Goal: Task Accomplishment & Management: Complete application form

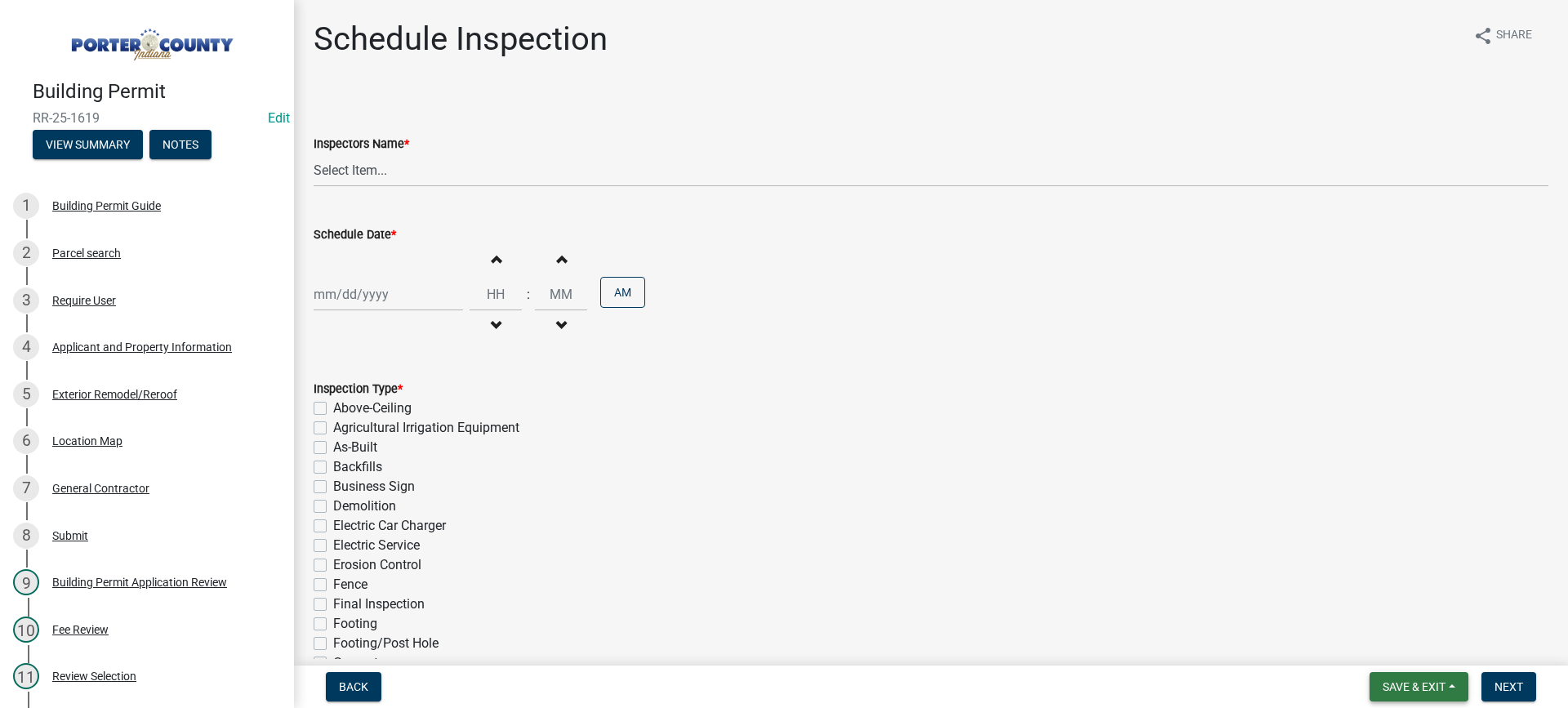
click at [1404, 681] on span "Save & Exit" at bounding box center [1414, 687] width 63 height 13
click at [1408, 649] on button "Save & Exit" at bounding box center [1402, 645] width 131 height 39
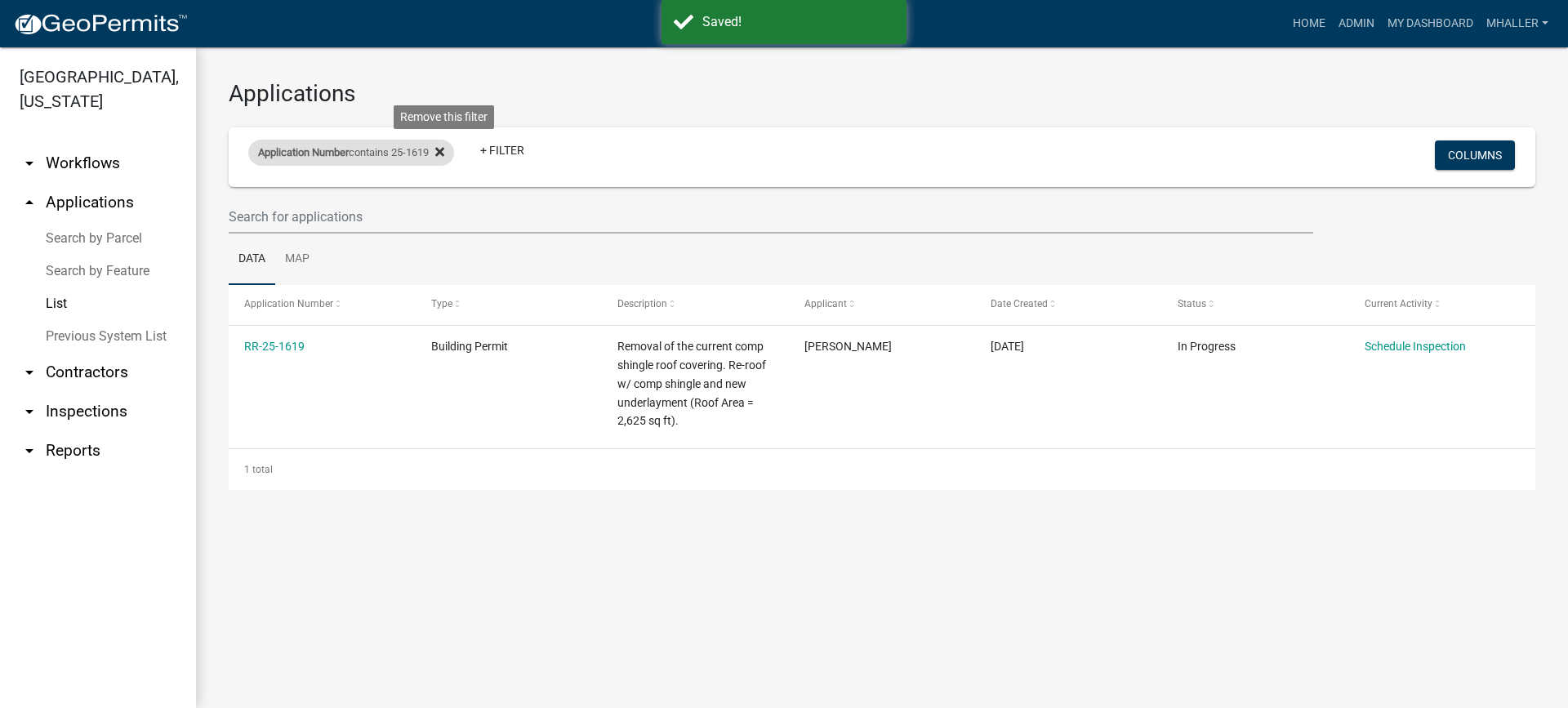
click at [444, 154] on icon at bounding box center [439, 151] width 9 height 9
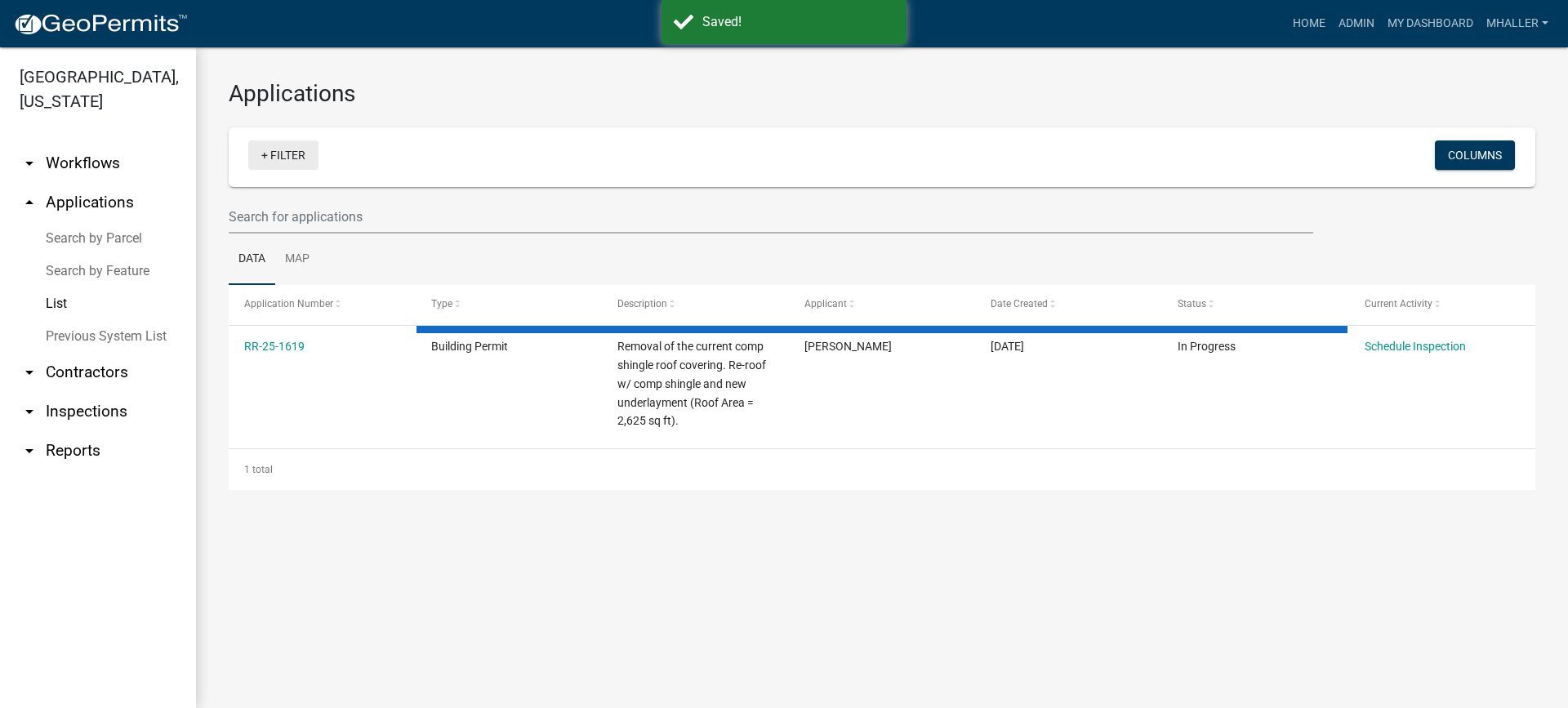
select select "1: 25"
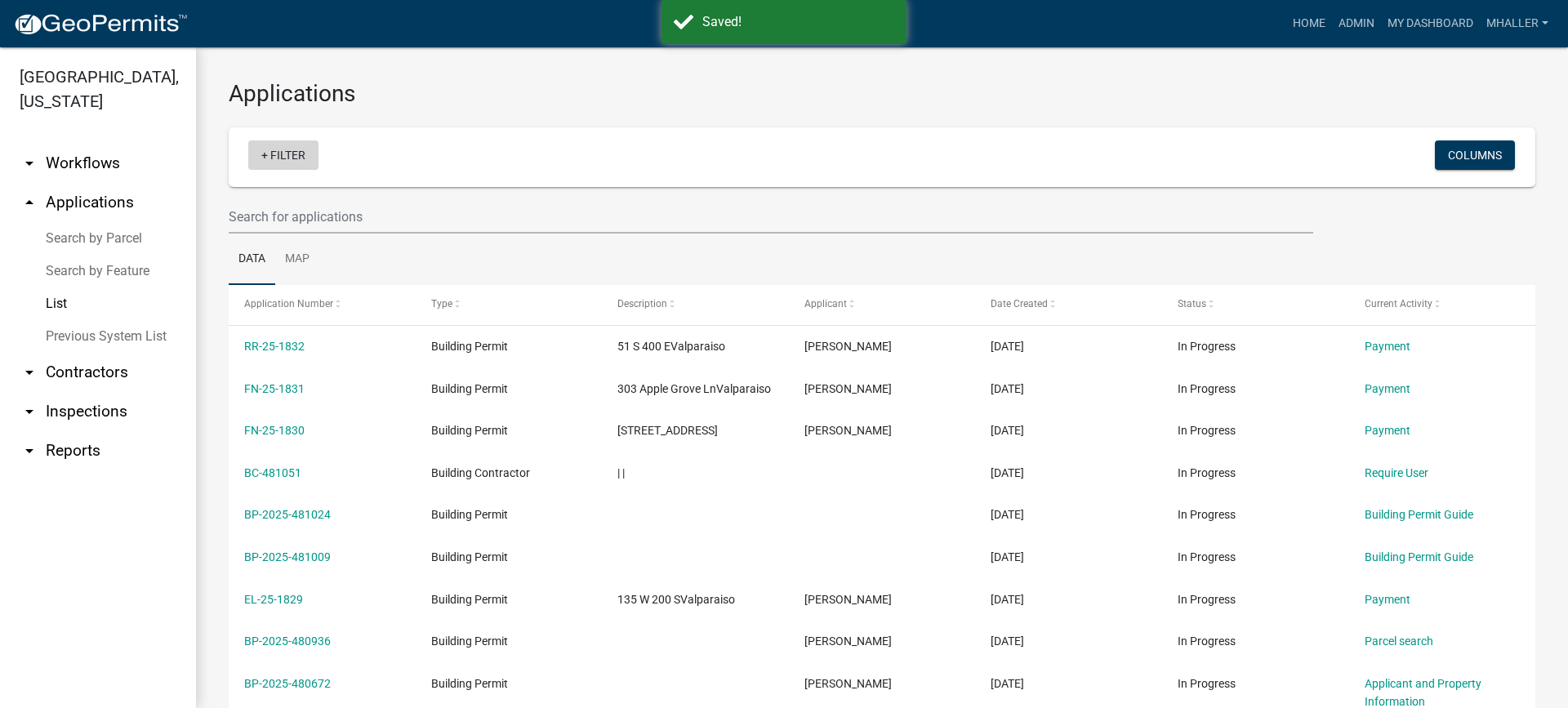
click at [298, 153] on link "+ Filter" at bounding box center [283, 155] width 70 height 29
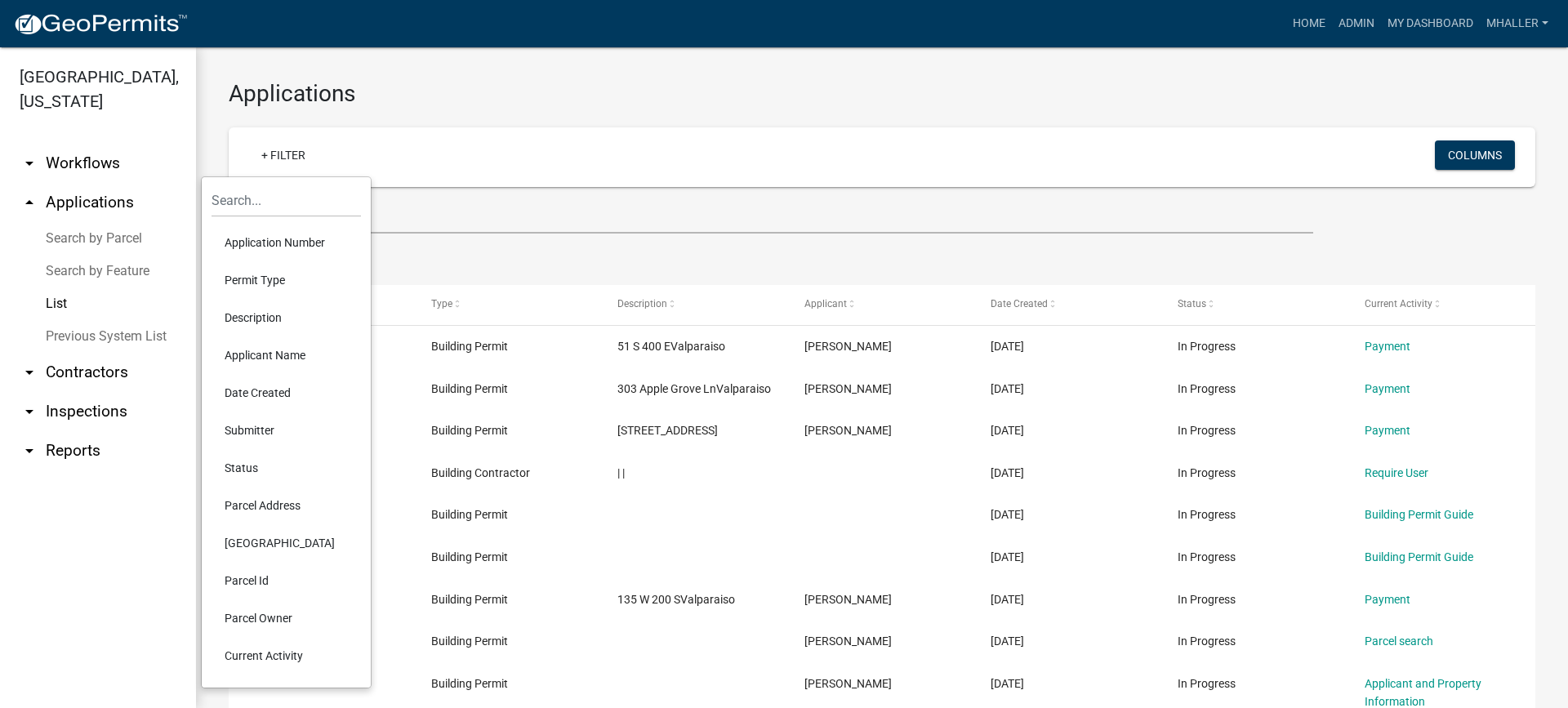
click at [110, 495] on ul "arrow_drop_down Workflows List arrow_drop_up Applications Search by Parcel Sear…" at bounding box center [97, 420] width 196 height 578
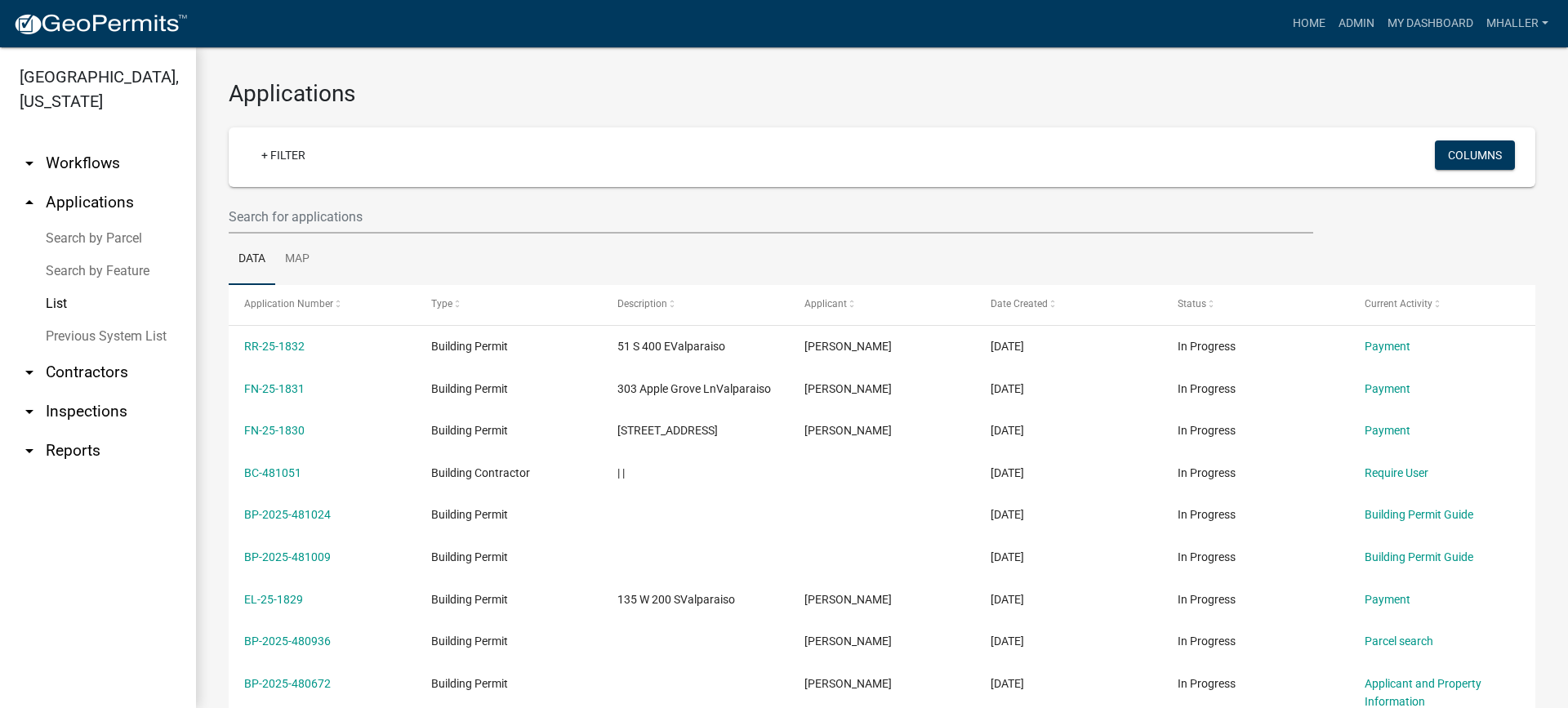
click at [88, 392] on link "arrow_drop_down Inspections" at bounding box center [97, 412] width 196 height 39
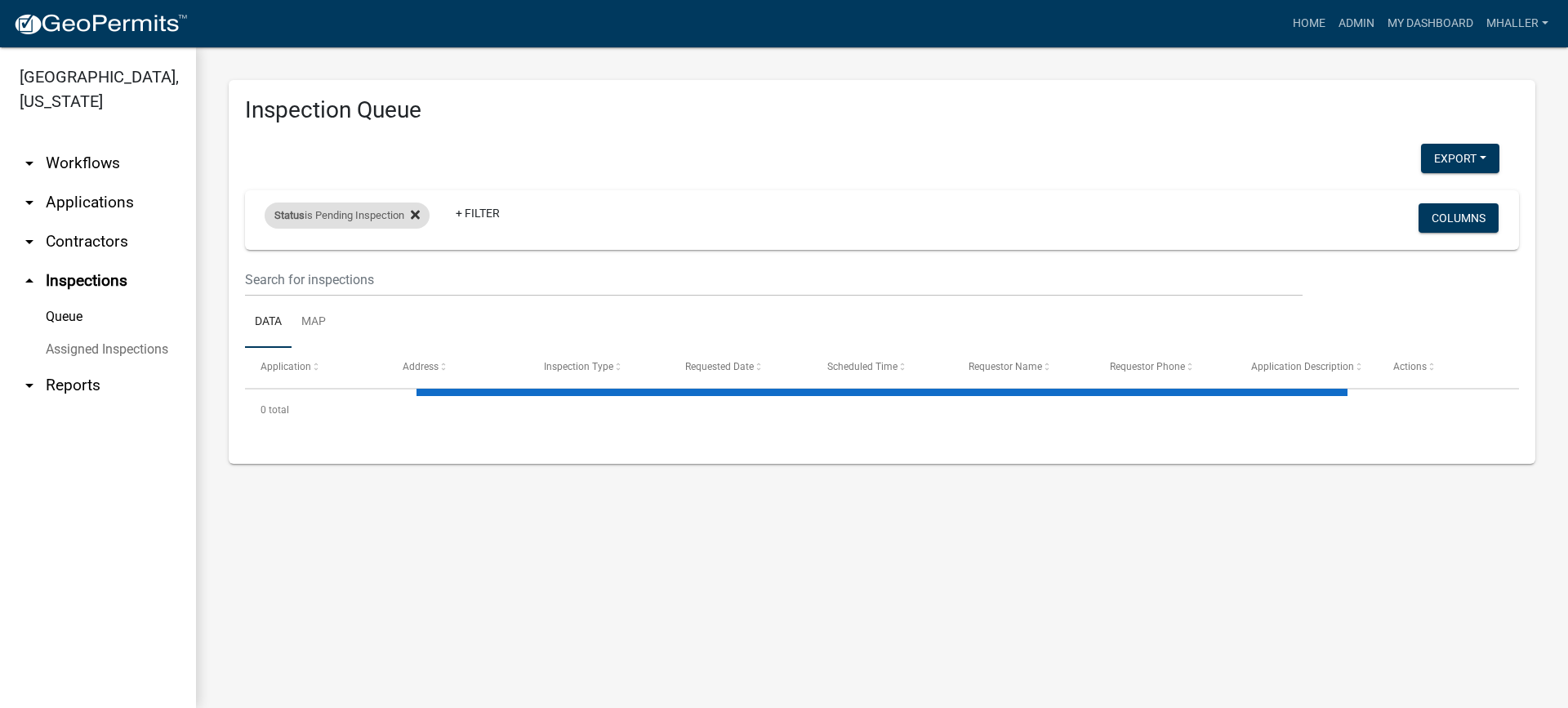
select select "1: 25"
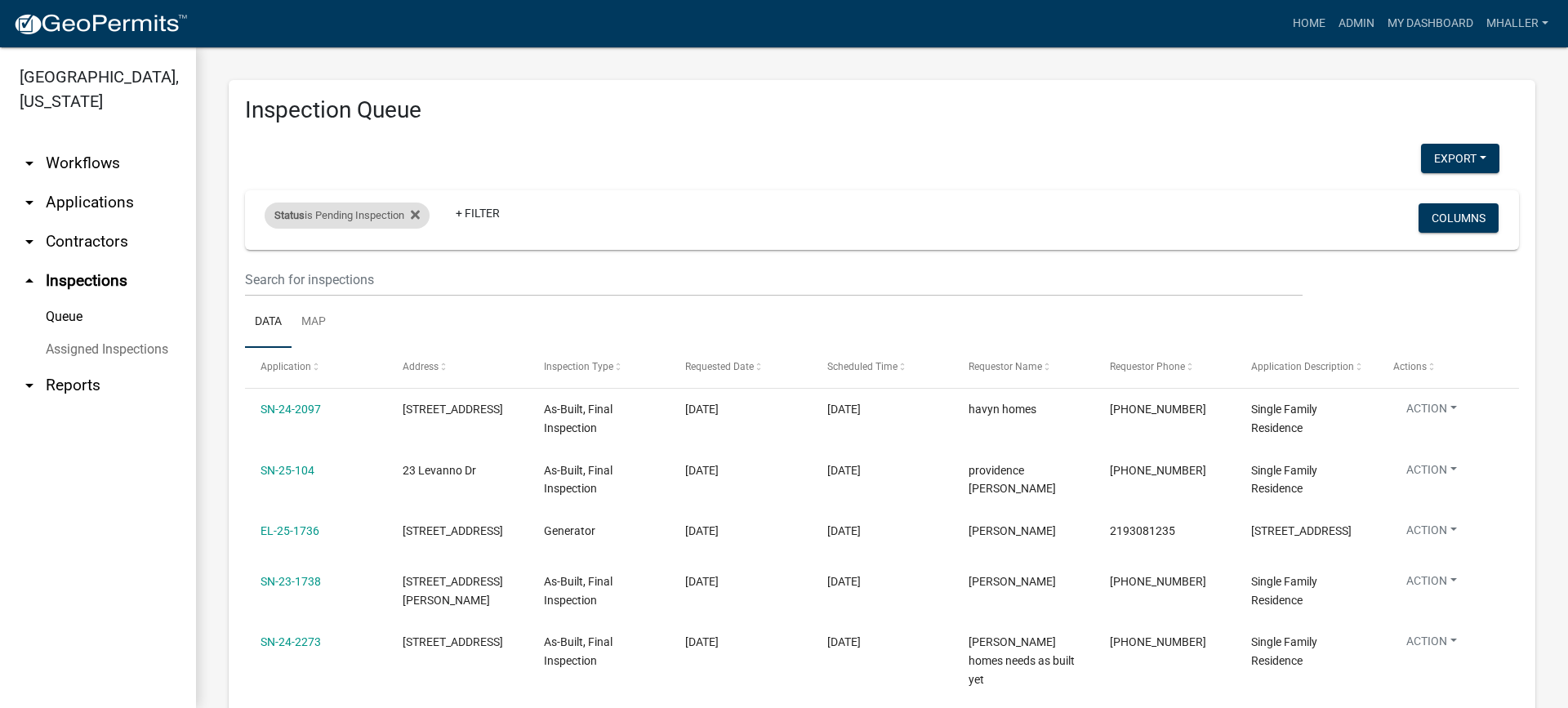
click at [387, 210] on div "Status is Pending Inspection" at bounding box center [347, 215] width 165 height 27
click at [367, 283] on select "Select an option Pending Schedule Pending Inspection Approved Denied Deleted Vo…" at bounding box center [349, 276] width 163 height 33
select select "0"
click at [267, 260] on select "Select an option Pending Schedule Pending Inspection Approved Denied Deleted Vo…" at bounding box center [349, 276] width 163 height 33
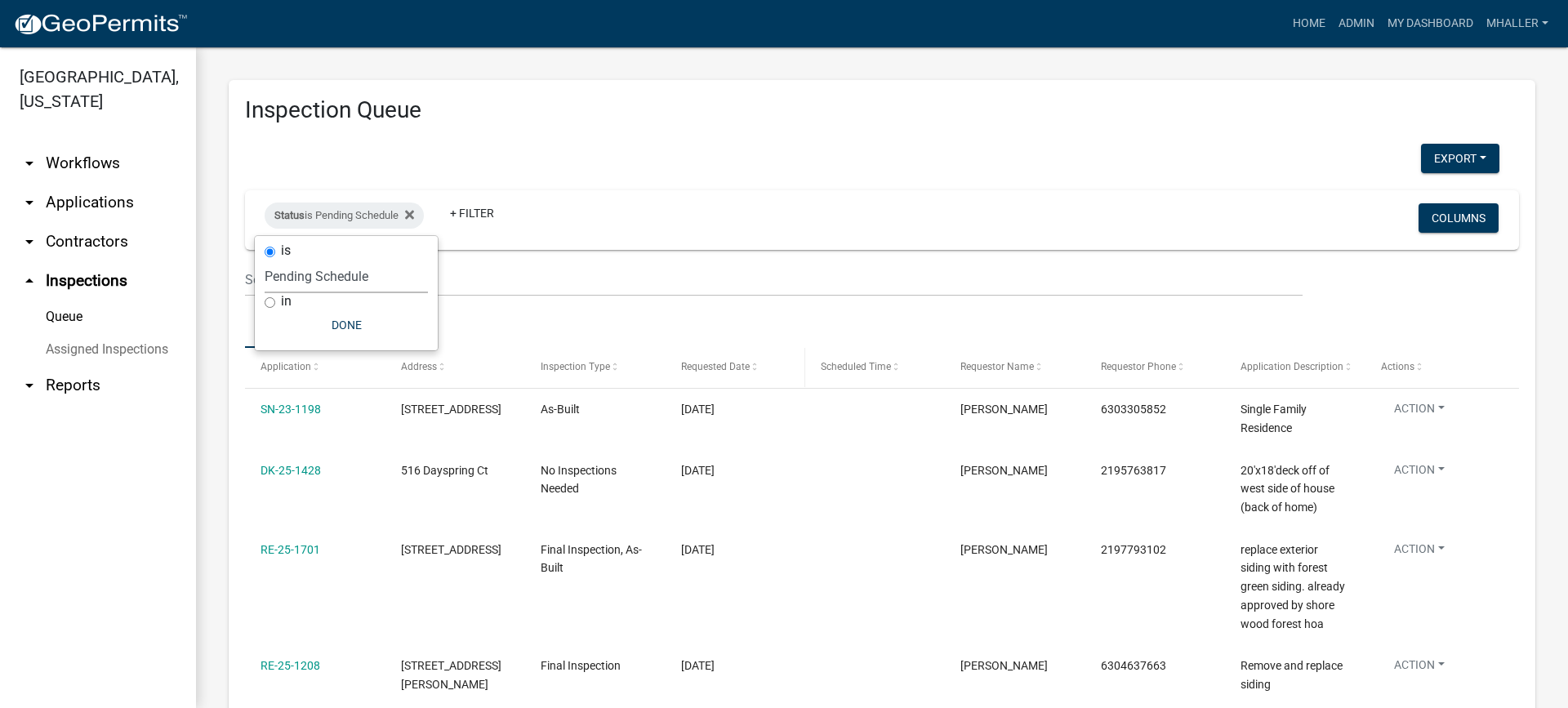
click at [730, 366] on span "Requested Date" at bounding box center [715, 366] width 68 height 11
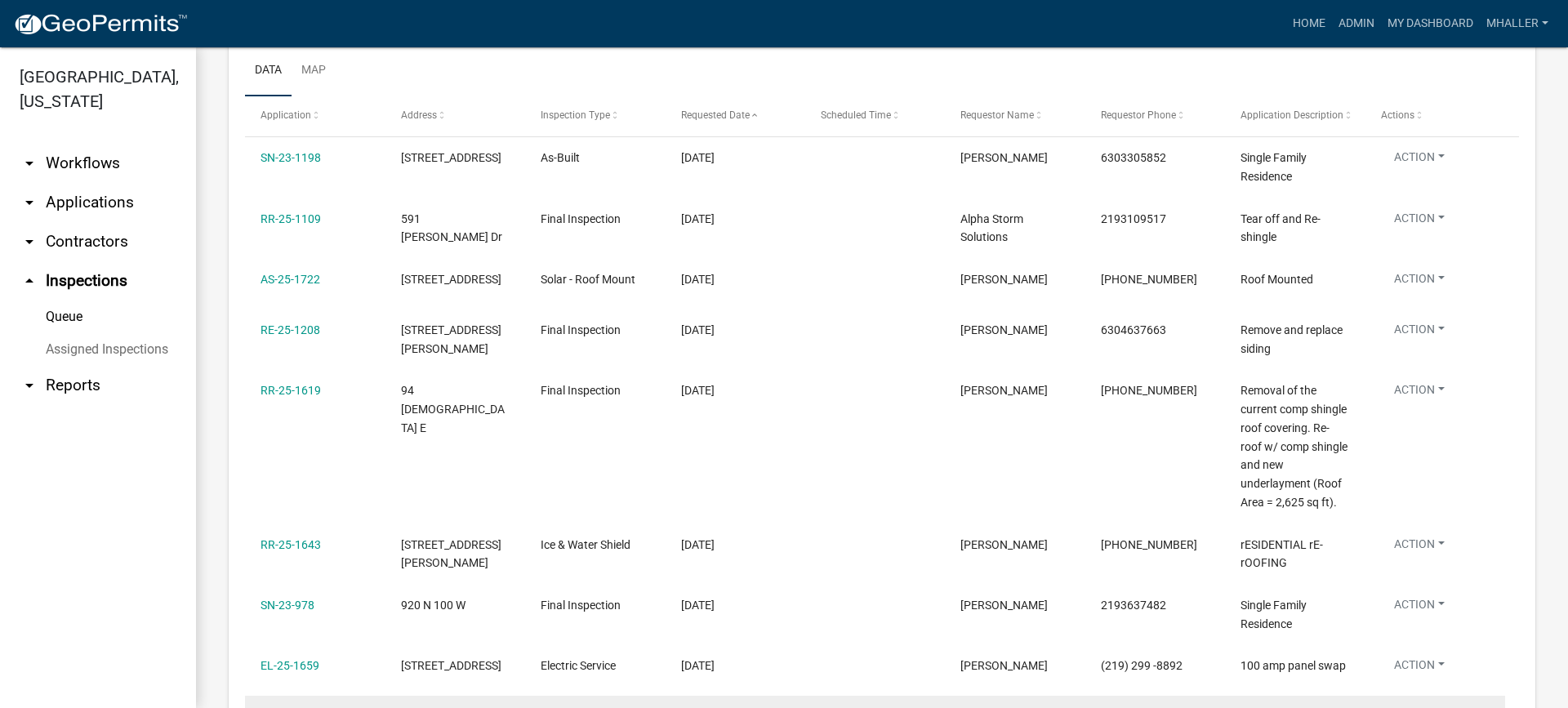
scroll to position [245, 0]
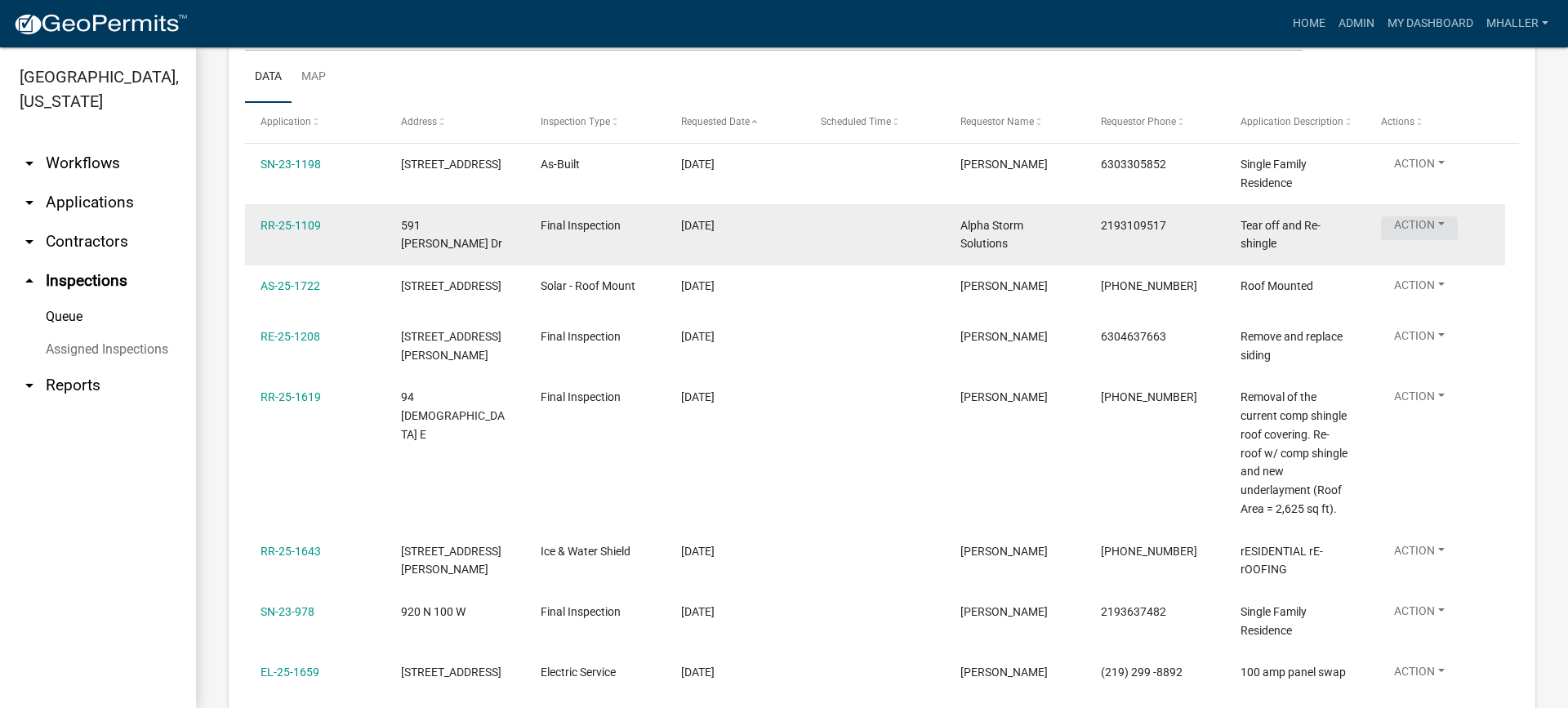
click at [1412, 222] on button "Action" at bounding box center [1419, 228] width 77 height 24
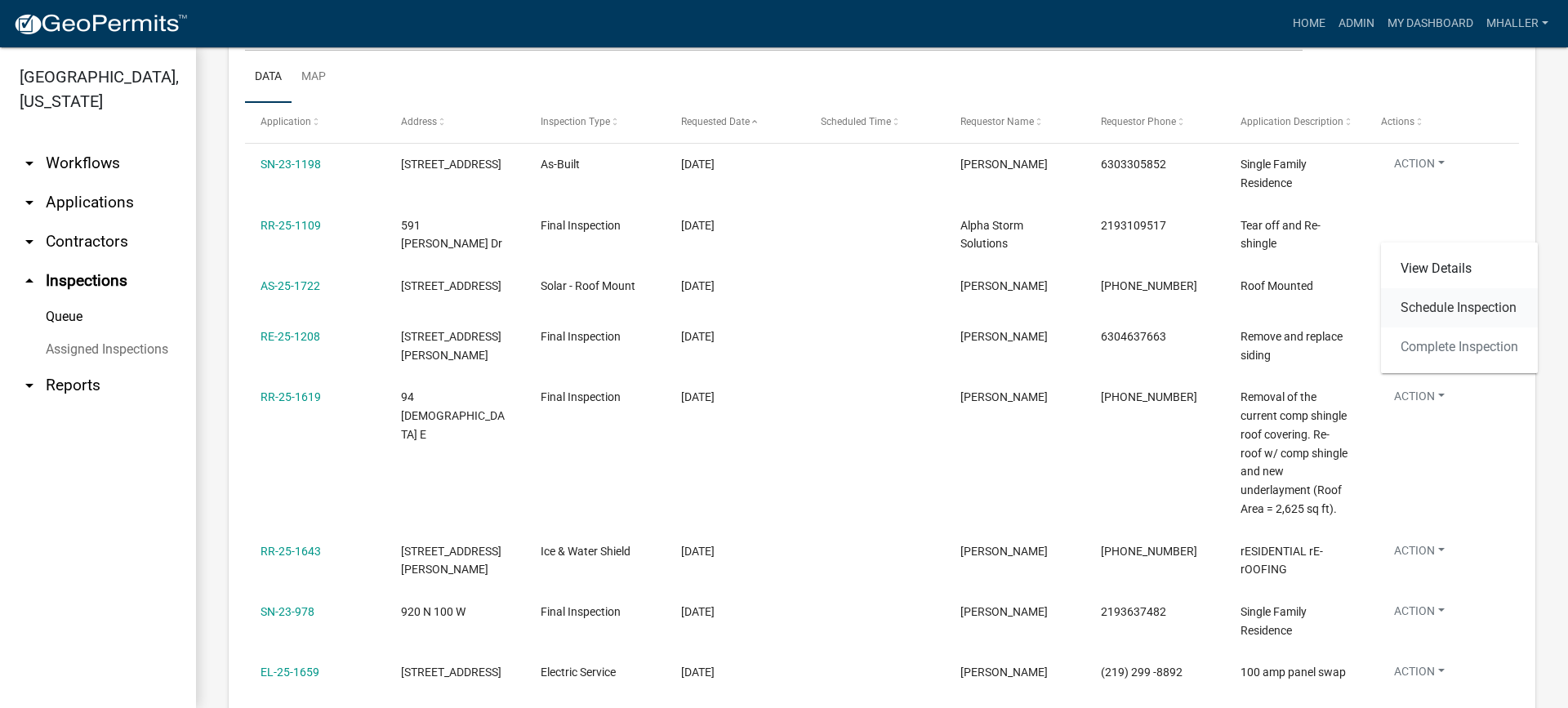
click at [1437, 308] on link "Schedule Inspection" at bounding box center [1459, 308] width 156 height 39
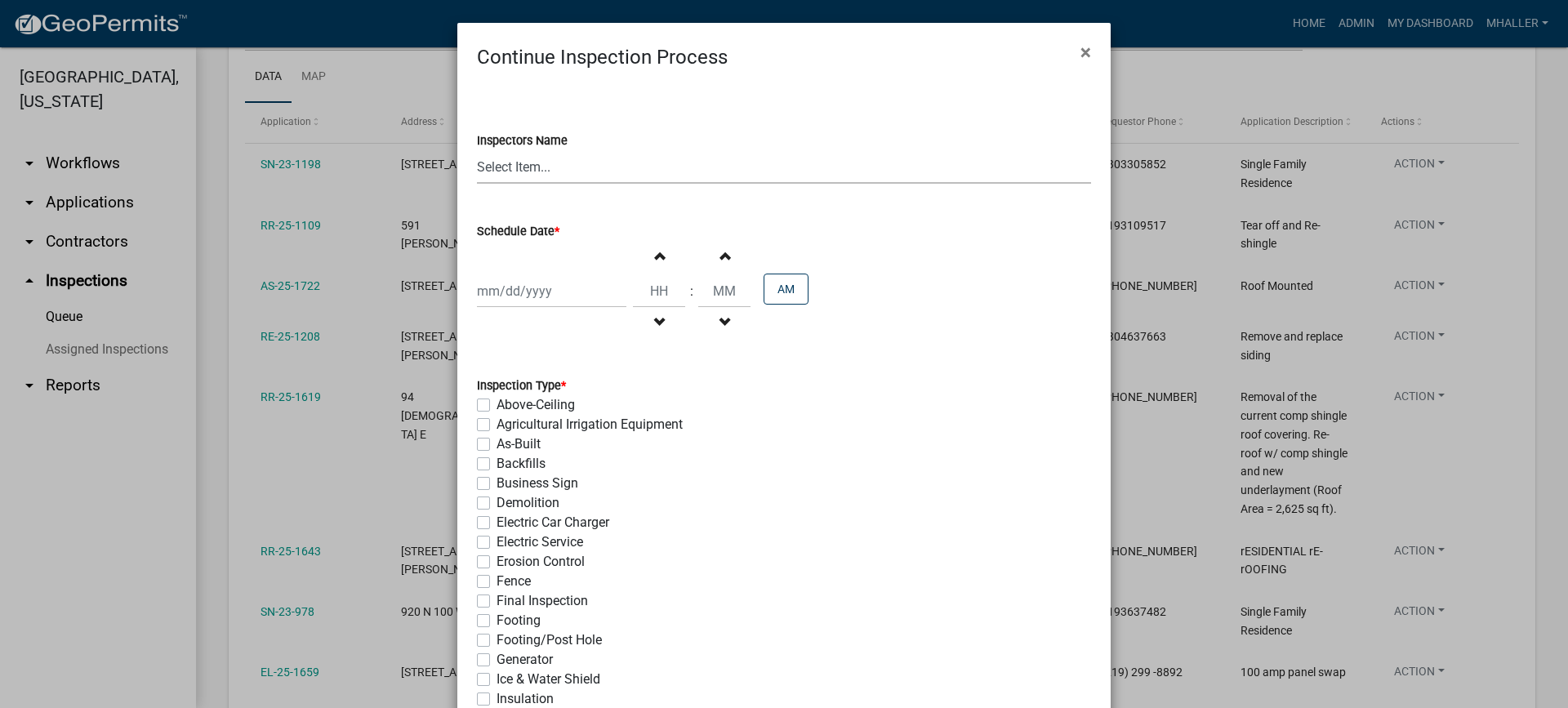
click at [525, 166] on select "Select Item... mhaller ([PERSON_NAME])" at bounding box center [784, 167] width 614 height 33
select select "ca350da2-795e-4cf8-941d-46ff53e354ae"
click at [477, 150] on select "Select Item... mhaller ([PERSON_NAME])" at bounding box center [784, 167] width 614 height 33
click at [530, 292] on div at bounding box center [551, 291] width 150 height 33
select select "9"
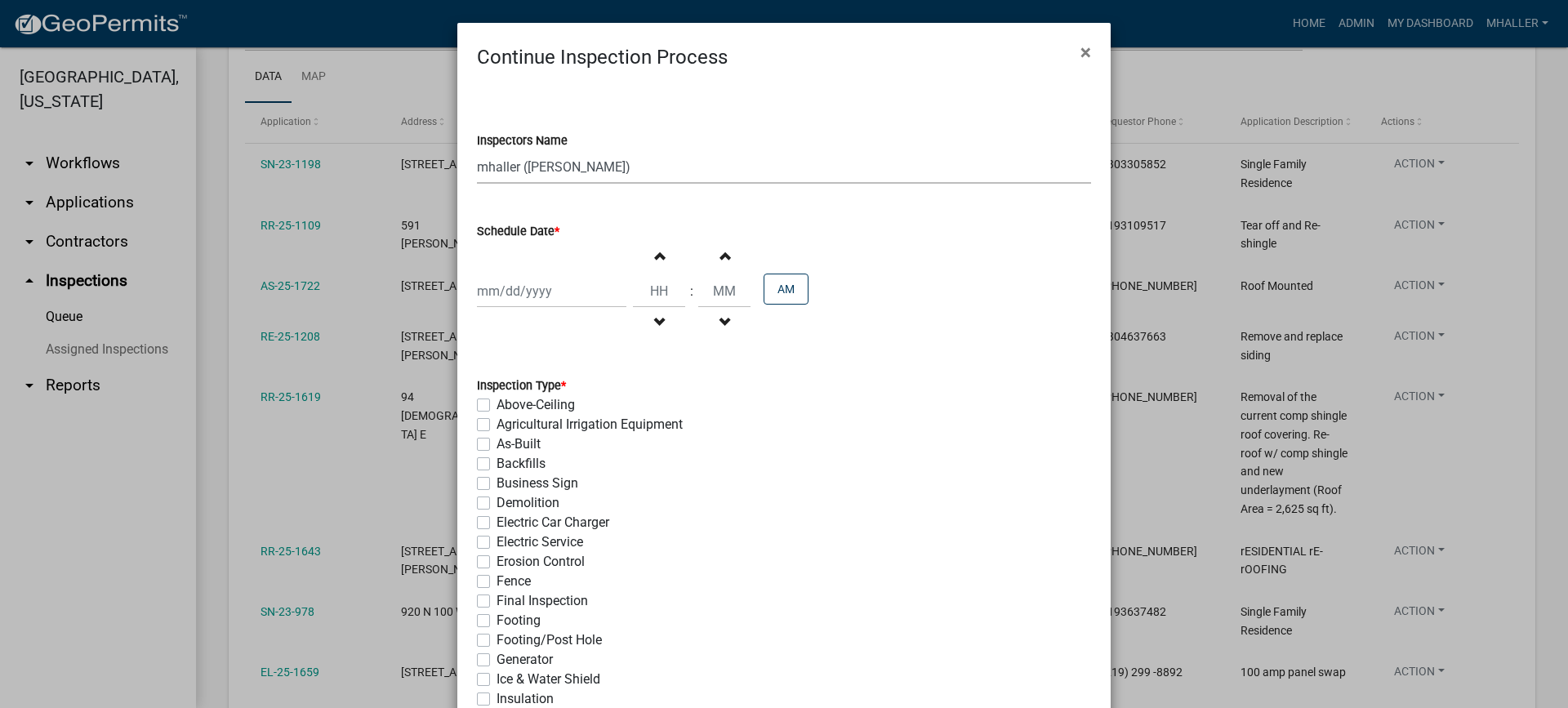
select select "2025"
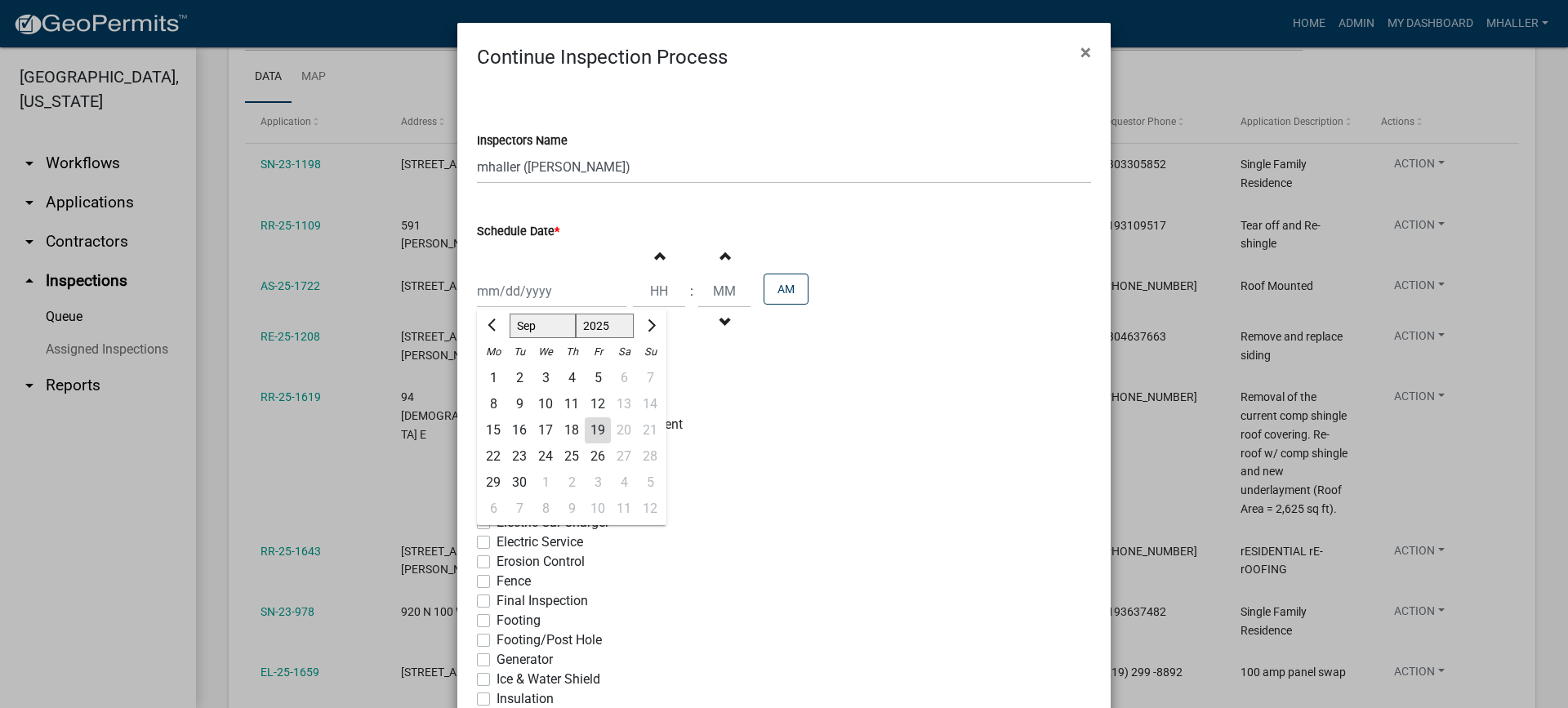
click at [586, 430] on div "19" at bounding box center [597, 430] width 26 height 27
type input "[DATE]"
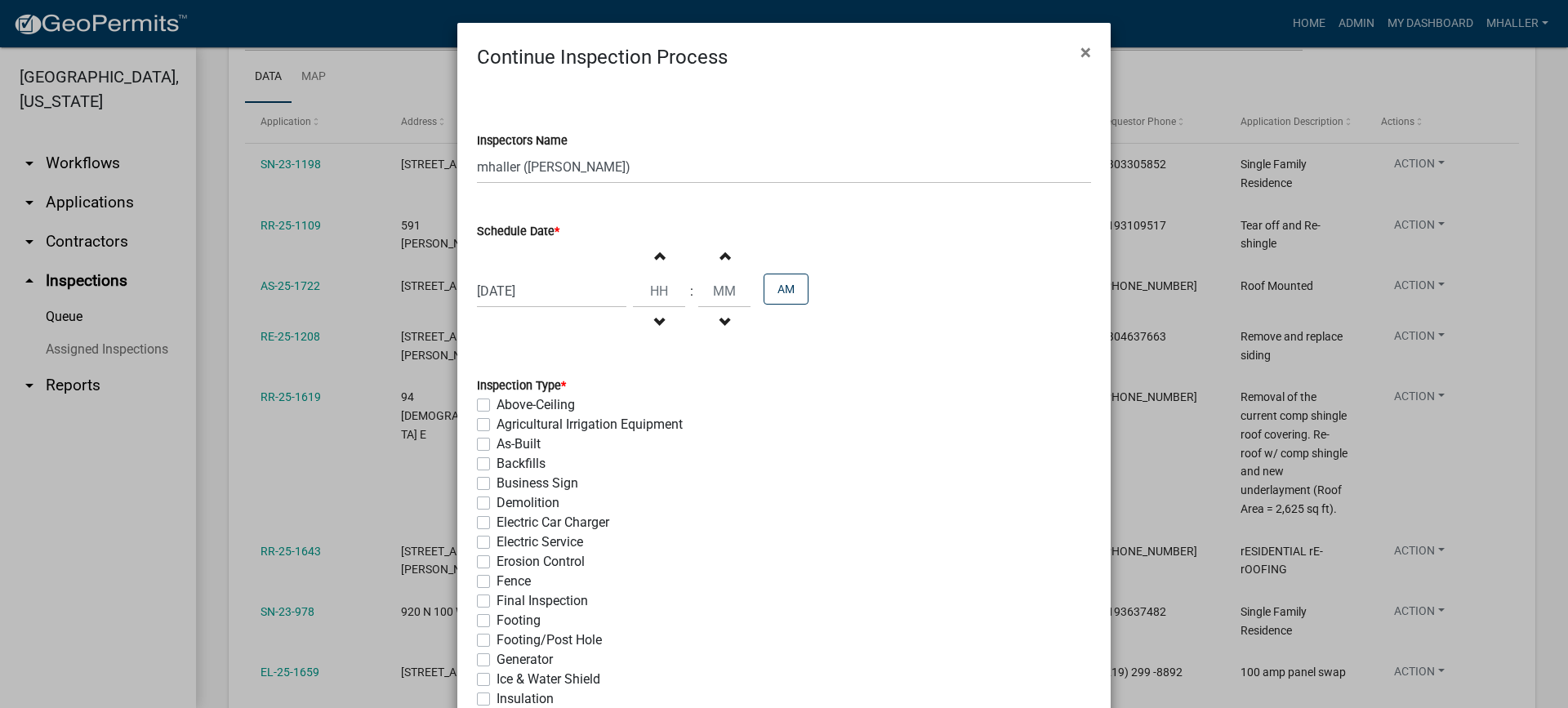
drag, startPoint x: 477, startPoint y: 602, endPoint x: 597, endPoint y: 605, distance: 120.0
click at [496, 603] on label "Final Inspection" at bounding box center [542, 601] width 91 height 20
click at [496, 602] on input "Final Inspection" at bounding box center [502, 597] width 10 height 10
checkbox input "true"
checkbox input "false"
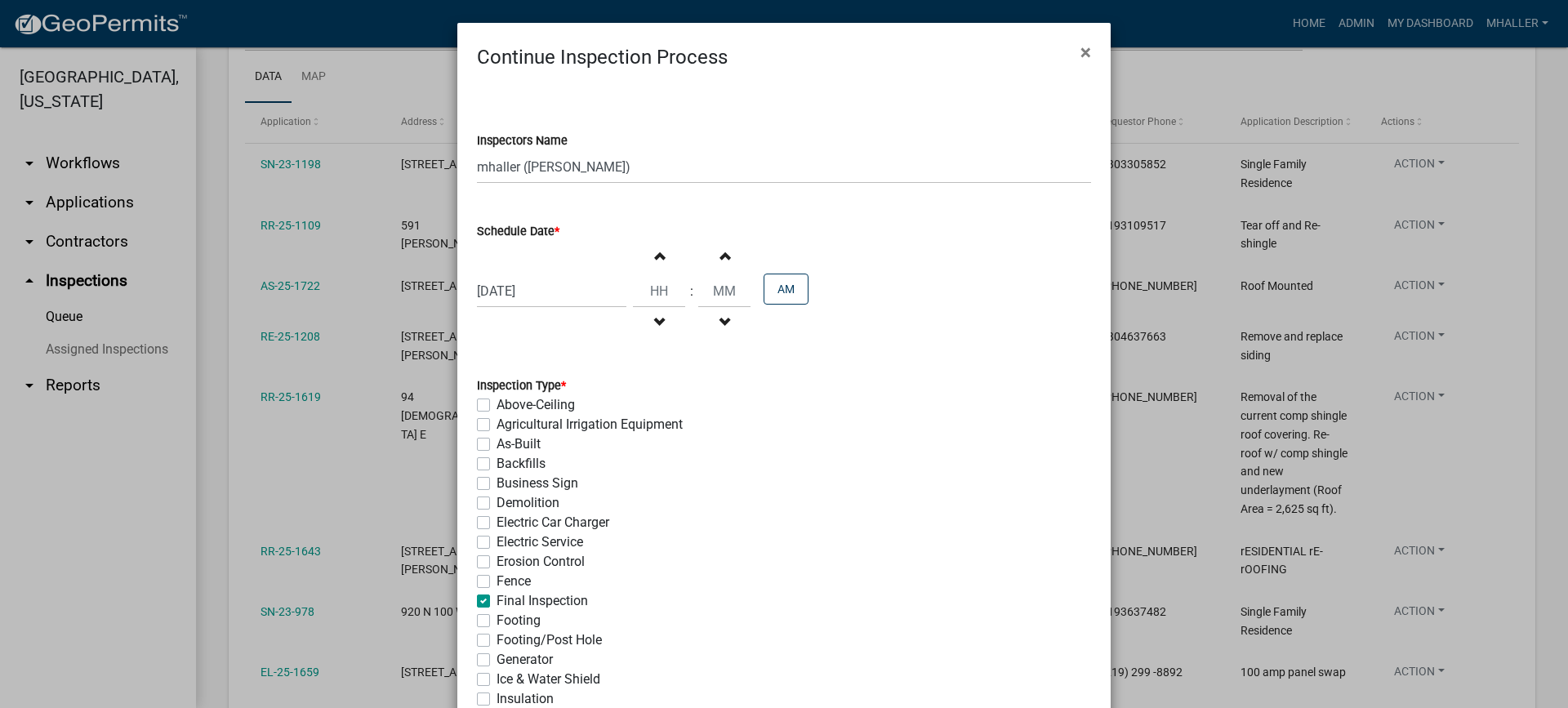
checkbox input "false"
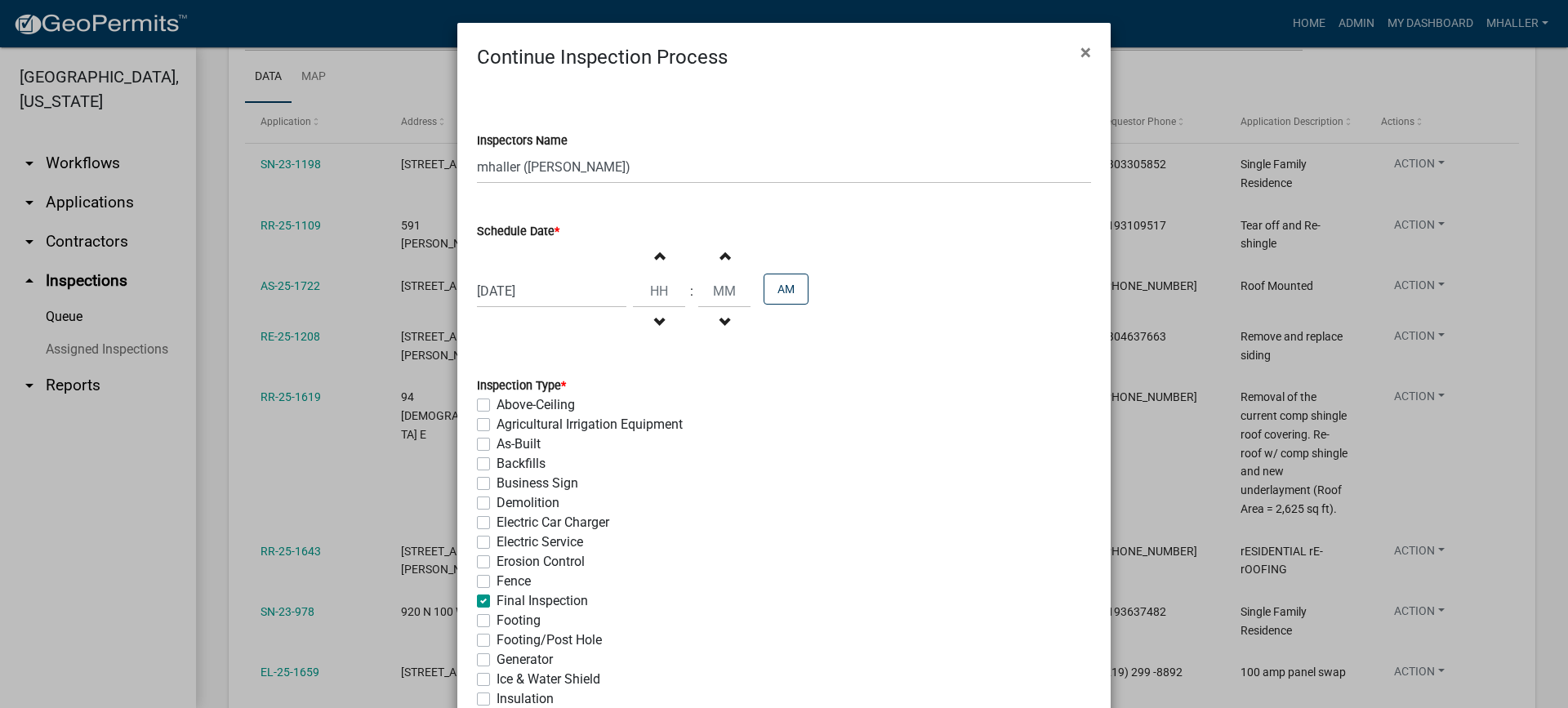
checkbox input "false"
checkbox input "true"
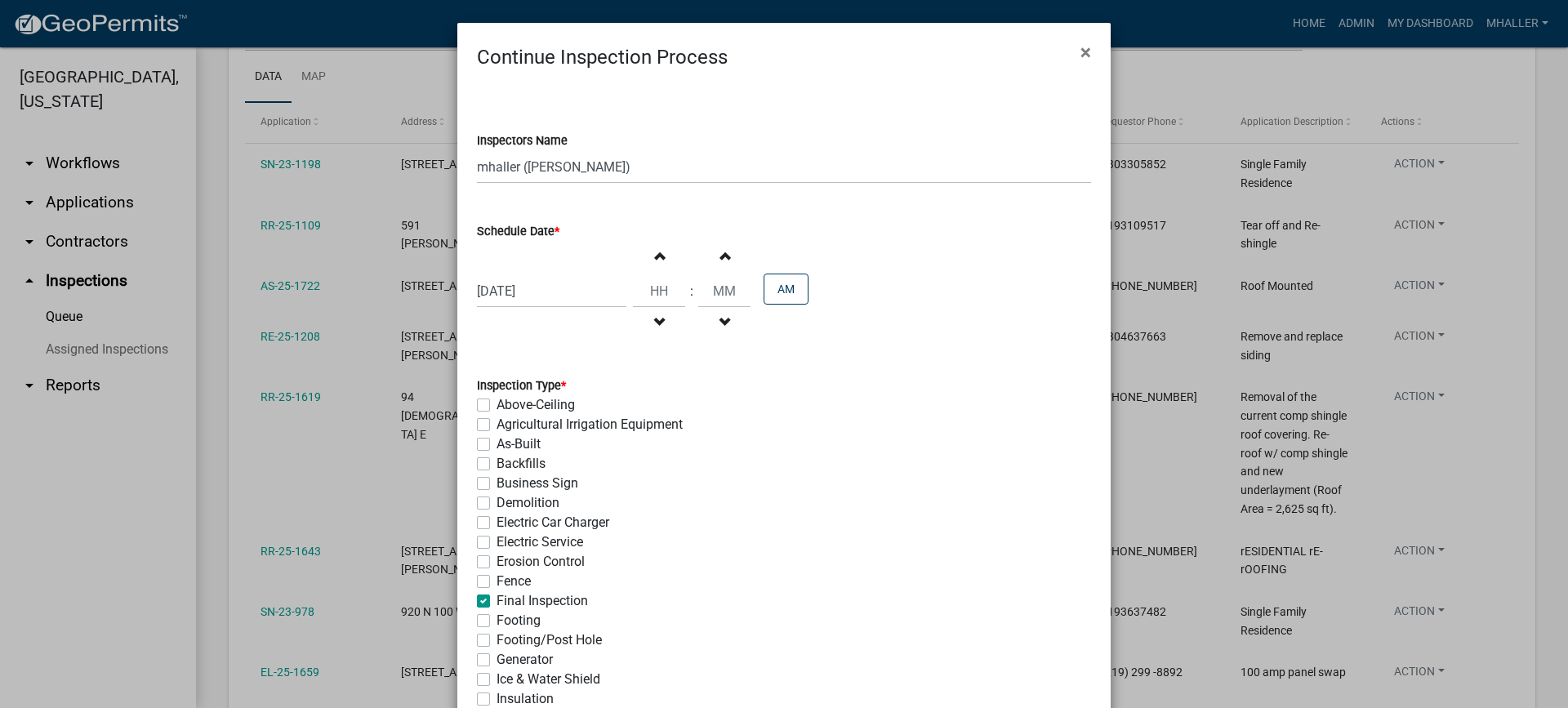
checkbox input "false"
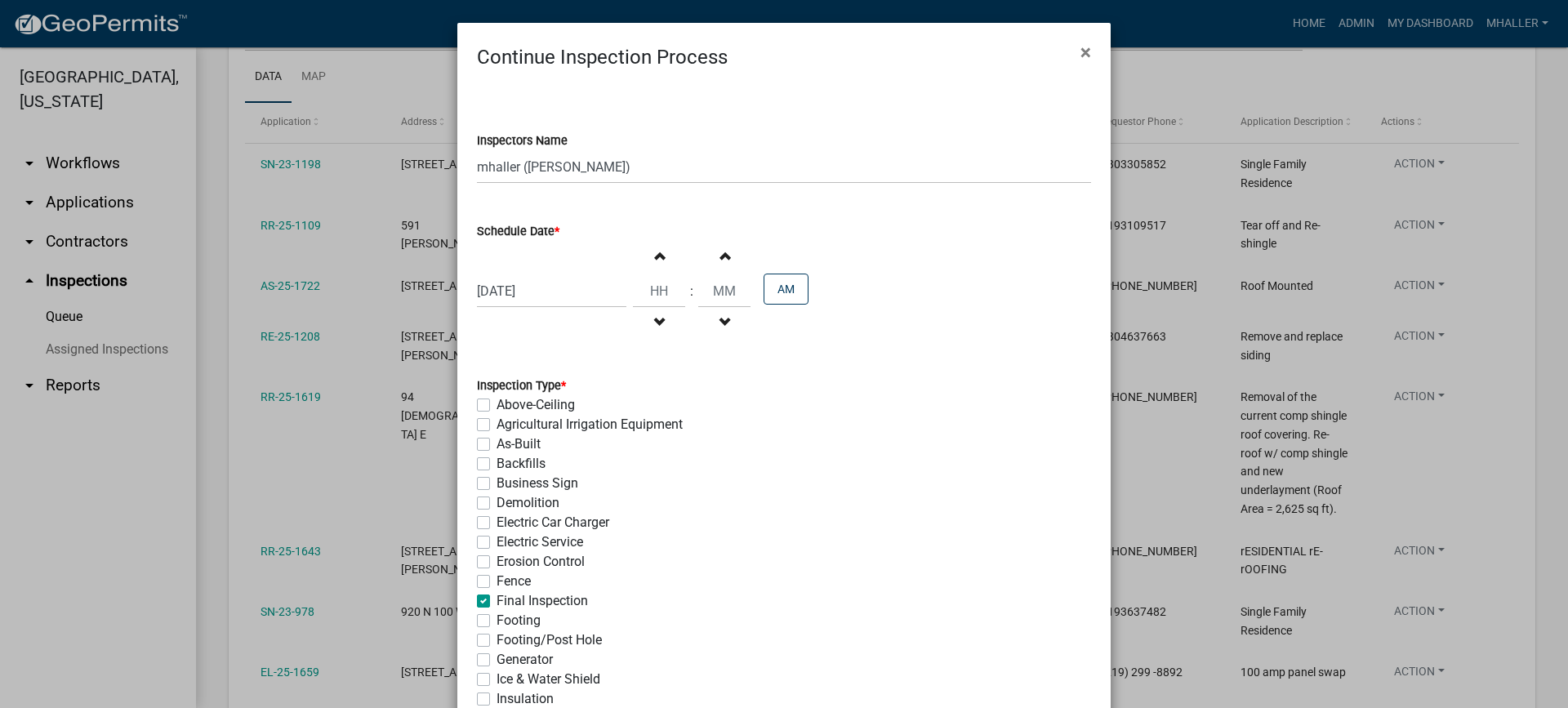
checkbox input "false"
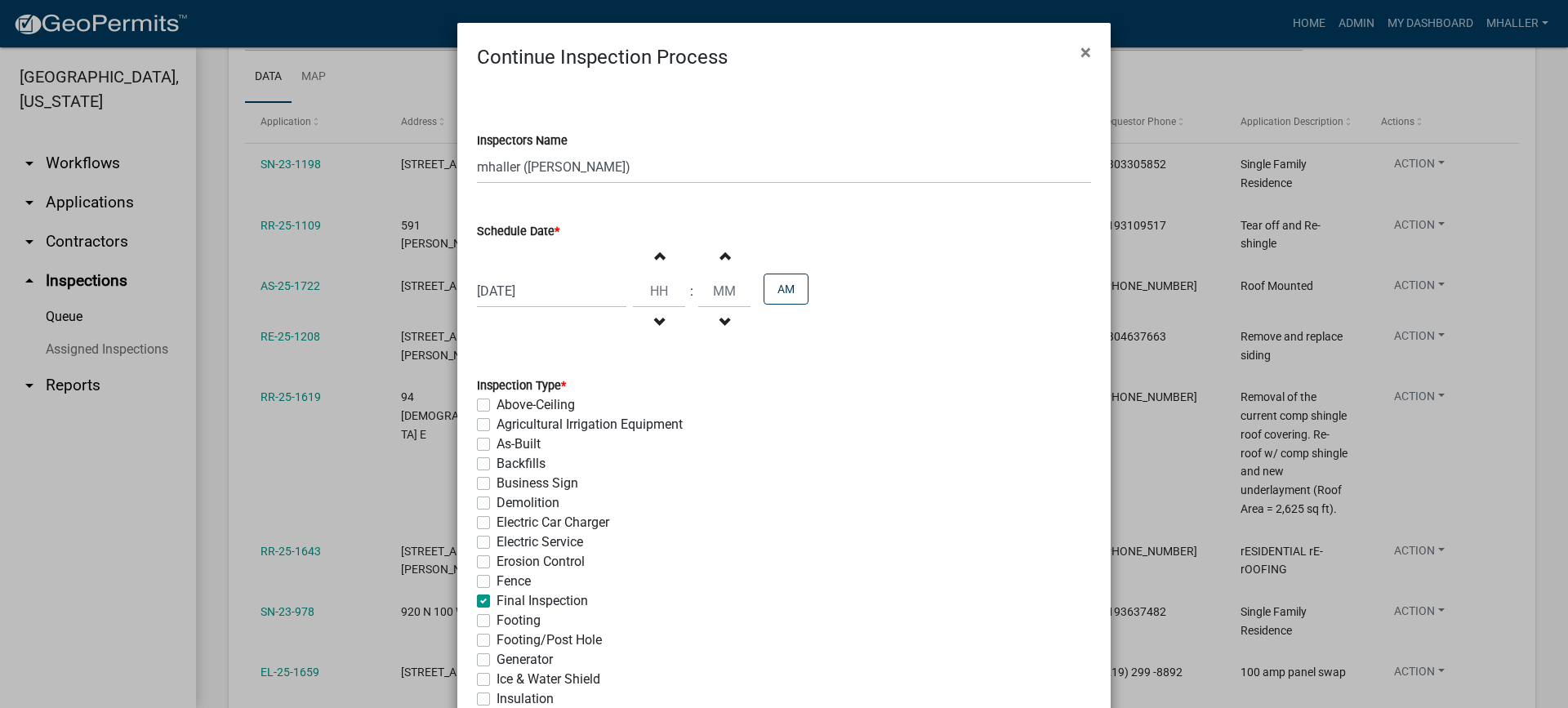
checkbox input "false"
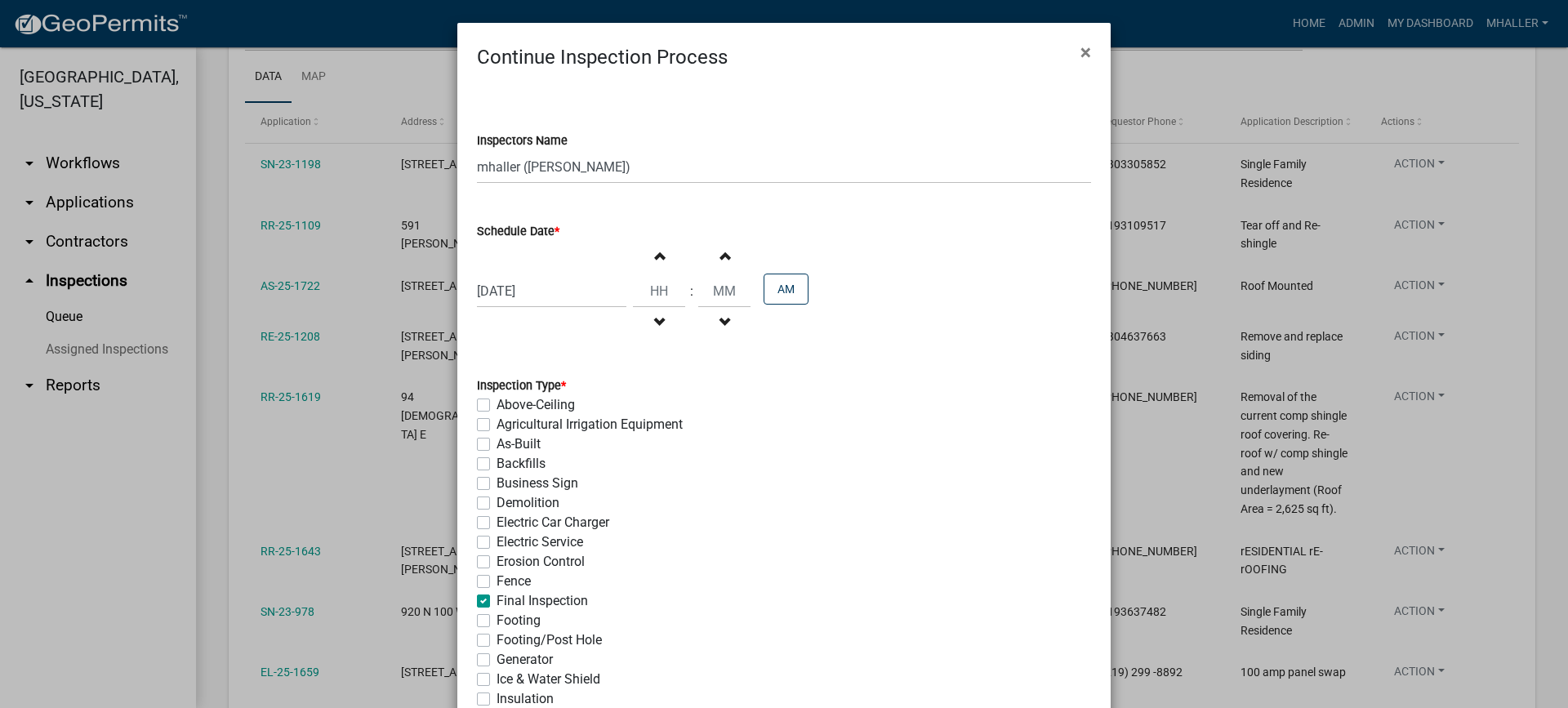
checkbox input "false"
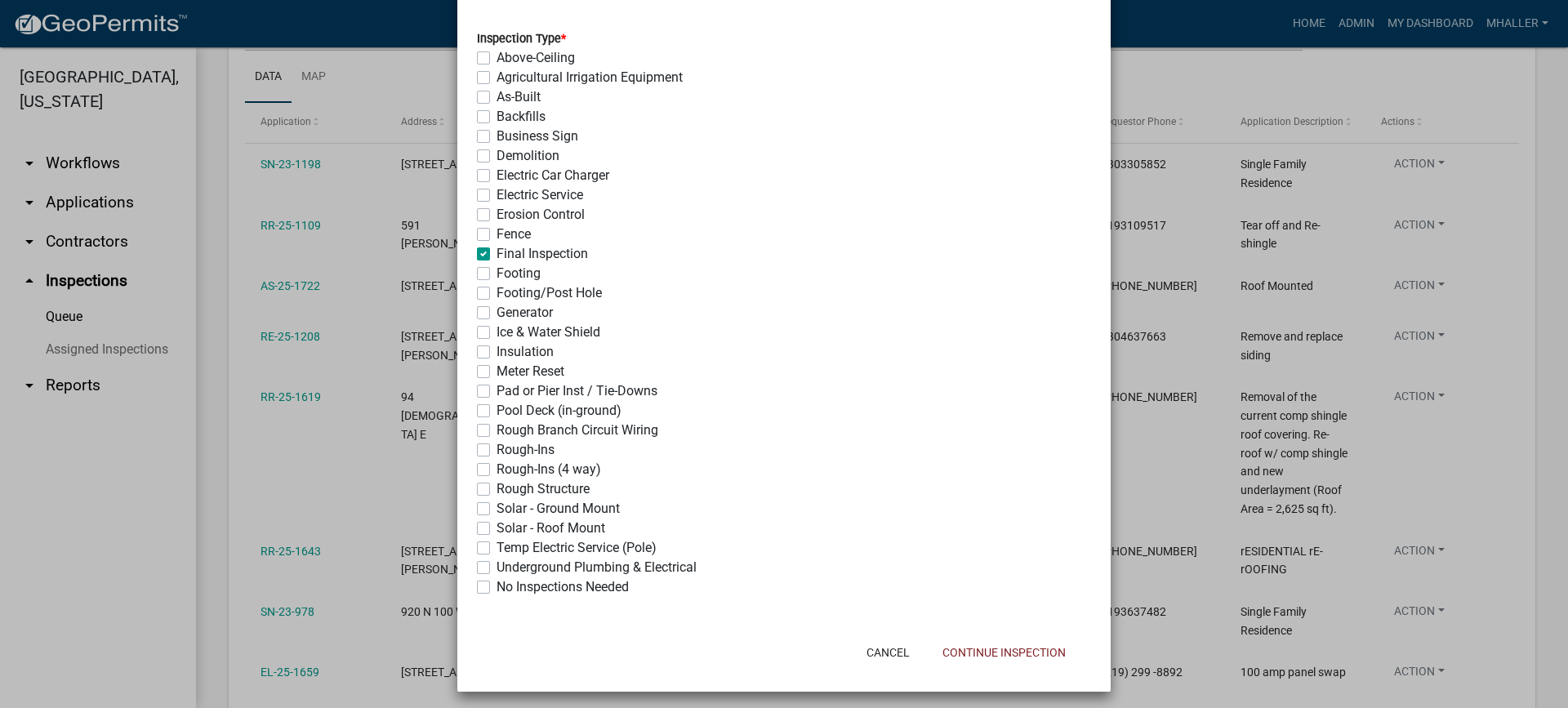
scroll to position [354, 0]
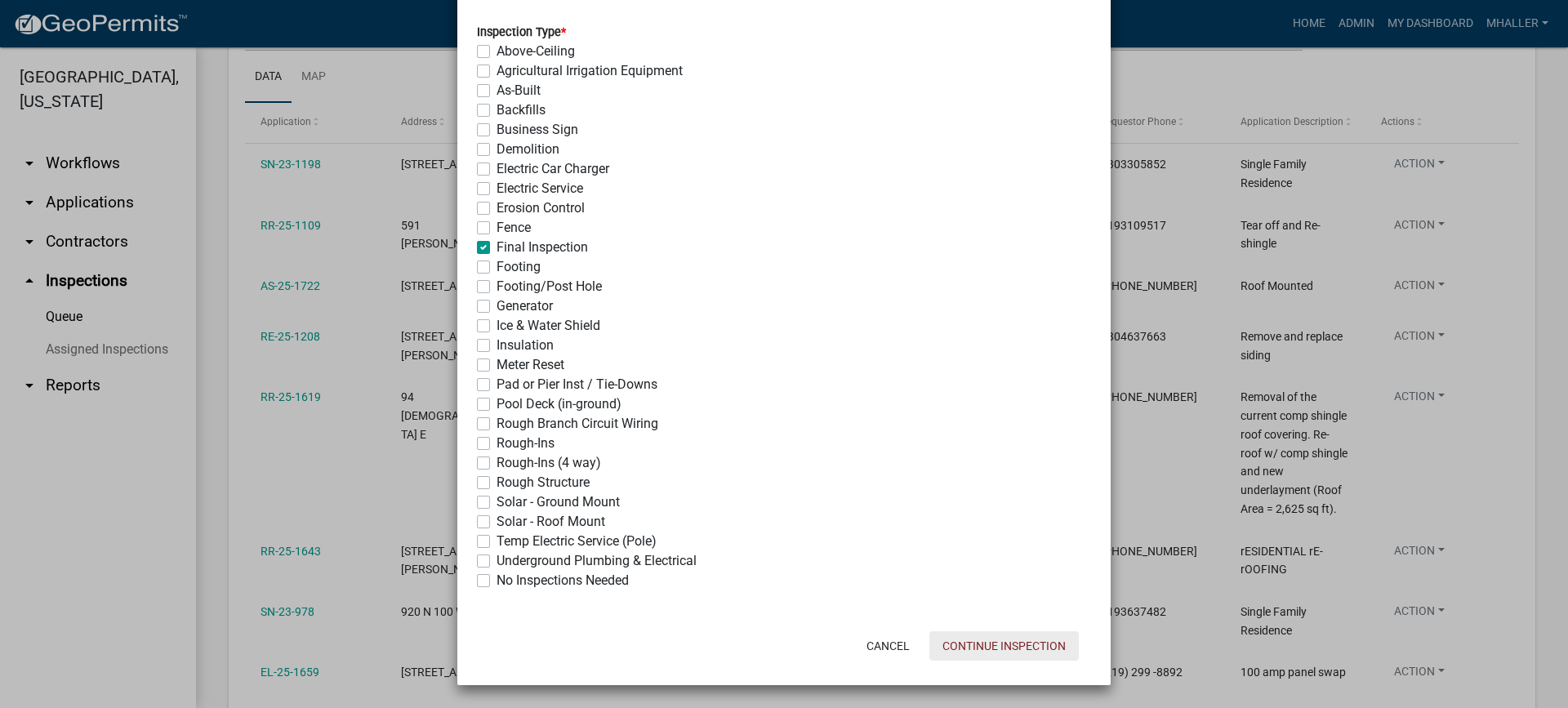
click at [1010, 644] on button "Continue Inspection" at bounding box center [1003, 646] width 150 height 29
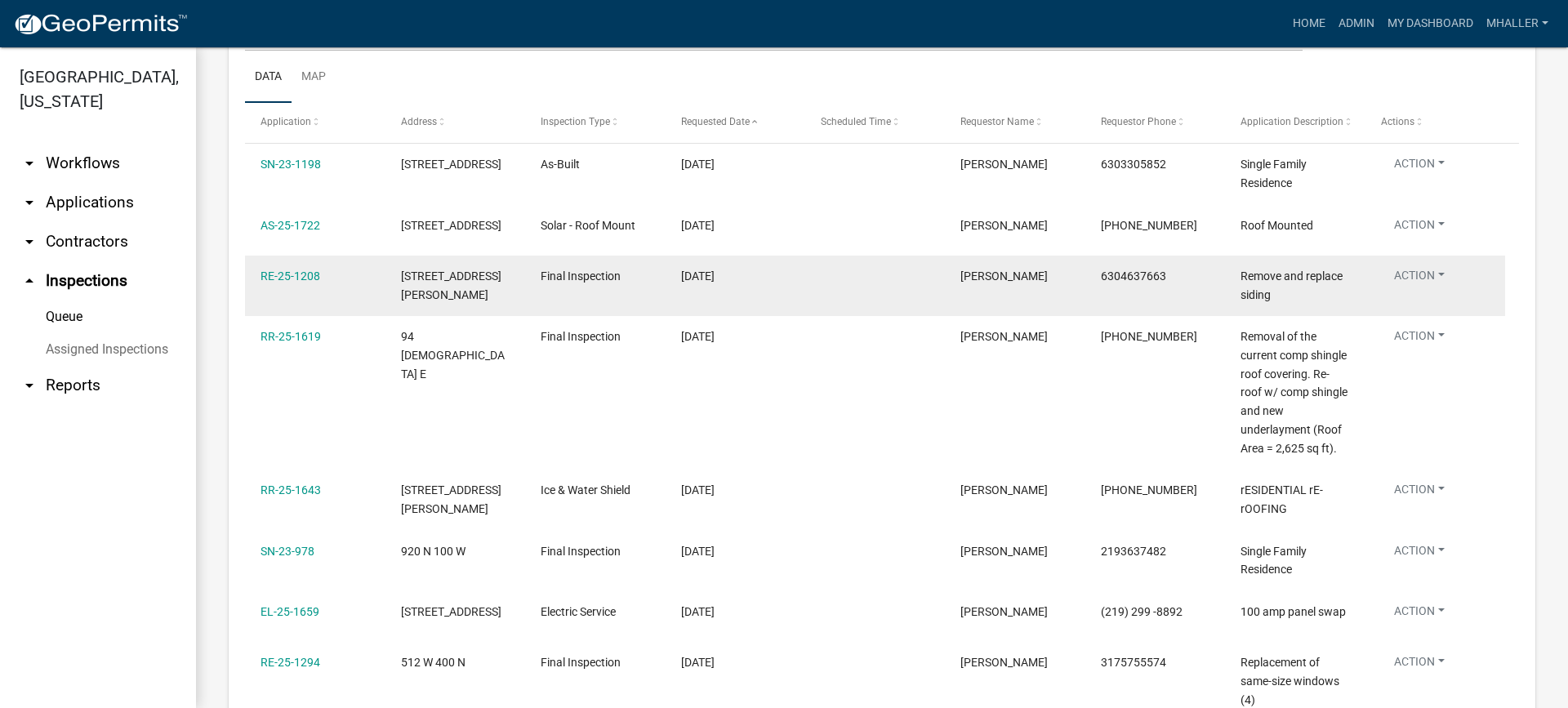
click at [1425, 273] on button "Action" at bounding box center [1419, 279] width 77 height 24
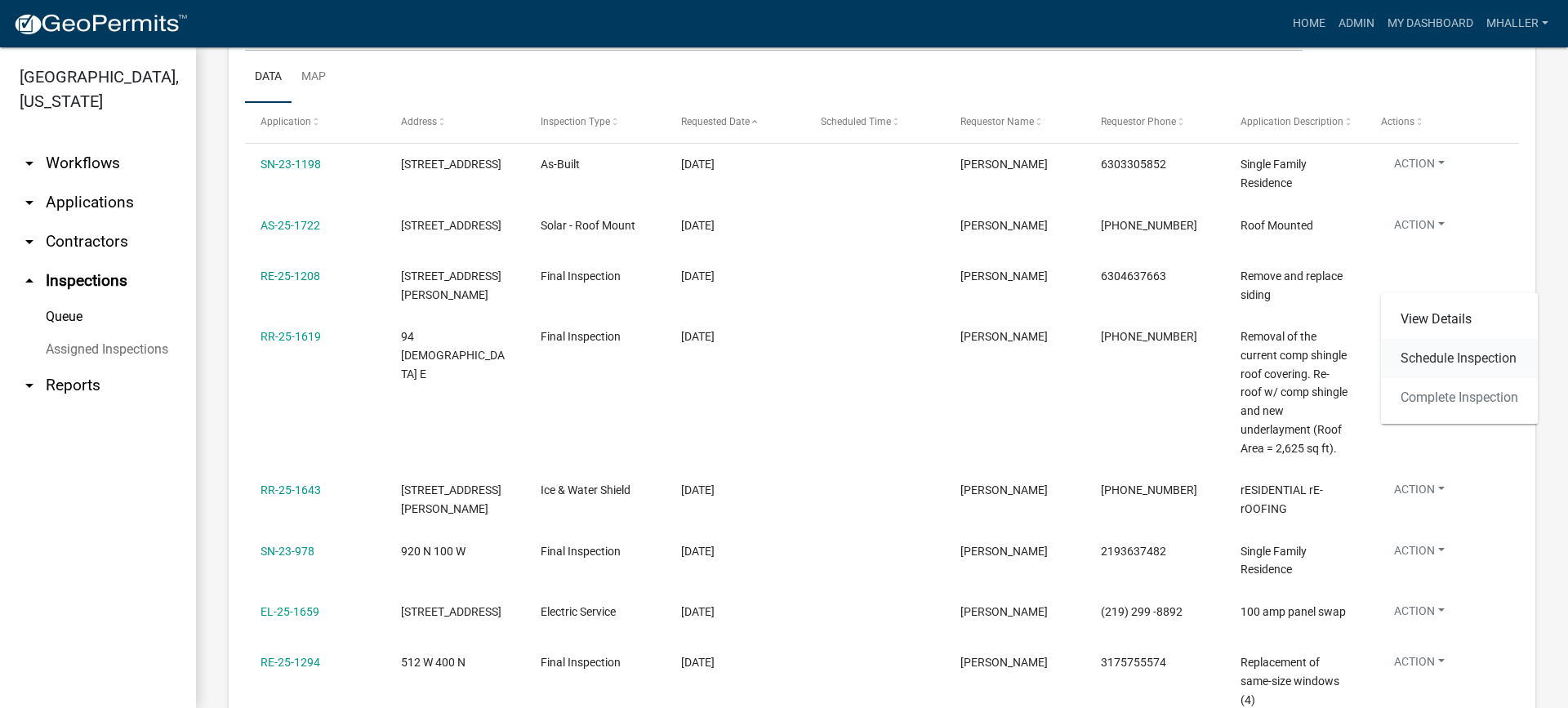
click at [1424, 359] on link "Schedule Inspection" at bounding box center [1459, 359] width 156 height 39
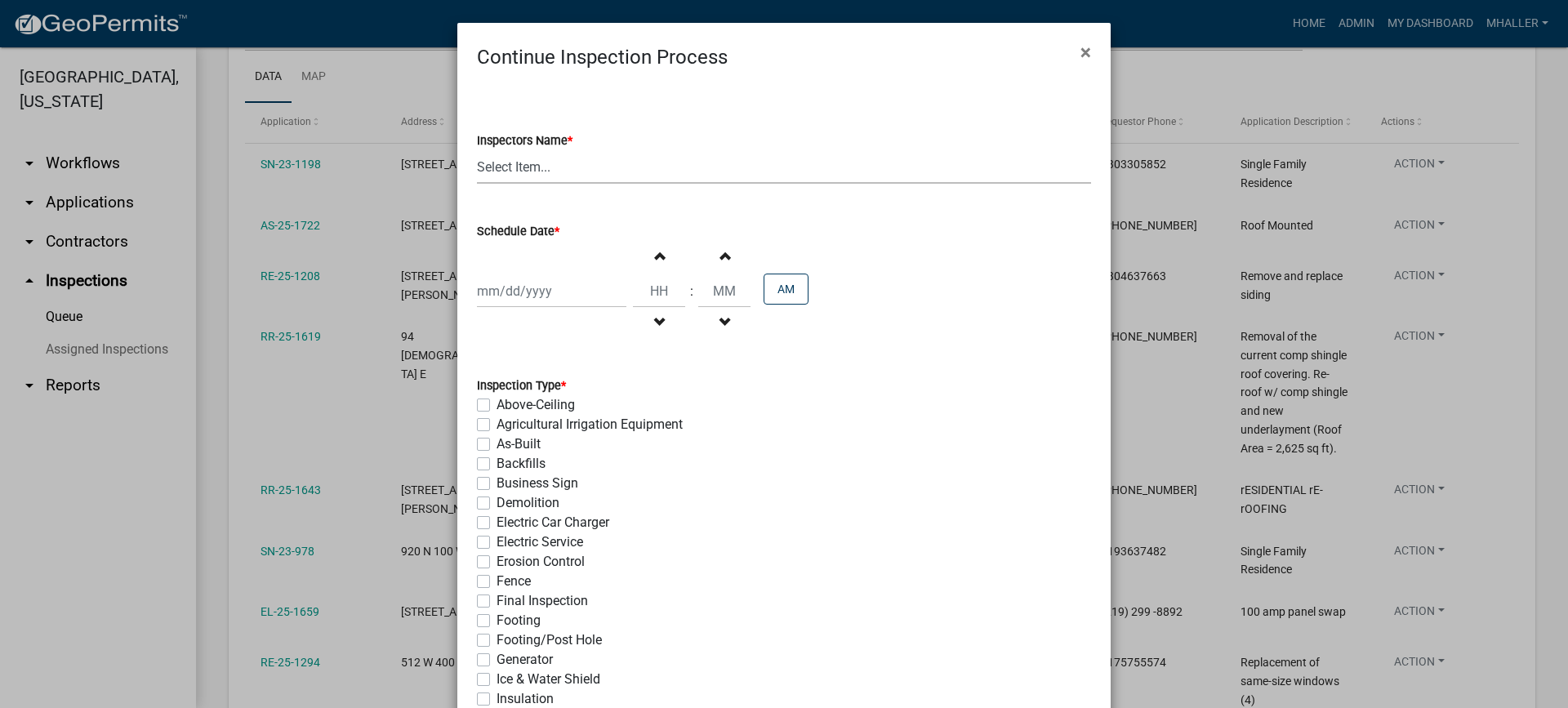
click at [526, 168] on select "Select Item... mhaller ([PERSON_NAME])" at bounding box center [784, 167] width 614 height 33
select select "ca350da2-795e-4cf8-941d-46ff53e354ae"
click at [477, 150] on select "Select Item... mhaller ([PERSON_NAME])" at bounding box center [784, 167] width 614 height 33
select select "9"
select select "2025"
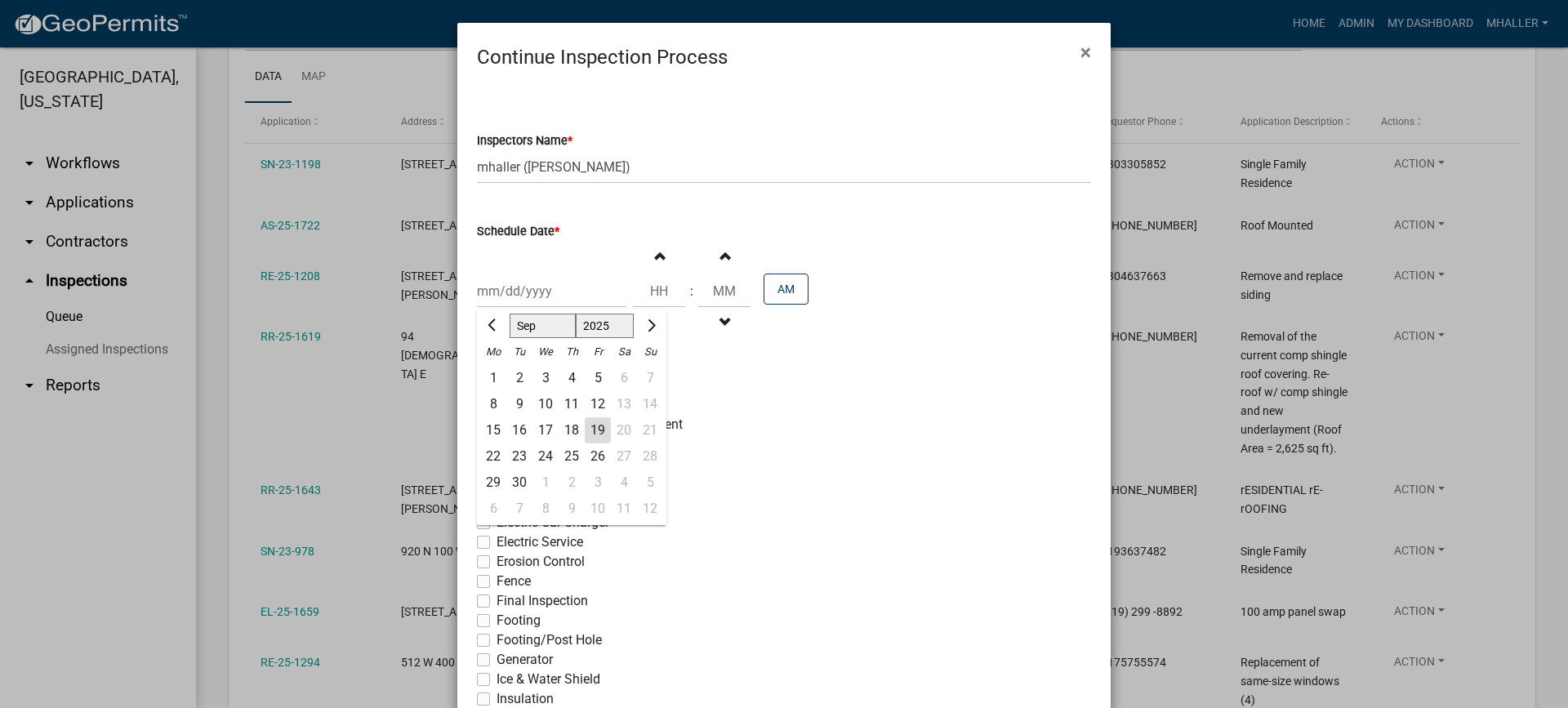
click at [543, 285] on div "[PERSON_NAME] Feb Mar Apr [PERSON_NAME][DATE] Oct Nov [DATE] 1526 1527 1528 152…" at bounding box center [551, 291] width 150 height 33
click at [591, 425] on div "19" at bounding box center [597, 430] width 26 height 27
type input "[DATE]"
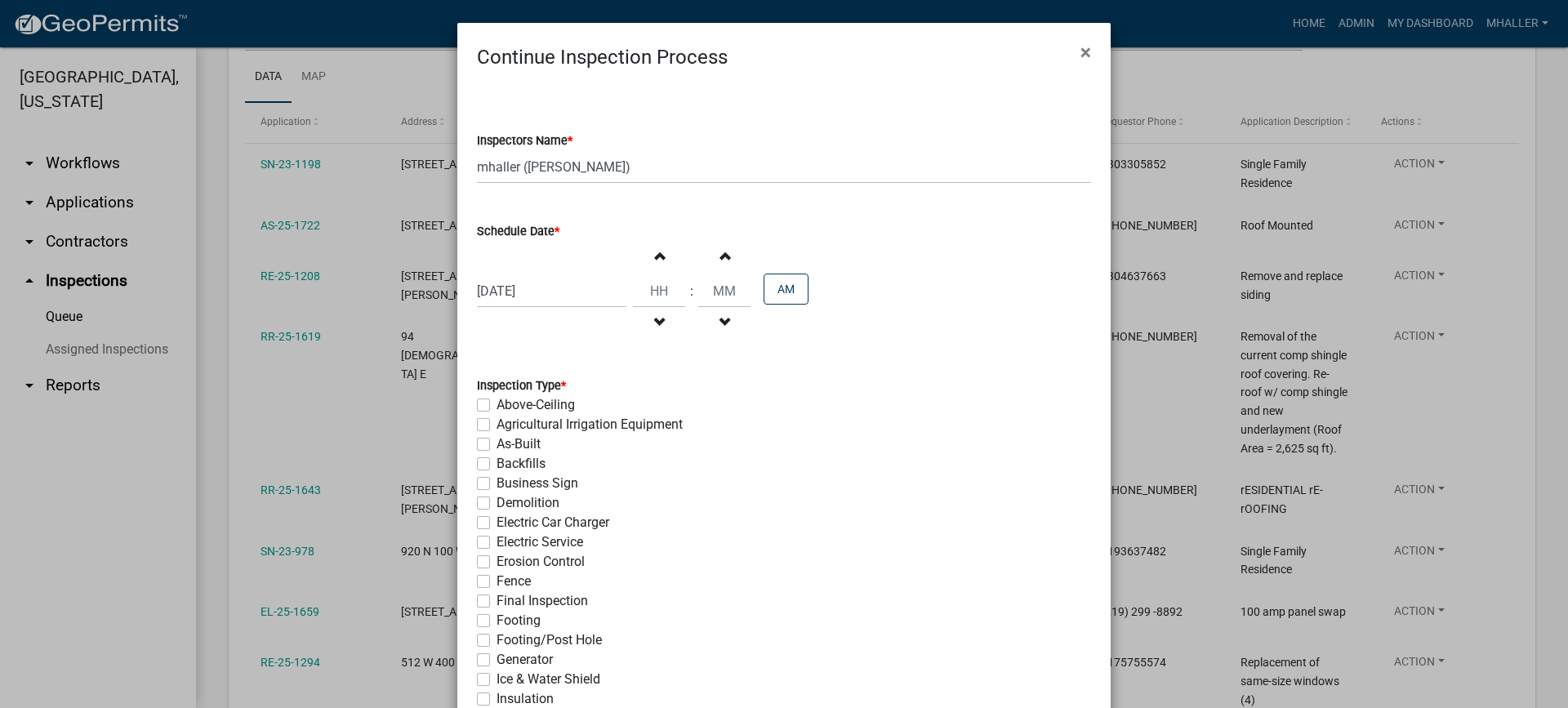
drag, startPoint x: 476, startPoint y: 601, endPoint x: 560, endPoint y: 599, distance: 84.0
click at [496, 601] on label "Final Inspection" at bounding box center [542, 601] width 91 height 20
click at [496, 601] on input "Final Inspection" at bounding box center [502, 597] width 10 height 10
checkbox input "true"
checkbox input "false"
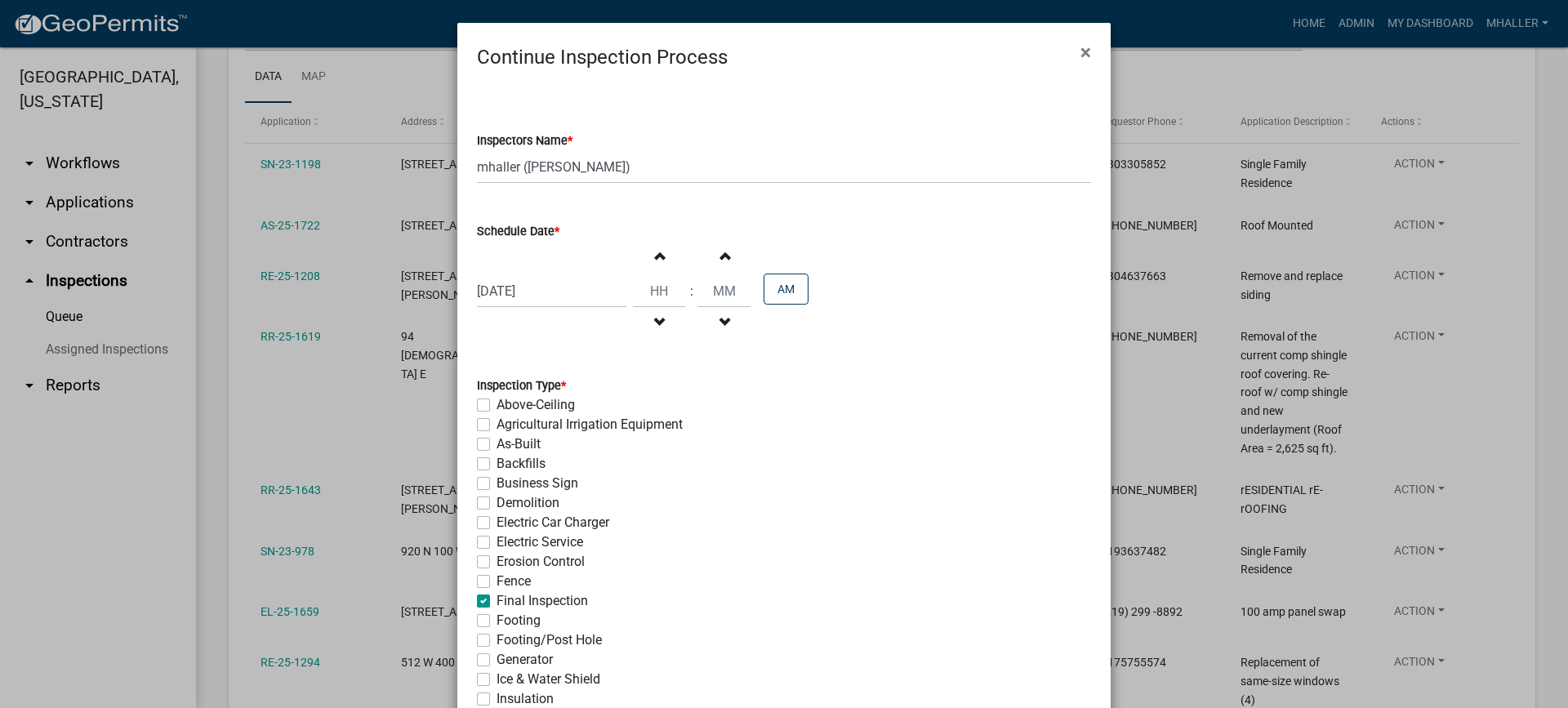
checkbox input "false"
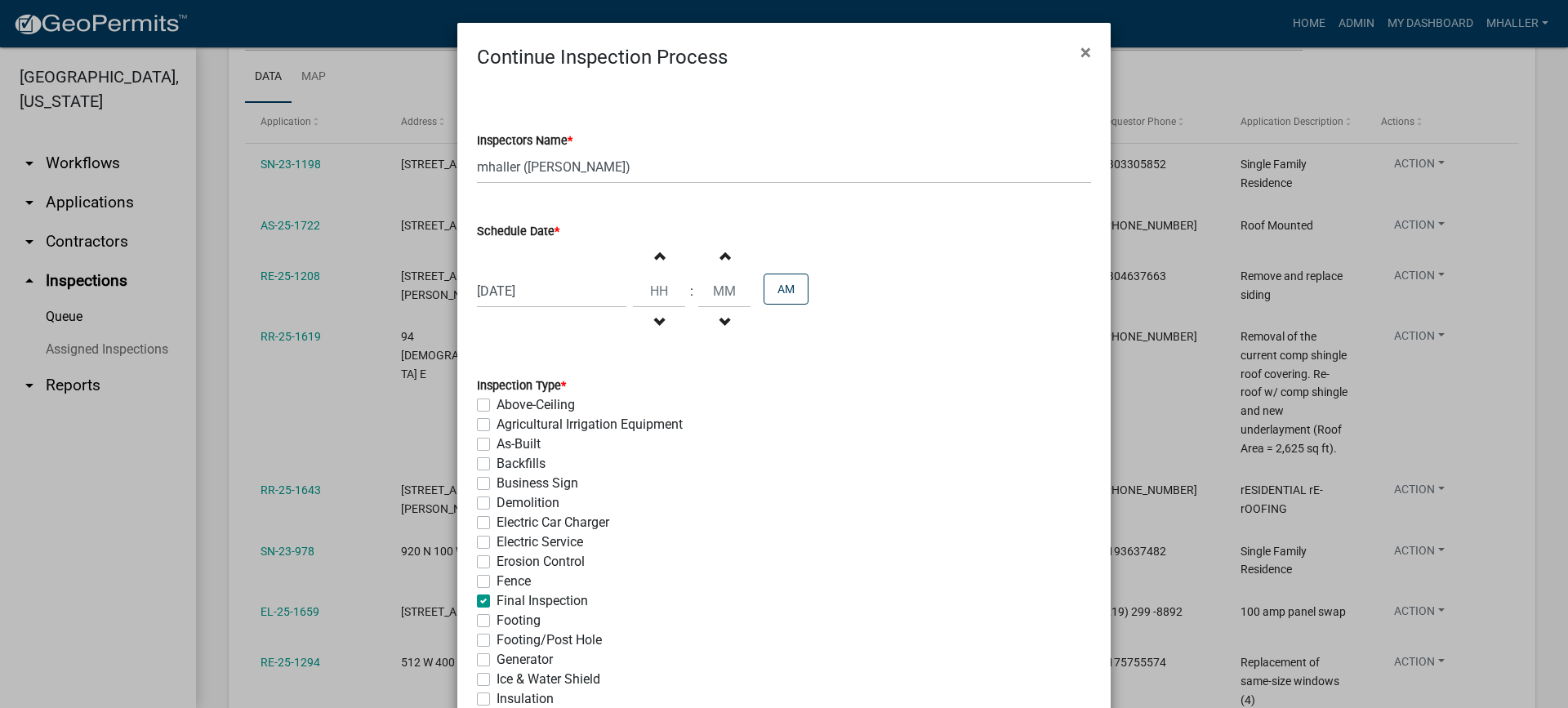
checkbox input "false"
checkbox input "true"
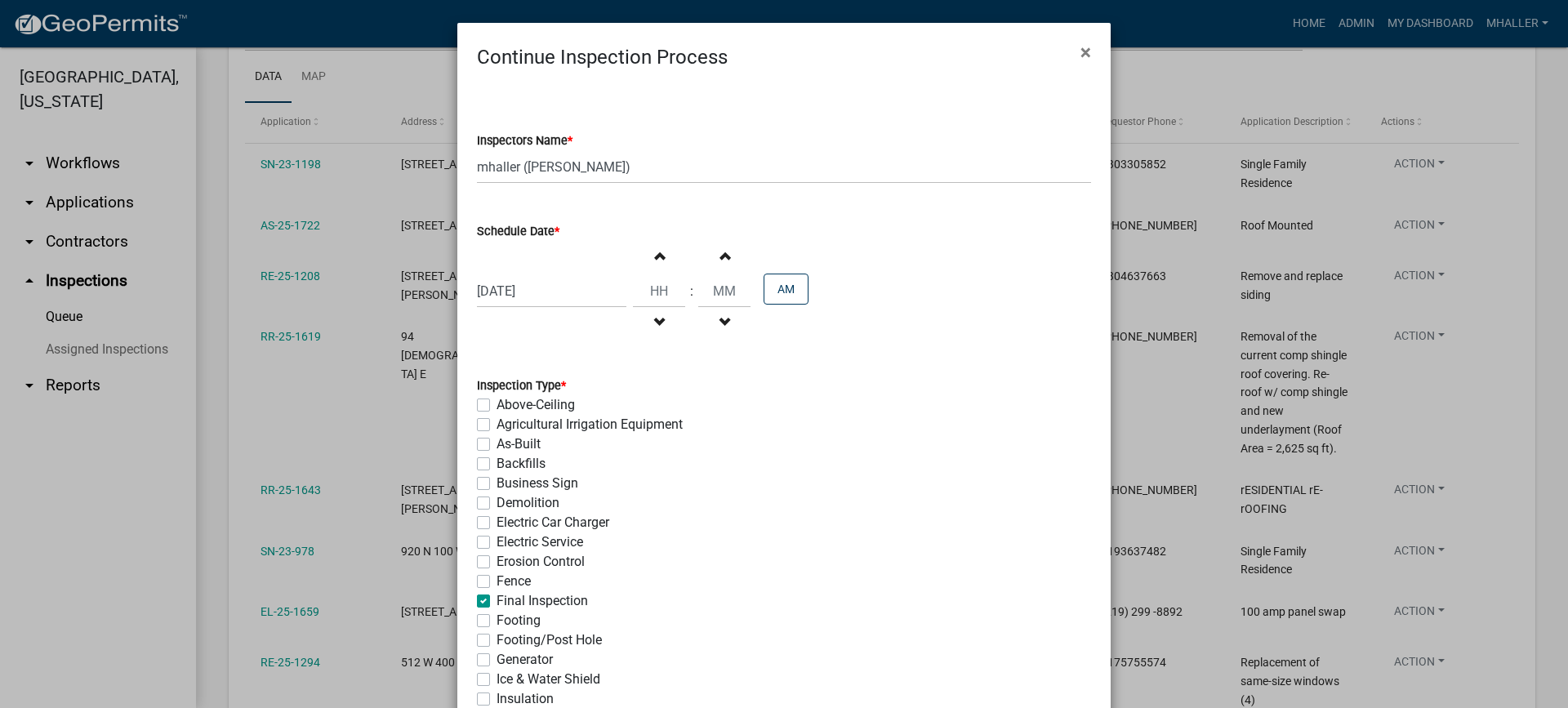
checkbox input "false"
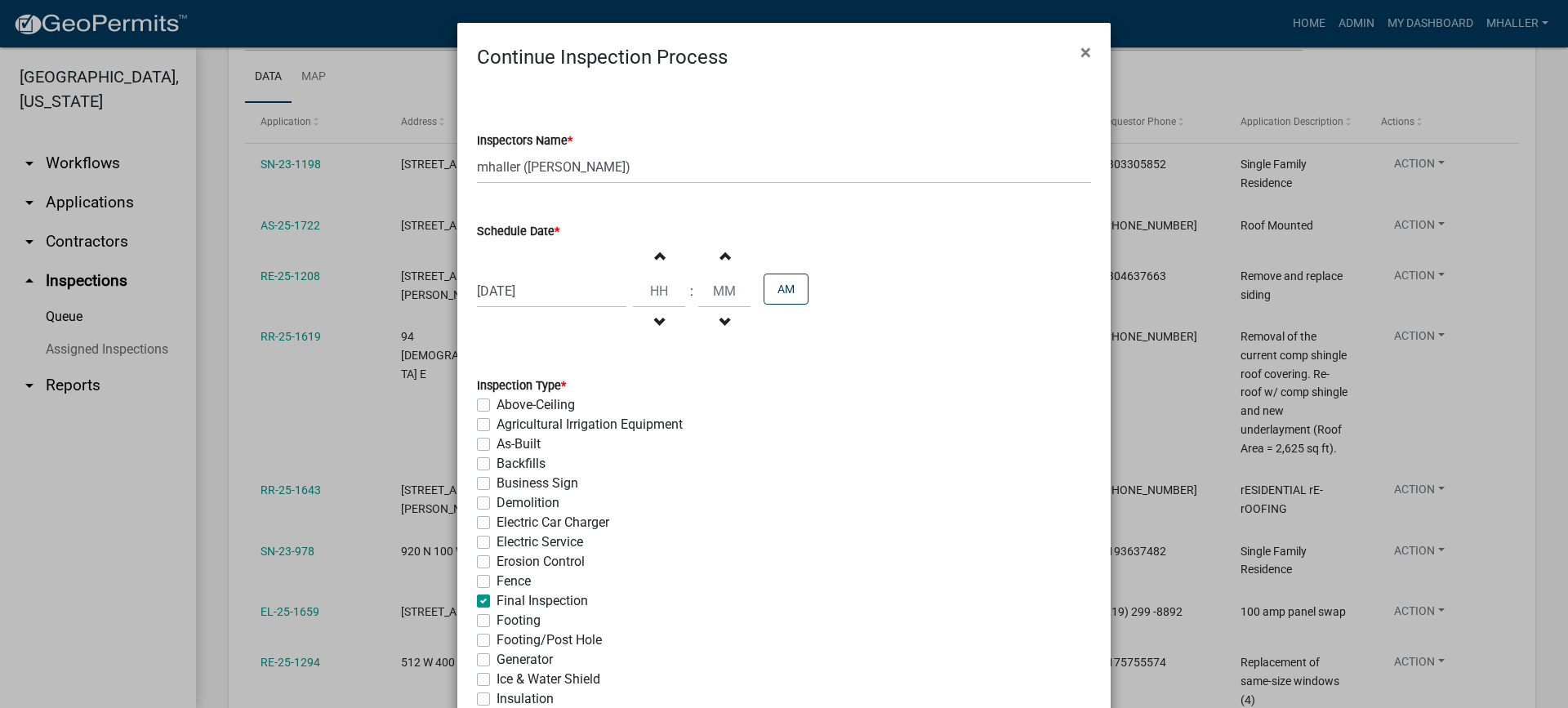
checkbox input "false"
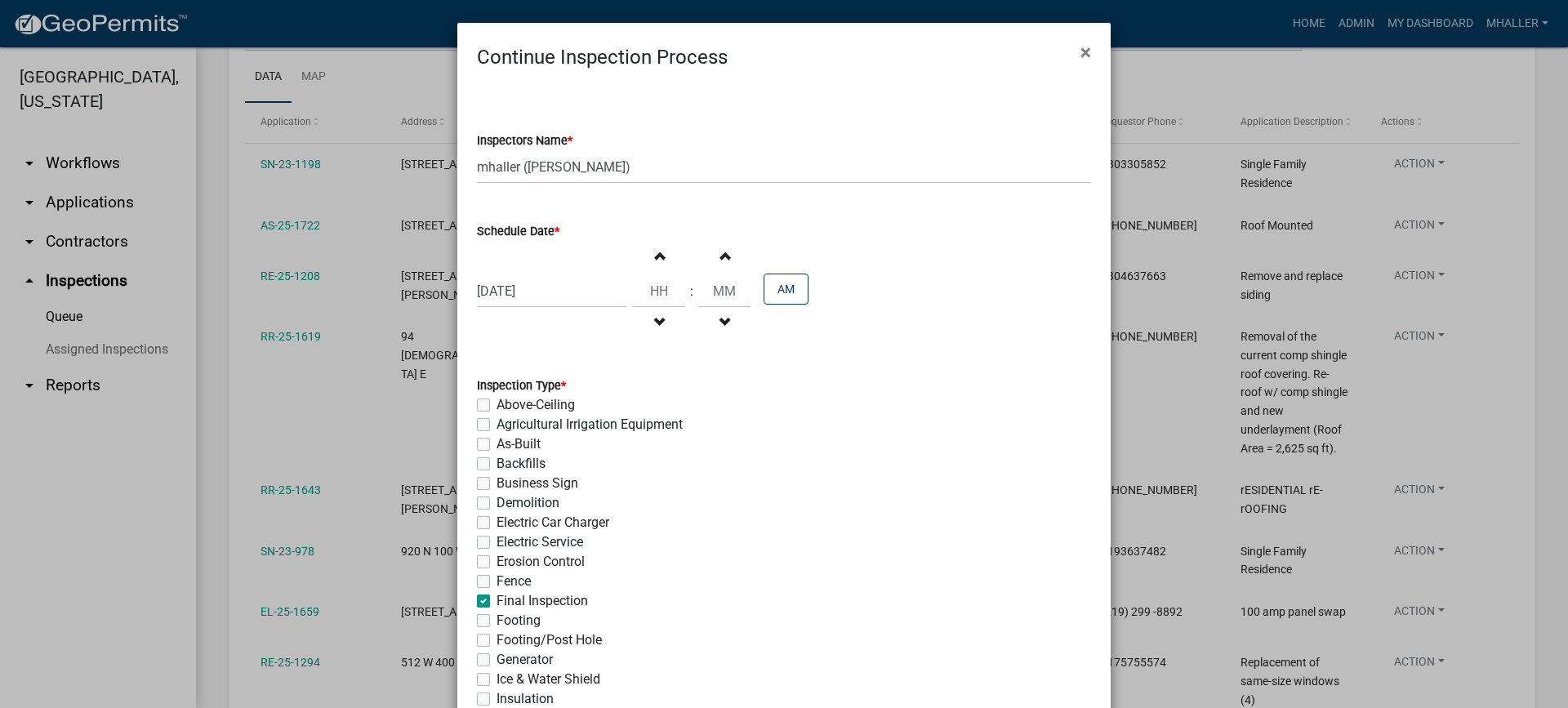
checkbox input "false"
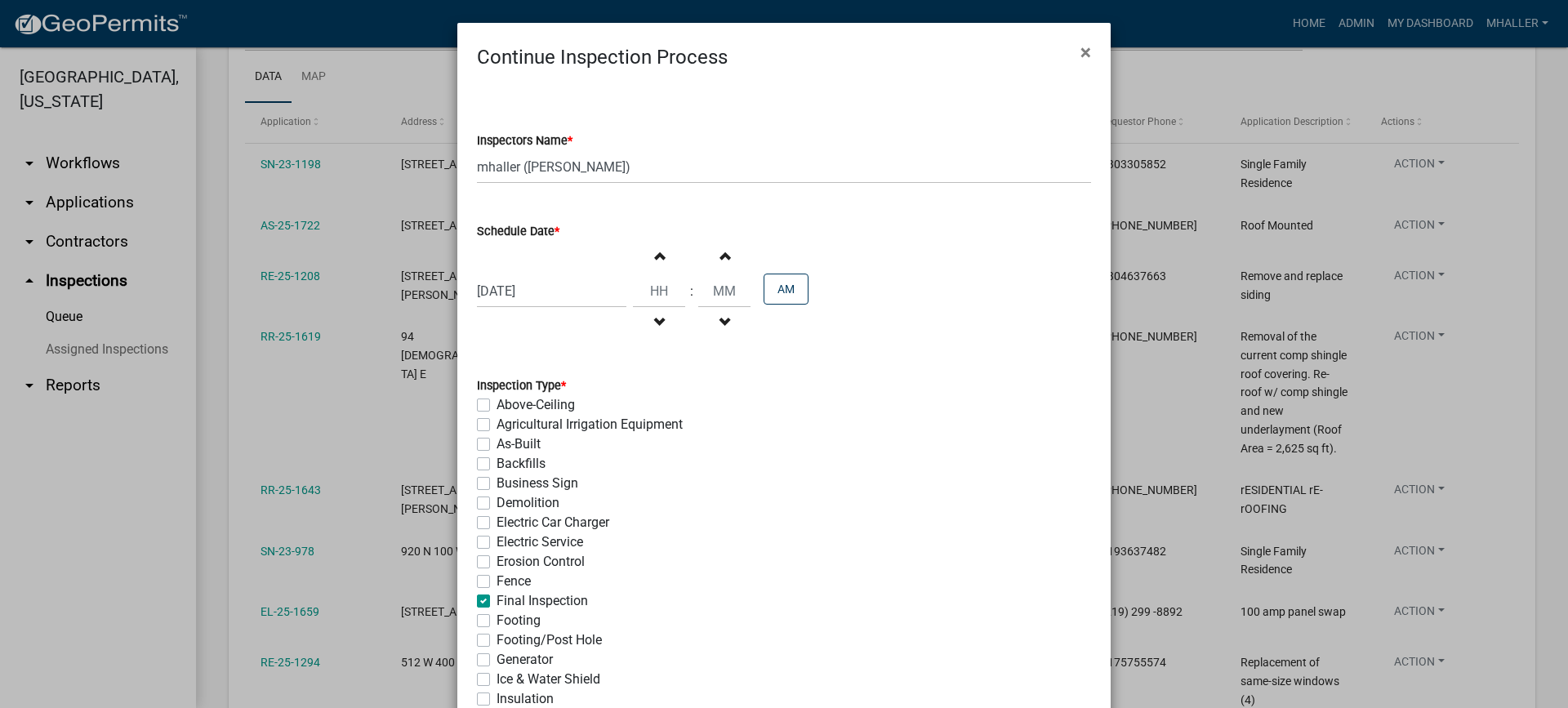
checkbox input "false"
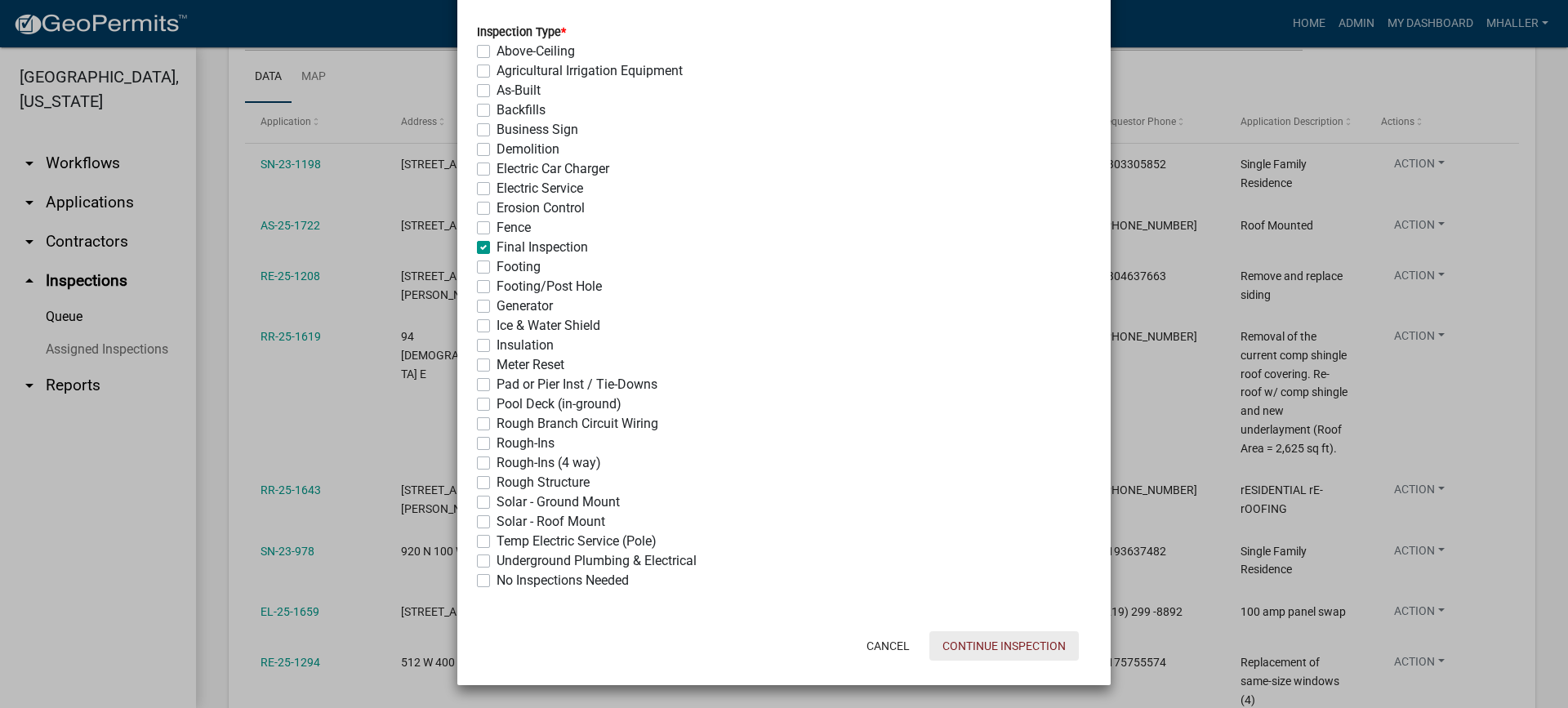
click at [1017, 649] on button "Continue Inspection" at bounding box center [1003, 646] width 150 height 29
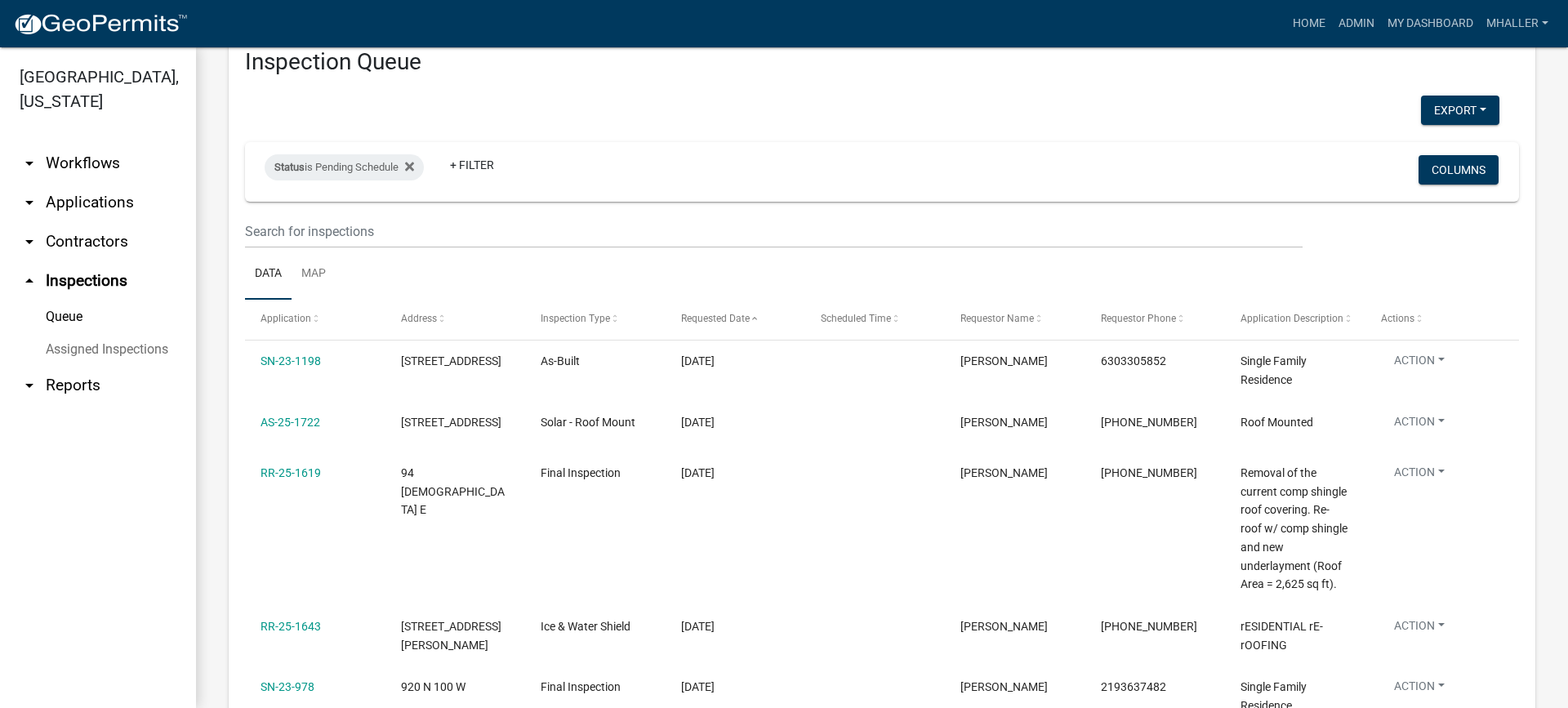
scroll to position [0, 0]
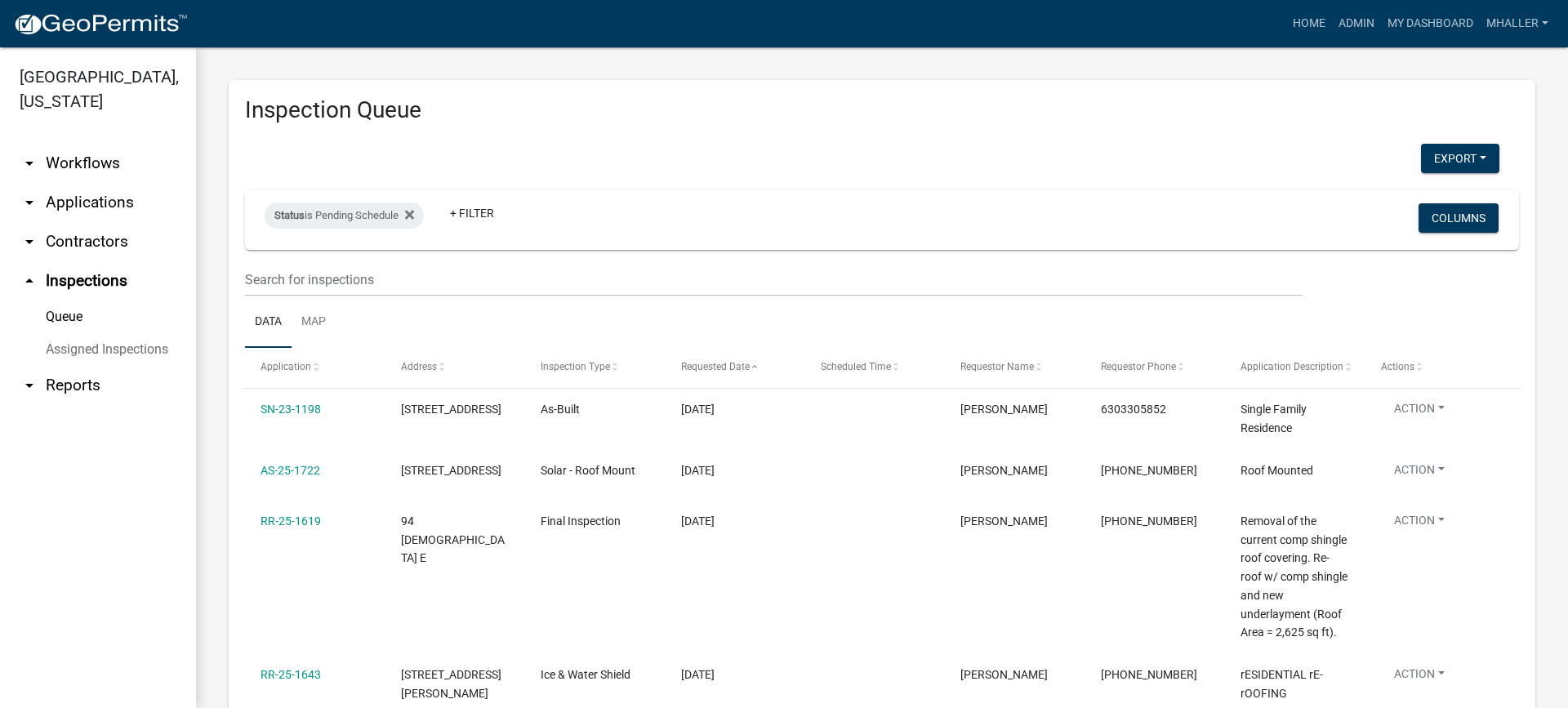
click at [63, 183] on link "arrow_drop_down Applications" at bounding box center [97, 203] width 196 height 39
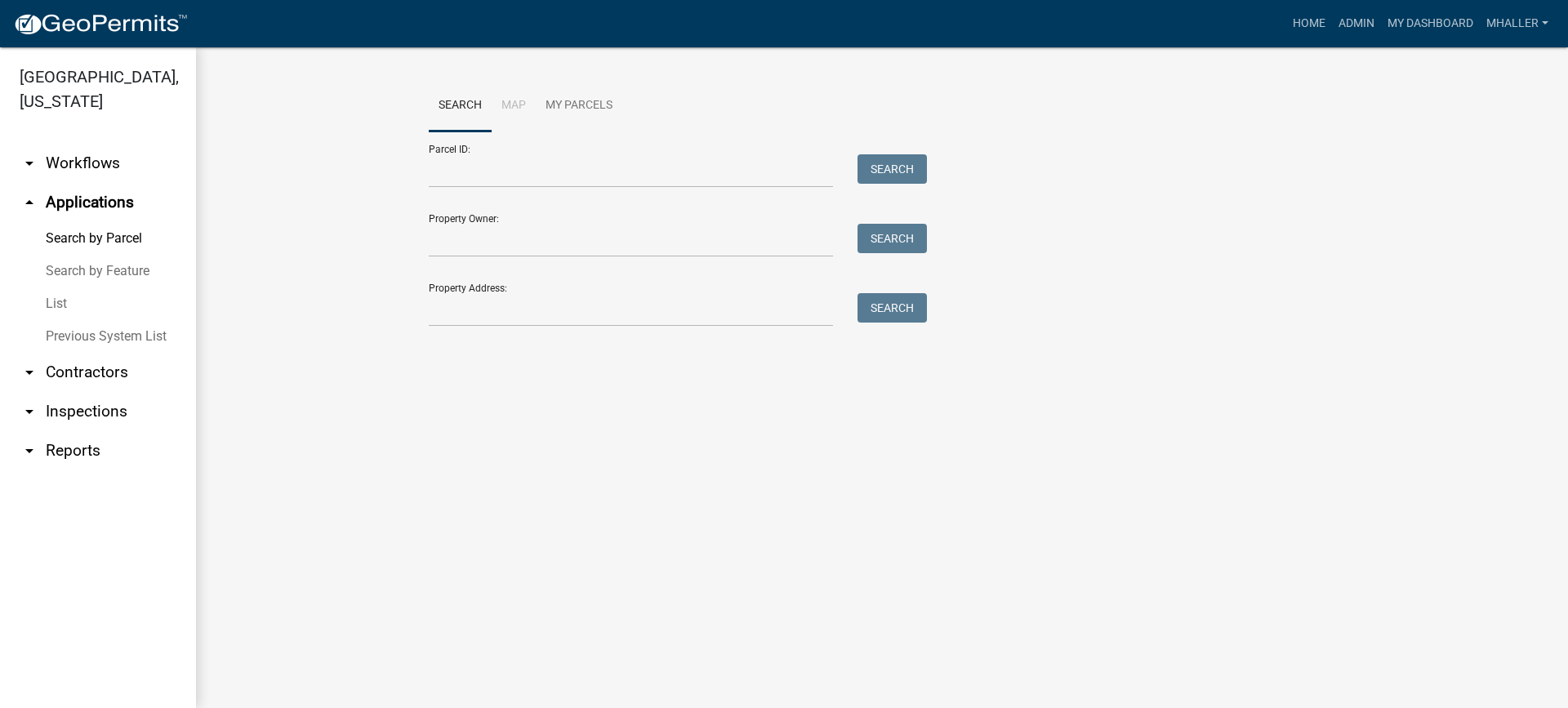
drag, startPoint x: 58, startPoint y: 279, endPoint x: 110, endPoint y: 268, distance: 53.2
click at [57, 287] on link "List" at bounding box center [97, 304] width 196 height 32
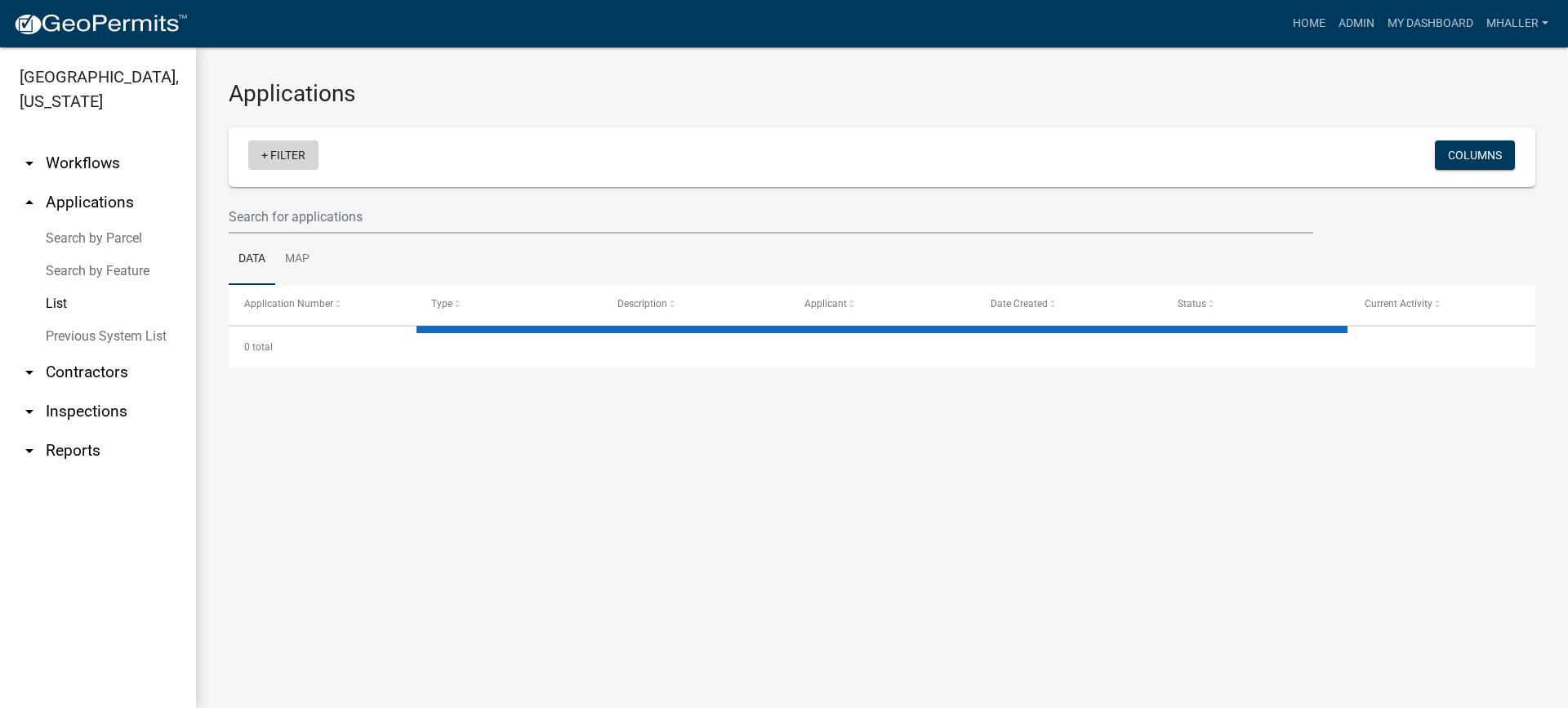
click at [291, 155] on link "+ Filter" at bounding box center [283, 155] width 70 height 29
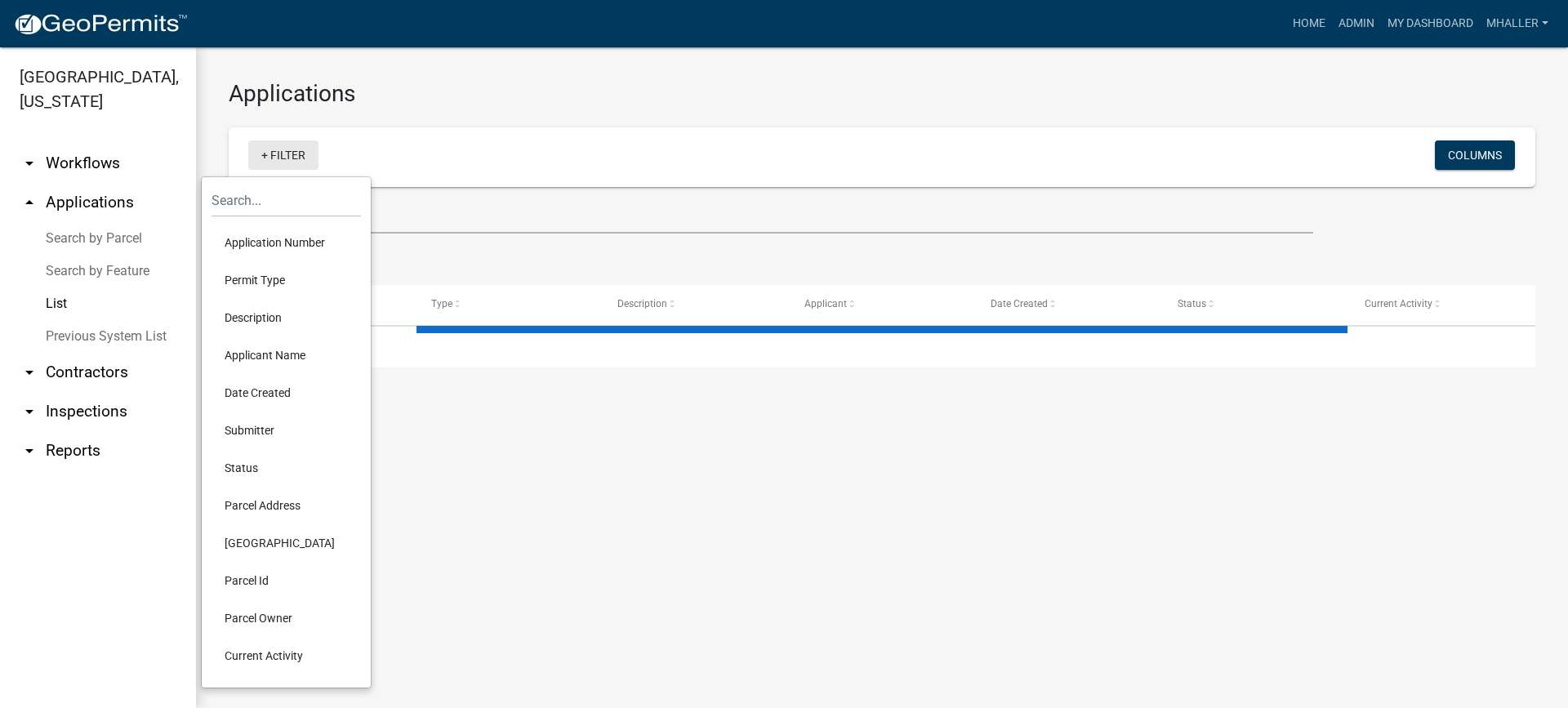
select select "1: 25"
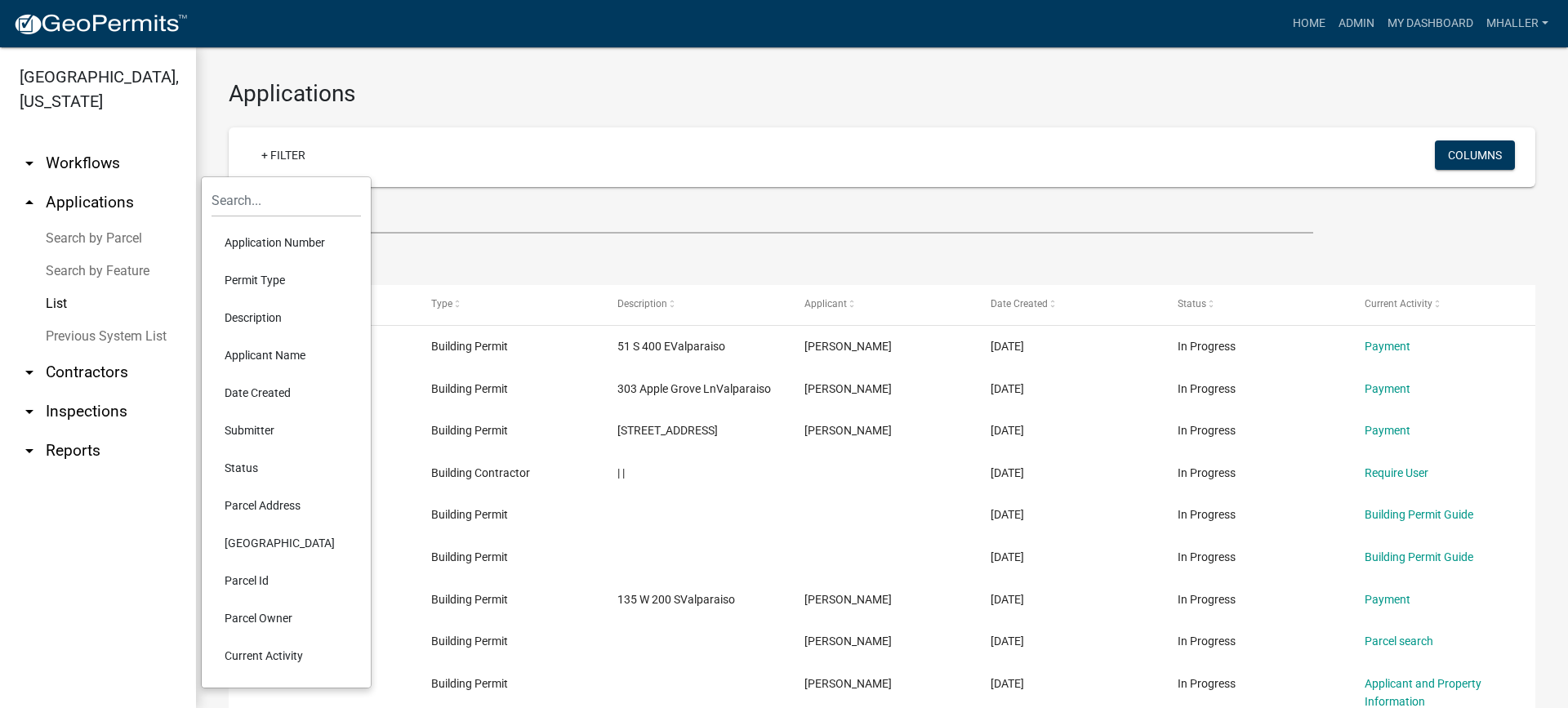
click at [276, 241] on li "Application Number" at bounding box center [285, 243] width 150 height 38
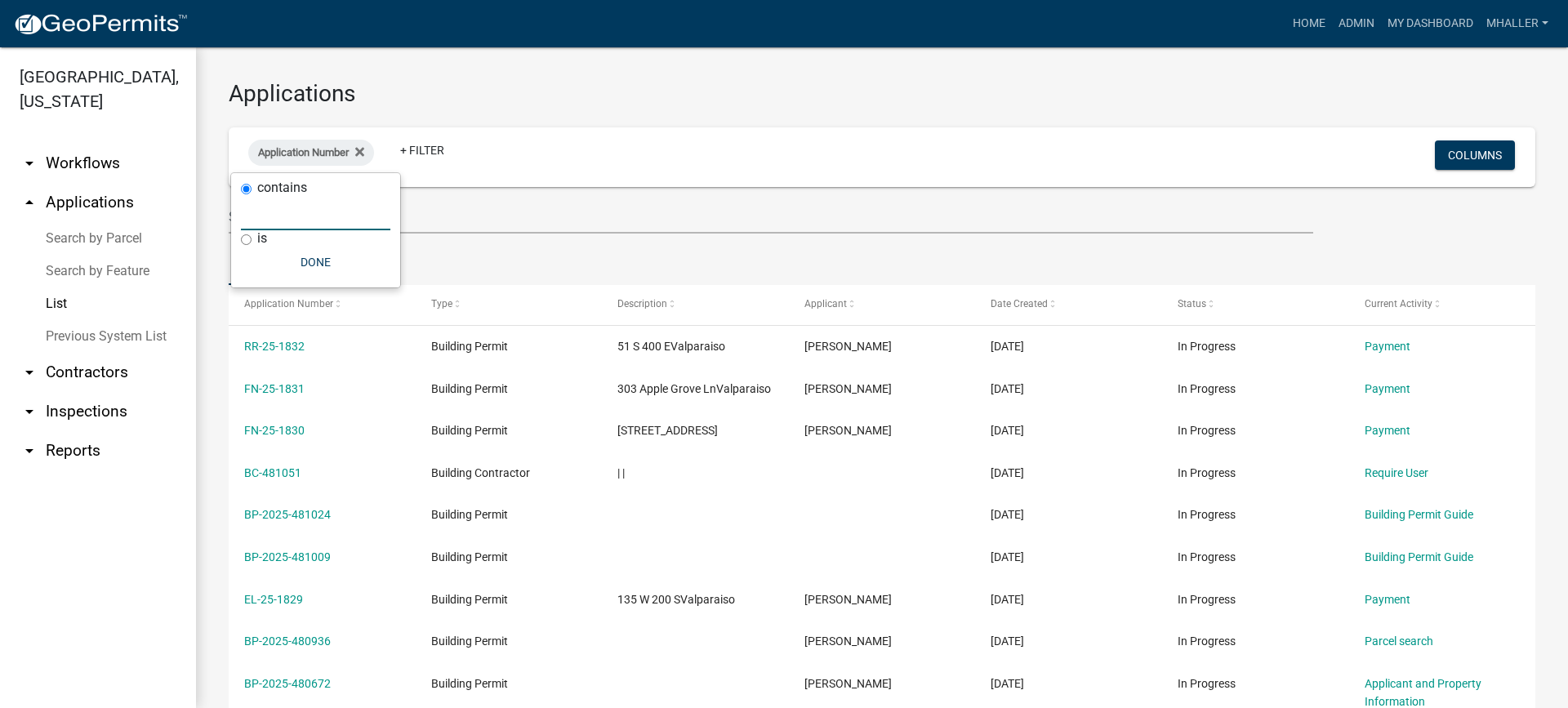
click at [276, 210] on input "text" at bounding box center [315, 213] width 150 height 33
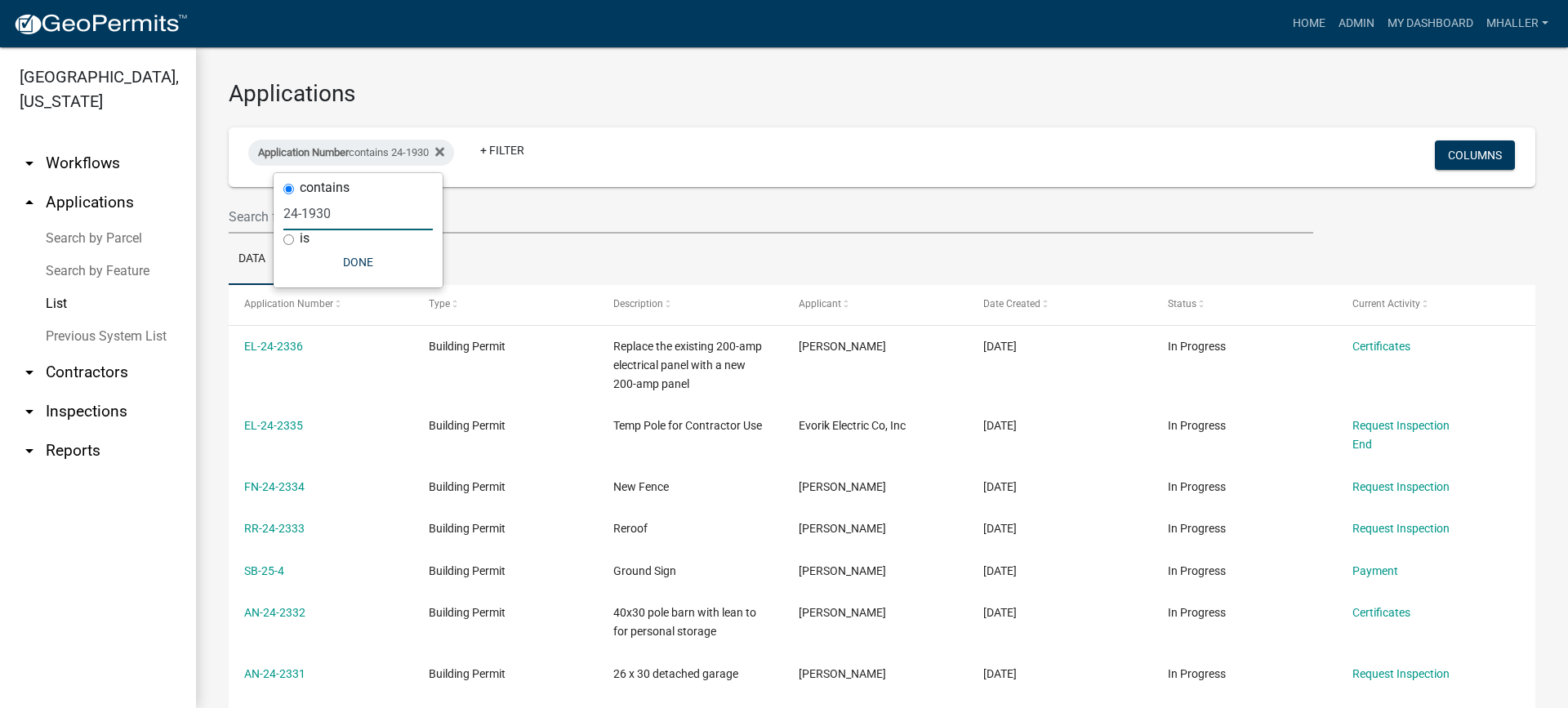
type input "24-1930"
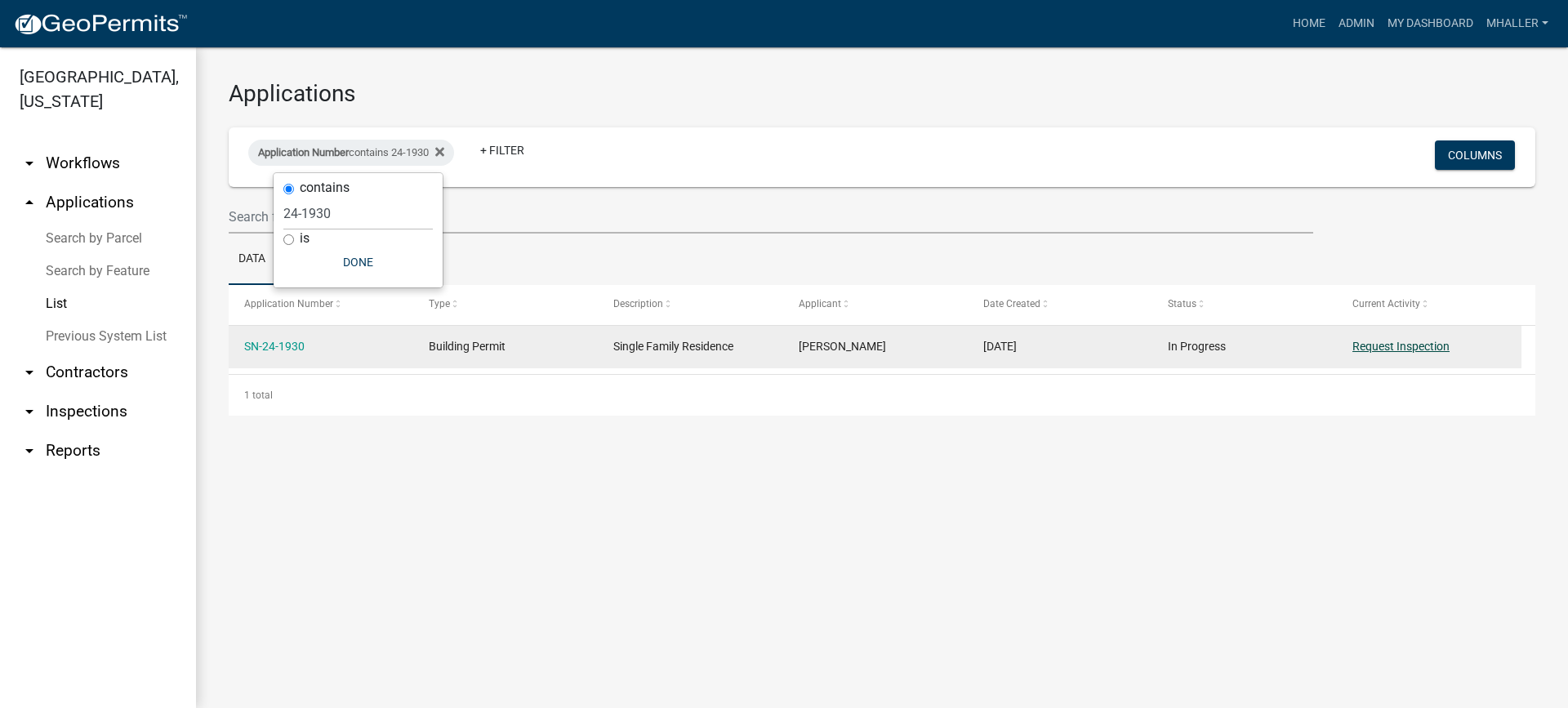
click at [1378, 345] on link "Request Inspection" at bounding box center [1401, 345] width 97 height 13
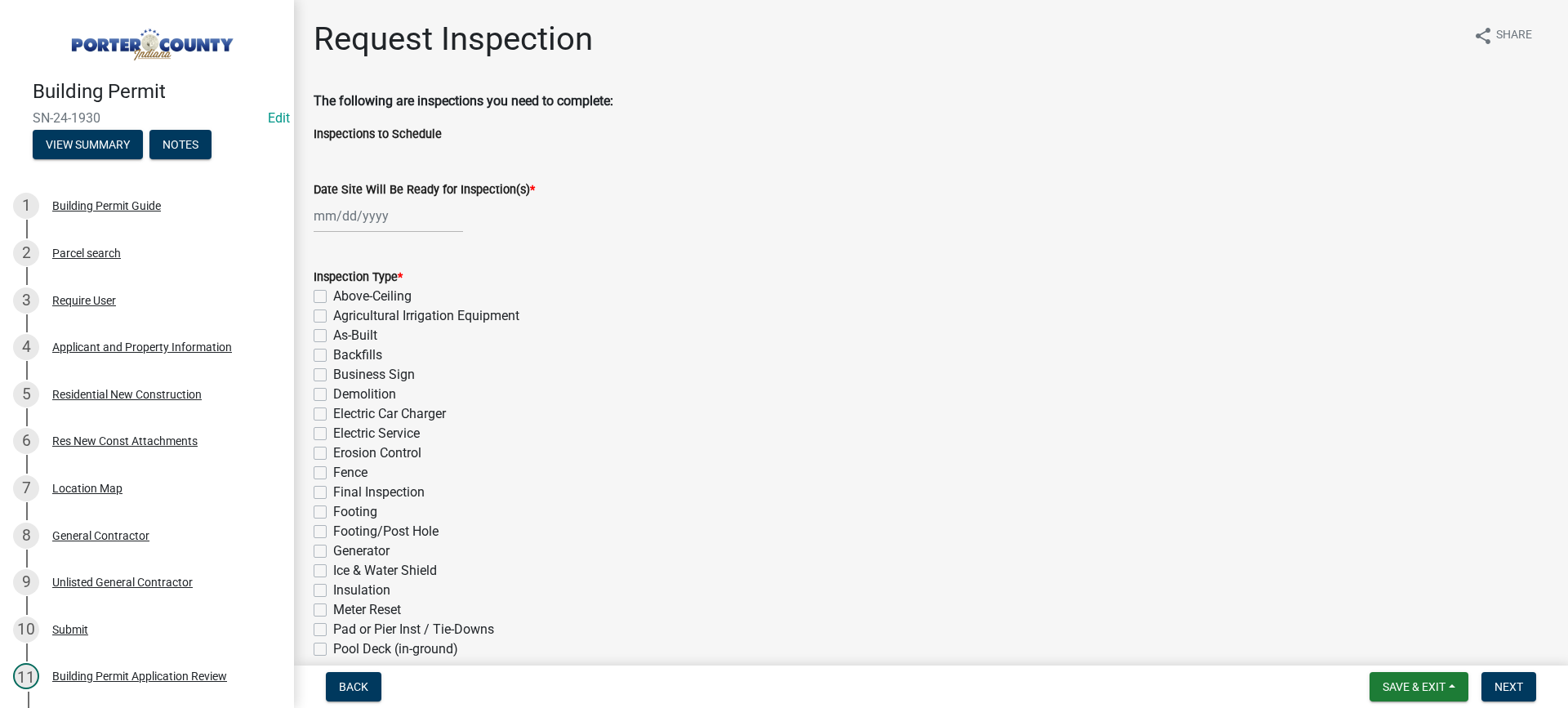
click at [369, 222] on div at bounding box center [388, 215] width 150 height 33
select select "9"
select select "2025"
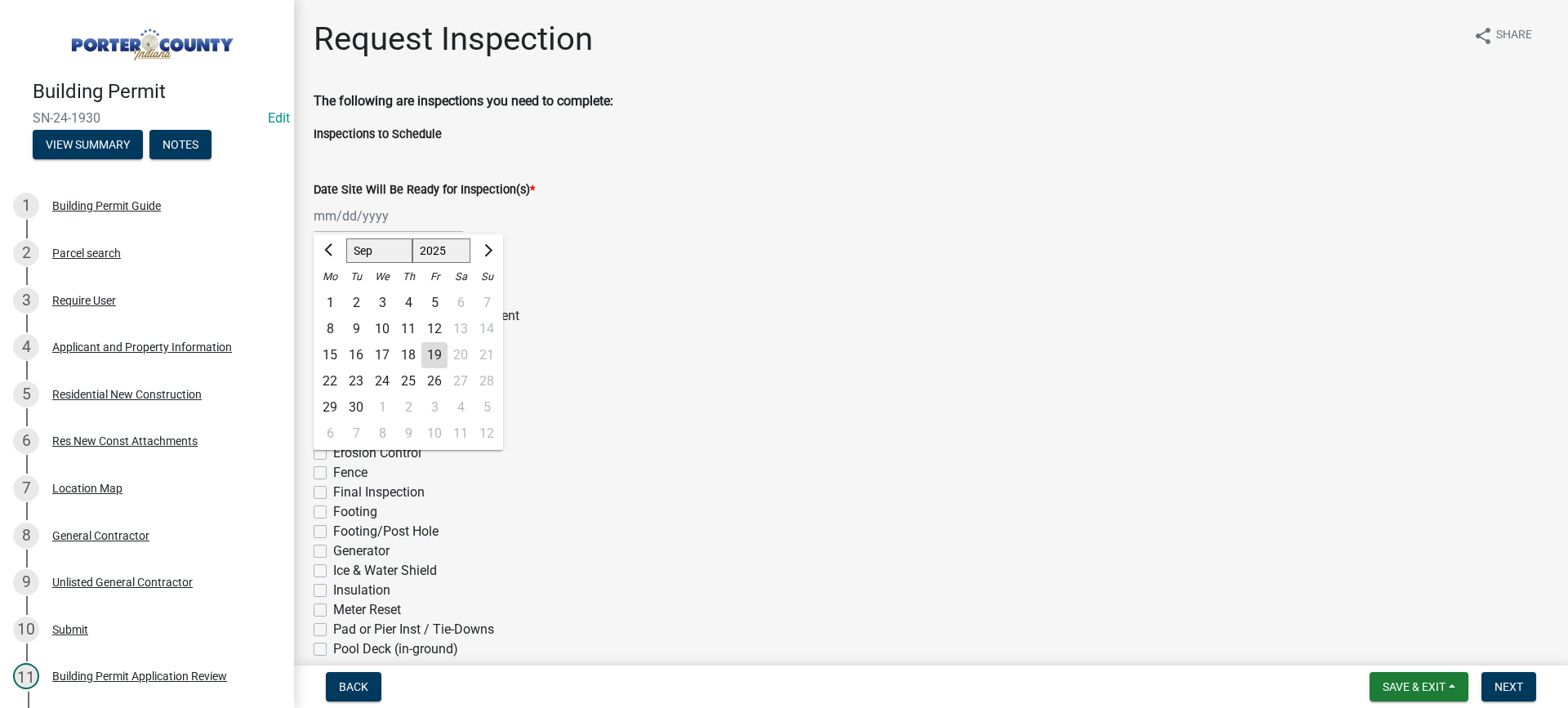
click at [433, 352] on div "19" at bounding box center [434, 355] width 26 height 27
type input "[DATE]"
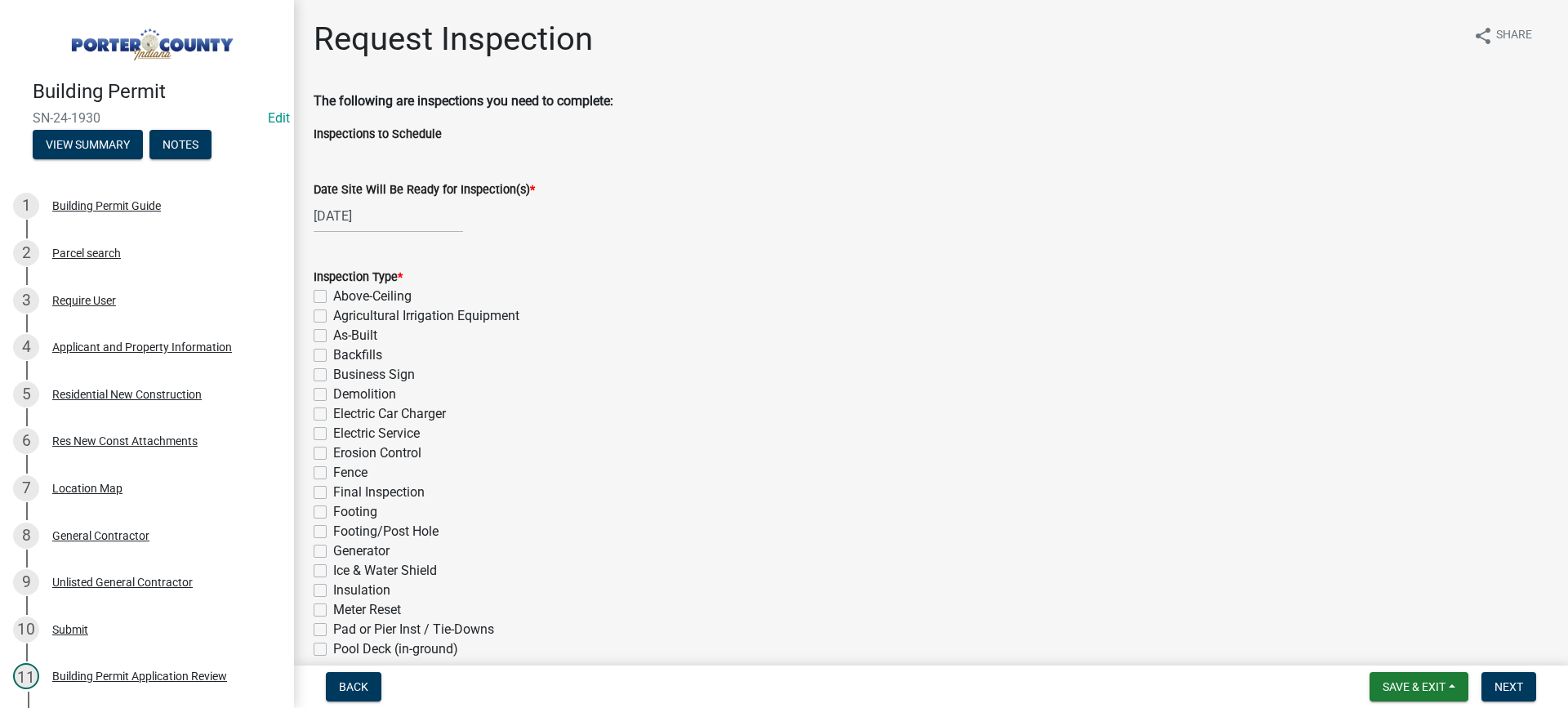
click at [333, 333] on label "As-Built" at bounding box center [355, 335] width 44 height 20
click at [333, 333] on input "As-Built" at bounding box center [338, 331] width 10 height 10
checkbox input "true"
checkbox input "false"
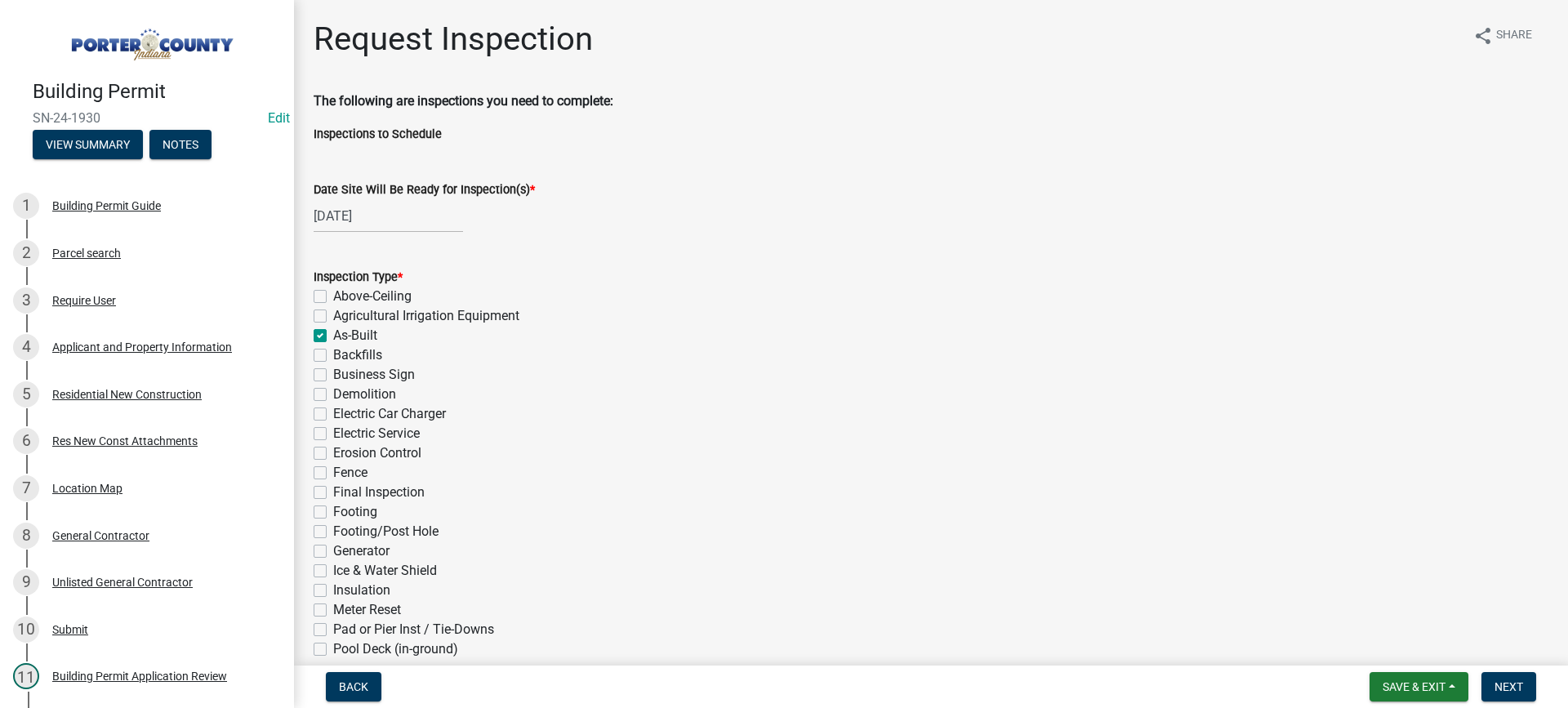
checkbox input "true"
checkbox input "false"
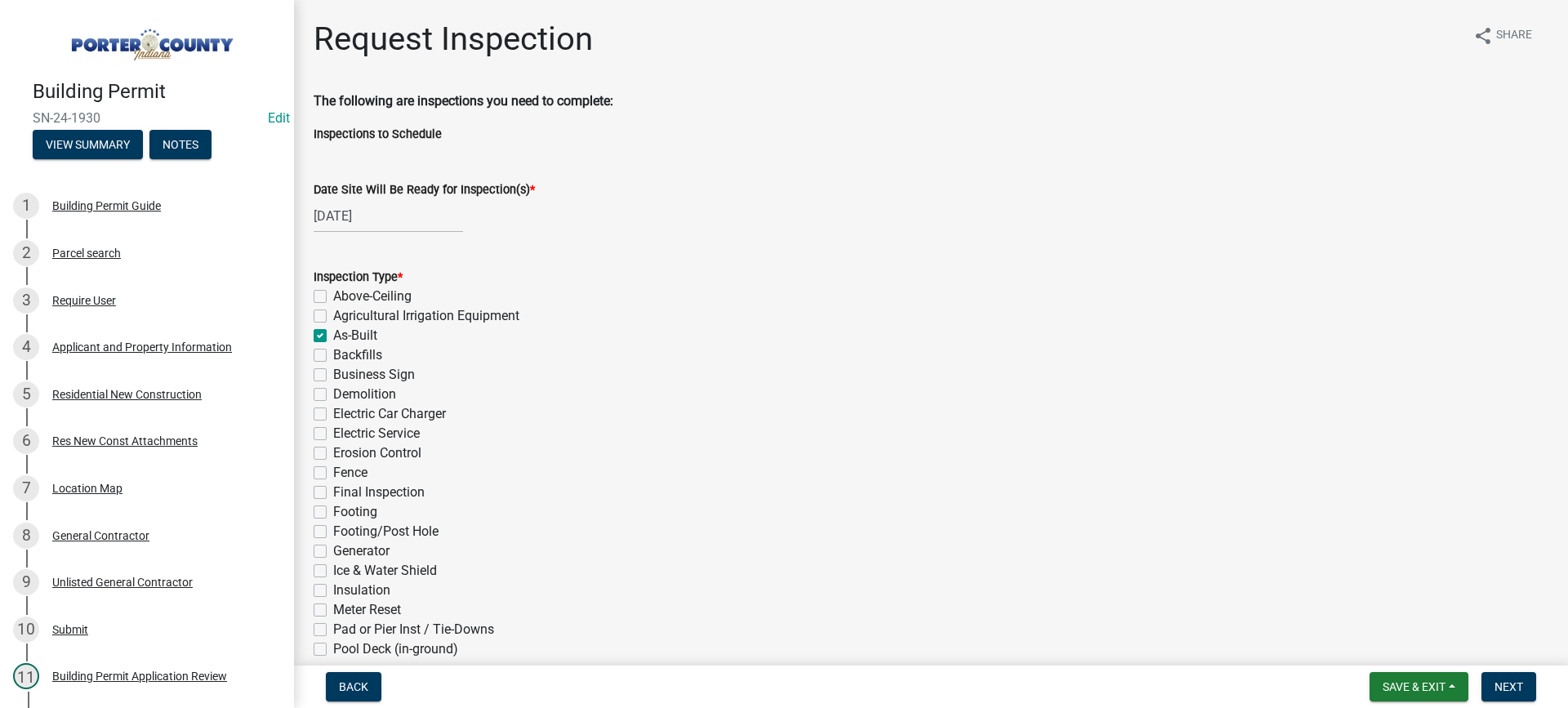
checkbox input "false"
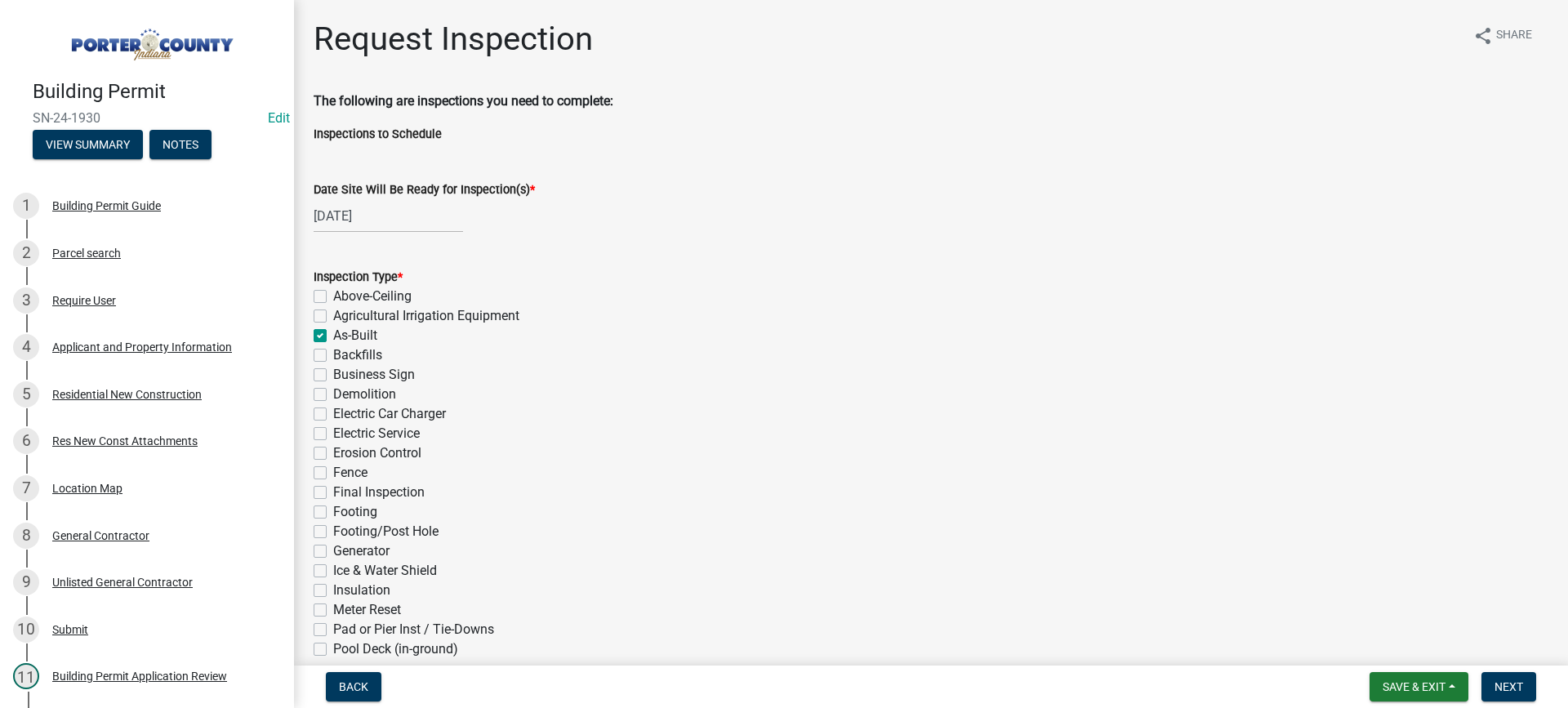
checkbox input "false"
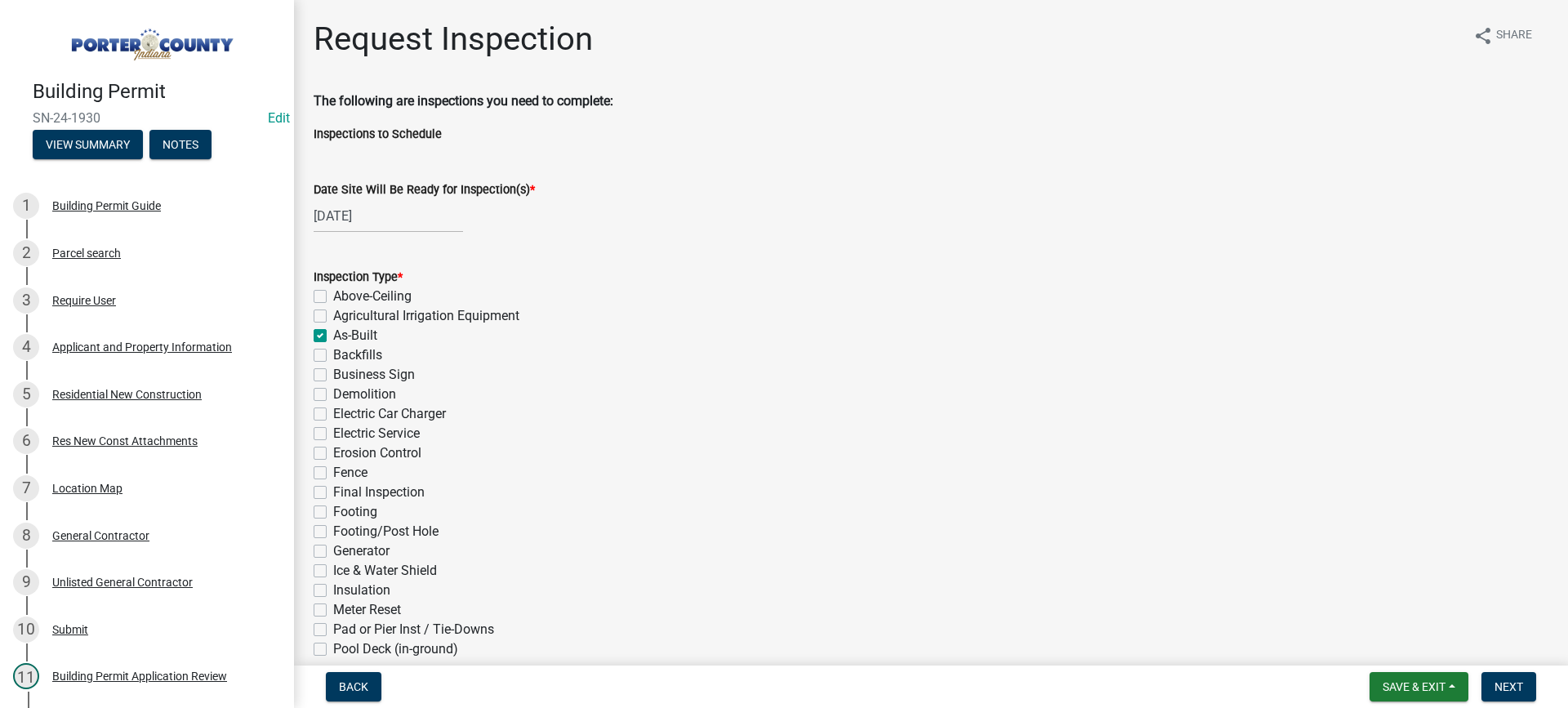
checkbox input "false"
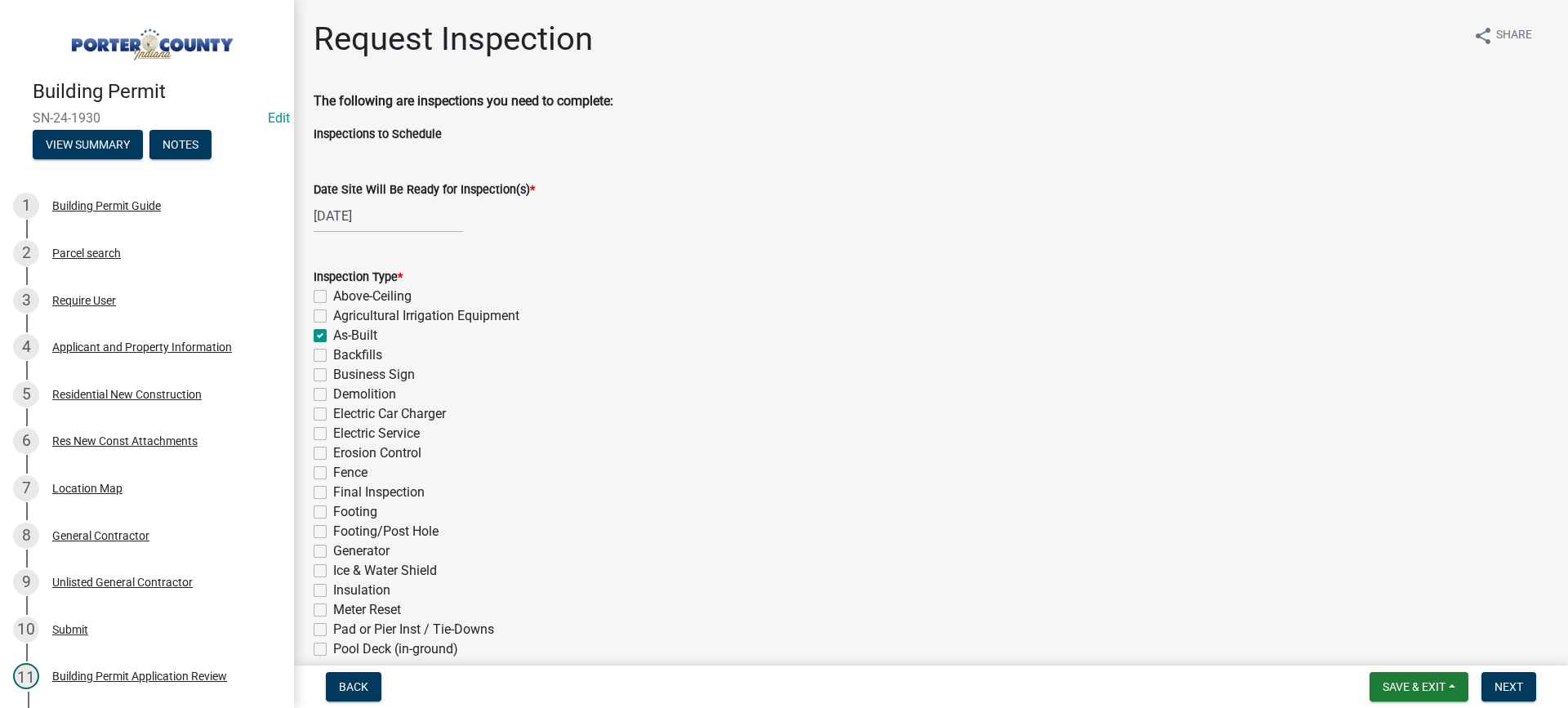
checkbox input "false"
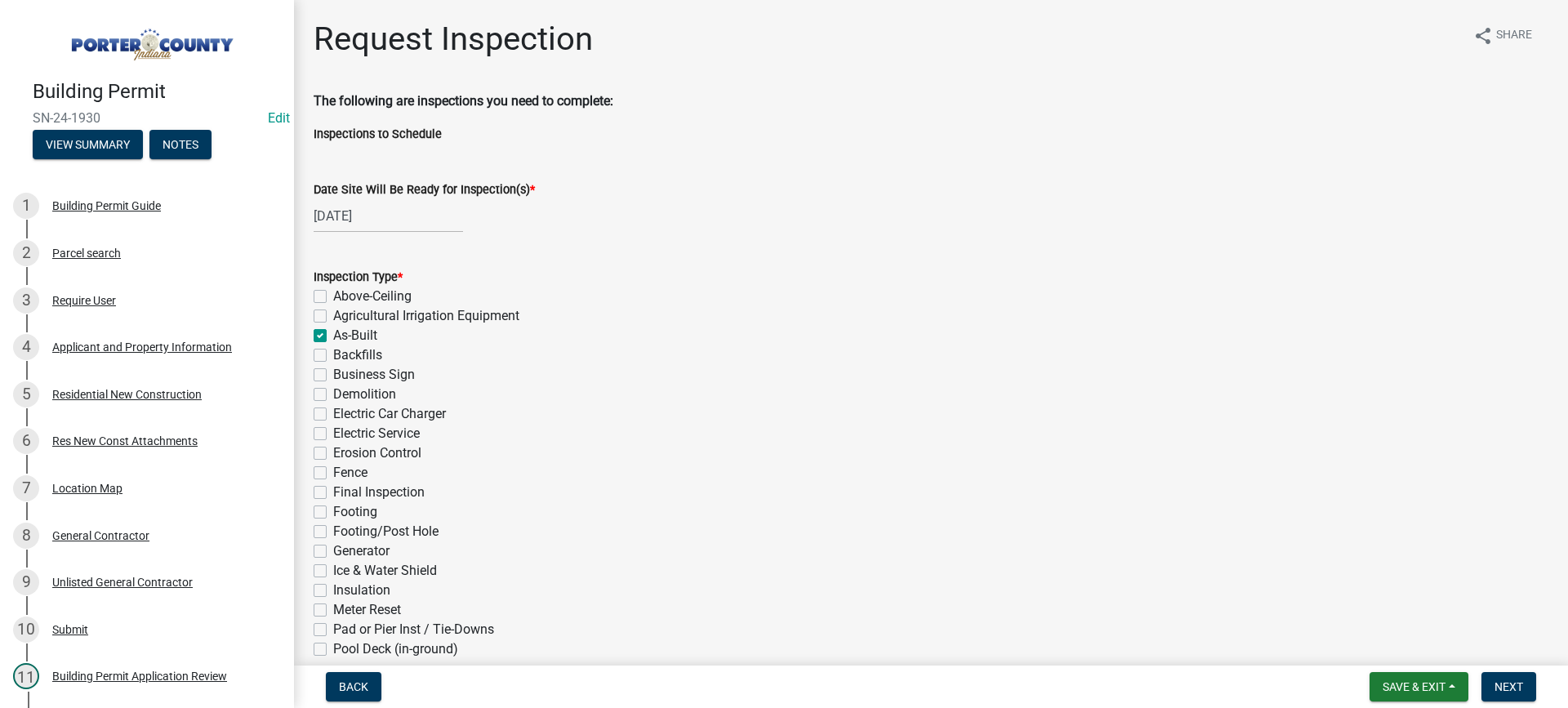
checkbox input "false"
click at [333, 493] on label "Final Inspection" at bounding box center [379, 493] width 91 height 20
click at [333, 493] on input "Final Inspection" at bounding box center [338, 488] width 10 height 10
checkbox input "true"
checkbox input "false"
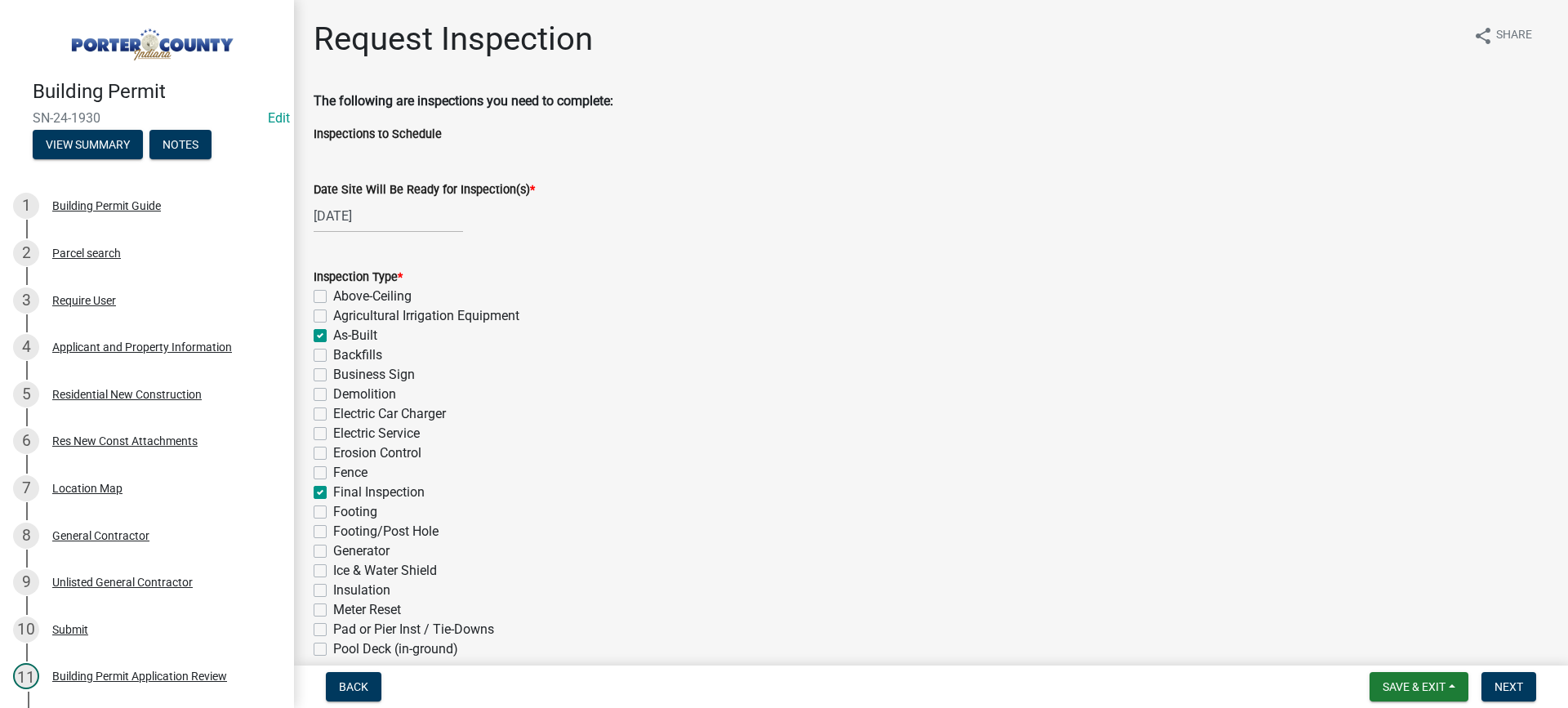
checkbox input "false"
checkbox input "true"
checkbox input "false"
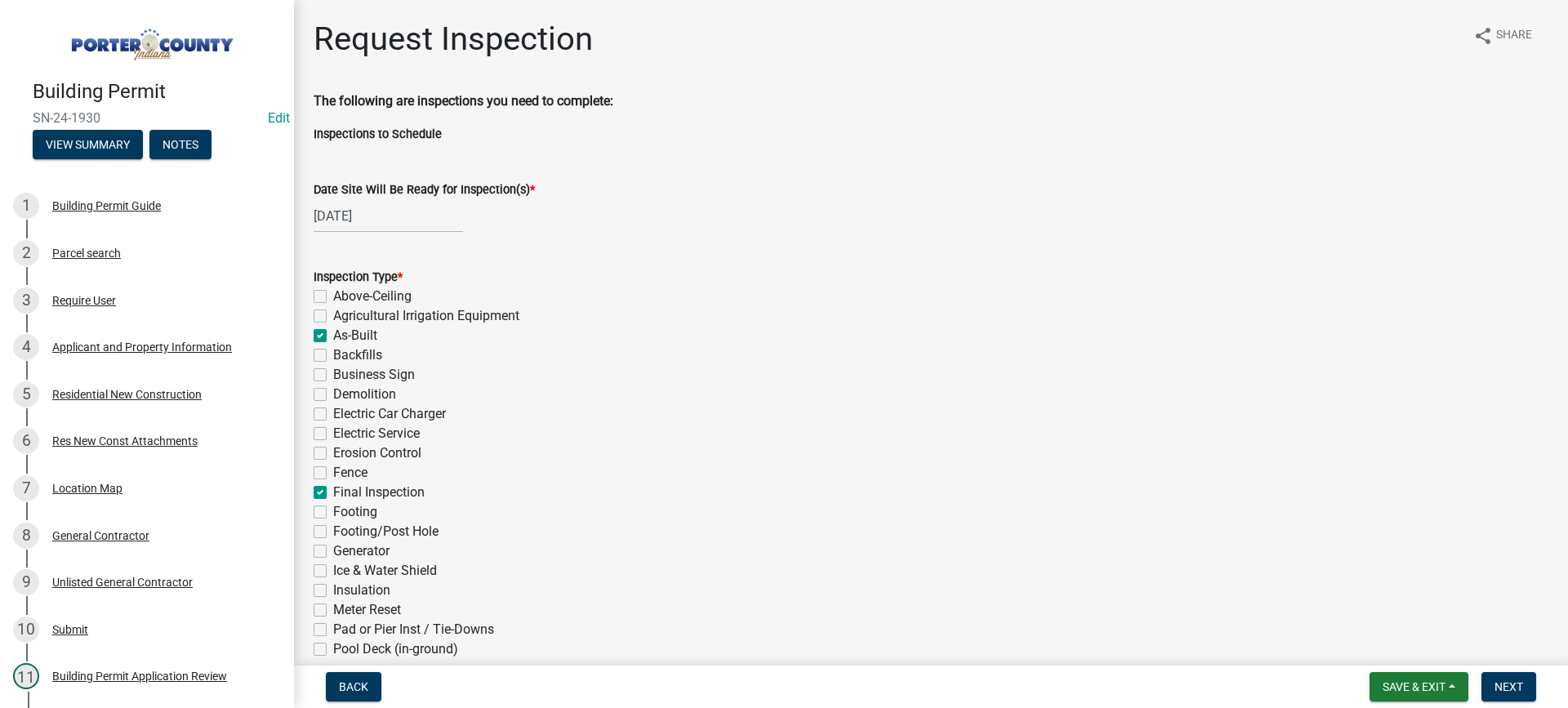
checkbox input "false"
checkbox input "true"
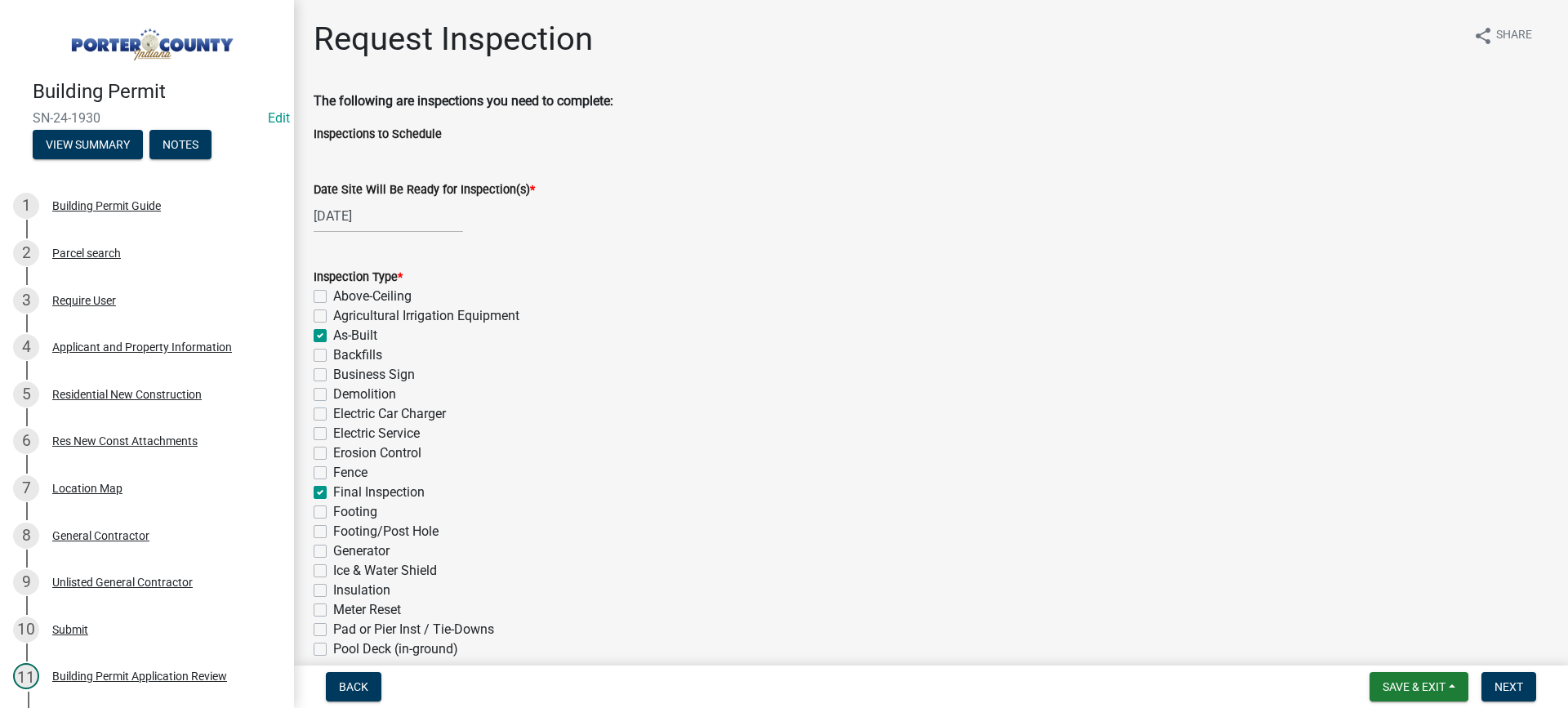
checkbox input "false"
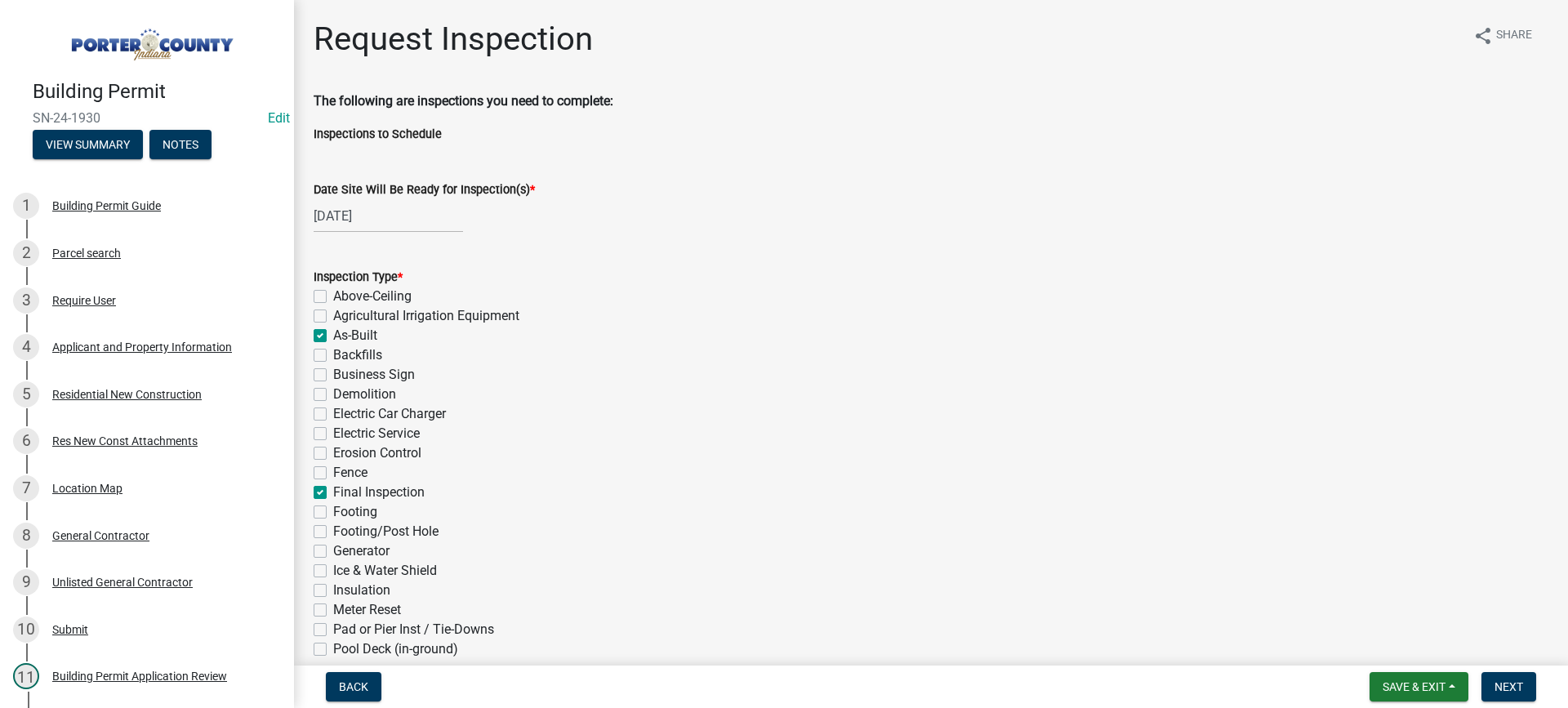
checkbox input "false"
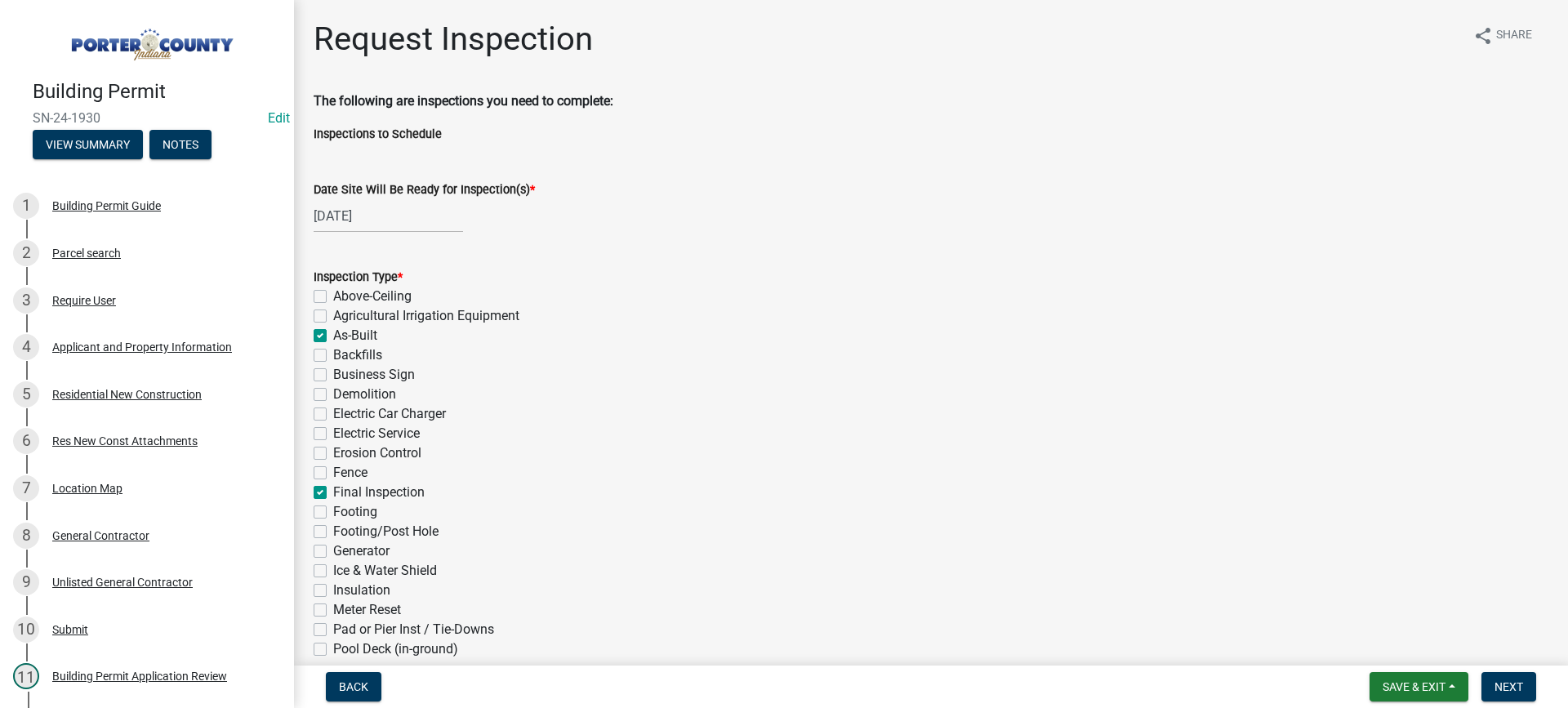
checkbox input "false"
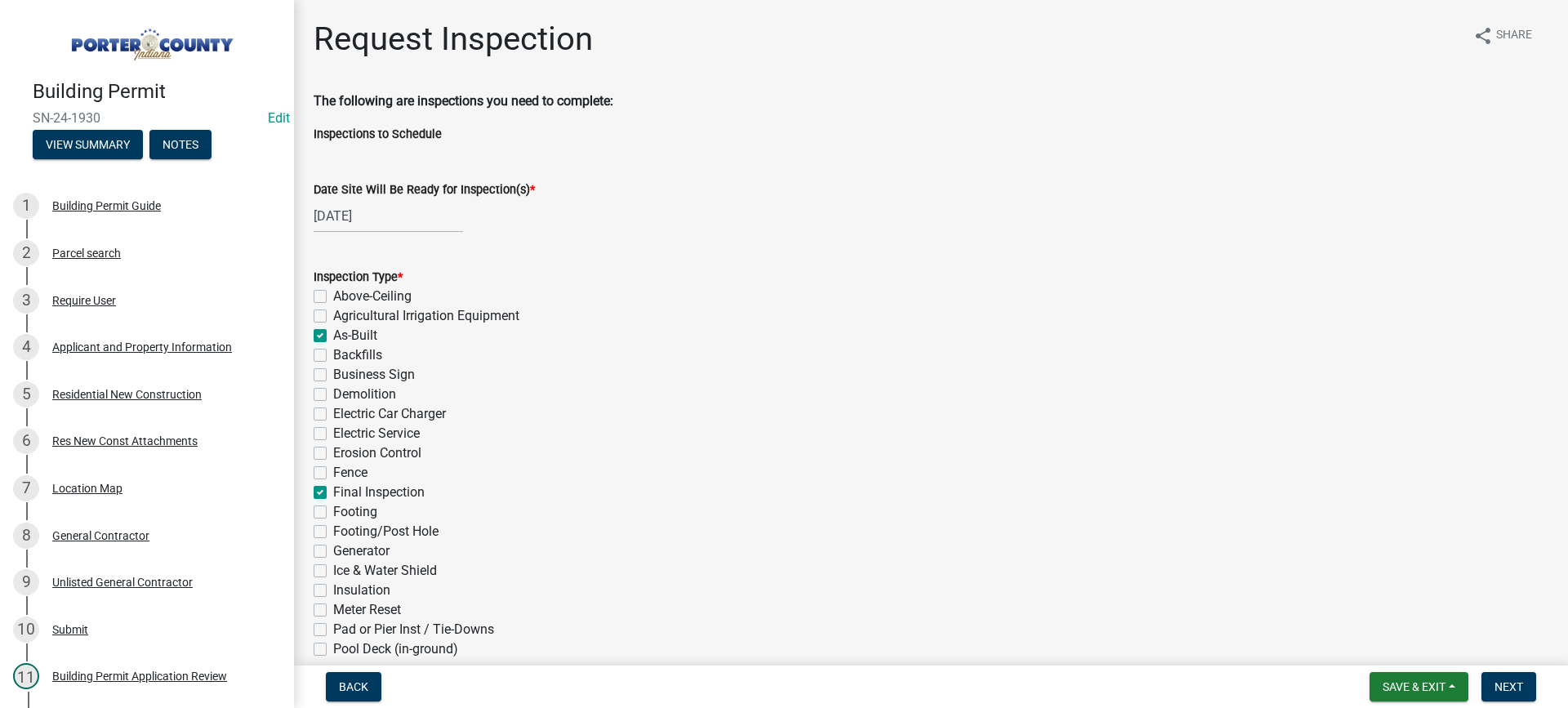
checkbox input "false"
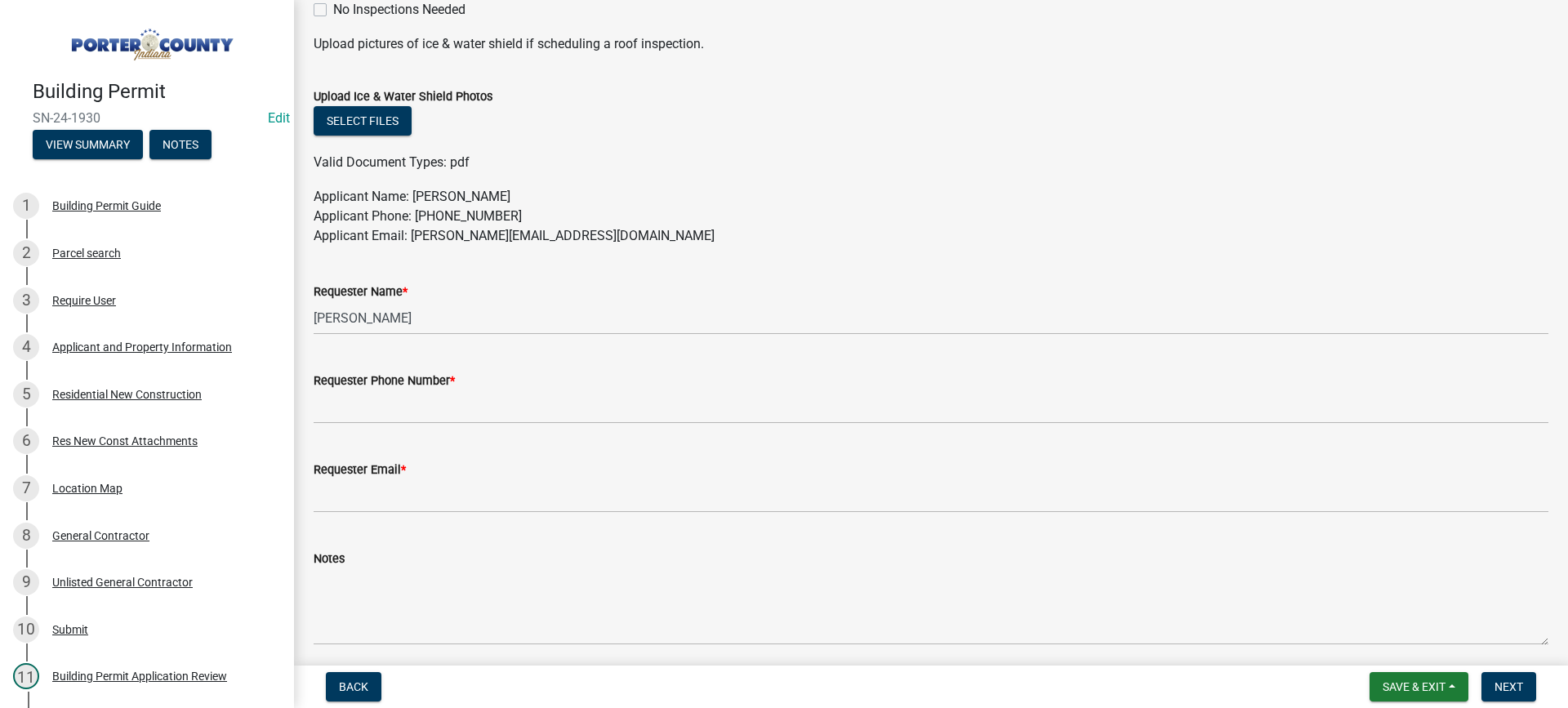
scroll to position [817, 0]
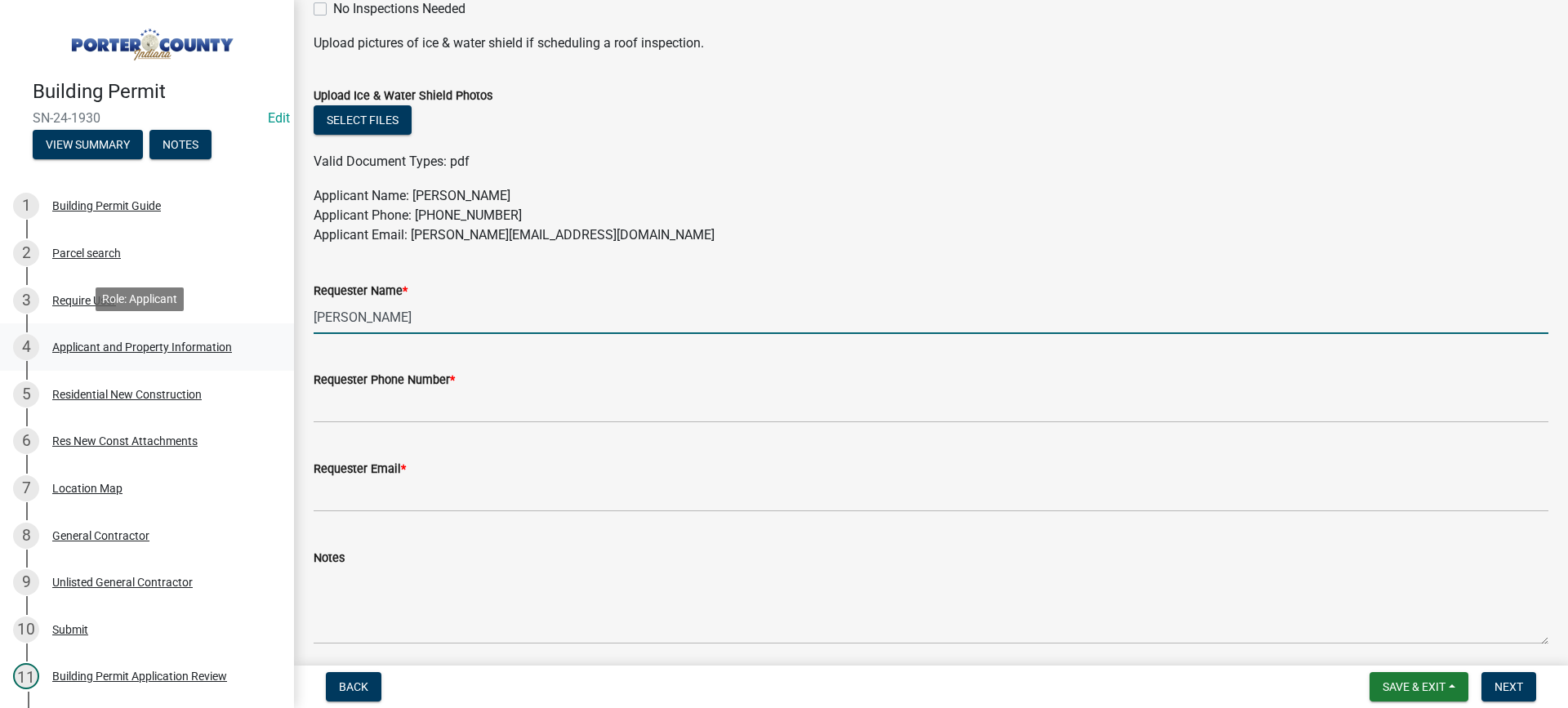
drag, startPoint x: 387, startPoint y: 317, endPoint x: 231, endPoint y: 322, distance: 156.1
click at [231, 322] on div "Building Permit SN-24-1930 Edit View Summary Notes 1 Building Permit Guide 2 Pa…" at bounding box center [784, 354] width 1568 height 708
type input "sherlock"
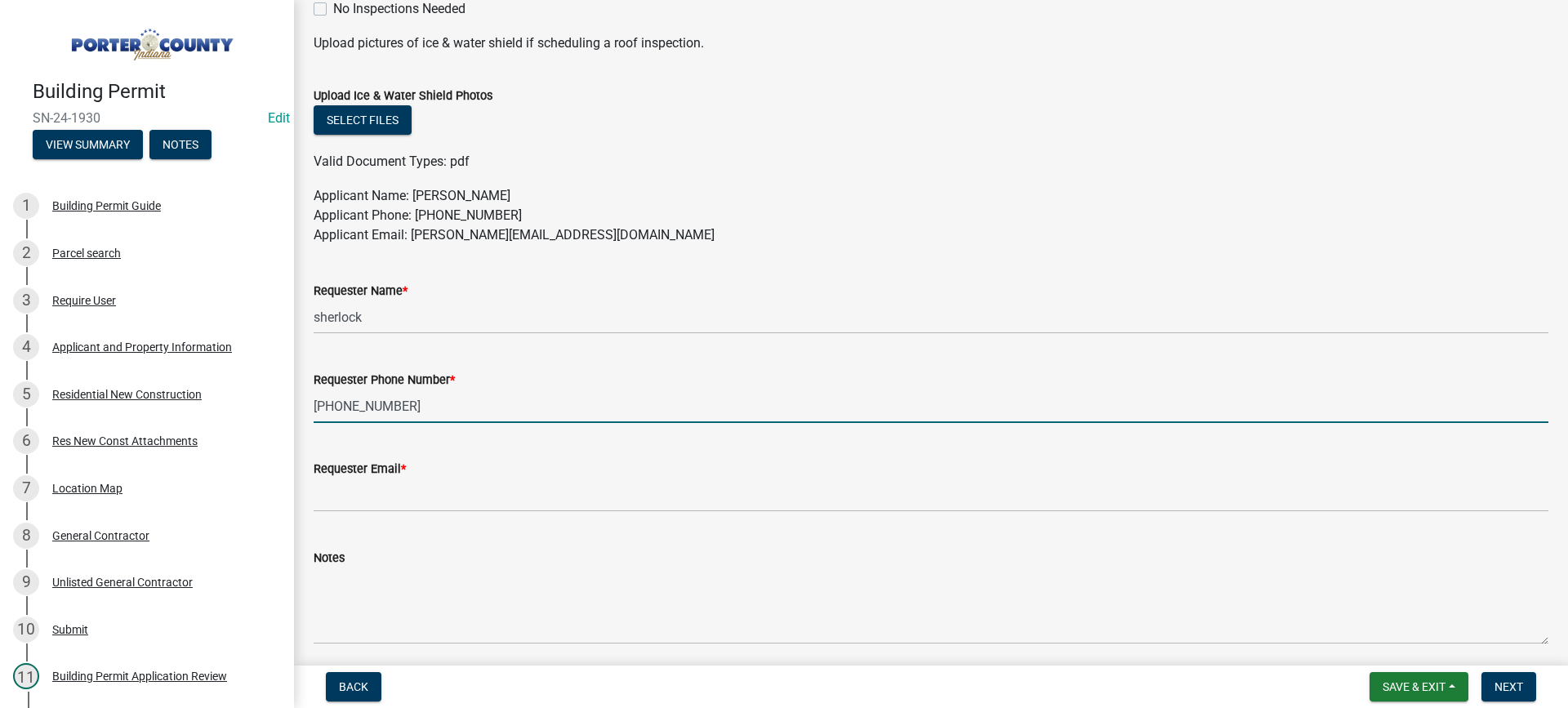
type input "[PHONE_NUMBER]"
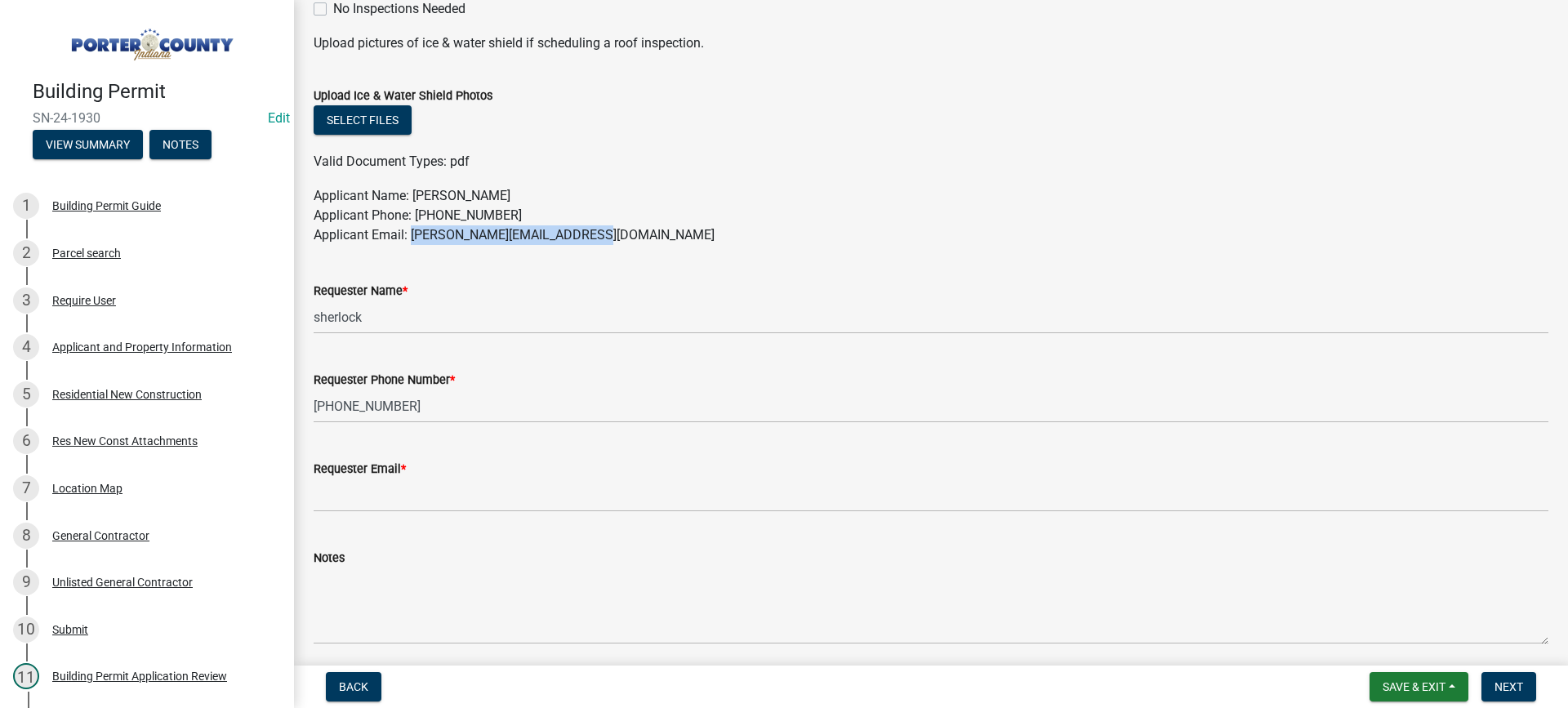
drag, startPoint x: 607, startPoint y: 237, endPoint x: 413, endPoint y: 232, distance: 194.1
click at [413, 232] on p "Applicant Name: [PERSON_NAME] Applicant Phone: [PHONE_NUMBER] Applicant Email: …" at bounding box center [931, 215] width 1235 height 59
copy p "[PERSON_NAME][EMAIL_ADDRESS][DOMAIN_NAME]"
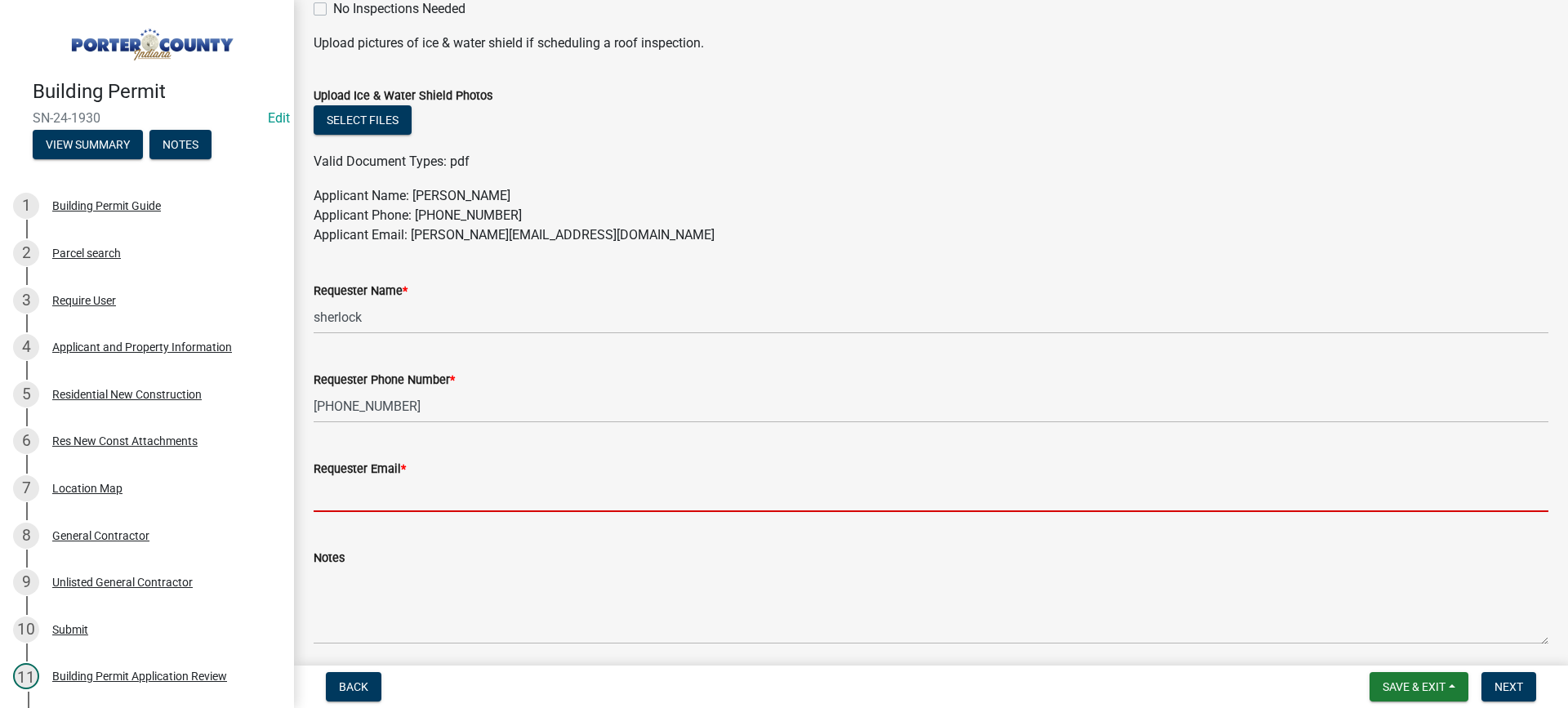
click at [393, 484] on input "Requester Email *" at bounding box center [931, 495] width 1235 height 33
paste input "[PERSON_NAME][EMAIL_ADDRESS][DOMAIN_NAME]"
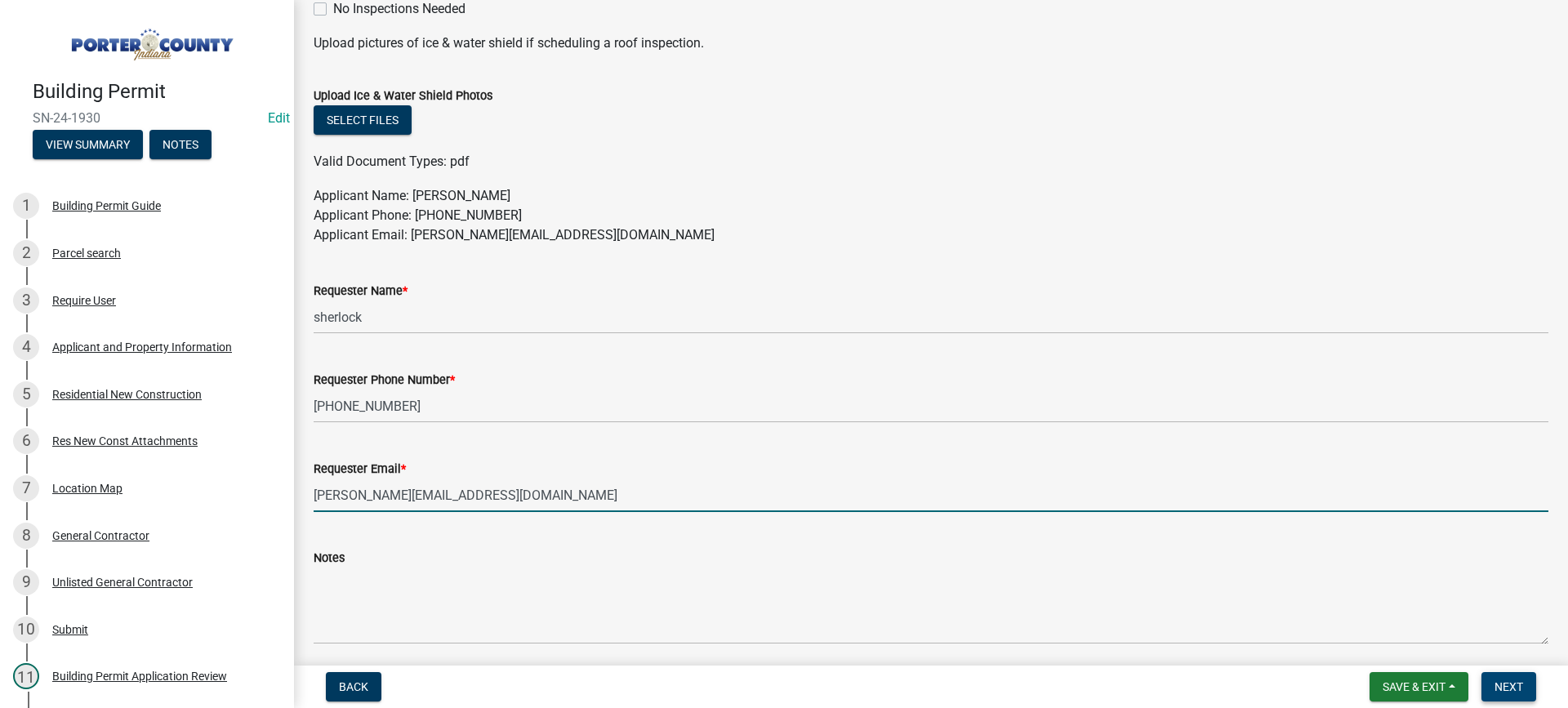
type input "[PERSON_NAME][EMAIL_ADDRESS][DOMAIN_NAME]"
click at [1495, 682] on span "Next" at bounding box center [1508, 687] width 28 height 13
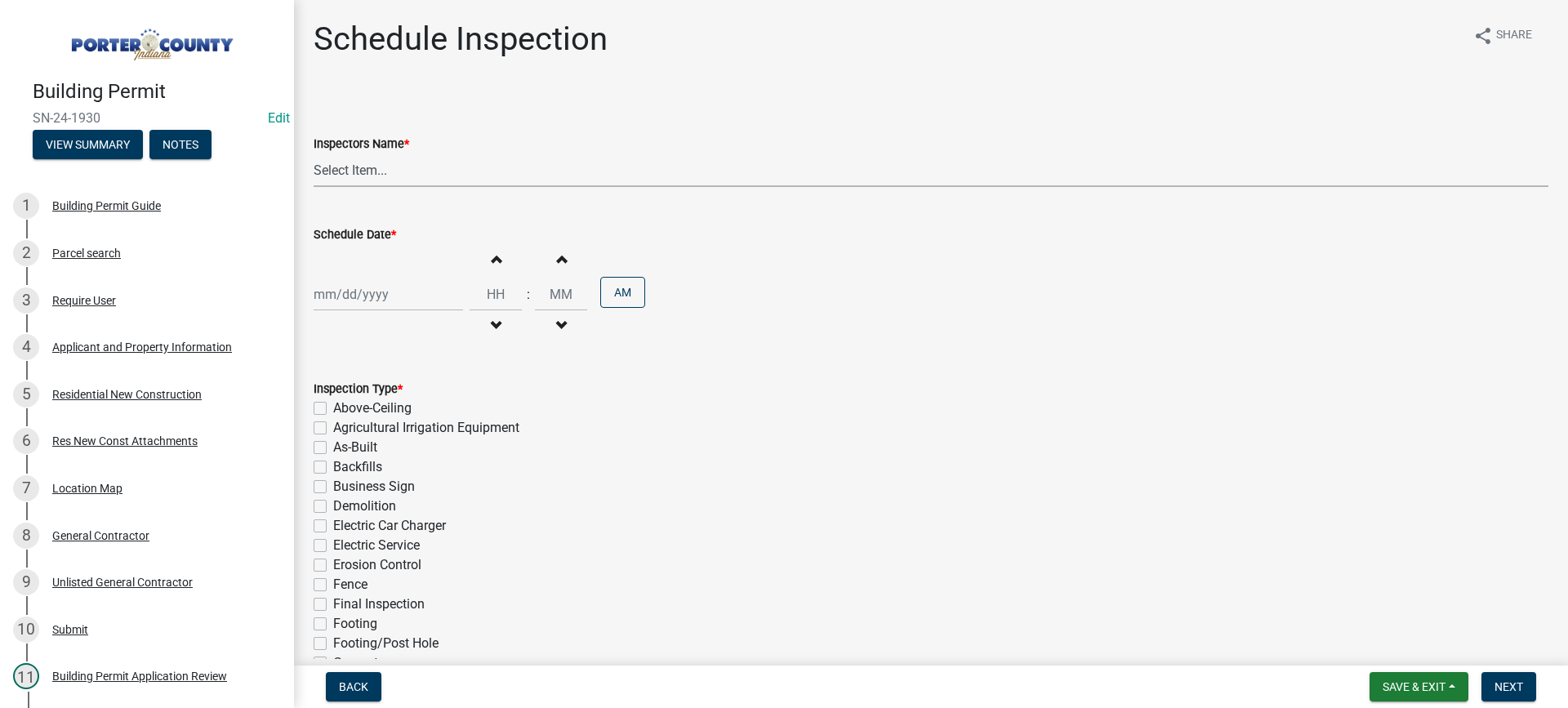
click at [372, 171] on select "Select Item... mhaller ([PERSON_NAME])" at bounding box center [931, 170] width 1235 height 33
select select "ca350da2-795e-4cf8-941d-46ff53e354ae"
click at [314, 154] on select "Select Item... mhaller ([PERSON_NAME])" at bounding box center [931, 170] width 1235 height 33
click at [372, 300] on div at bounding box center [388, 294] width 150 height 33
select select "9"
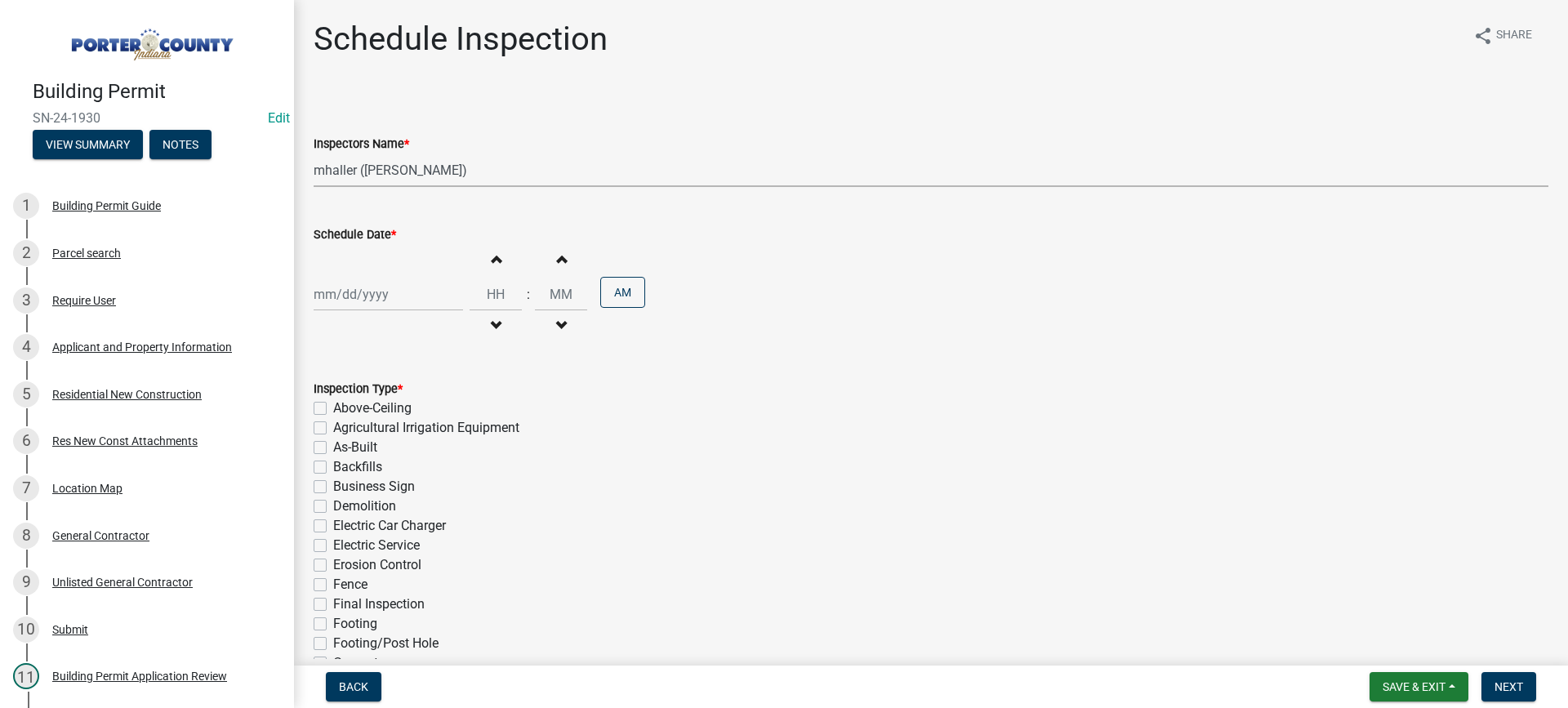
select select "2025"
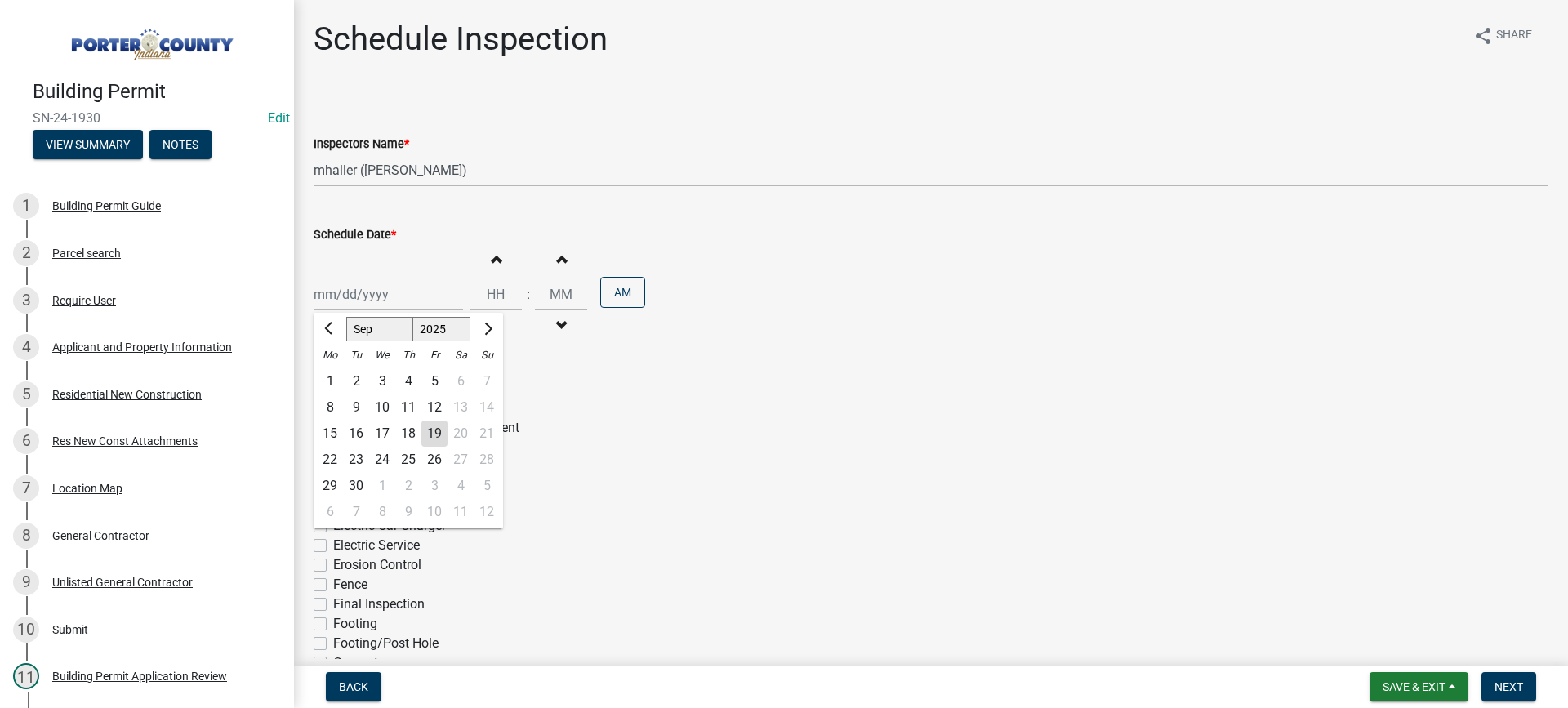
click at [432, 435] on div "19" at bounding box center [434, 434] width 26 height 27
type input "[DATE]"
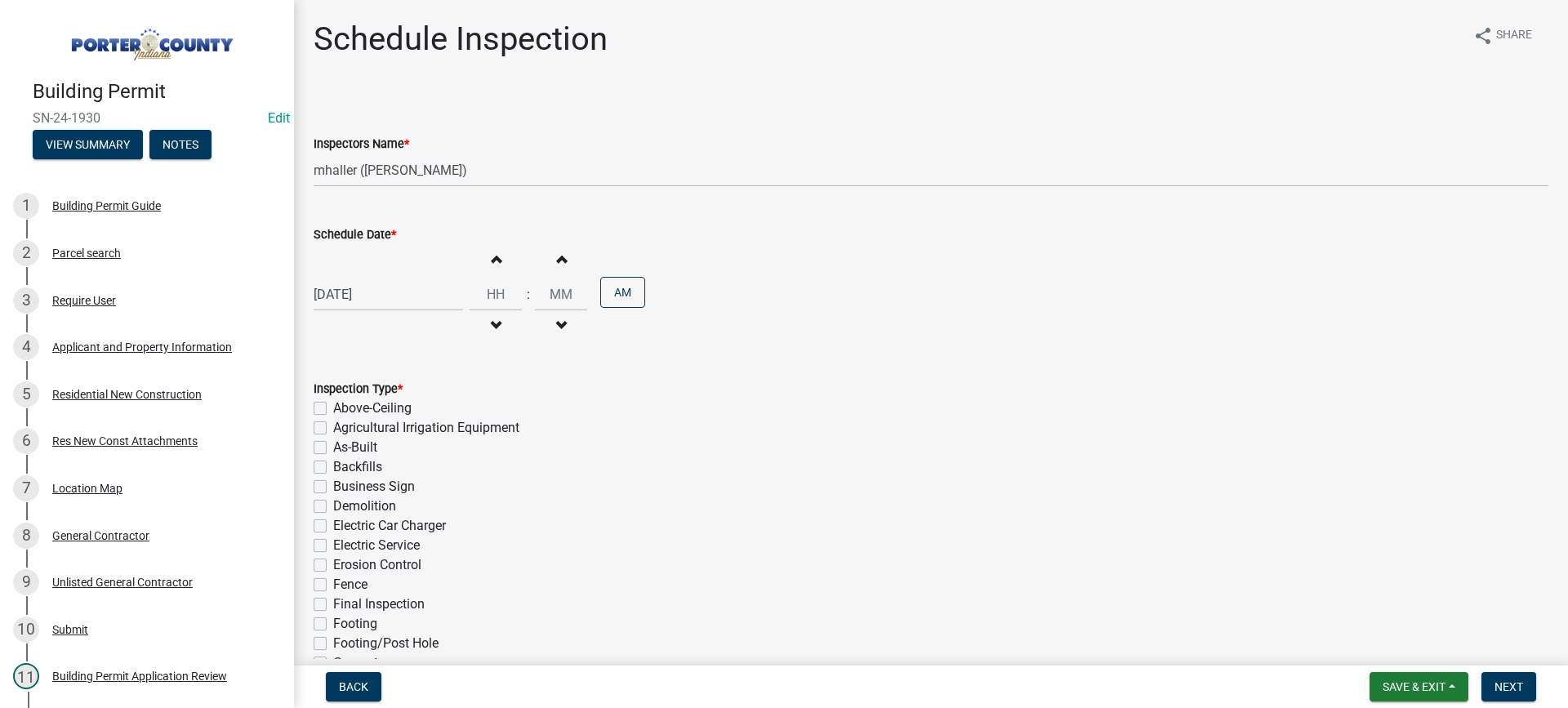
click at [333, 450] on label "As-Built" at bounding box center [355, 447] width 44 height 20
click at [333, 449] on input "As-Built" at bounding box center [338, 443] width 10 height 10
checkbox input "true"
checkbox input "false"
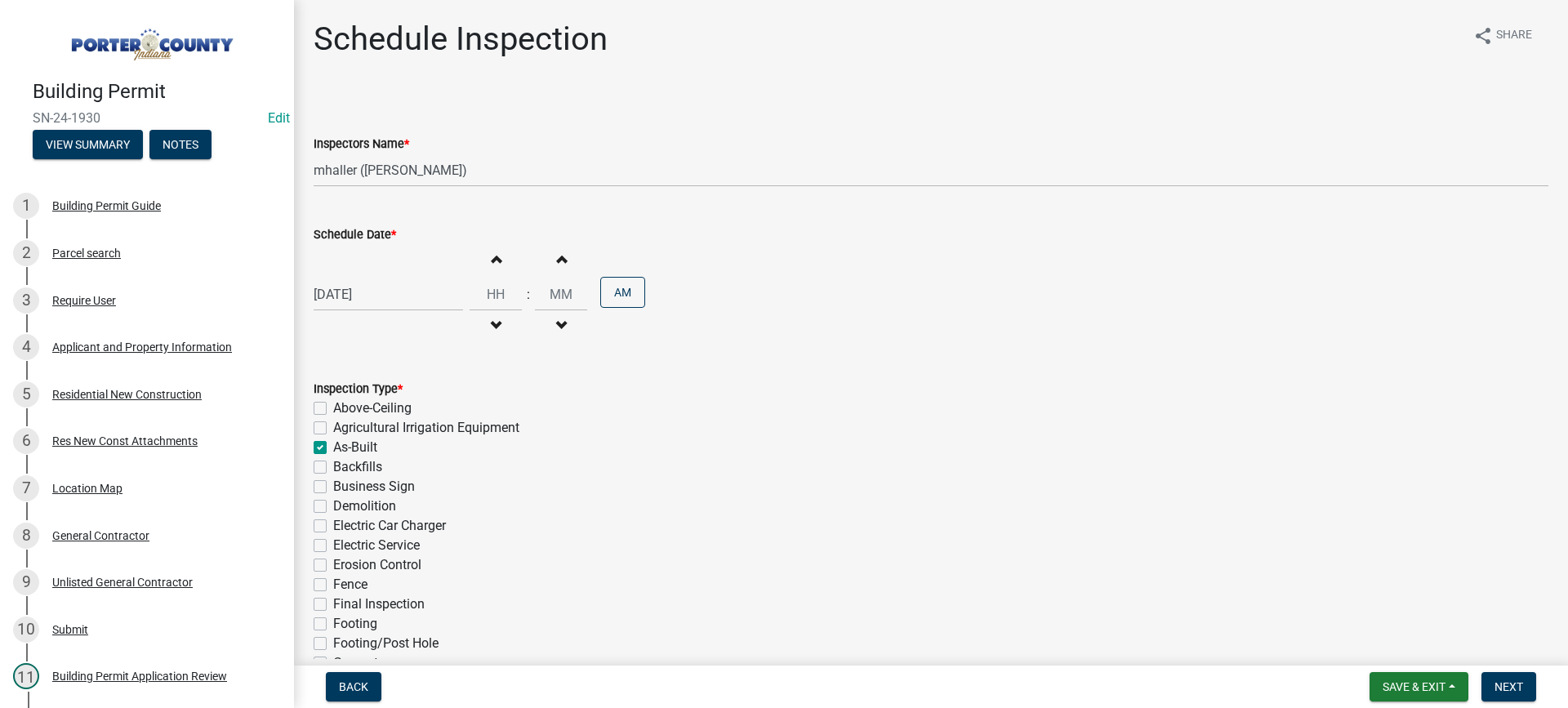
checkbox input "true"
checkbox input "false"
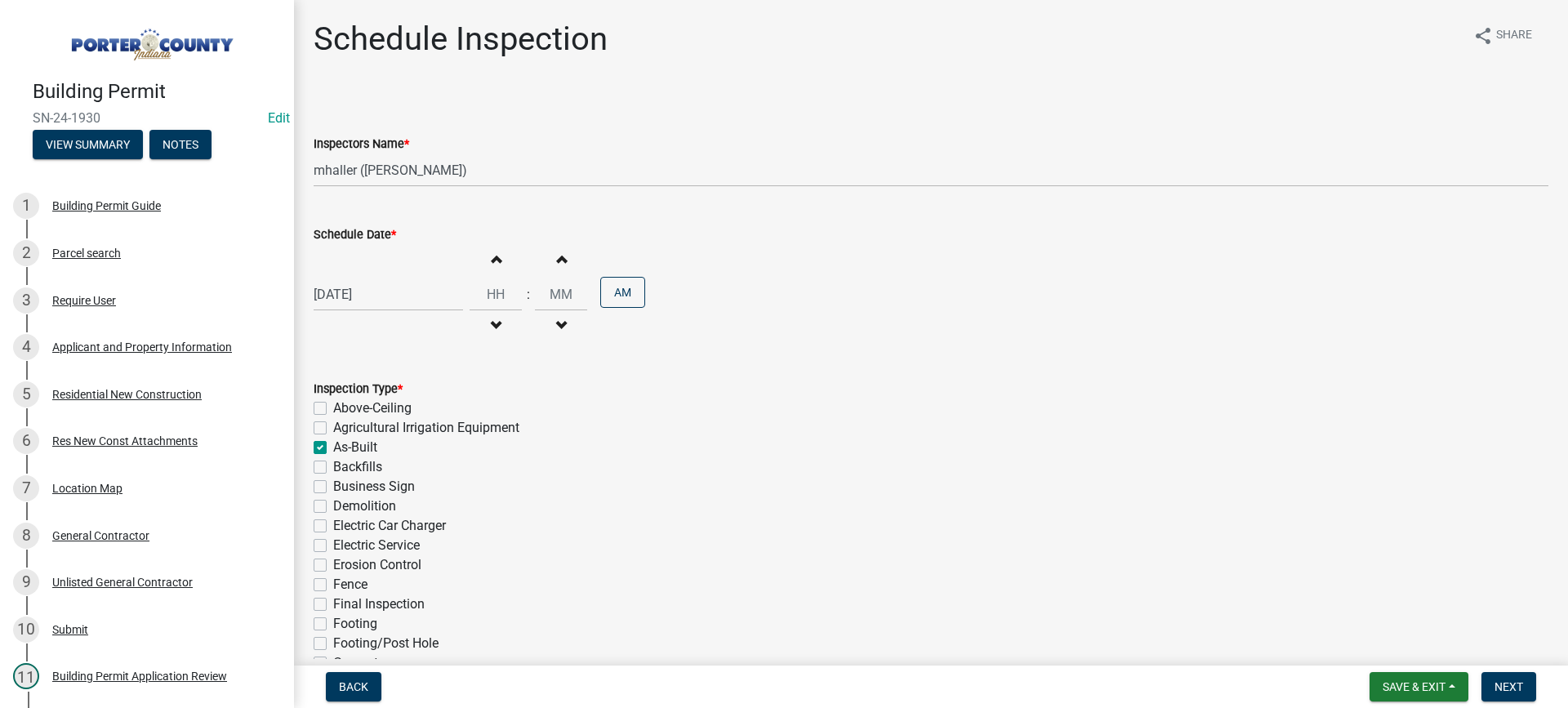
checkbox input "false"
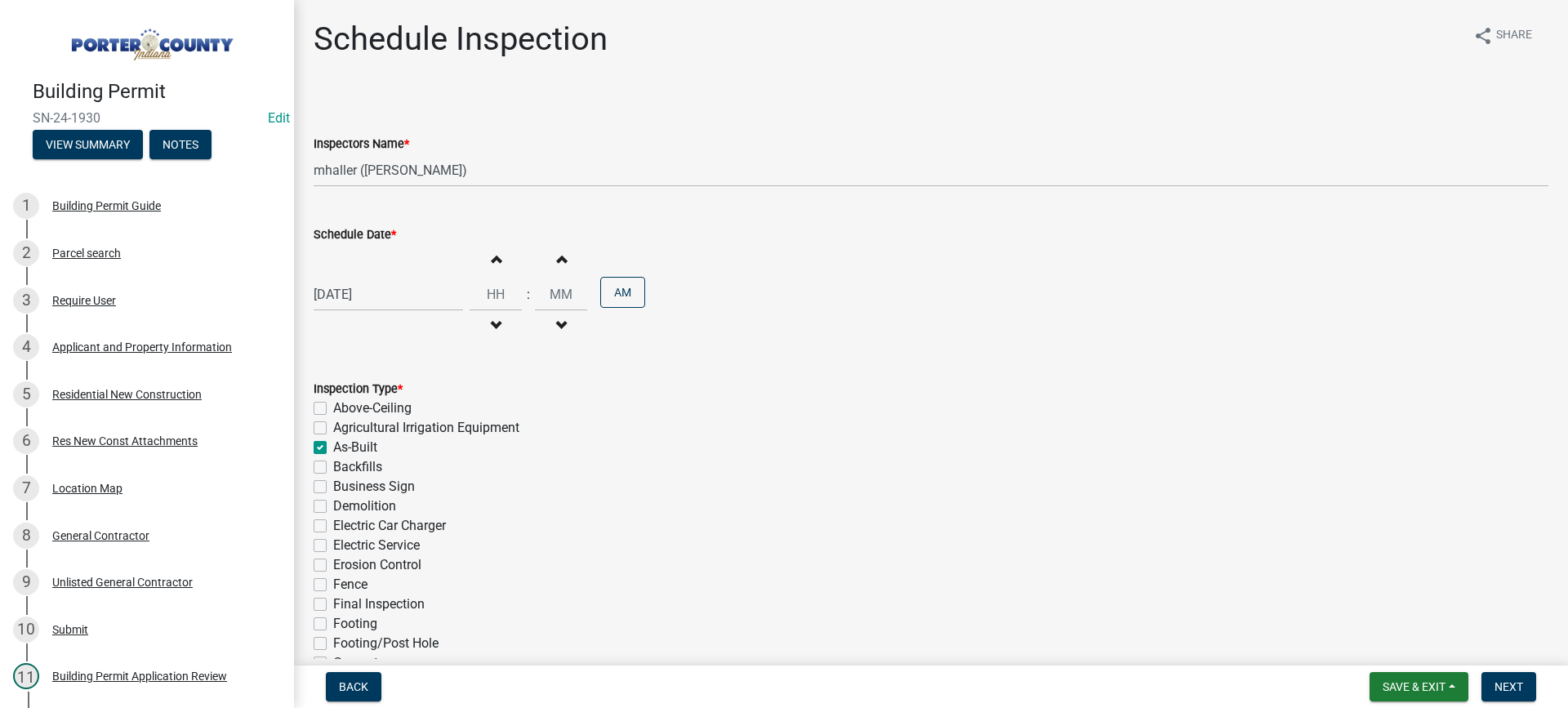
checkbox input "false"
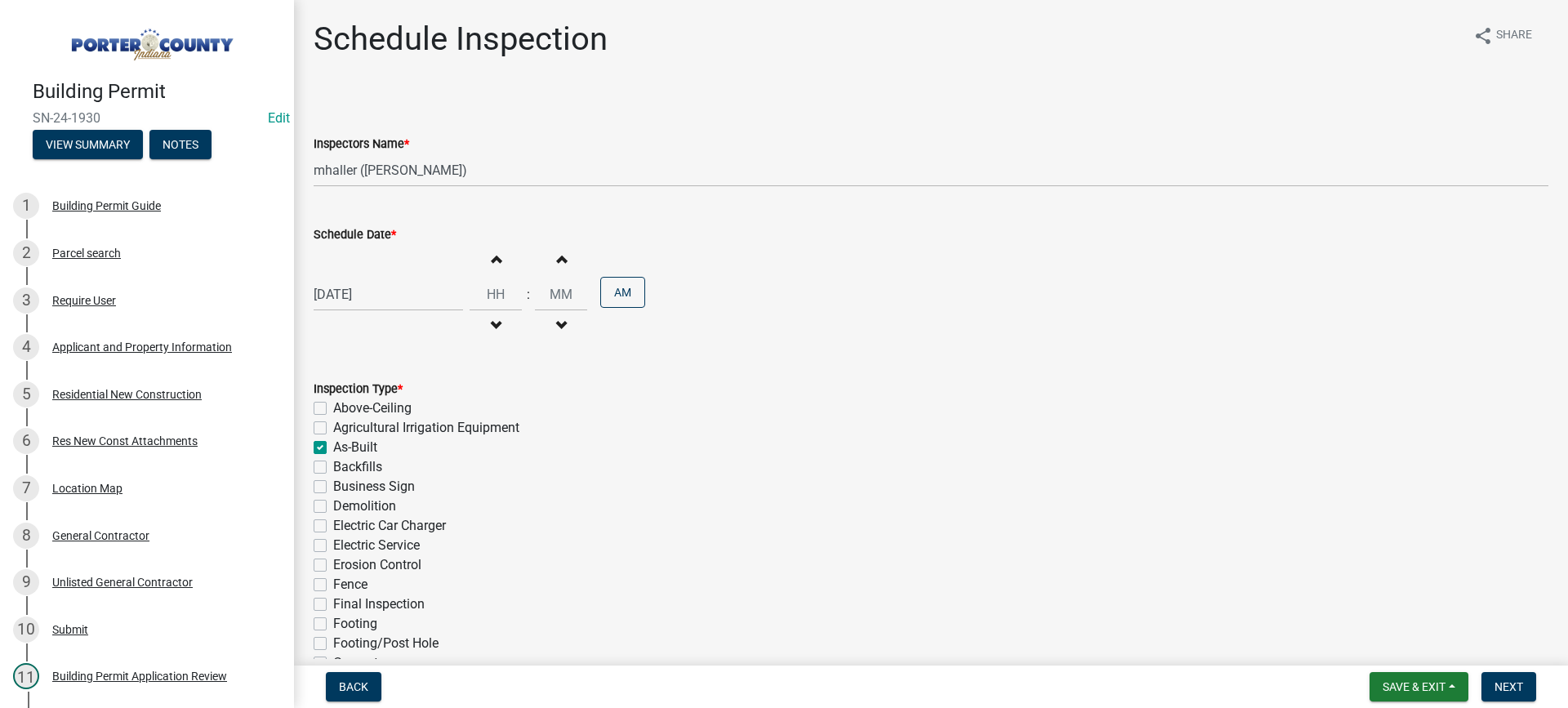
checkbox input "false"
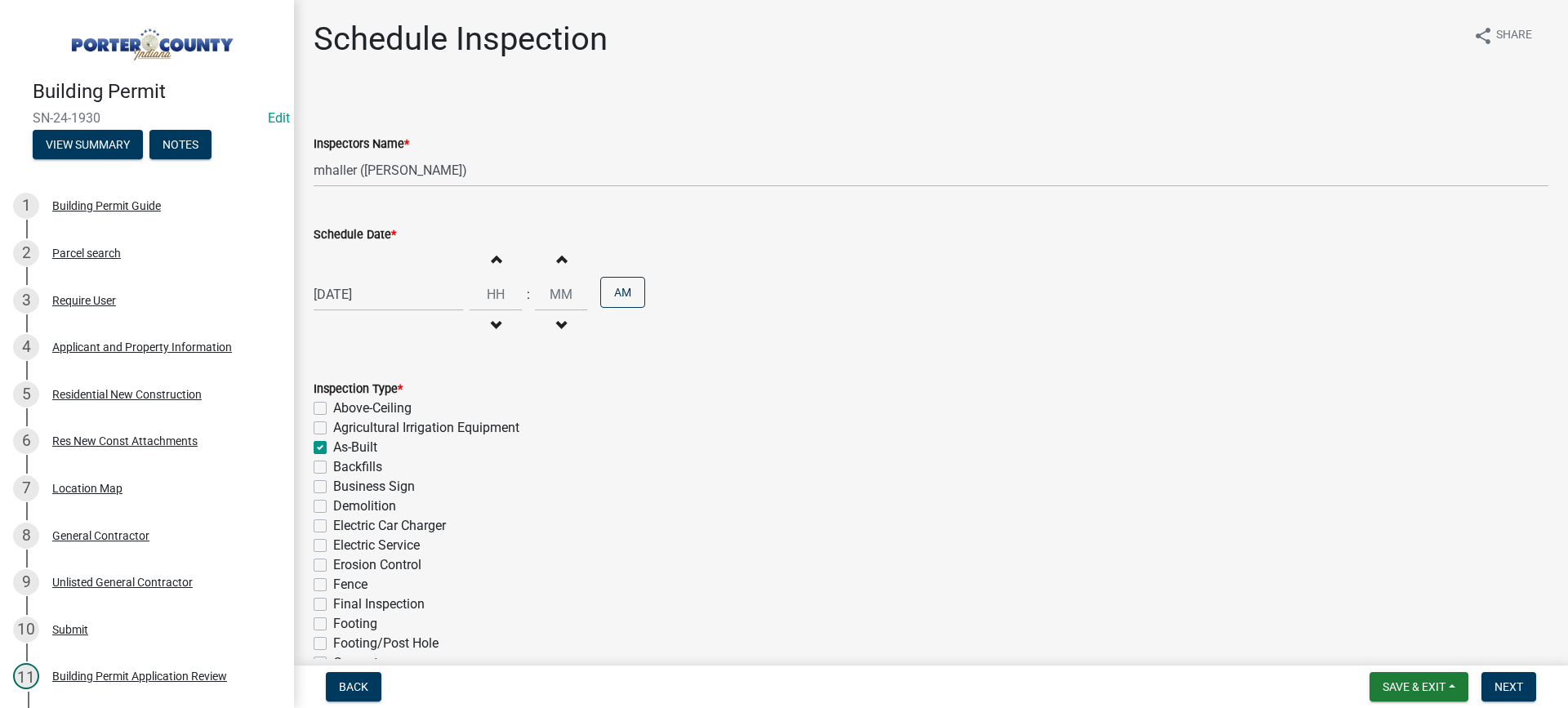
checkbox input "false"
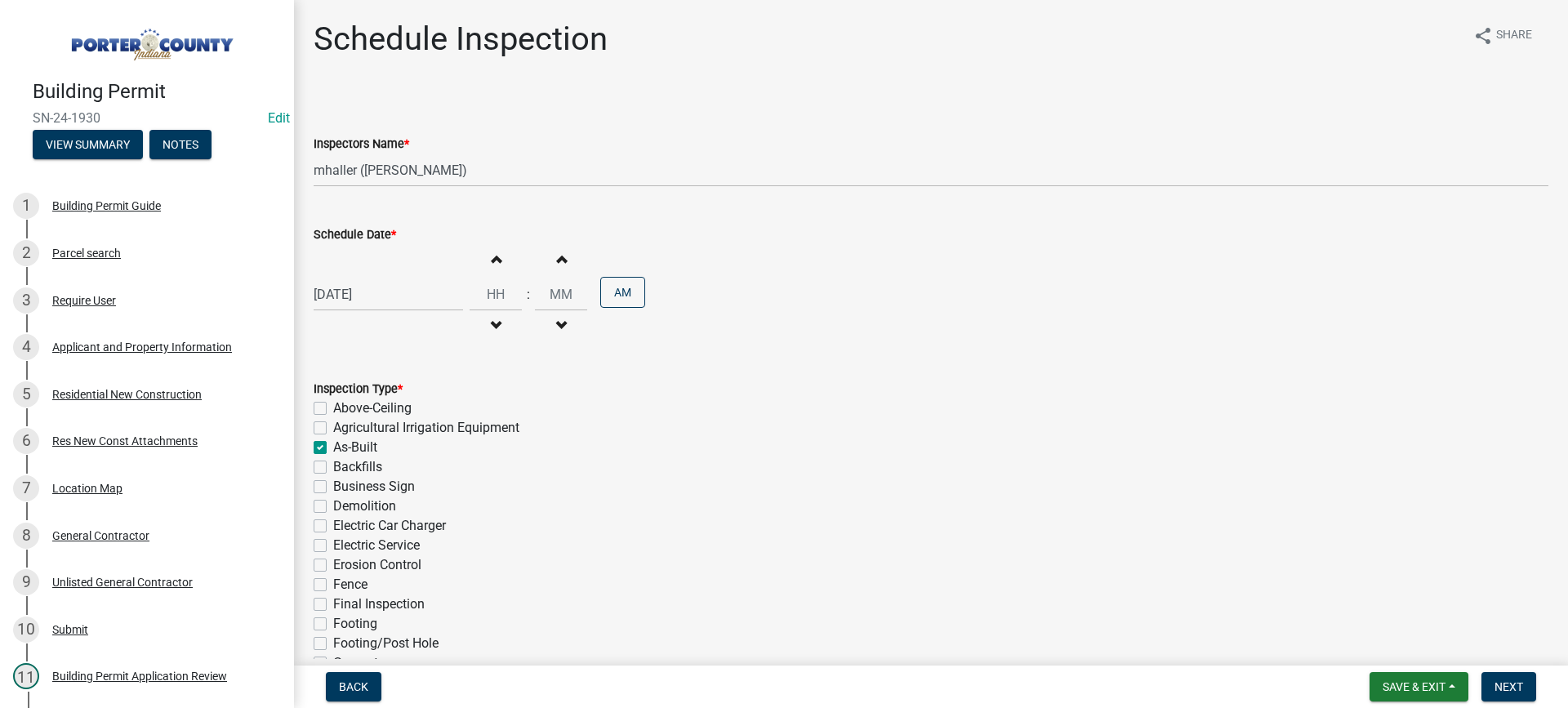
checkbox input "false"
click at [333, 605] on label "Final Inspection" at bounding box center [379, 605] width 91 height 20
click at [333, 605] on input "Final Inspection" at bounding box center [338, 600] width 10 height 10
checkbox input "true"
checkbox input "false"
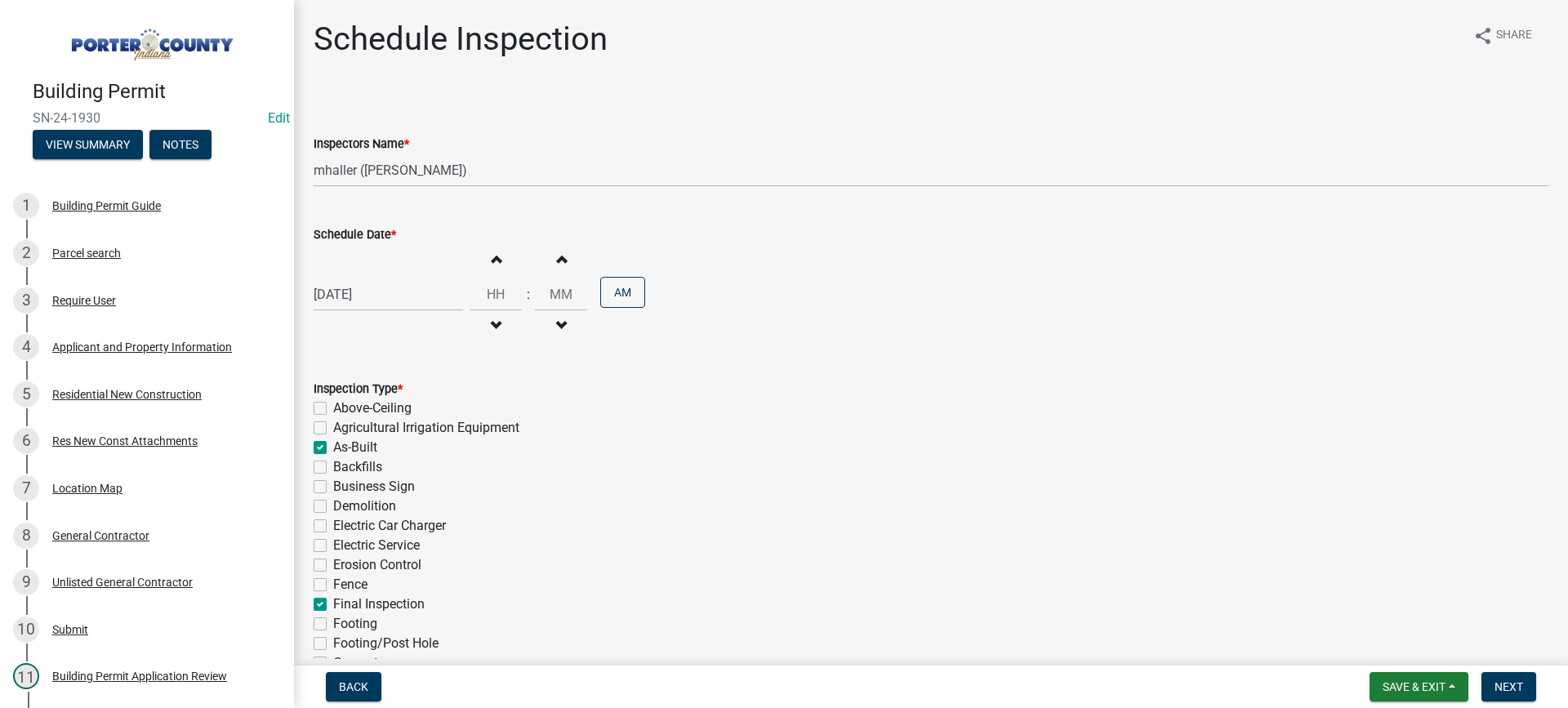
checkbox input "false"
checkbox input "true"
checkbox input "false"
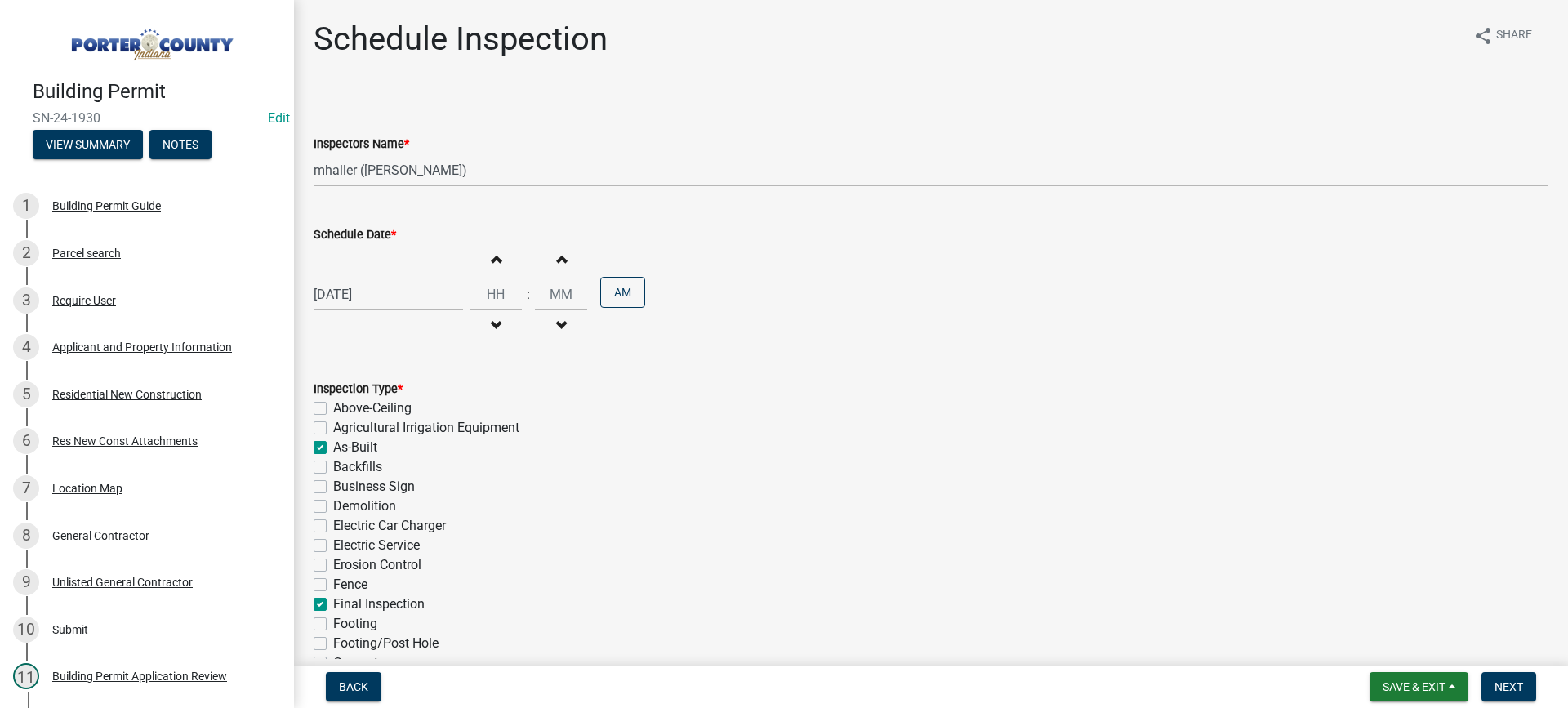
checkbox input "false"
checkbox input "true"
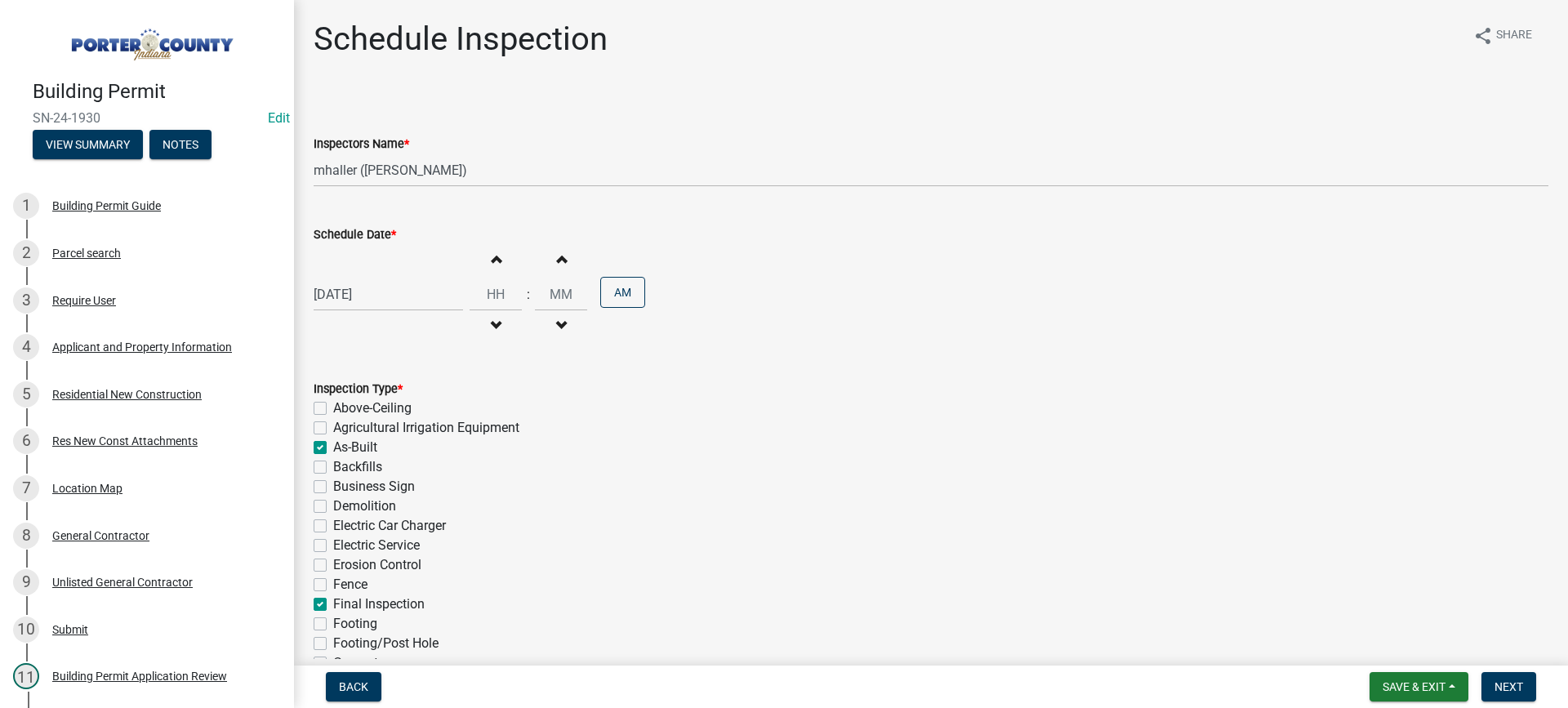
checkbox input "false"
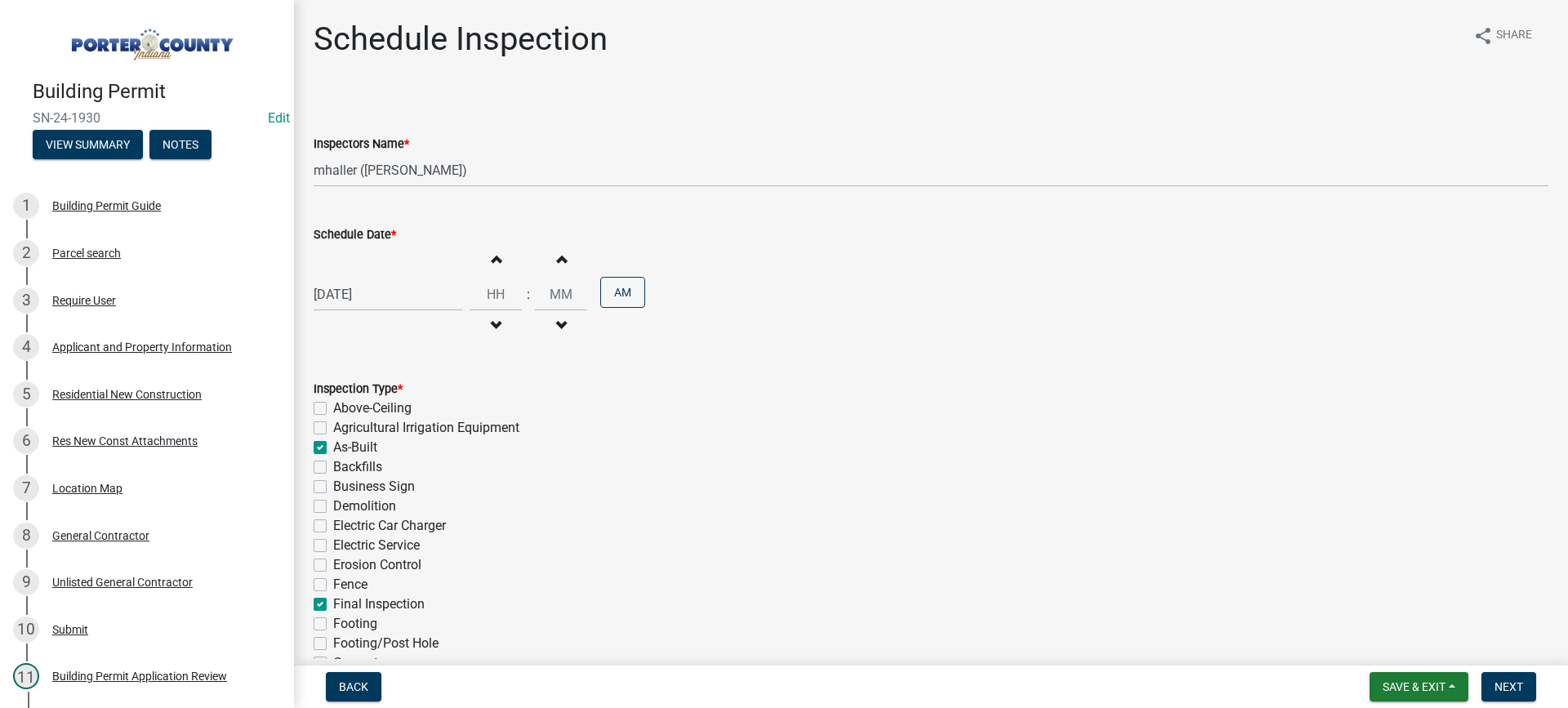
checkbox input "false"
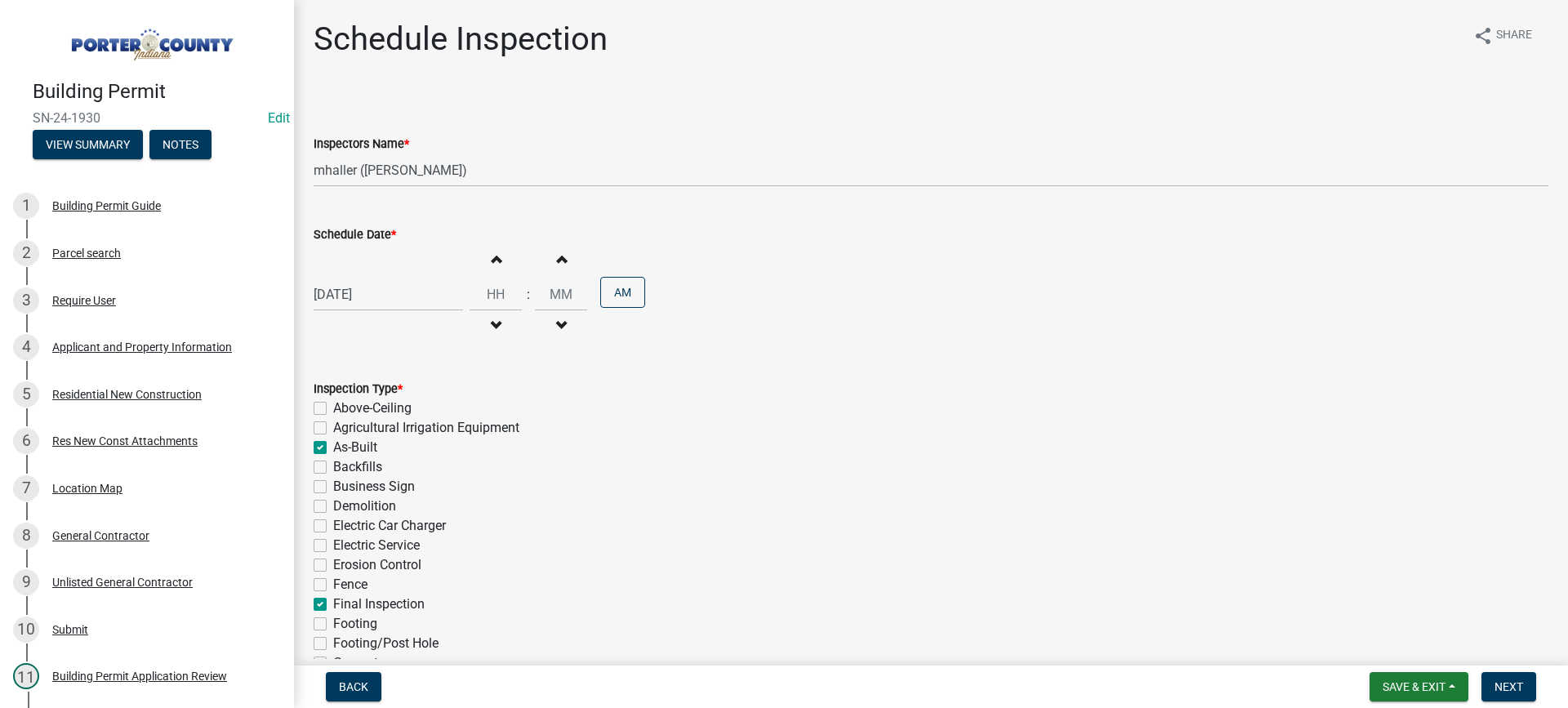
checkbox input "false"
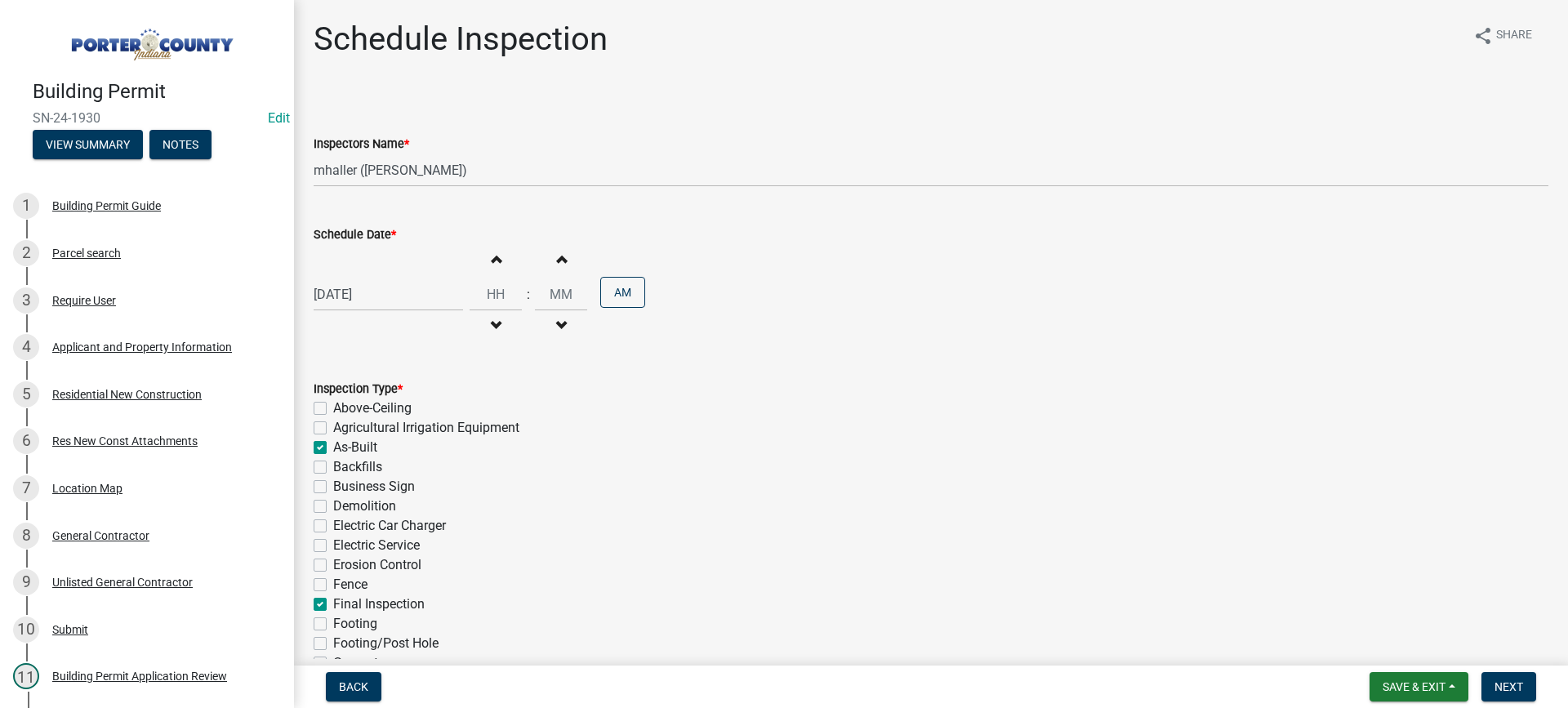
checkbox input "false"
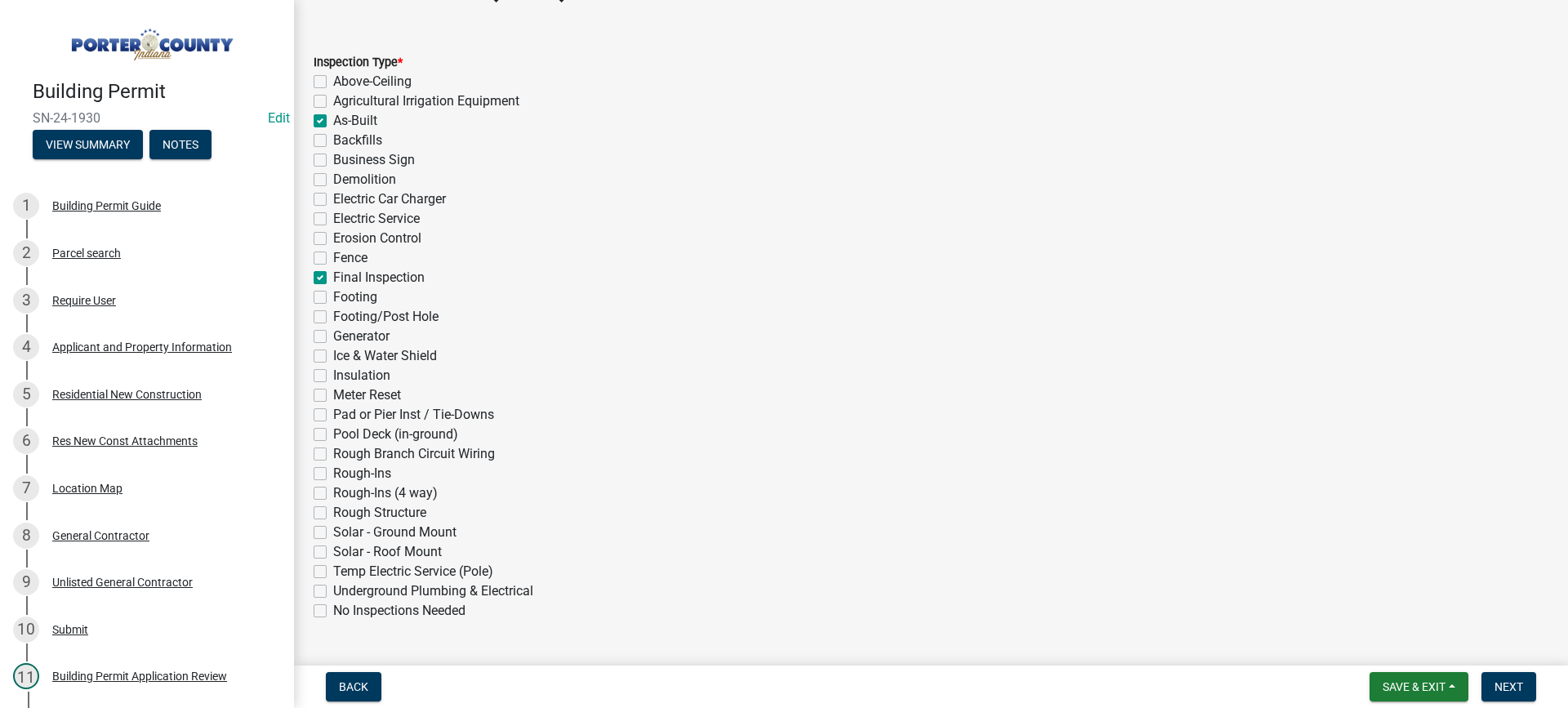
scroll to position [367, 0]
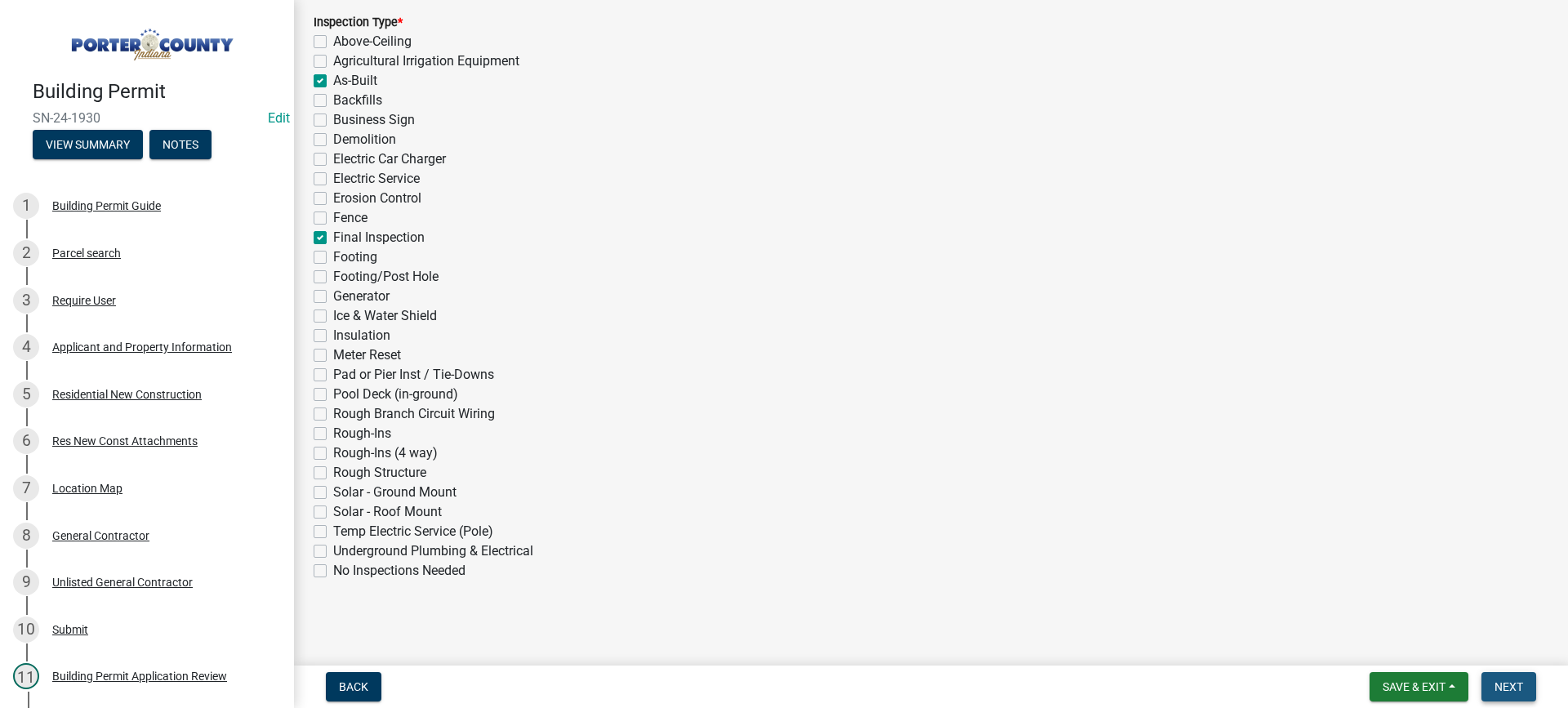
click at [1500, 684] on span "Next" at bounding box center [1508, 687] width 28 height 13
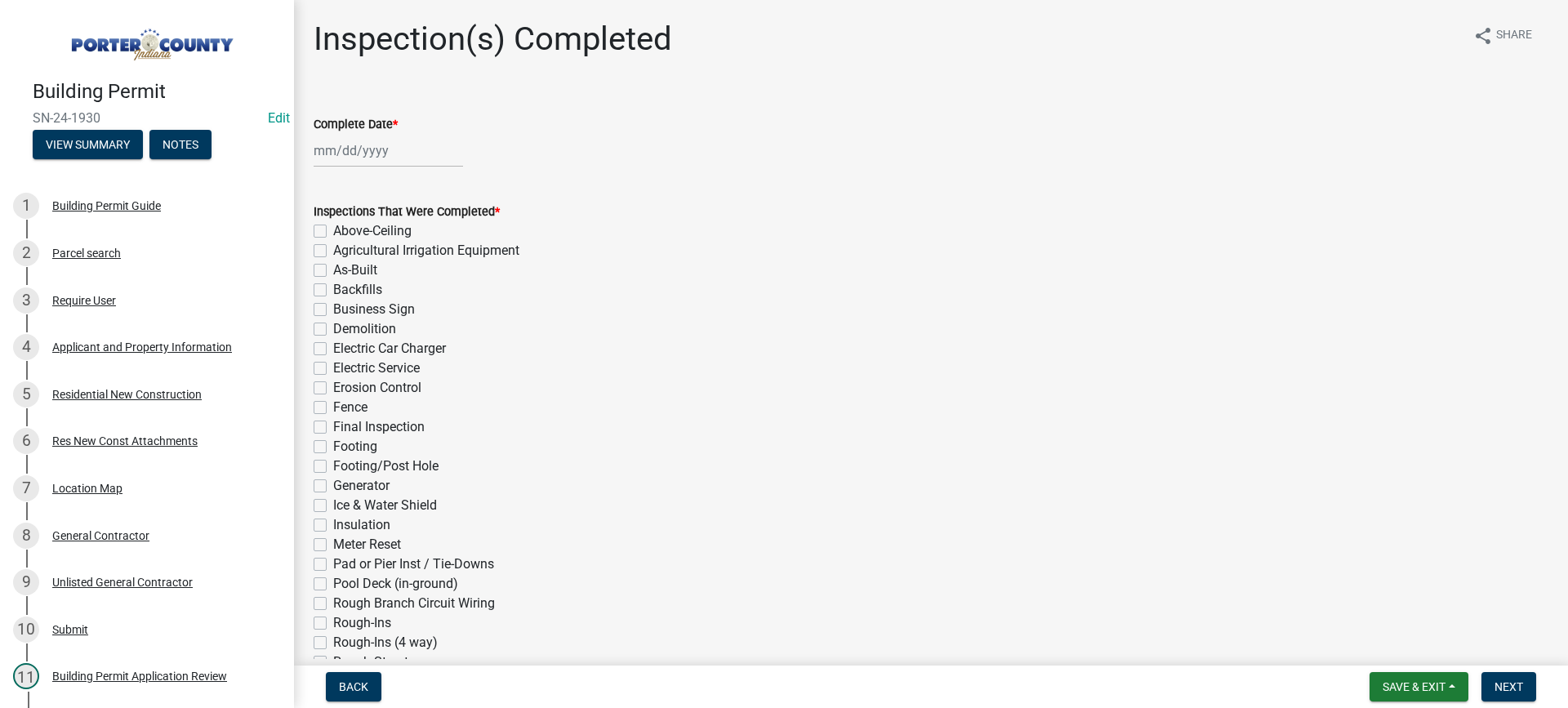
click at [374, 148] on div at bounding box center [388, 150] width 150 height 33
select select "9"
select select "2025"
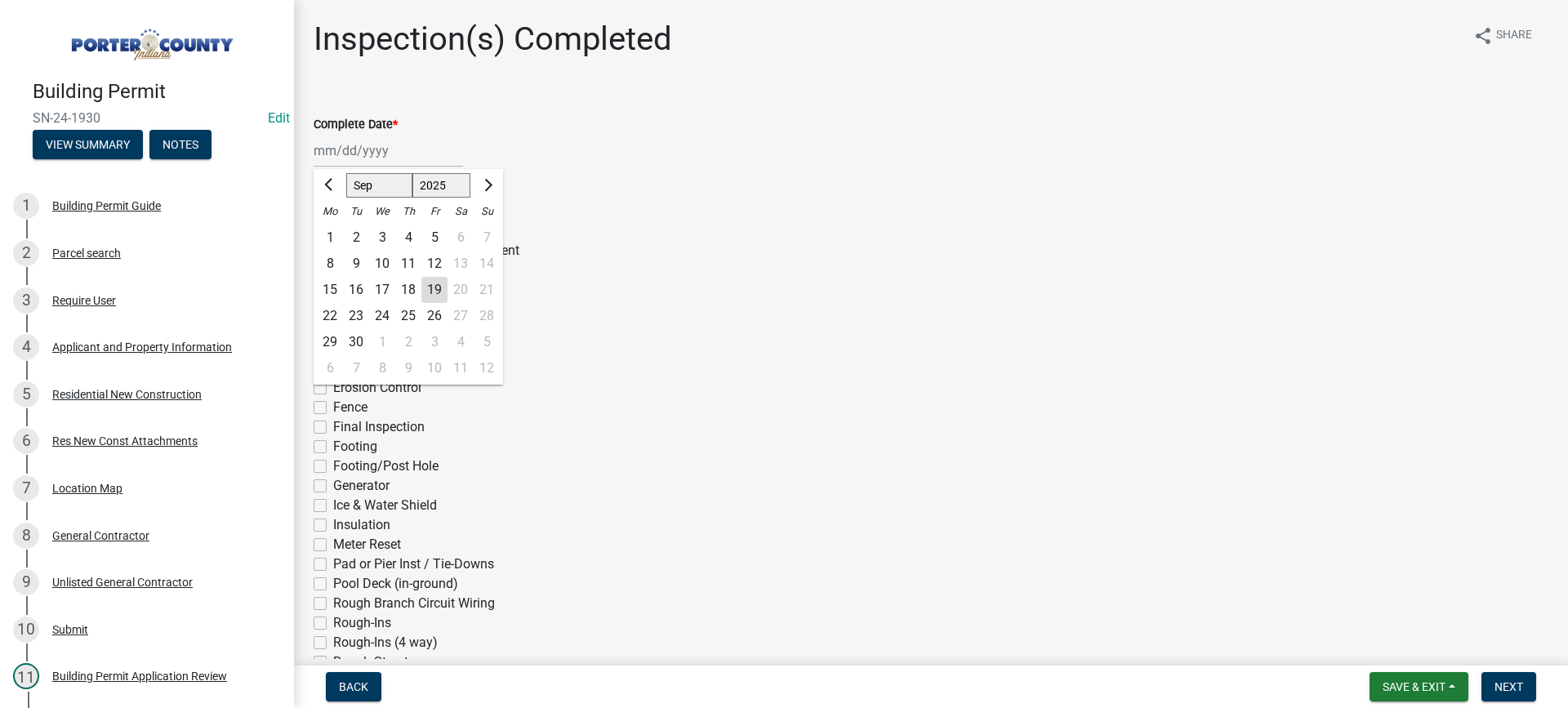
click at [408, 286] on div "18" at bounding box center [408, 290] width 26 height 27
type input "[DATE]"
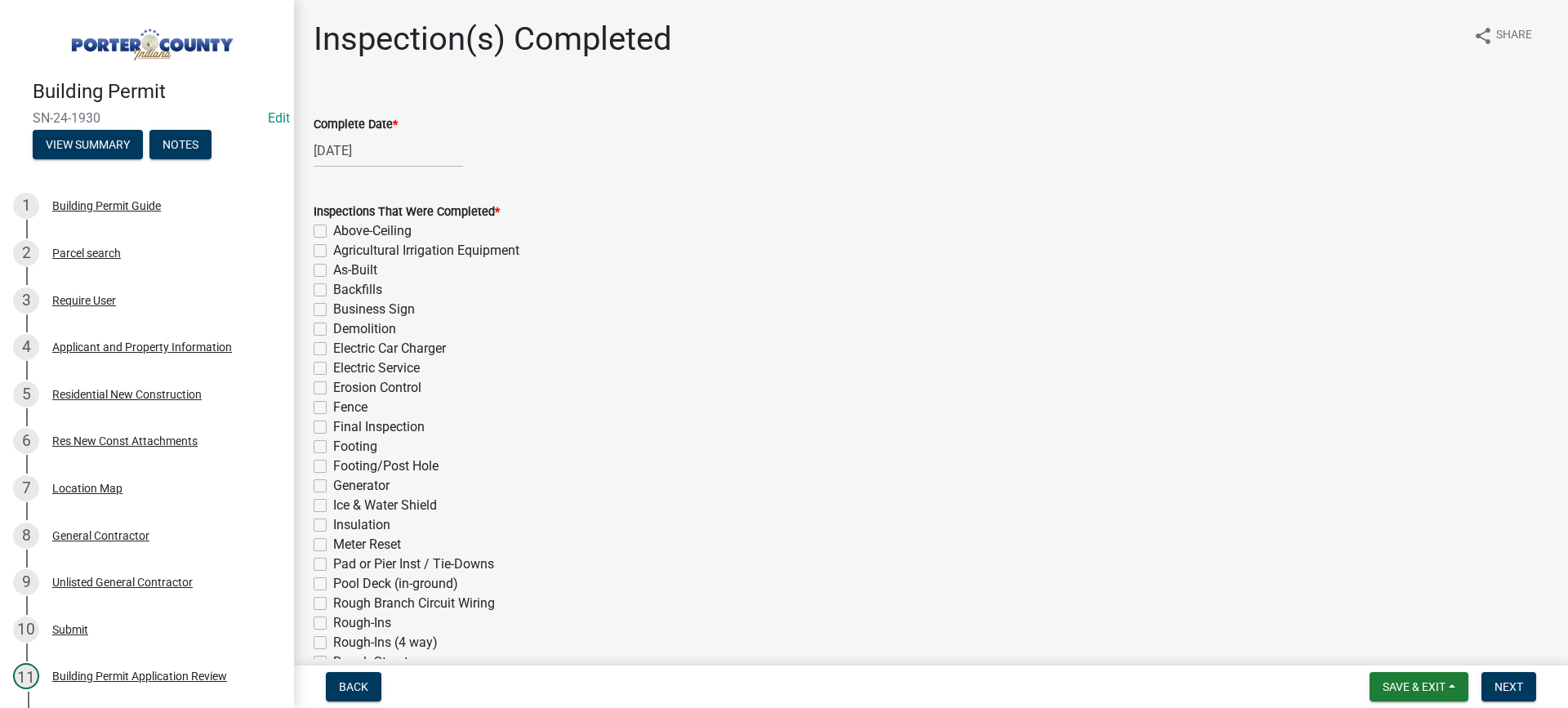
click at [333, 267] on label "As-Built" at bounding box center [355, 270] width 44 height 20
click at [333, 267] on input "As-Built" at bounding box center [338, 266] width 10 height 10
click at [333, 268] on label "As-Built" at bounding box center [355, 270] width 44 height 20
click at [333, 268] on input "As-Built" at bounding box center [338, 266] width 10 height 10
click at [333, 428] on label "Final Inspection" at bounding box center [379, 427] width 91 height 20
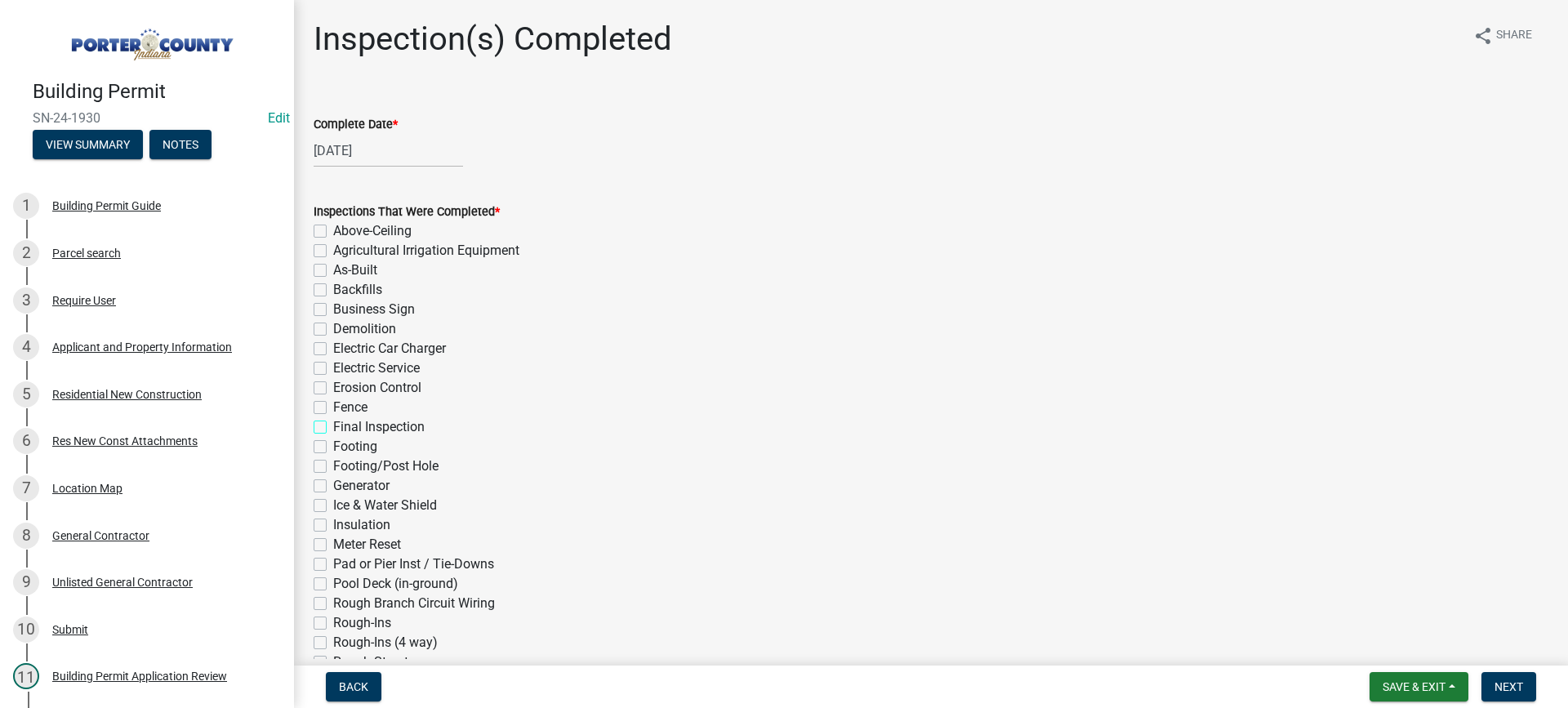
click at [333, 428] on input "Final Inspection" at bounding box center [338, 422] width 10 height 10
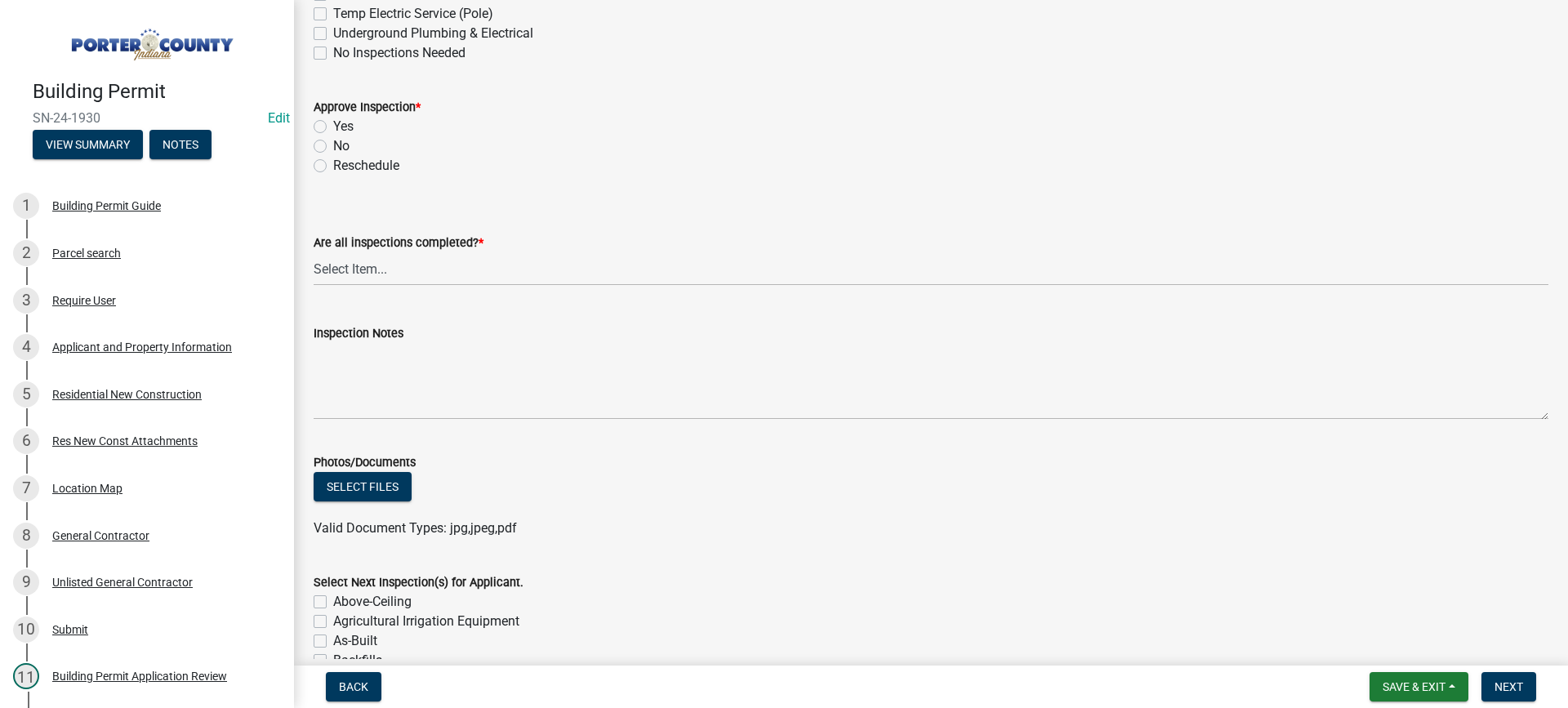
scroll to position [735, 0]
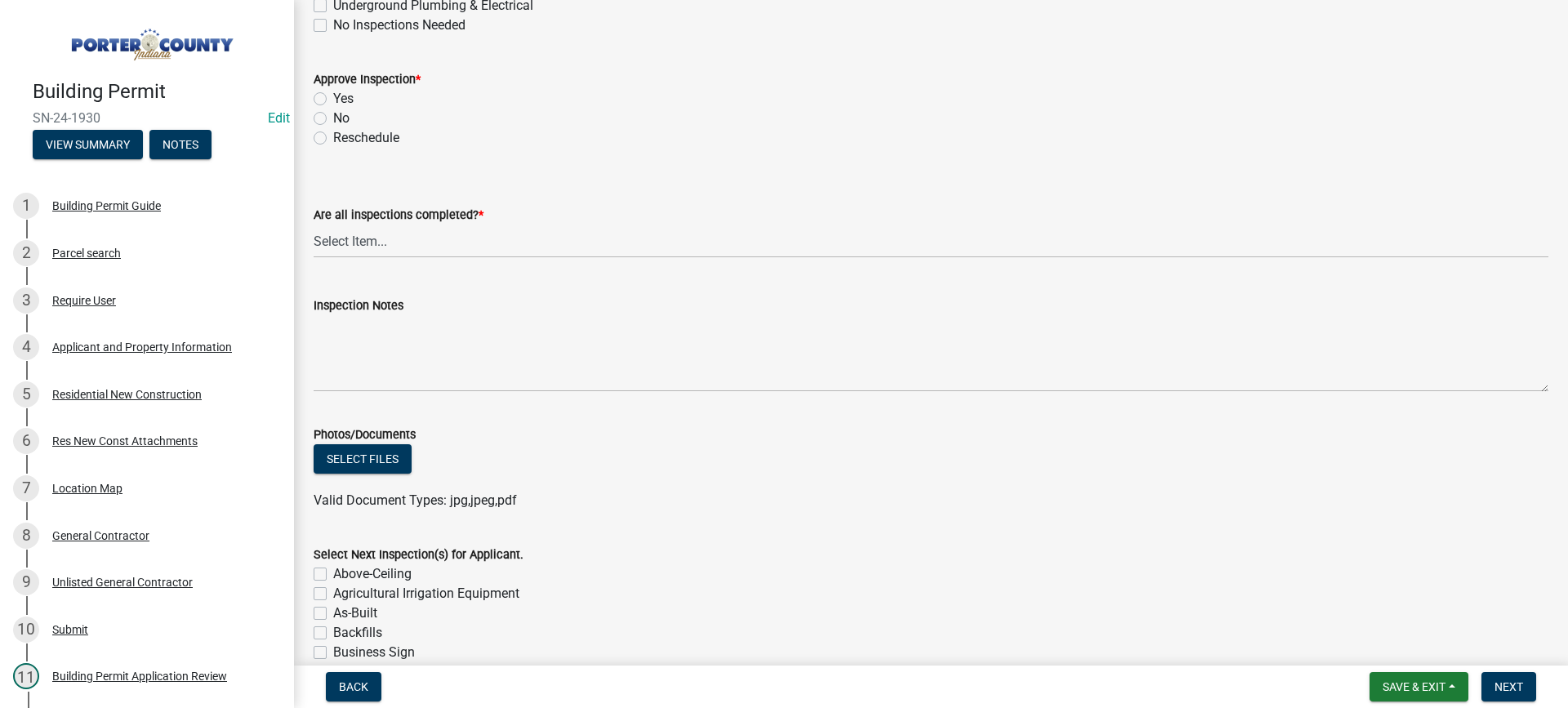
click at [333, 96] on label "Yes" at bounding box center [344, 98] width 21 height 20
click at [333, 96] on input "Yes" at bounding box center [338, 94] width 10 height 10
click at [437, 245] on select "Select Item... Yes - All Inspections Have Been Completed No - More Inspections …" at bounding box center [931, 241] width 1235 height 33
click at [314, 225] on select "Select Item... Yes - All Inspections Have Been Completed No - More Inspections …" at bounding box center [931, 241] width 1235 height 33
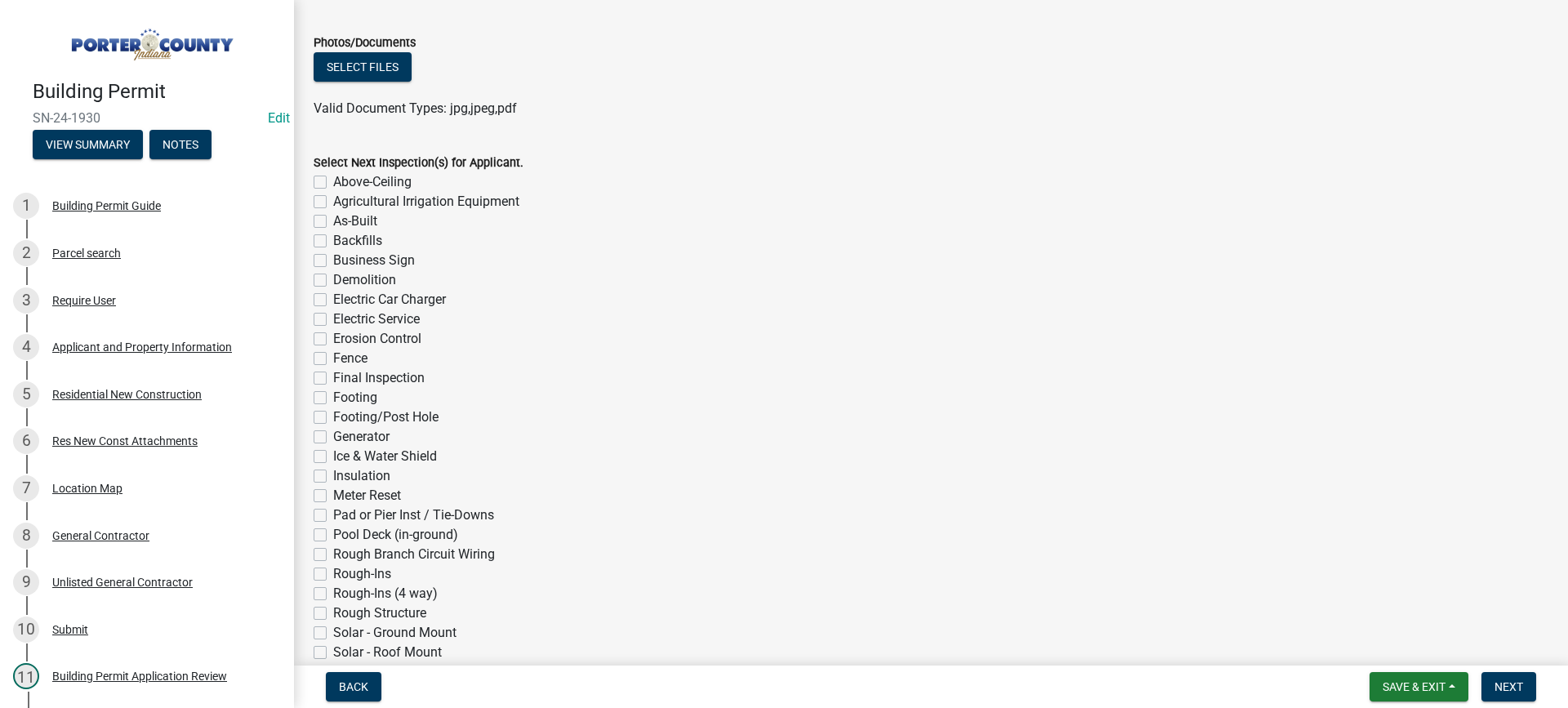
scroll to position [1268, 0]
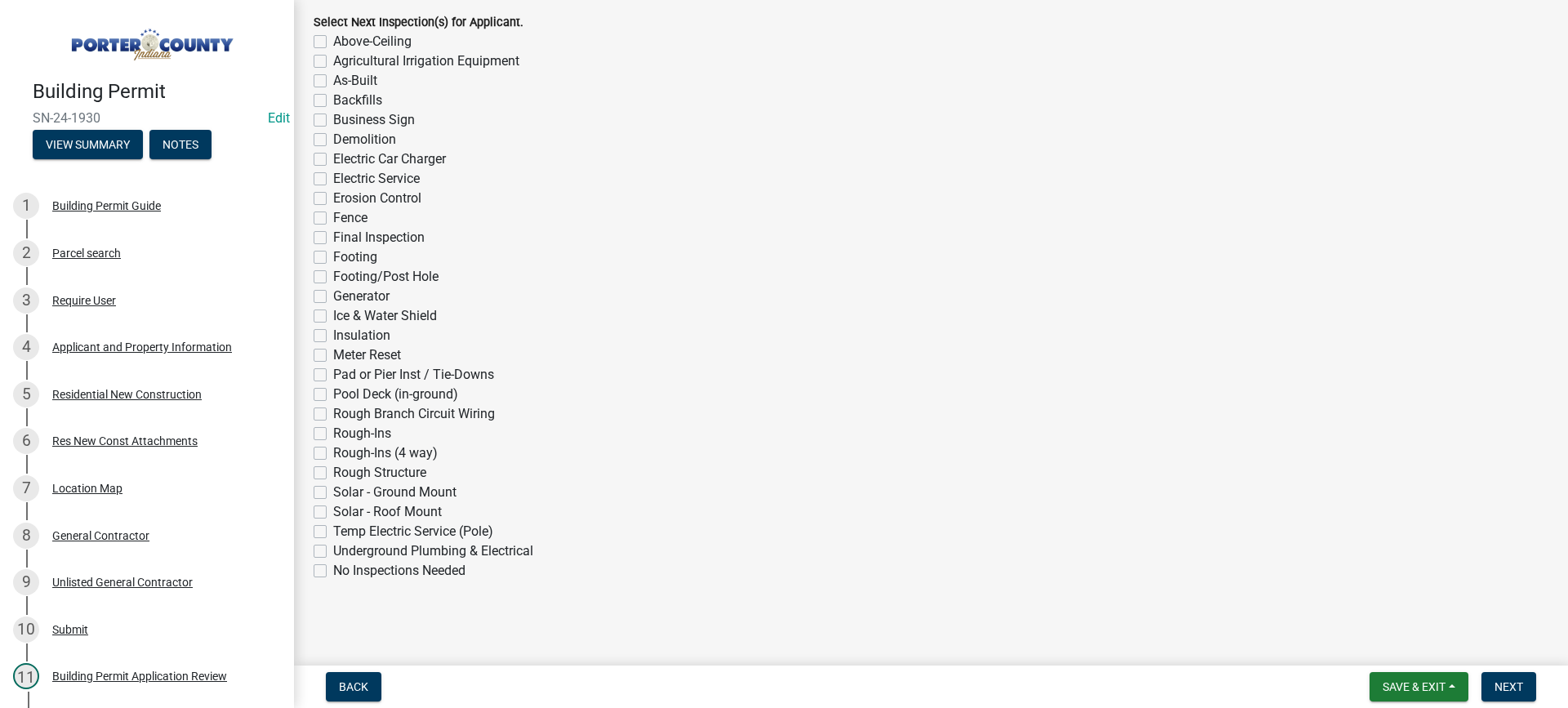
click at [333, 573] on label "No Inspections Needed" at bounding box center [399, 570] width 132 height 20
click at [333, 572] on input "No Inspections Needed" at bounding box center [338, 566] width 10 height 10
click at [1490, 685] on button "Next" at bounding box center [1508, 687] width 55 height 29
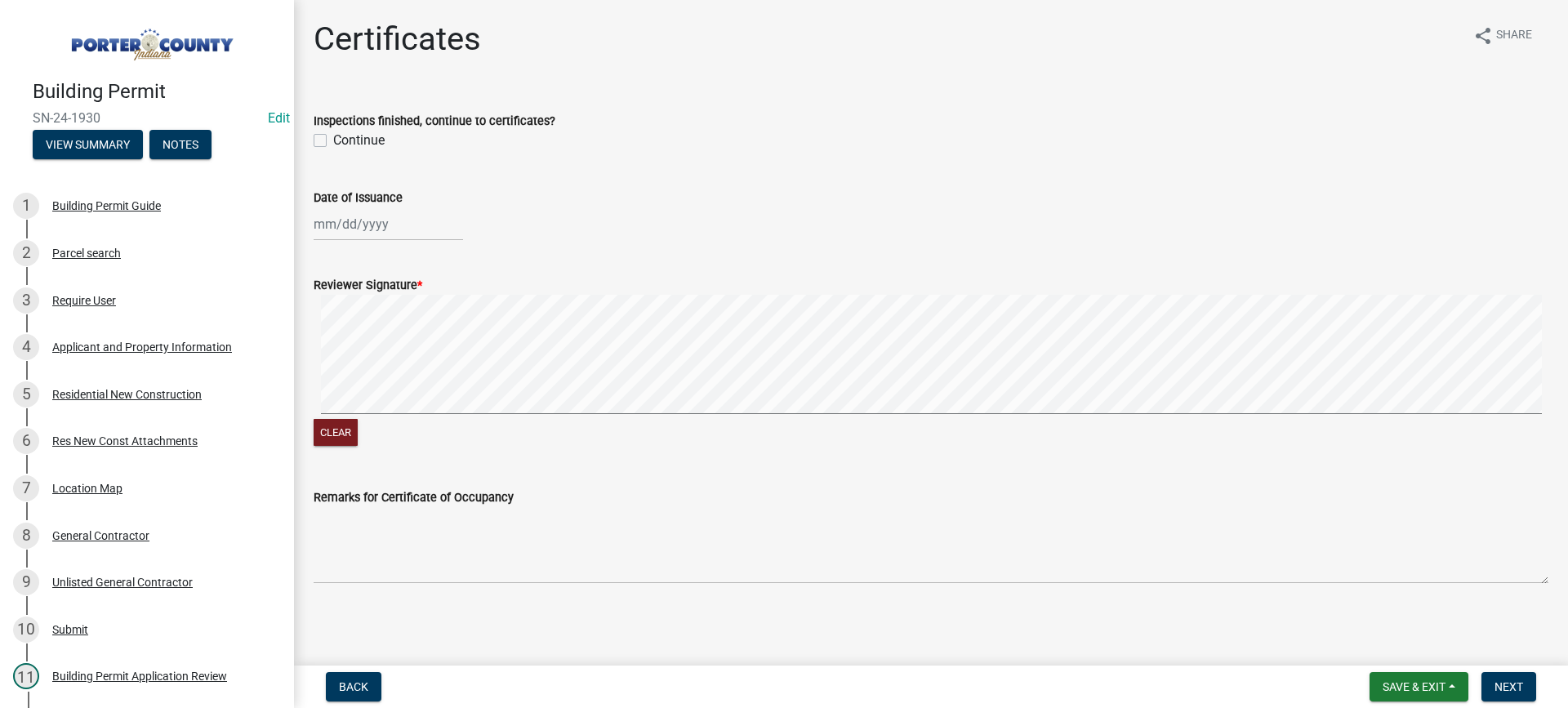
drag, startPoint x: 318, startPoint y: 139, endPoint x: 376, endPoint y: 219, distance: 98.8
click at [333, 141] on label "Continue" at bounding box center [359, 140] width 51 height 20
click at [333, 141] on input "Continue" at bounding box center [338, 136] width 10 height 10
click at [379, 227] on div at bounding box center [388, 224] width 150 height 33
click at [430, 360] on div "19" at bounding box center [434, 363] width 26 height 27
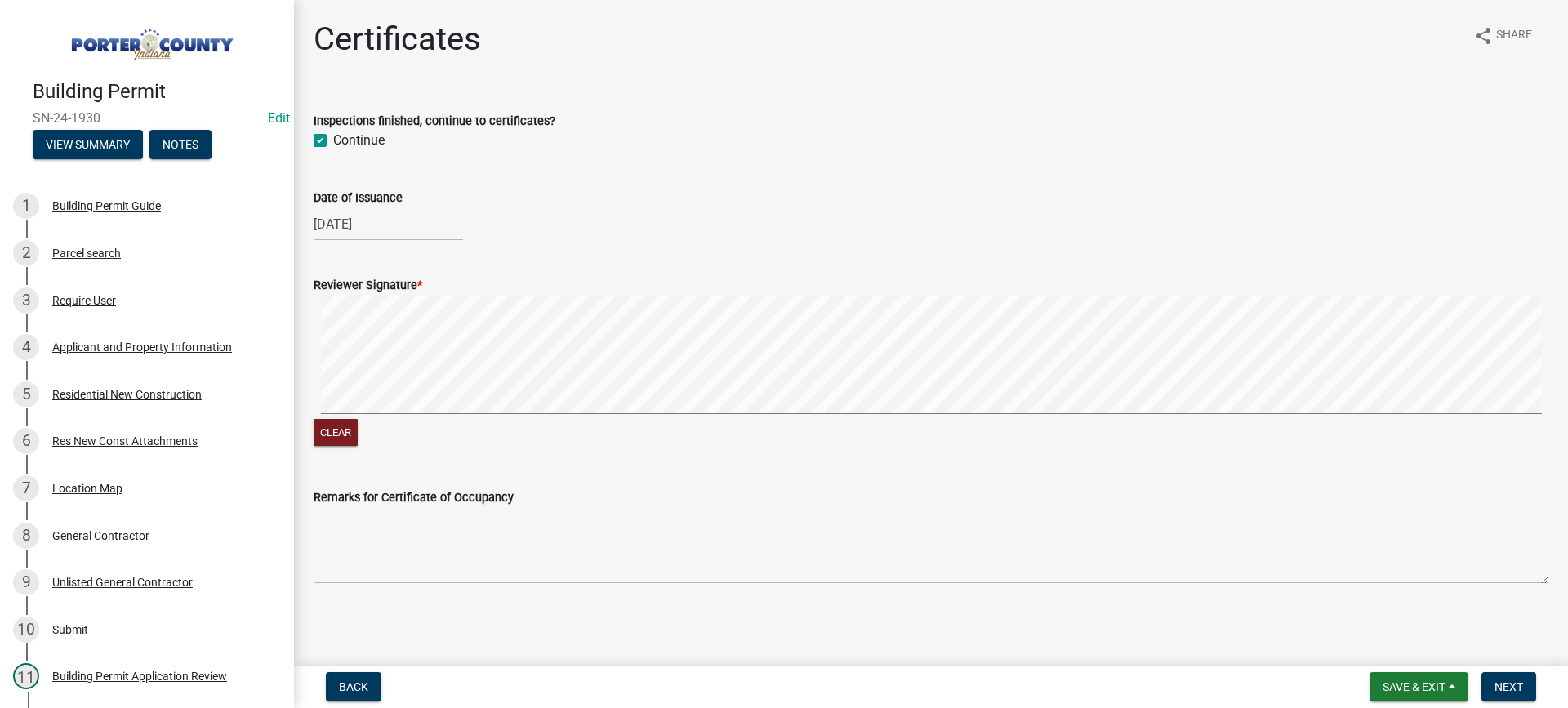
click at [555, 325] on form "Reviewer Signature * Clear" at bounding box center [931, 352] width 1235 height 194
click at [338, 433] on button "Clear" at bounding box center [336, 433] width 44 height 27
click at [1501, 684] on span "Next" at bounding box center [1508, 687] width 28 height 13
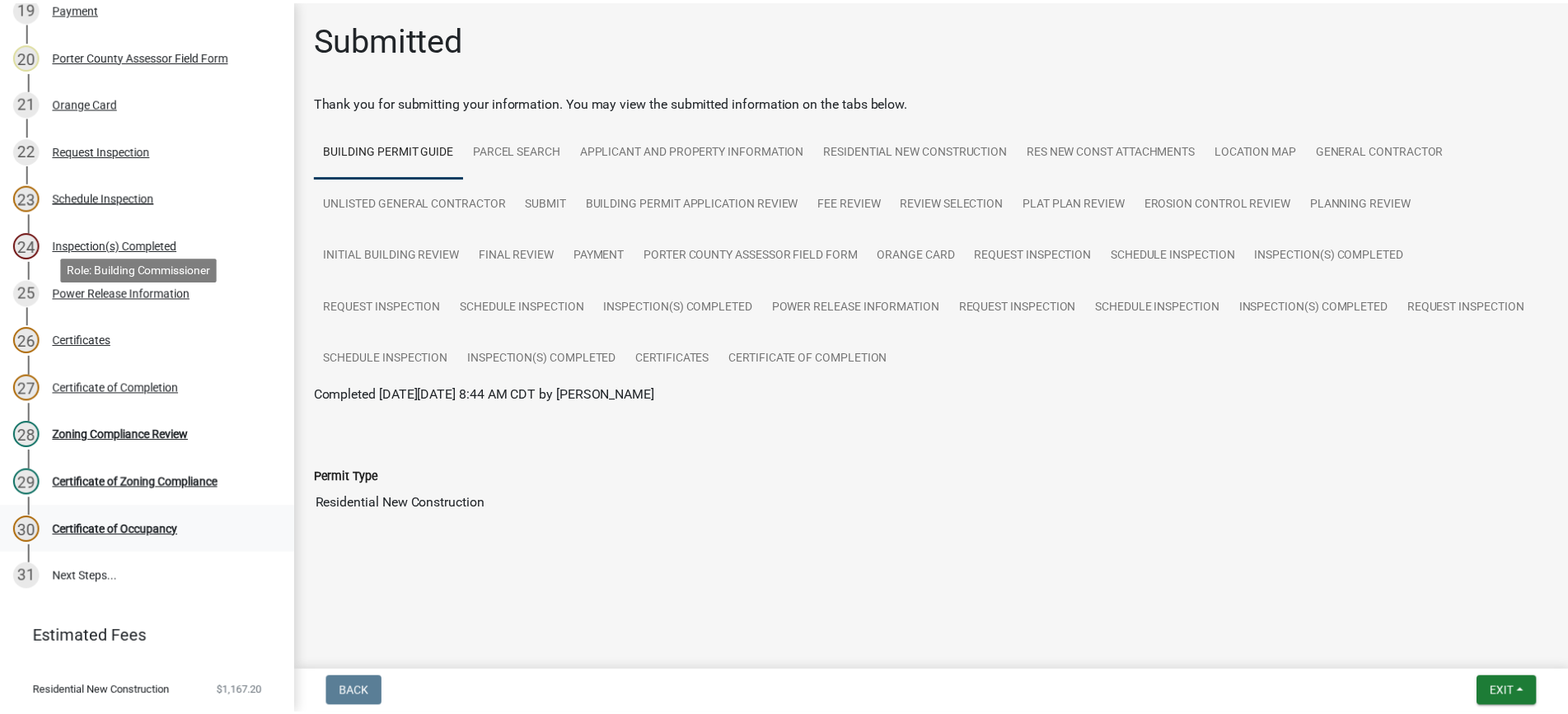
scroll to position [1092, 0]
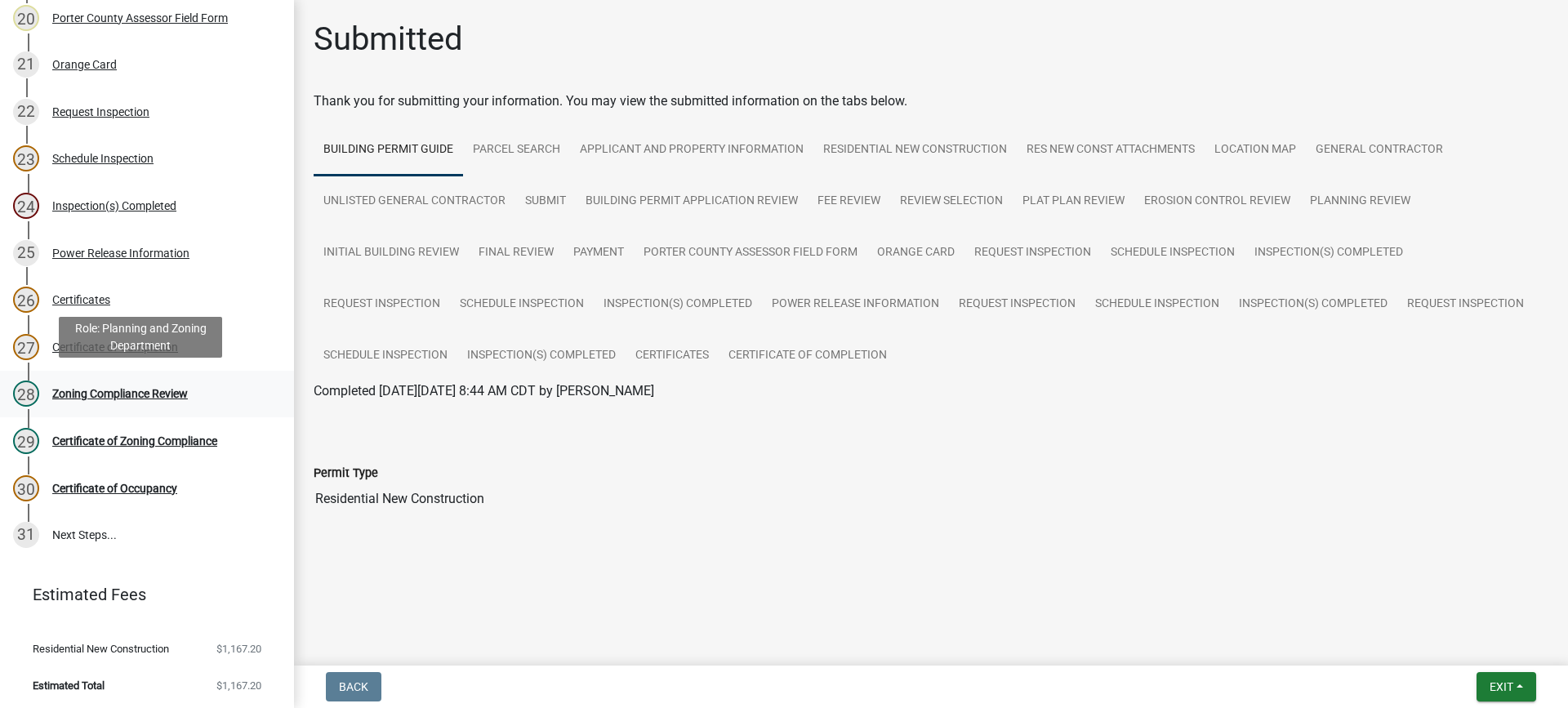
click at [141, 393] on div "Zoning Compliance Review" at bounding box center [120, 393] width 136 height 11
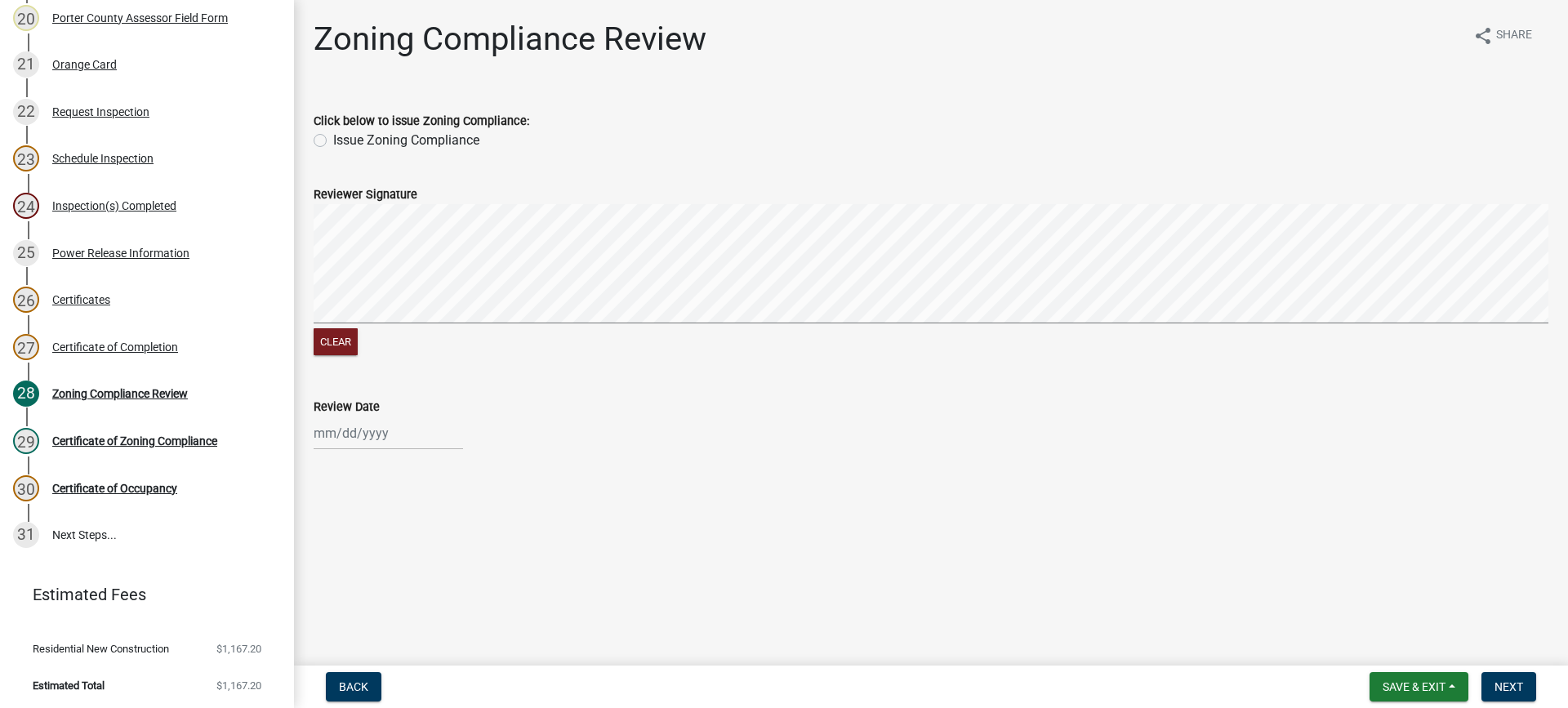
click at [333, 141] on label "Issue Zoning Compliance" at bounding box center [406, 140] width 146 height 20
click at [333, 141] on input "Issue Zoning Compliance" at bounding box center [338, 136] width 10 height 10
click at [368, 440] on div at bounding box center [388, 433] width 150 height 33
click at [432, 322] on div "19" at bounding box center [434, 320] width 26 height 27
click at [1507, 689] on span "Next" at bounding box center [1508, 687] width 28 height 13
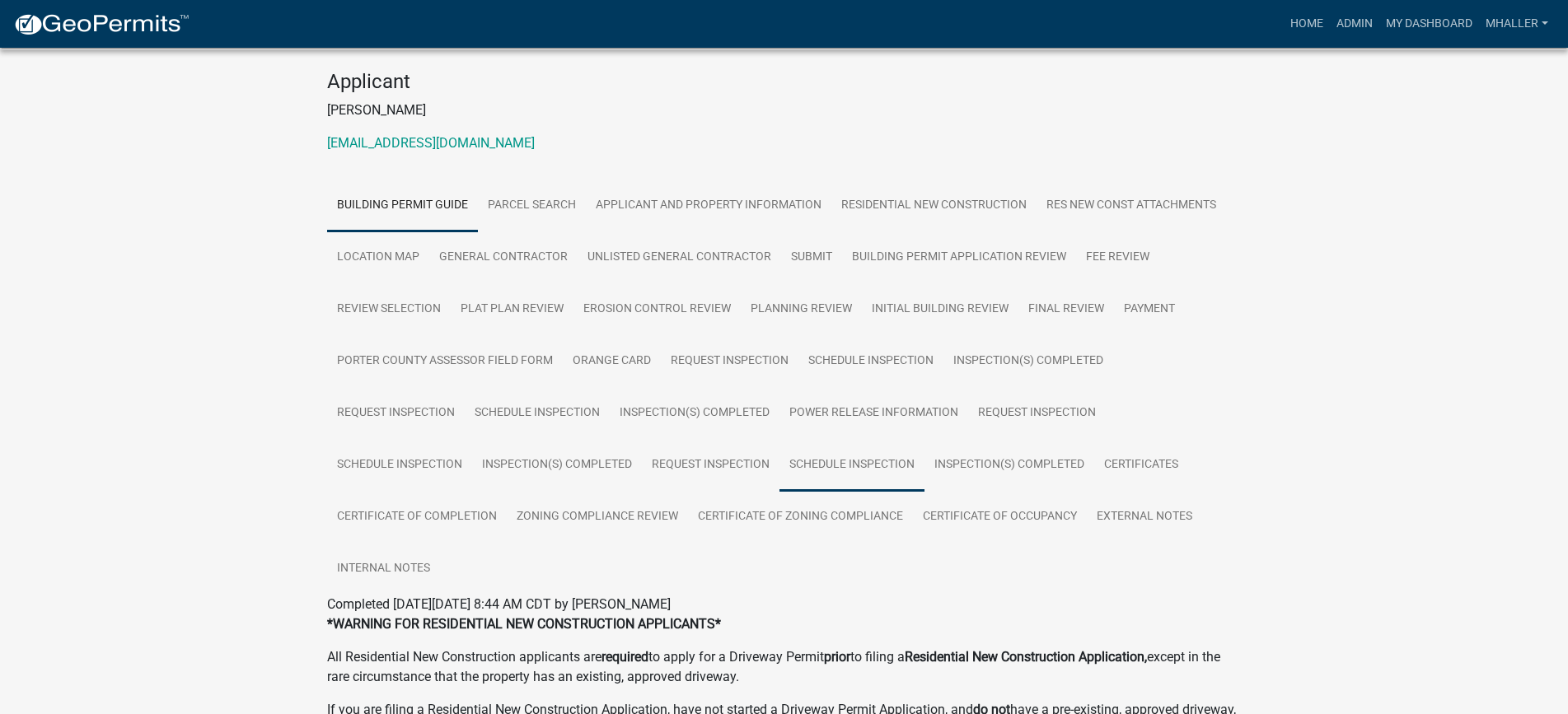
scroll to position [412, 0]
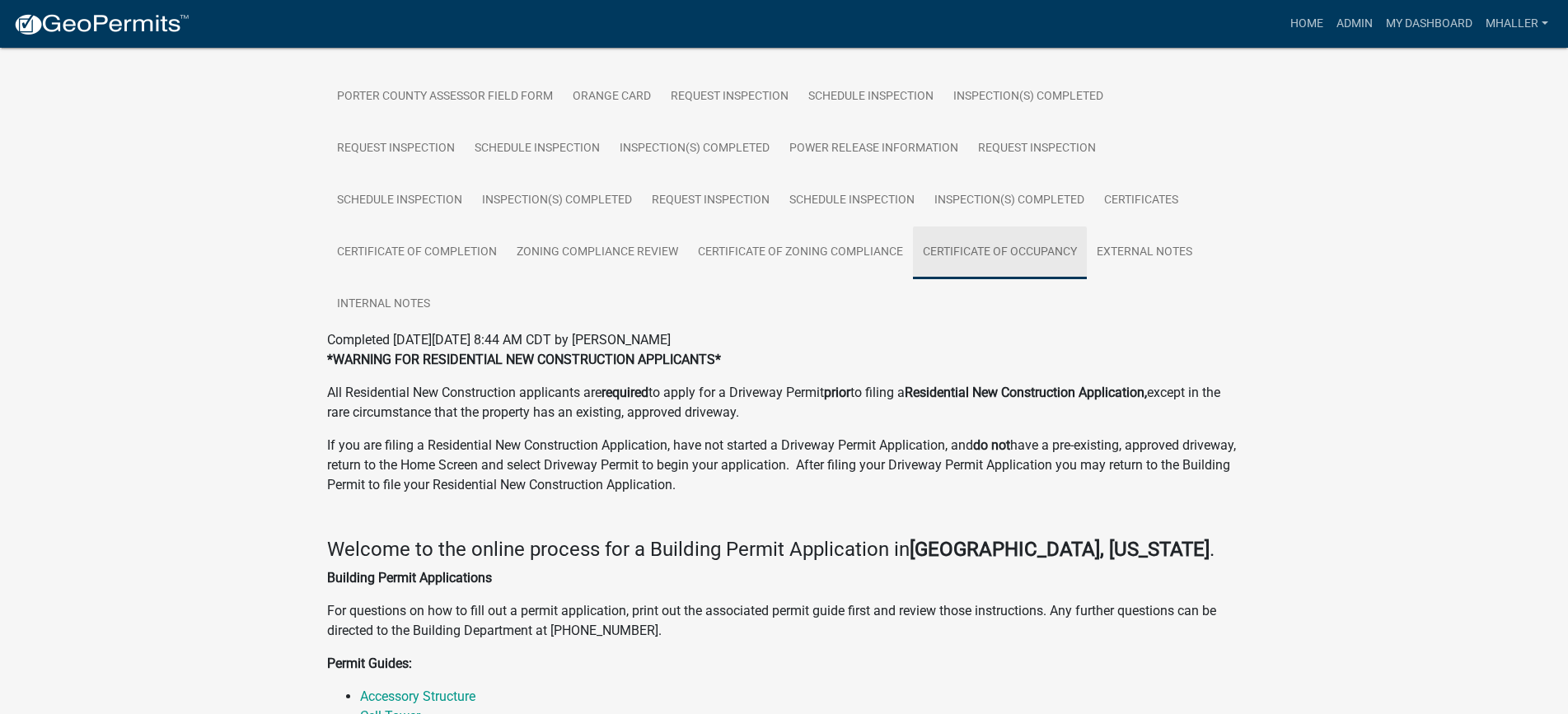
click at [962, 255] on link "Certificate of Occupancy" at bounding box center [1000, 253] width 174 height 53
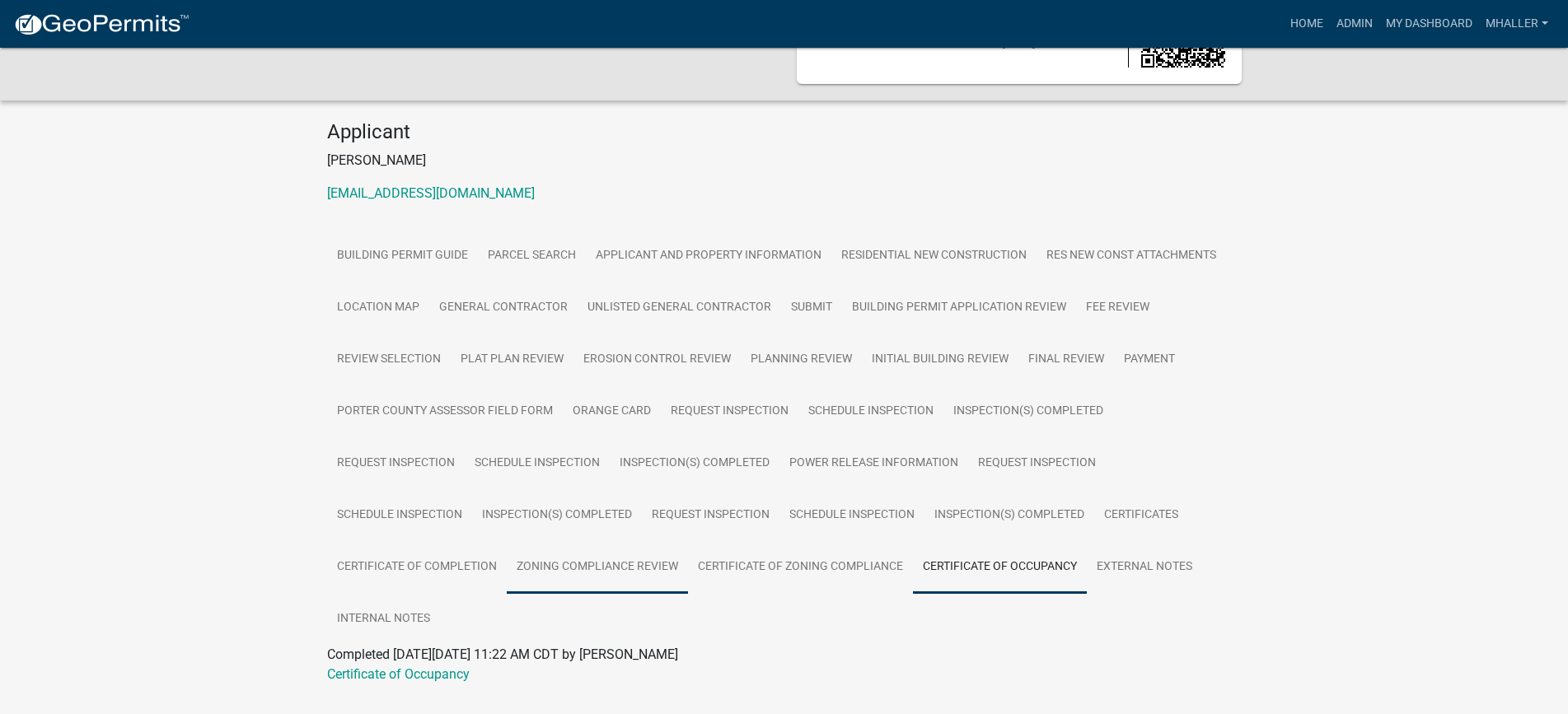
scroll to position [137, 0]
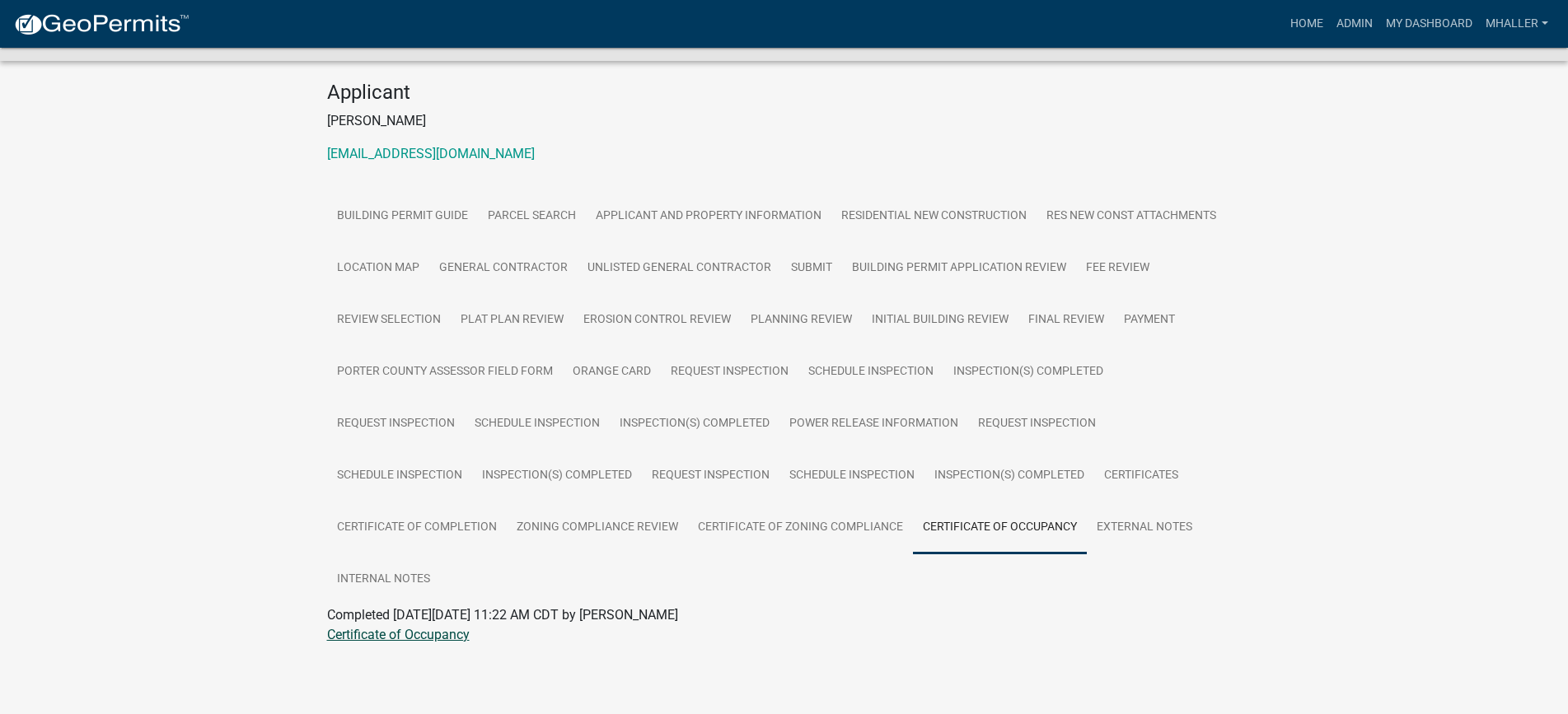
click at [411, 636] on link "Certificate of Occupancy" at bounding box center [398, 635] width 142 height 16
click at [1364, 17] on link "Admin" at bounding box center [1354, 24] width 49 height 31
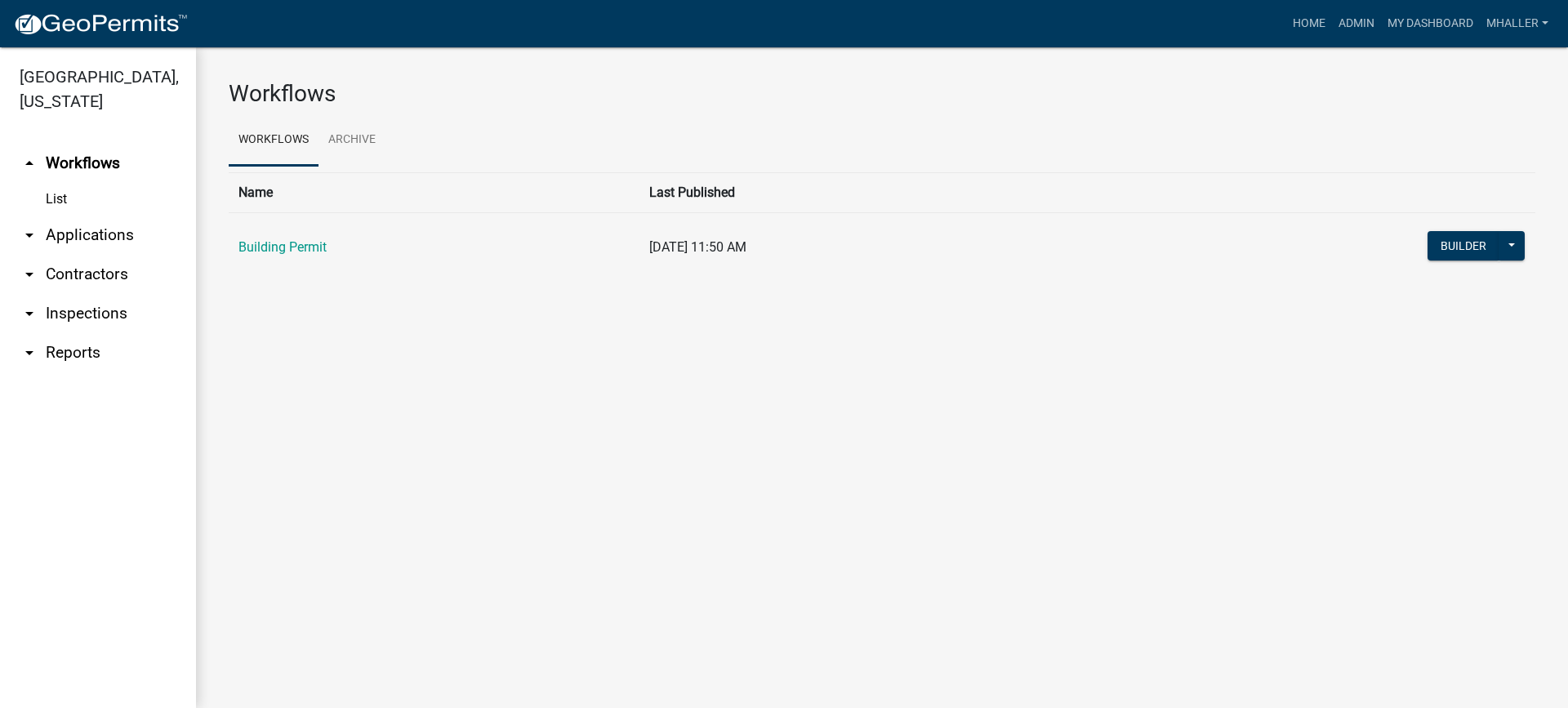
click at [65, 215] on link "arrow_drop_down Applications" at bounding box center [97, 235] width 196 height 39
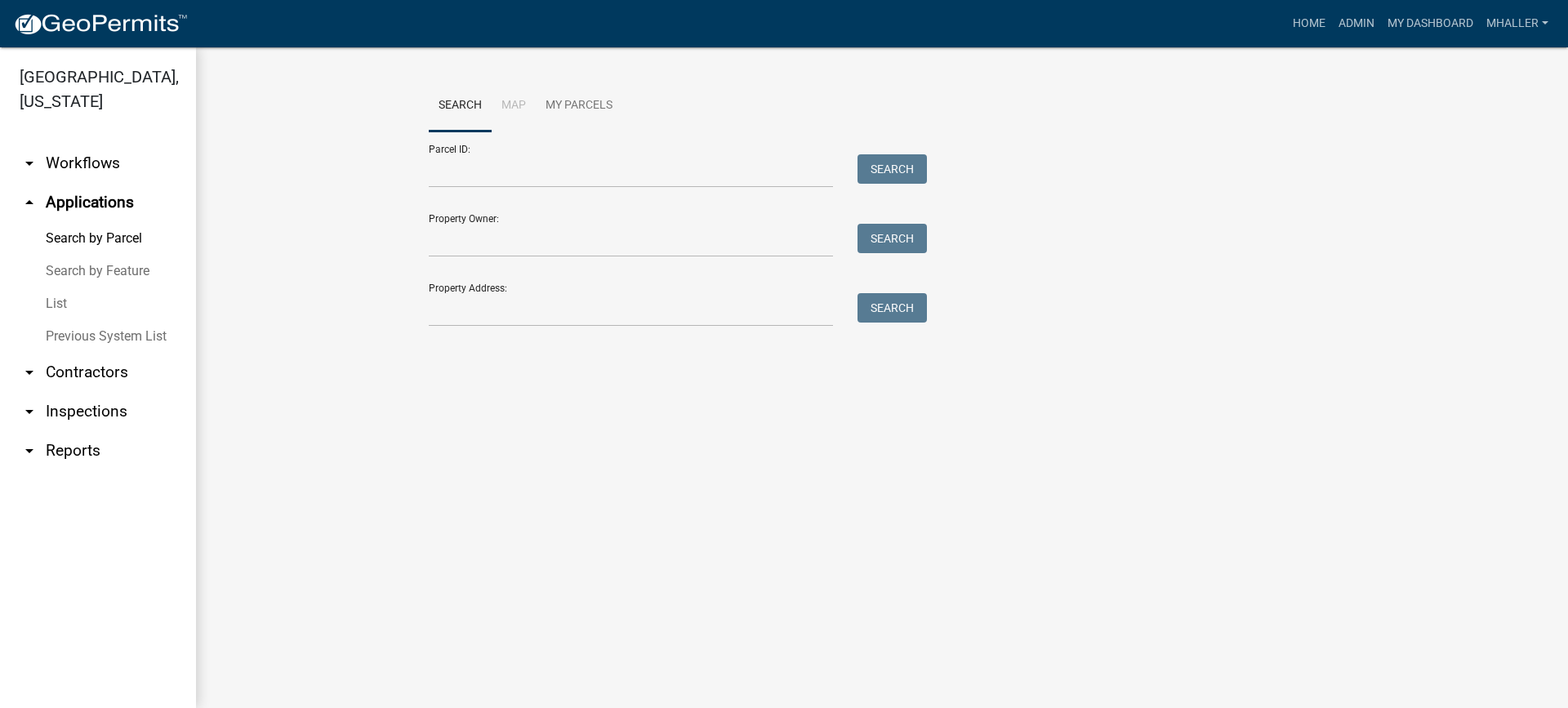
click at [67, 392] on link "arrow_drop_down Inspections" at bounding box center [97, 412] width 196 height 39
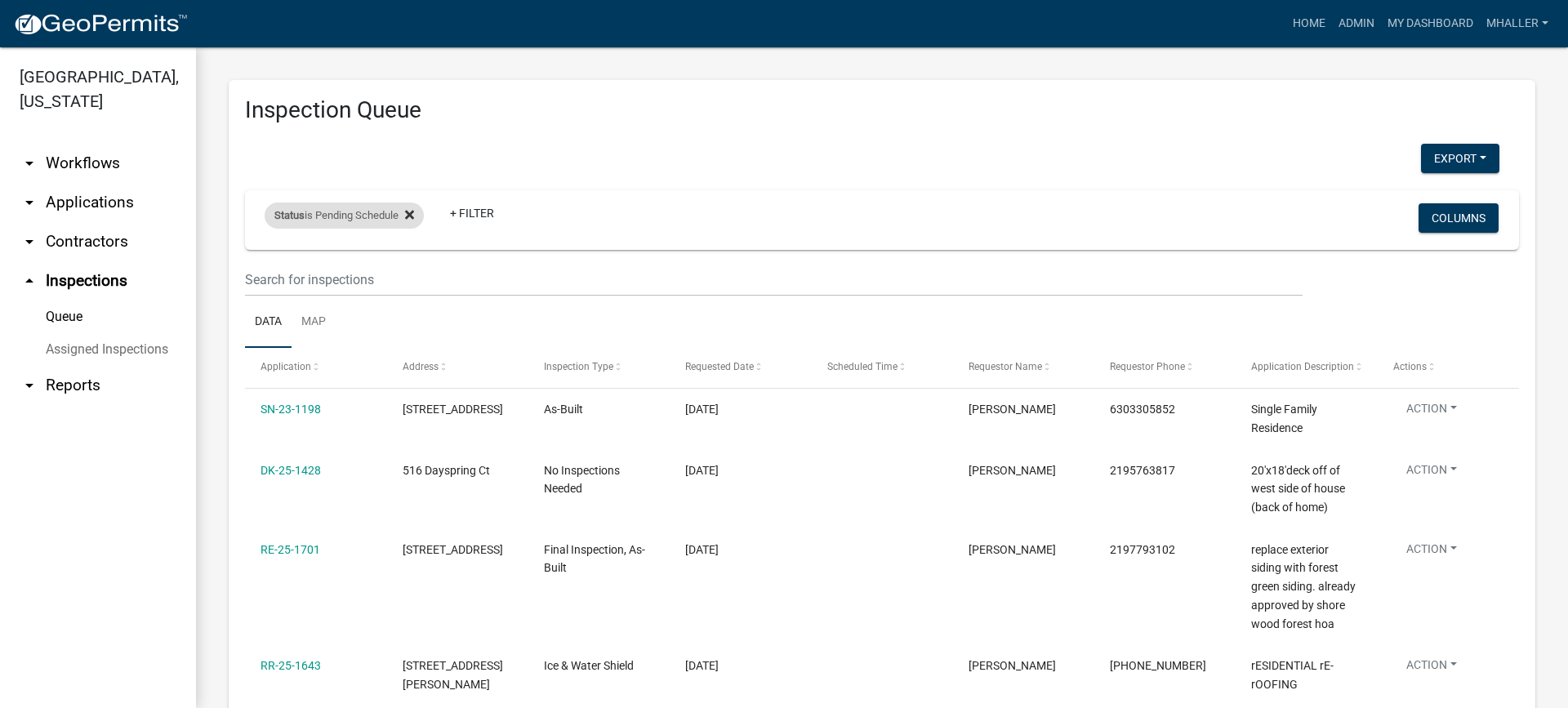
click at [413, 212] on icon at bounding box center [409, 215] width 9 height 9
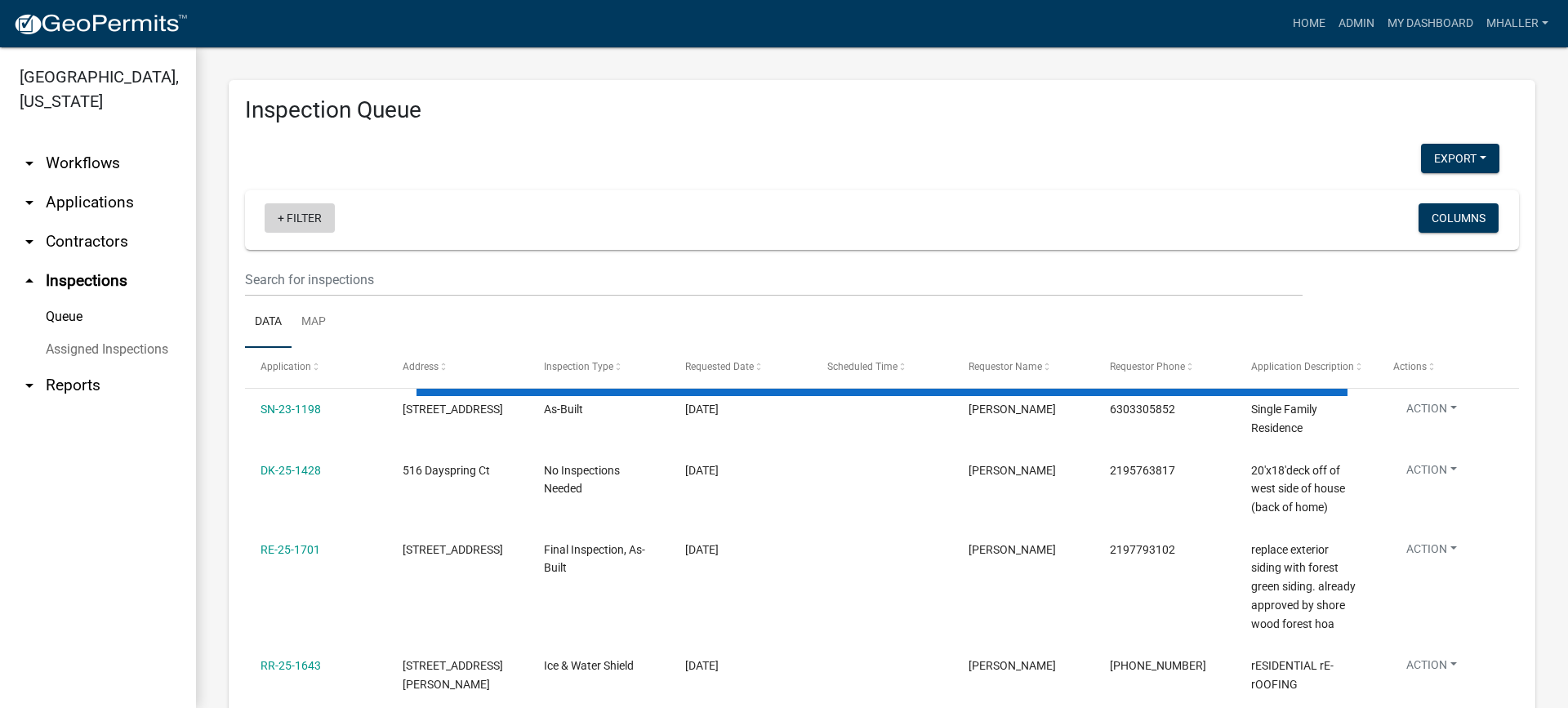
click at [297, 224] on link "+ Filter" at bounding box center [300, 218] width 70 height 29
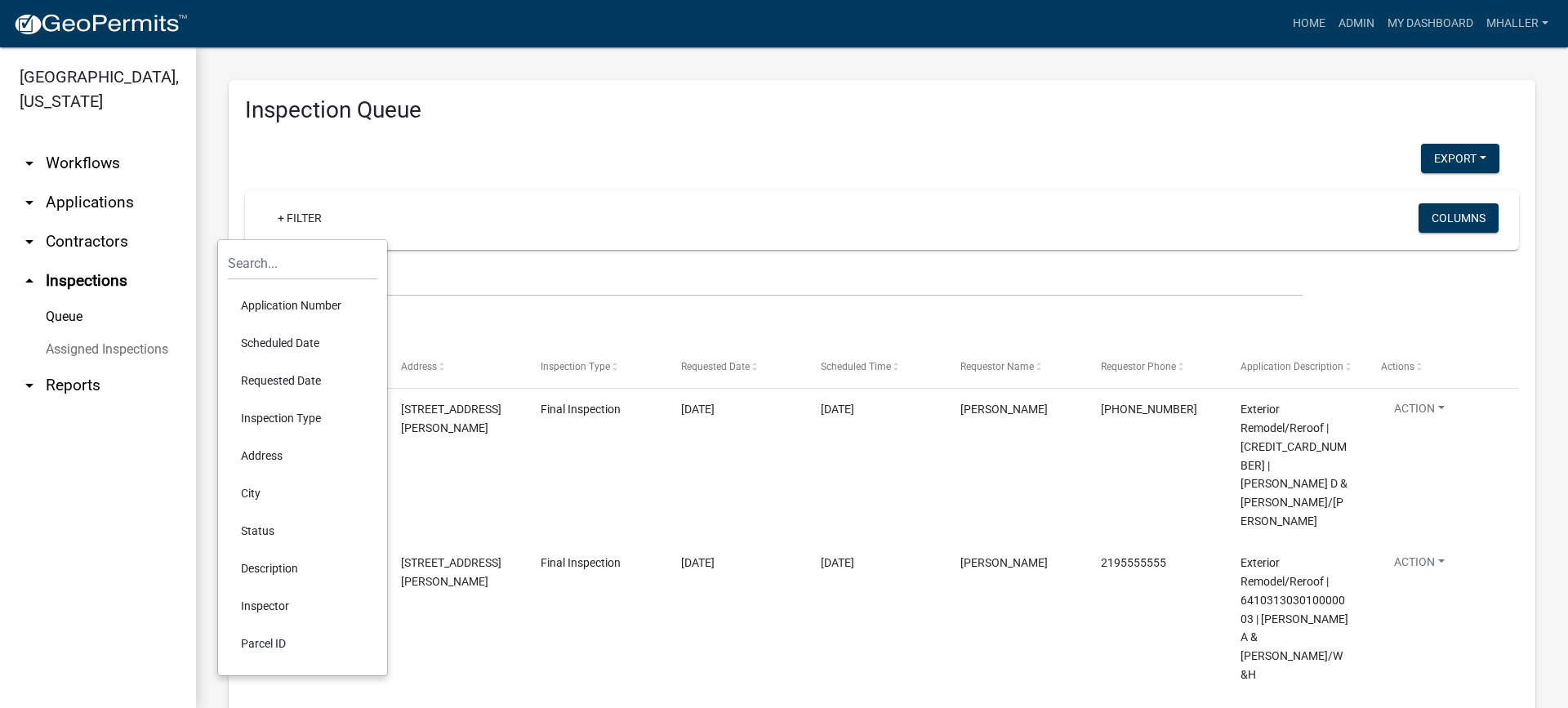
click at [297, 305] on li "Application Number" at bounding box center [302, 305] width 150 height 38
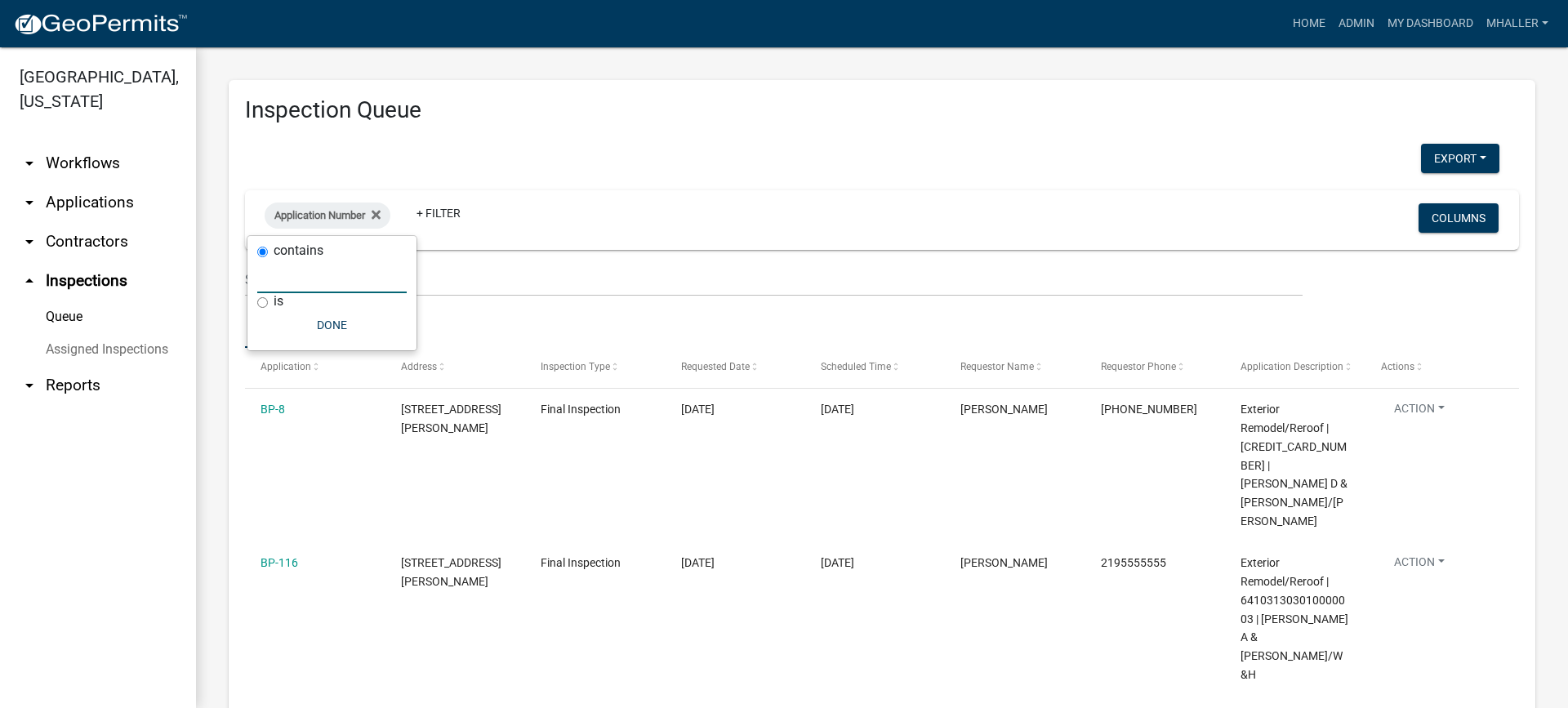
click at [296, 283] on input "text" at bounding box center [332, 276] width 150 height 33
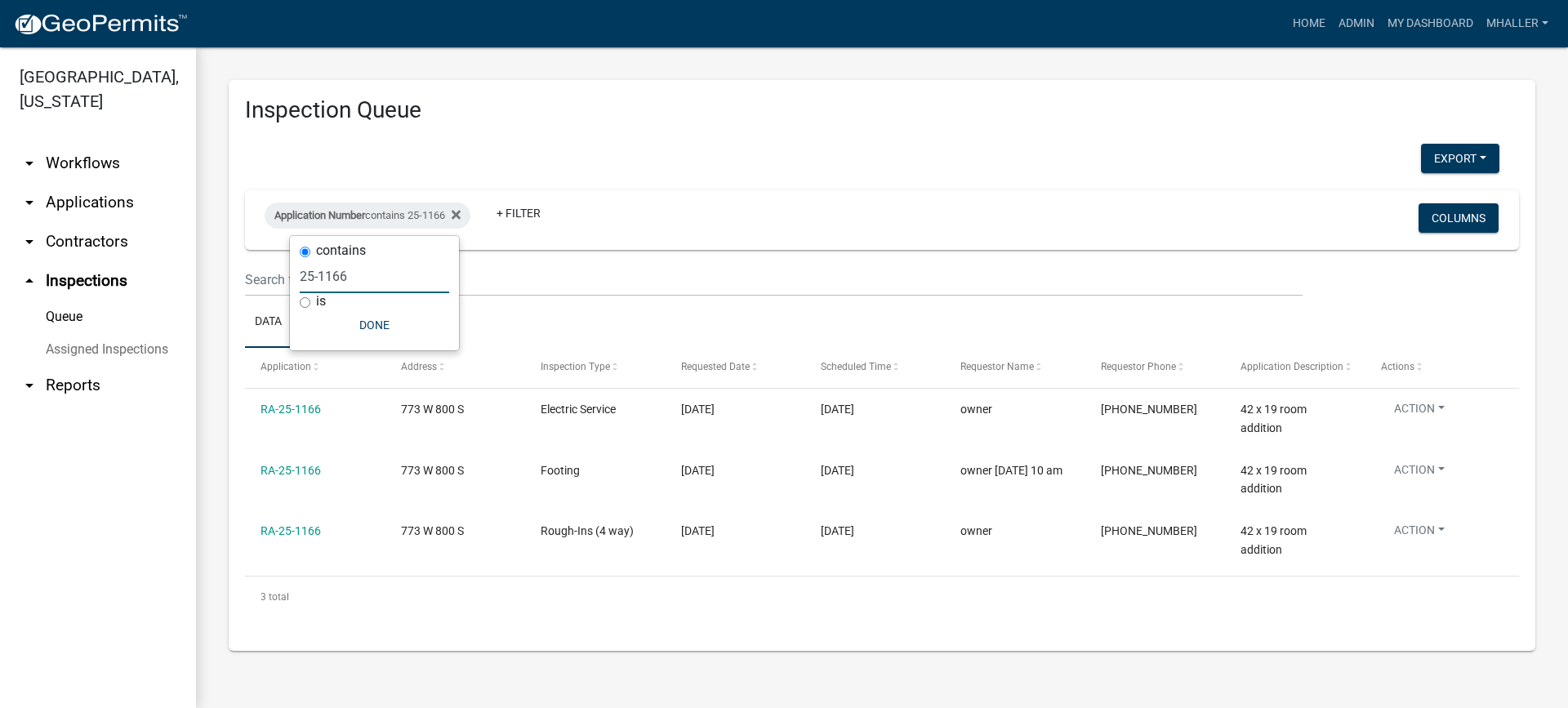
click at [85, 183] on link "arrow_drop_down Applications" at bounding box center [97, 203] width 196 height 39
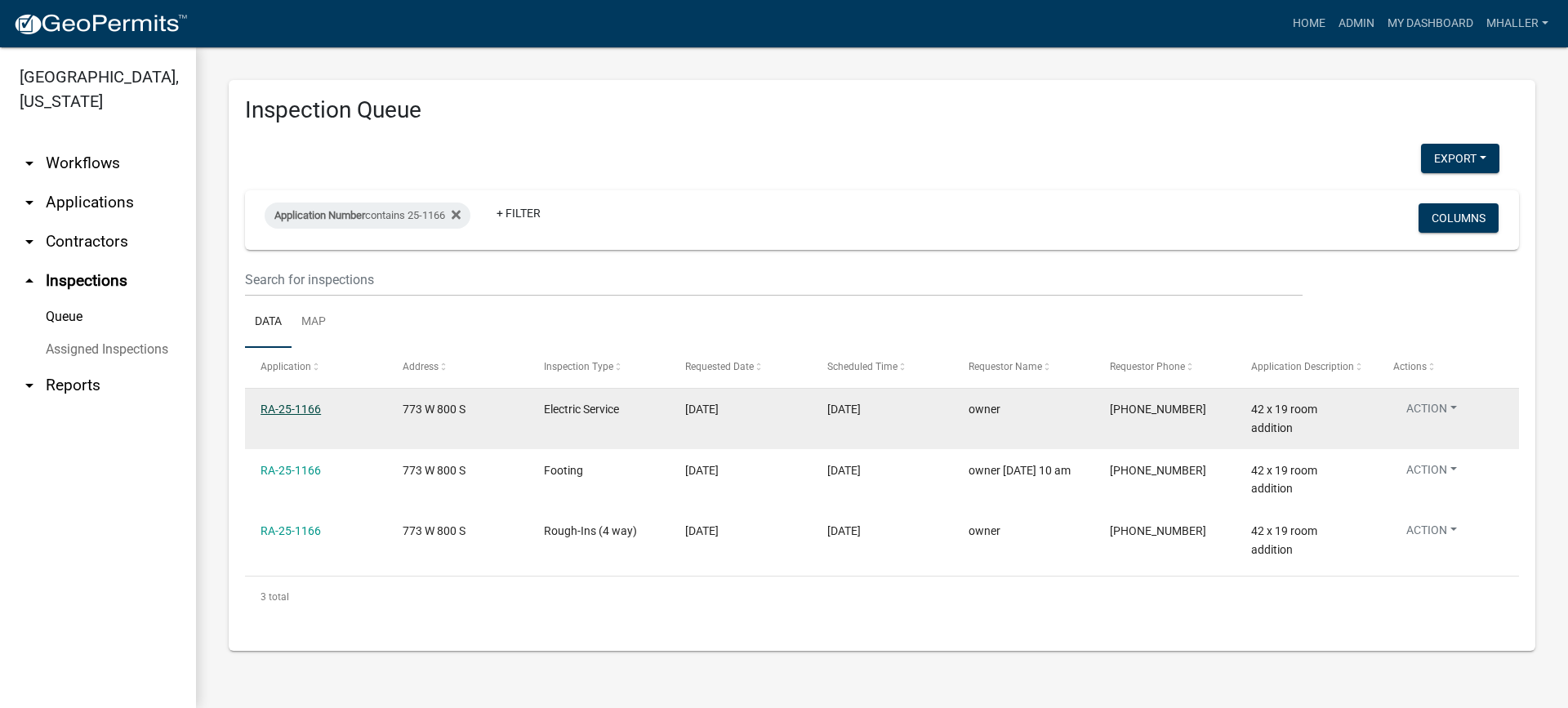
click at [296, 410] on link "RA-25-1166" at bounding box center [291, 409] width 61 height 13
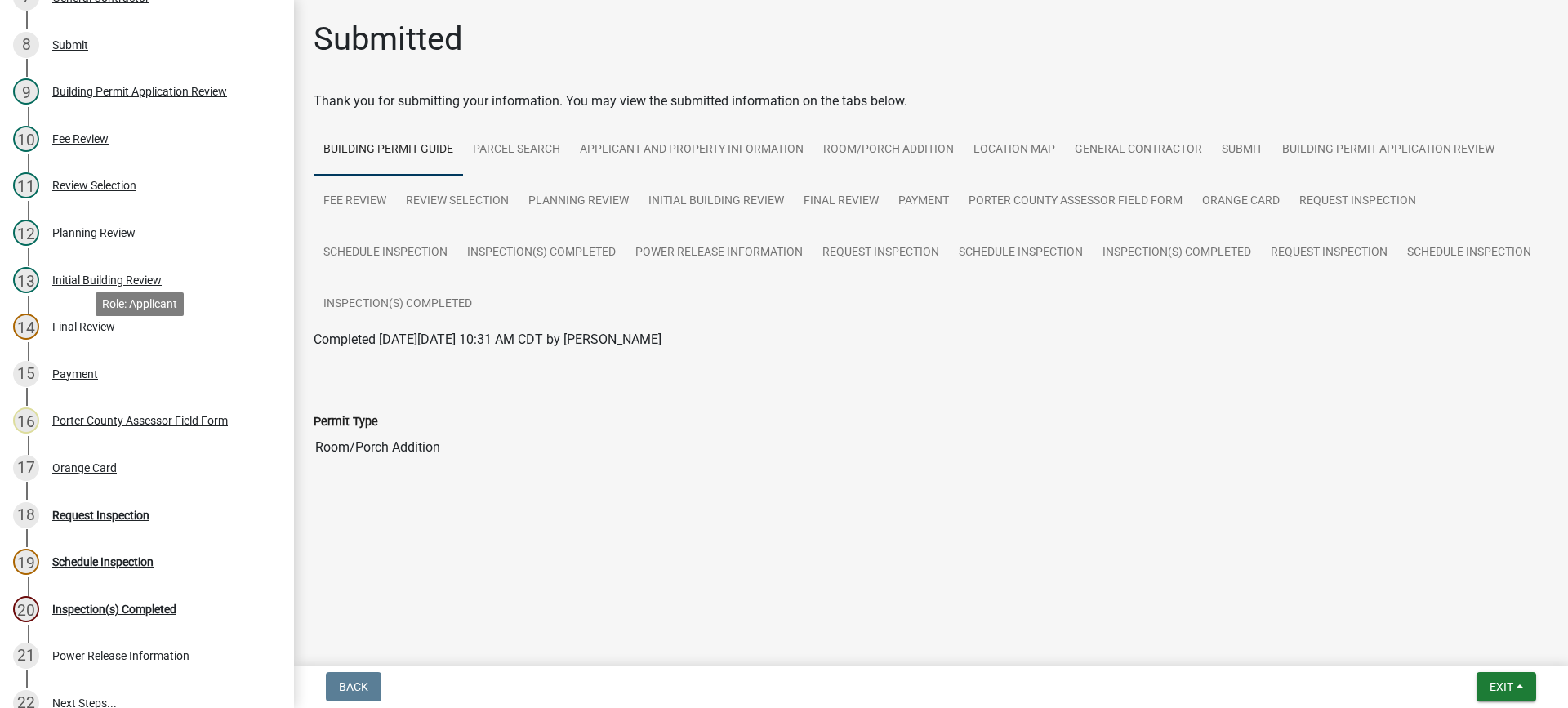
scroll to position [653, 0]
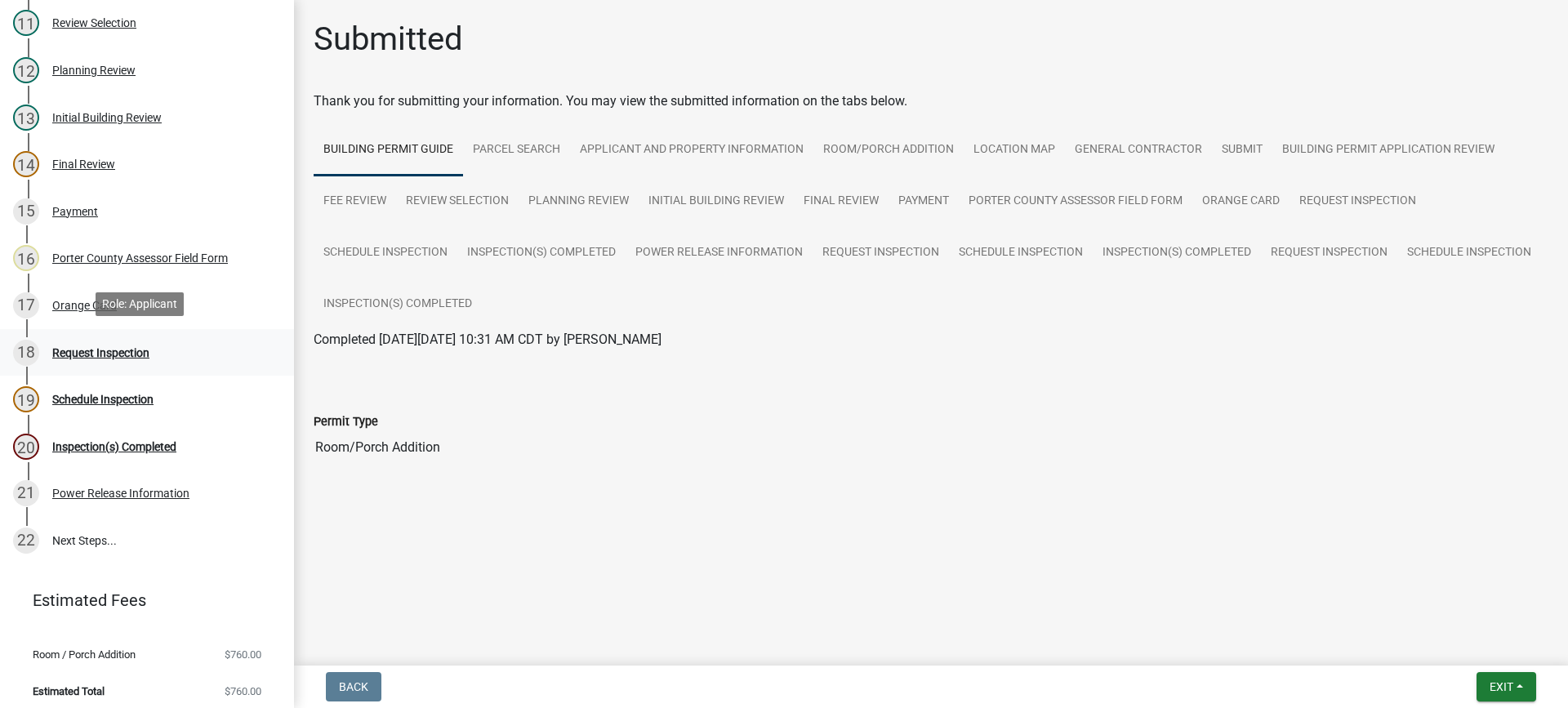
click at [115, 347] on div "Request Inspection" at bounding box center [101, 352] width 97 height 11
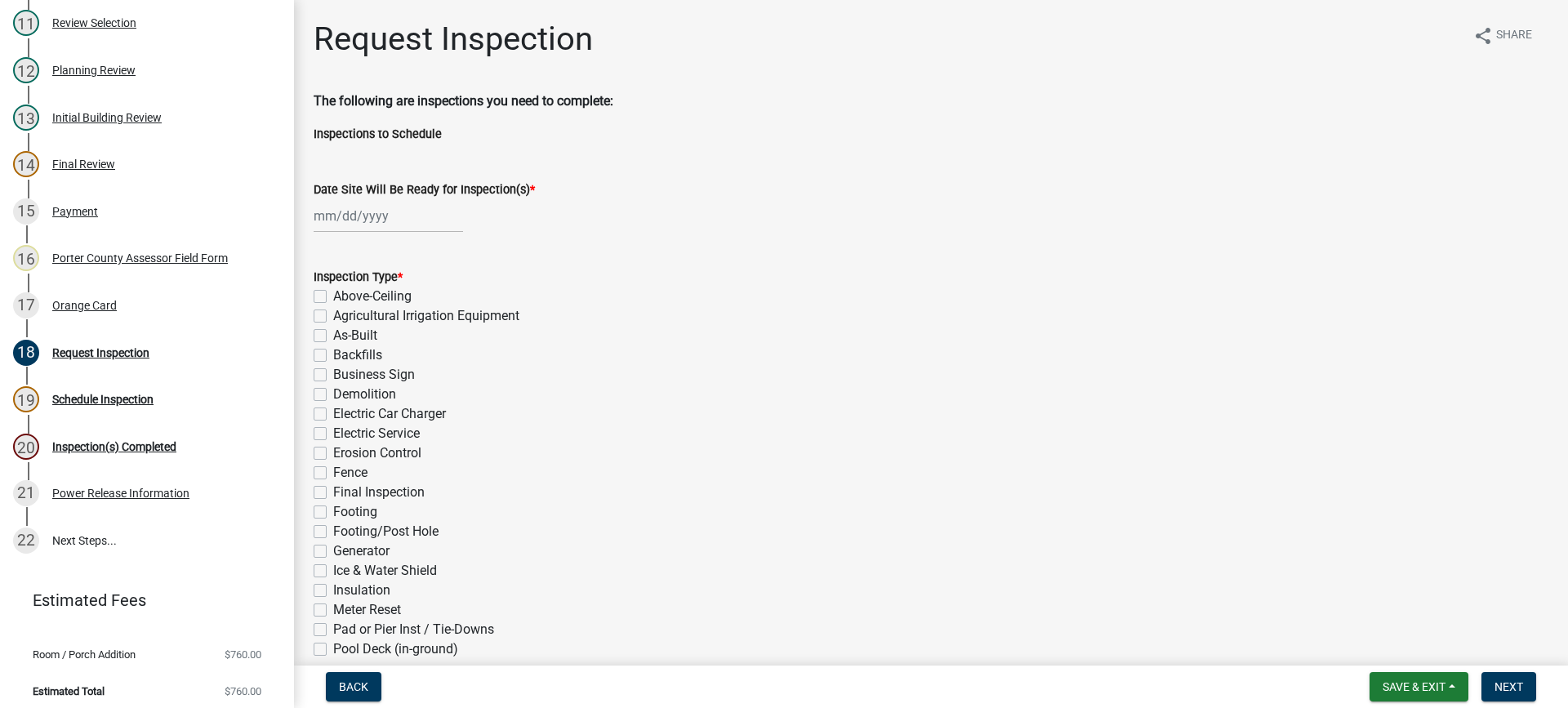
click at [363, 219] on div at bounding box center [388, 215] width 150 height 33
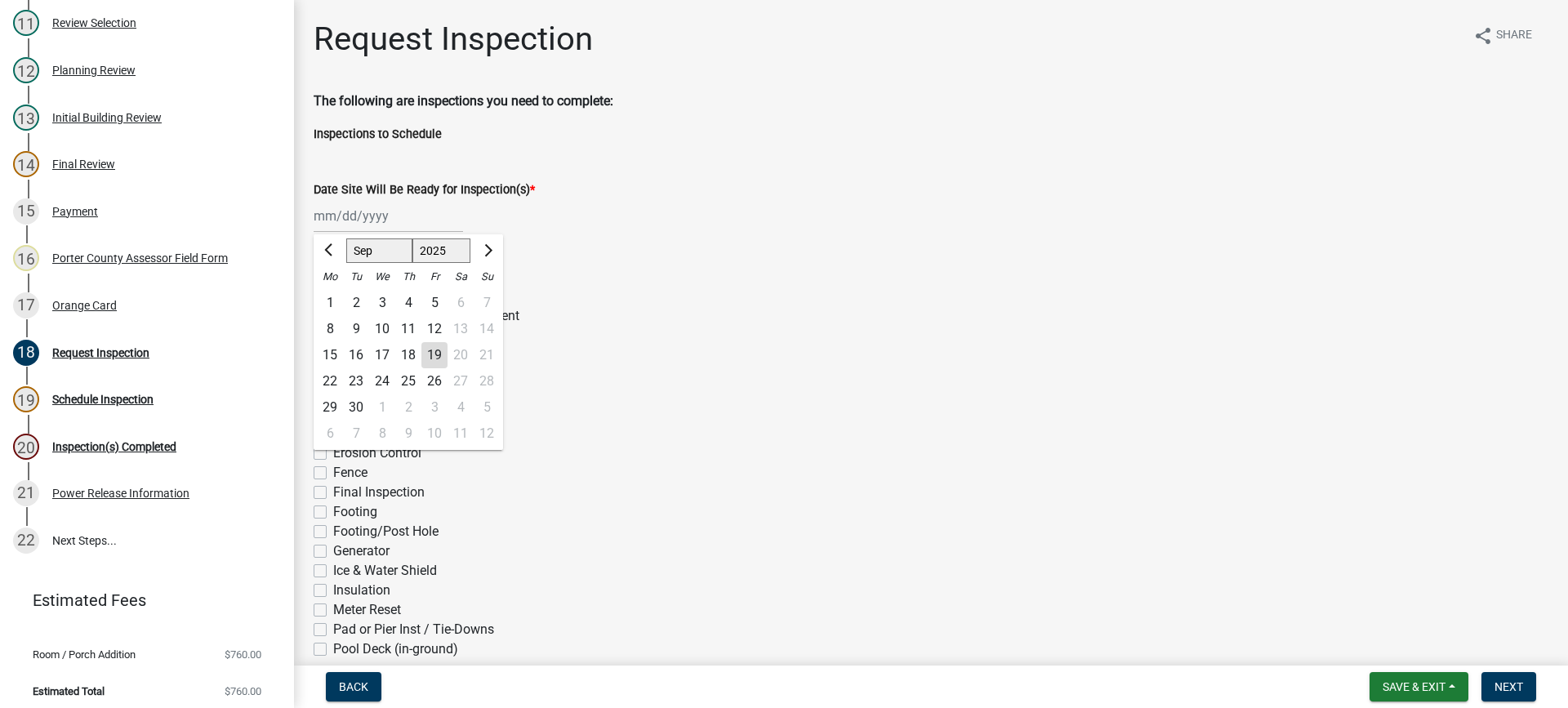
click at [436, 354] on div "19" at bounding box center [434, 355] width 26 height 27
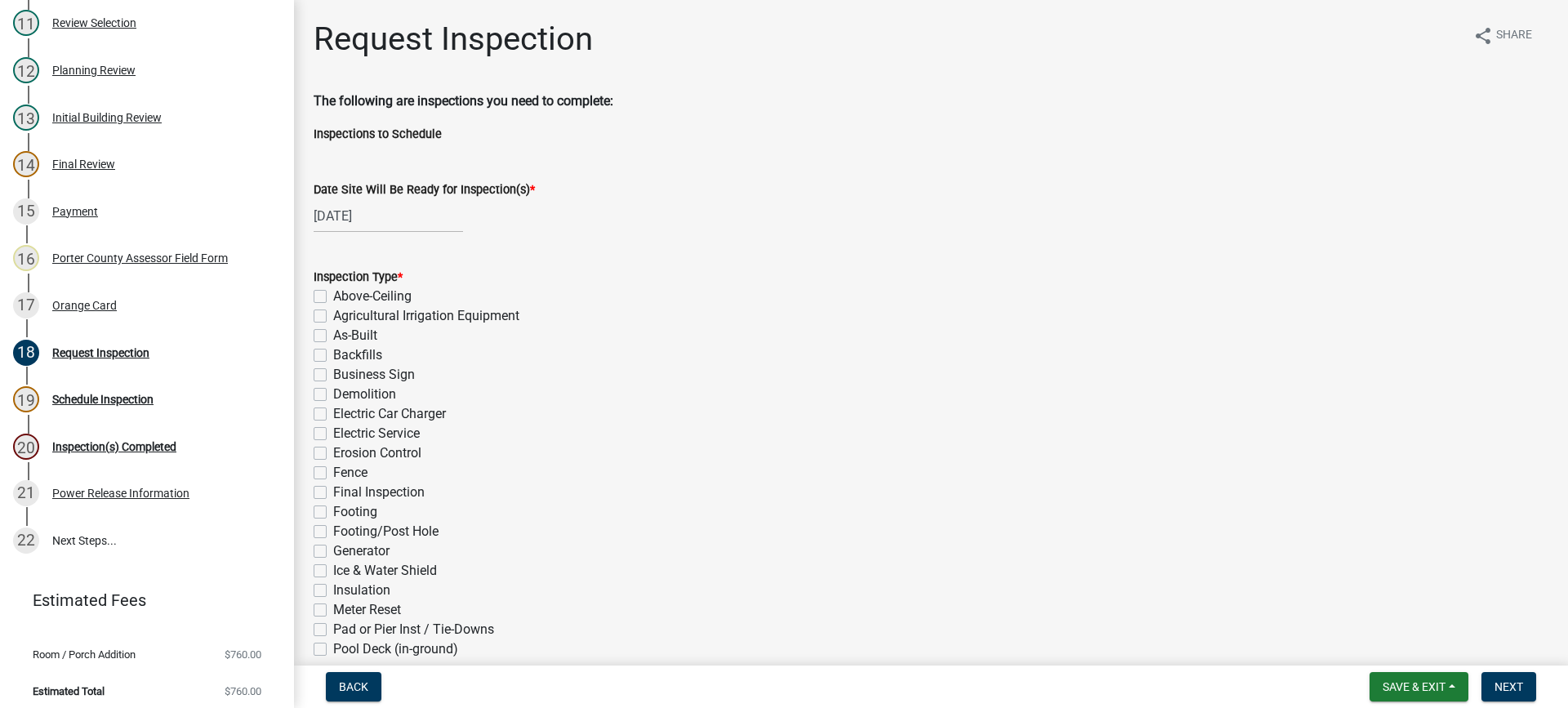
click at [333, 493] on label "Final Inspection" at bounding box center [379, 493] width 91 height 20
click at [333, 493] on input "Final Inspection" at bounding box center [338, 488] width 10 height 10
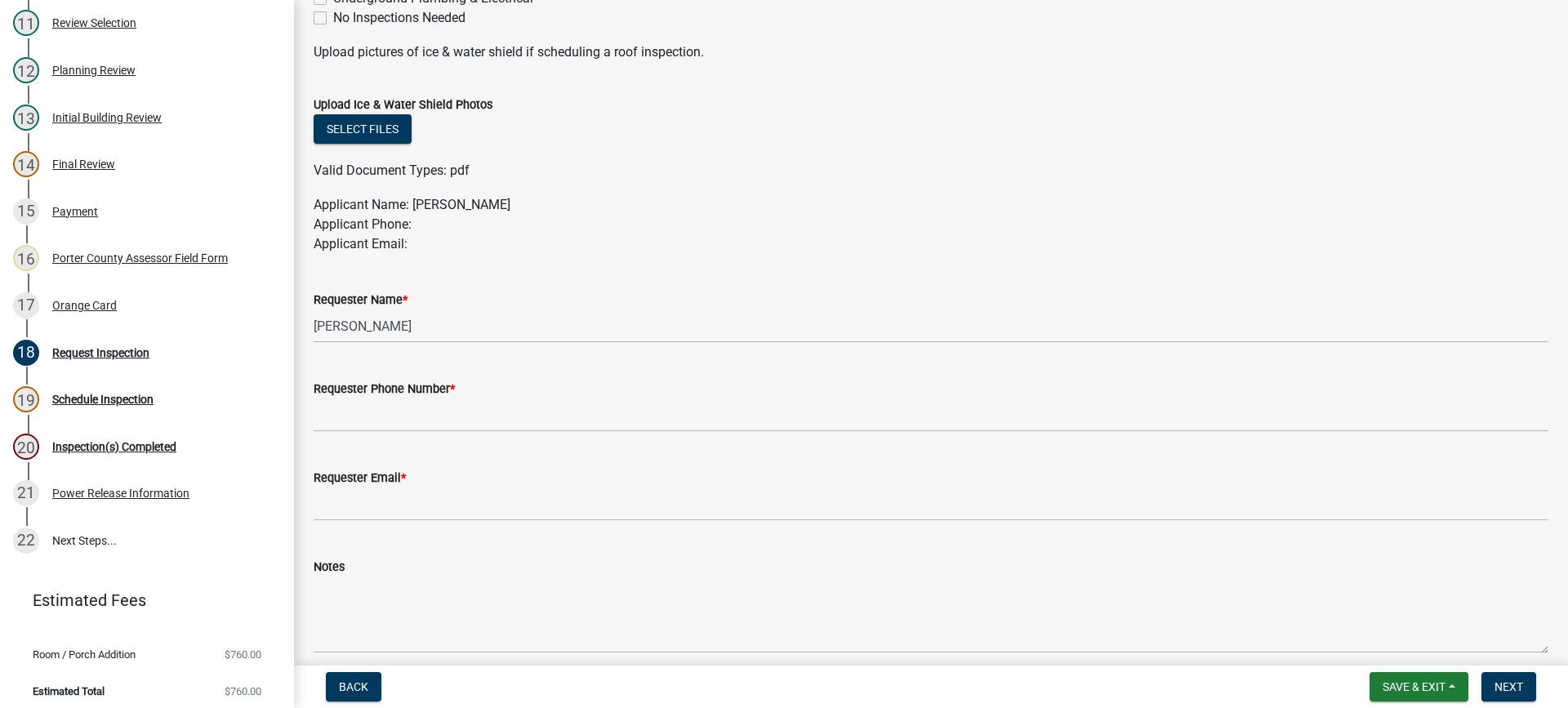
scroll to position [817, 0]
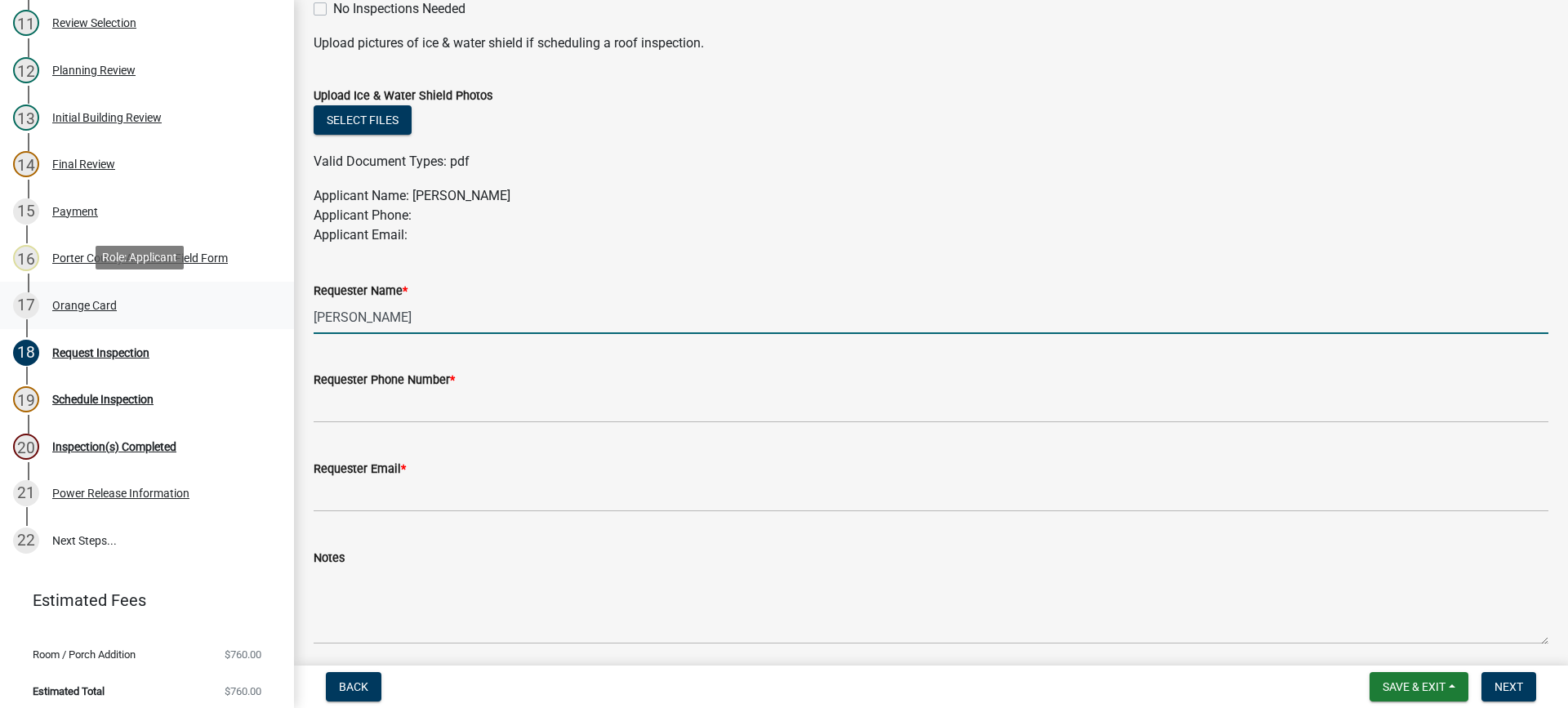
drag, startPoint x: 403, startPoint y: 315, endPoint x: 231, endPoint y: 308, distance: 172.1
click at [231, 308] on div "Building Permit RA-25-1166 Edit View Summary Notes 1 Building Permit Guide 2 Pa…" at bounding box center [784, 354] width 1568 height 708
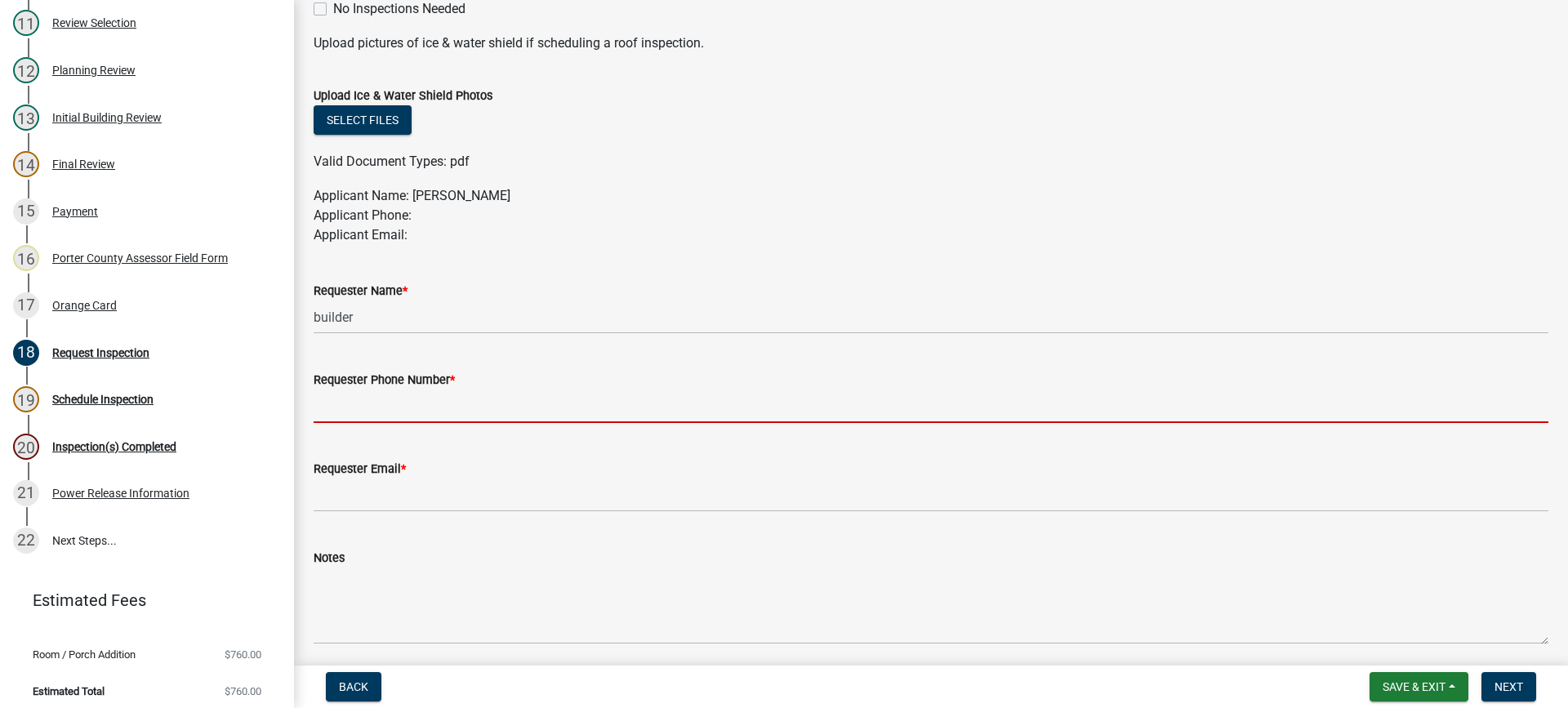
click at [401, 397] on input "Requester Phone Number *" at bounding box center [931, 406] width 1235 height 33
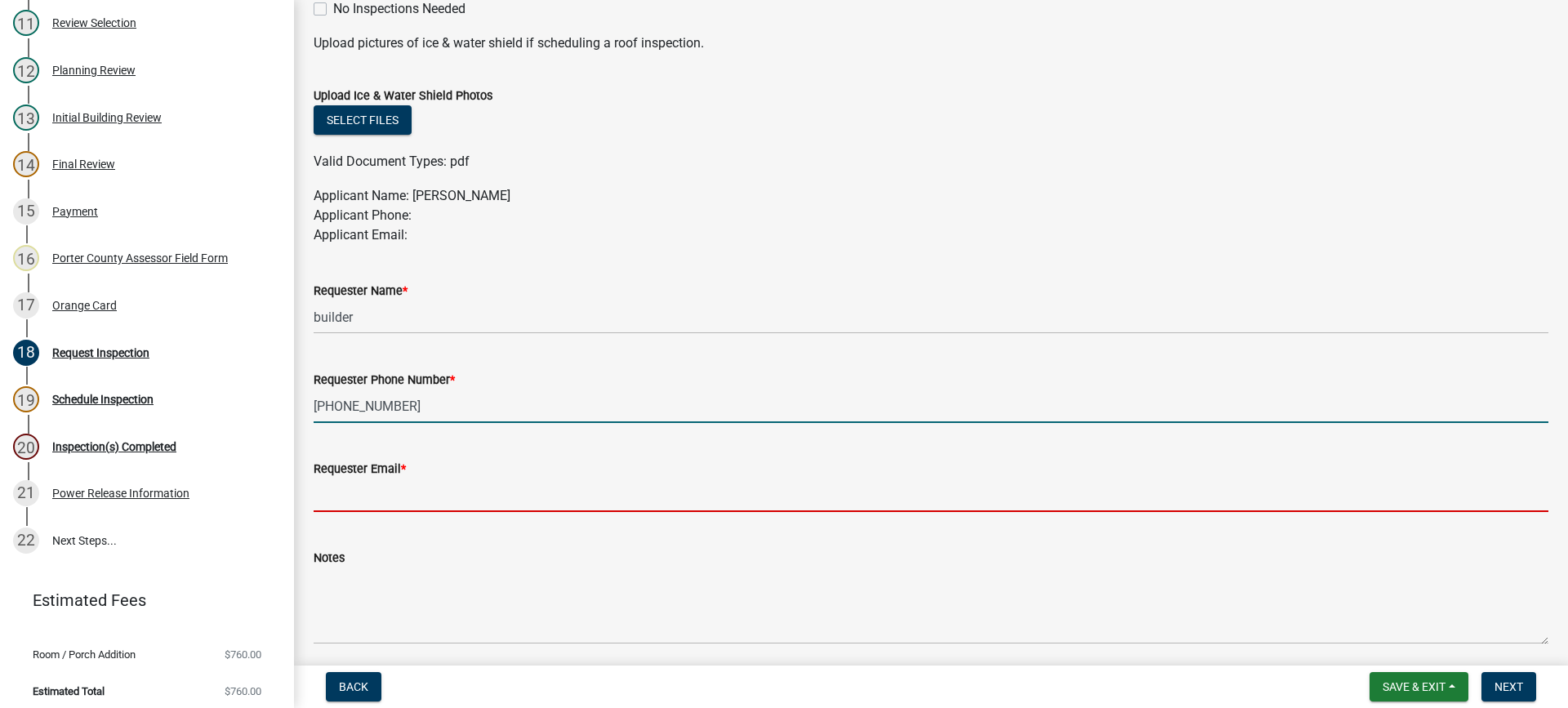
click at [432, 487] on input "Requester Email *" at bounding box center [931, 495] width 1235 height 33
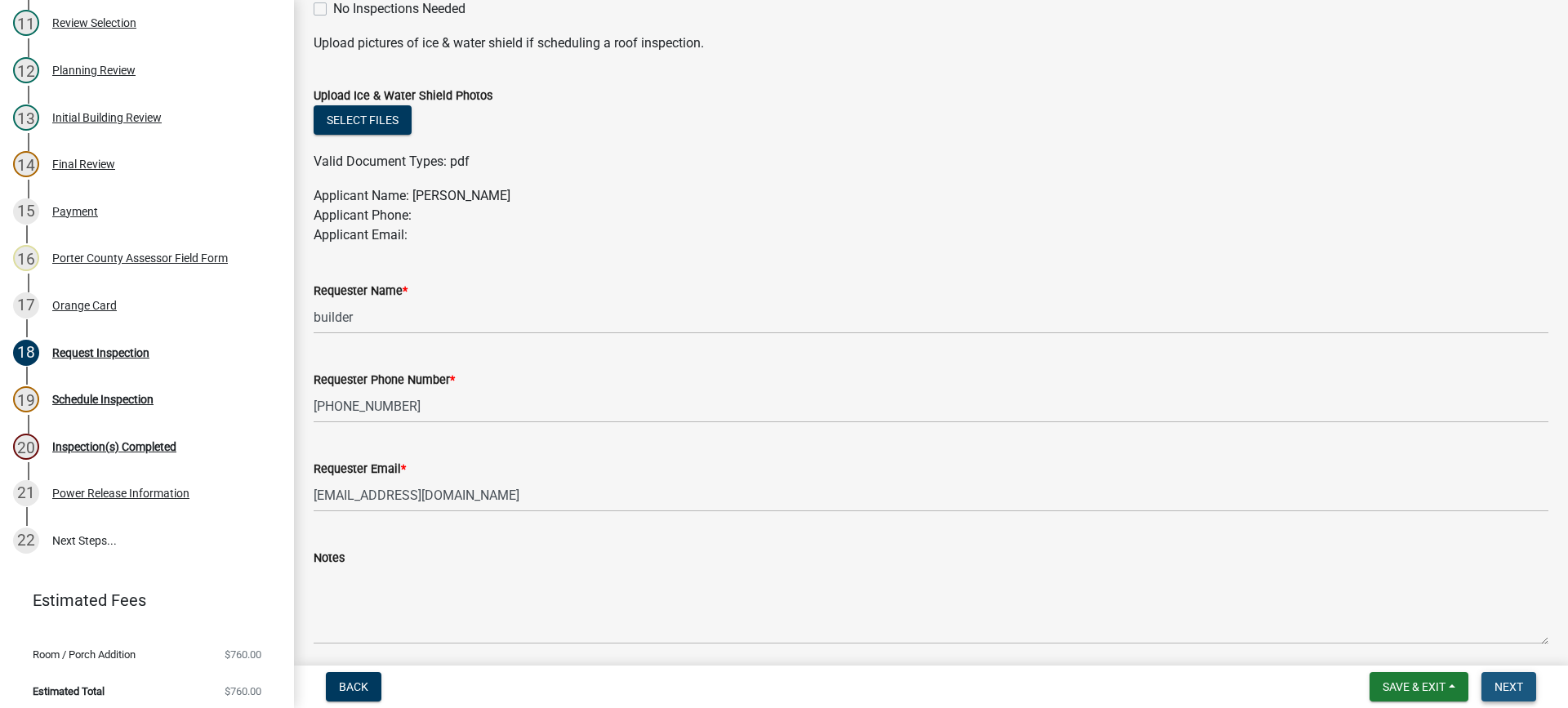
click at [1506, 690] on span "Next" at bounding box center [1508, 687] width 28 height 13
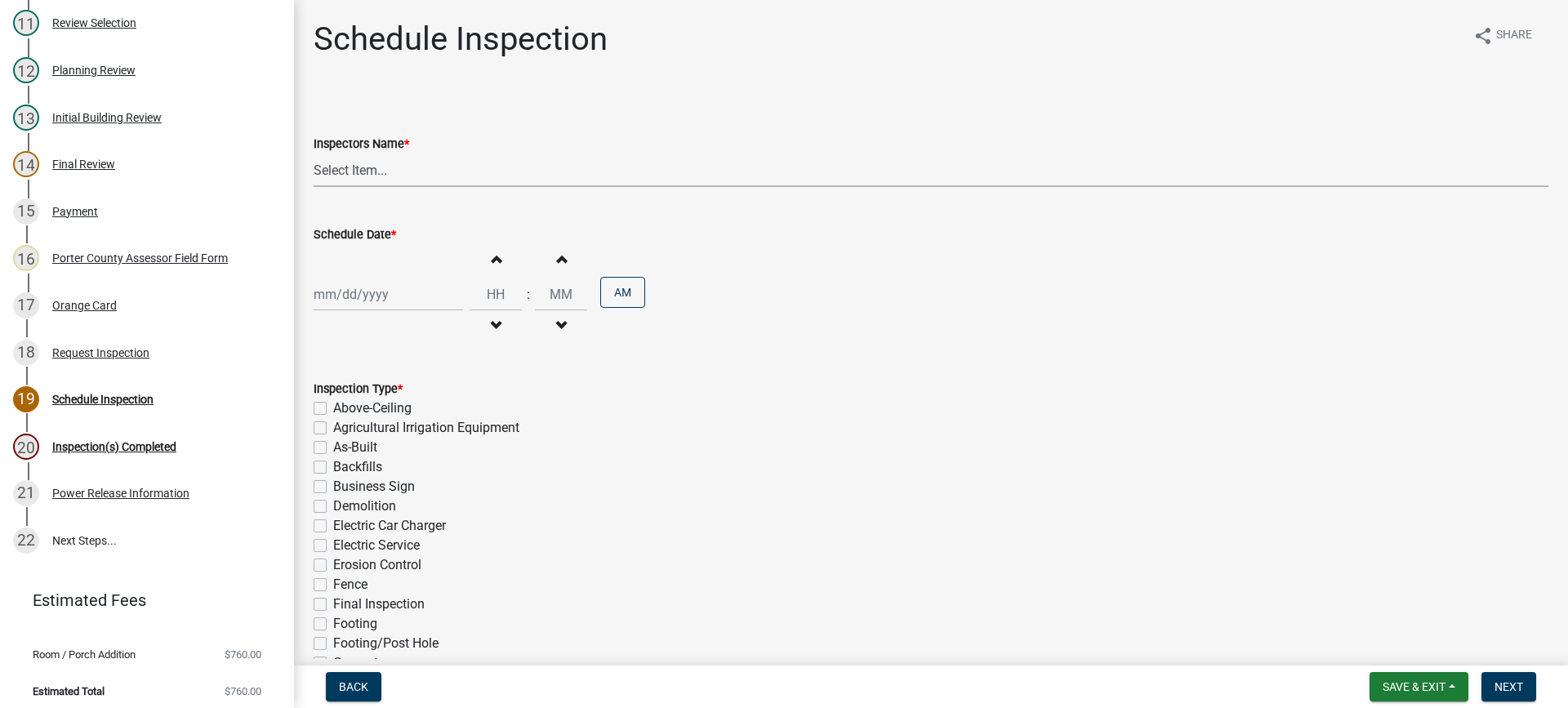
click at [370, 171] on select "Select Item... mhaller ([PERSON_NAME])" at bounding box center [931, 170] width 1235 height 33
click at [314, 154] on select "Select Item... mhaller ([PERSON_NAME])" at bounding box center [931, 170] width 1235 height 33
click at [361, 298] on div at bounding box center [388, 294] width 150 height 33
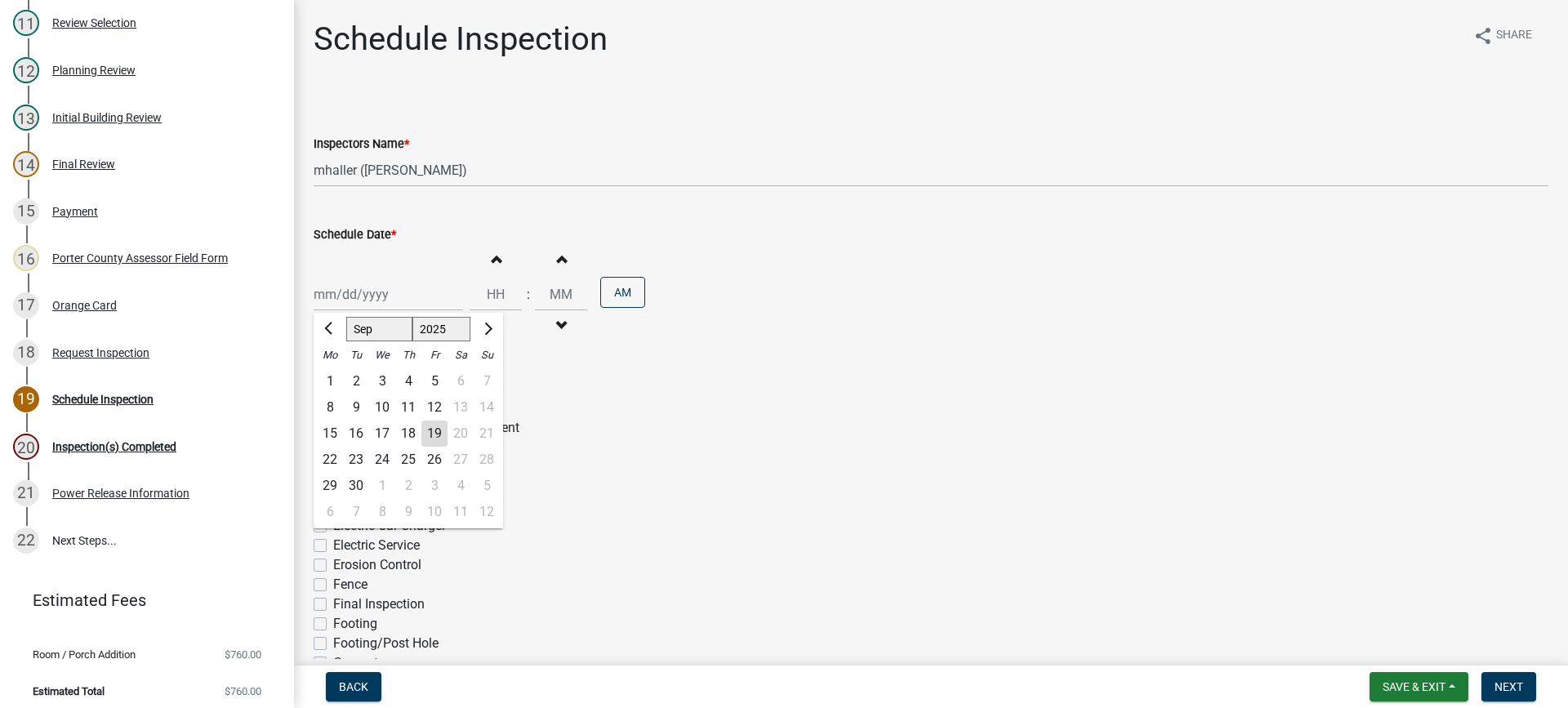
click at [381, 460] on div "24" at bounding box center [382, 460] width 26 height 27
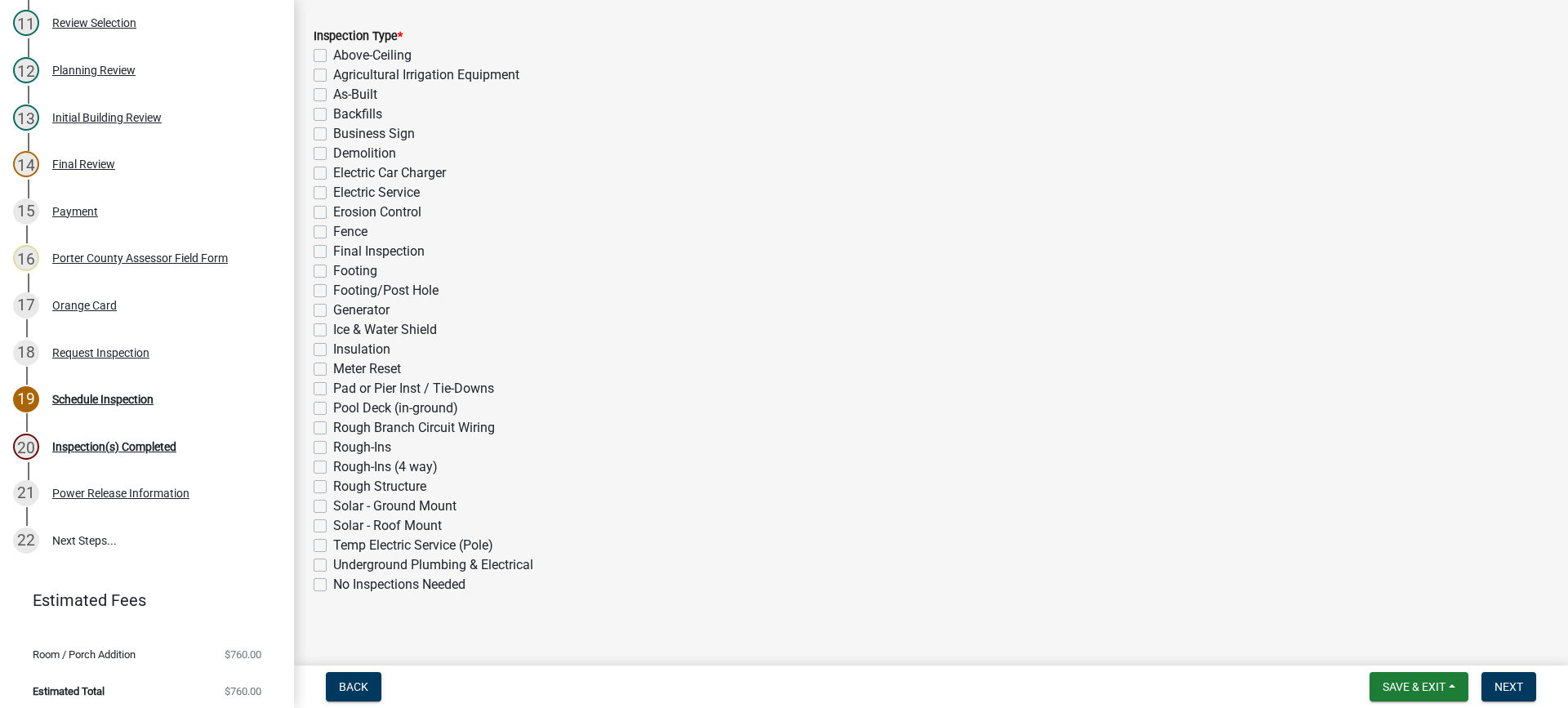
scroll to position [367, 0]
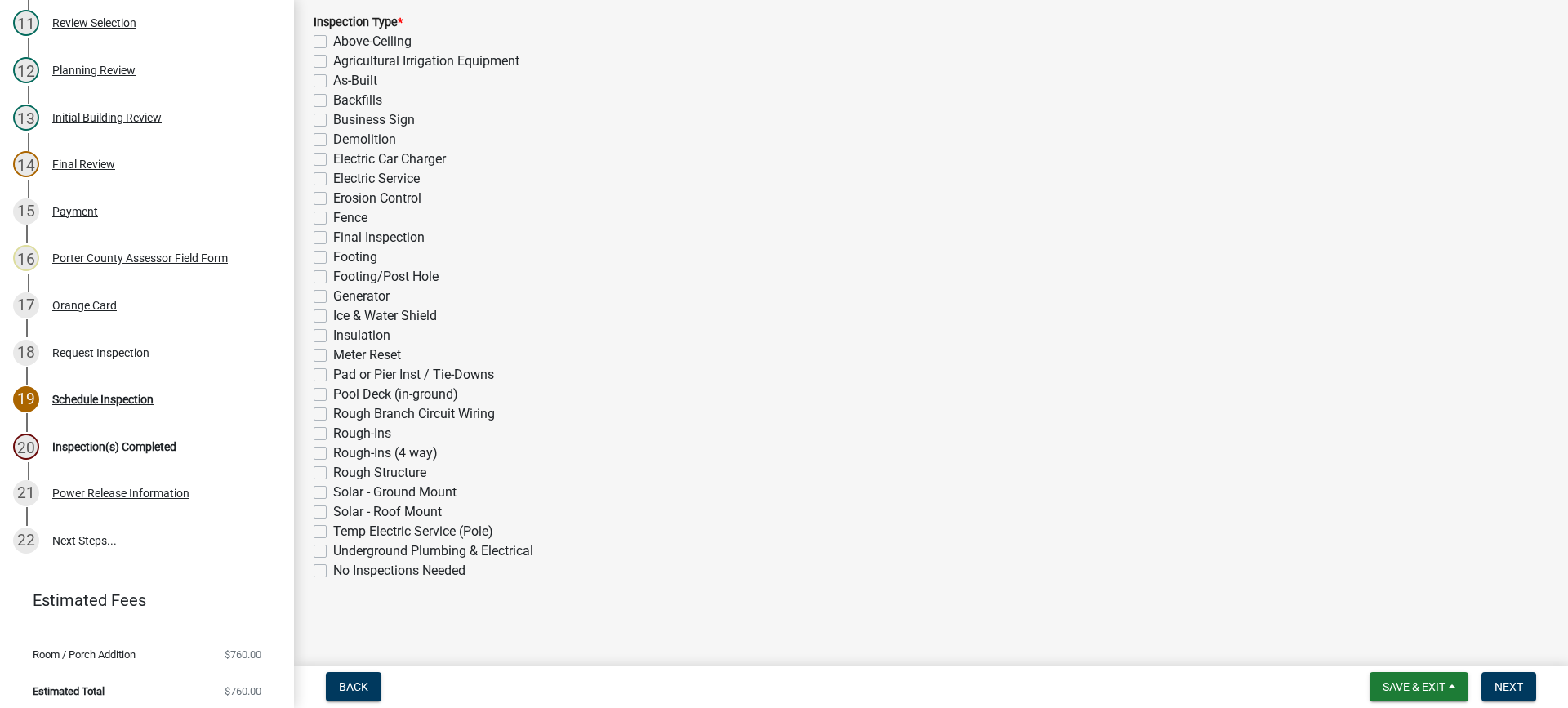
click at [333, 236] on label "Final Inspection" at bounding box center [379, 238] width 91 height 20
click at [333, 236] on input "Final Inspection" at bounding box center [338, 233] width 10 height 10
click at [1500, 686] on span "Next" at bounding box center [1508, 687] width 28 height 13
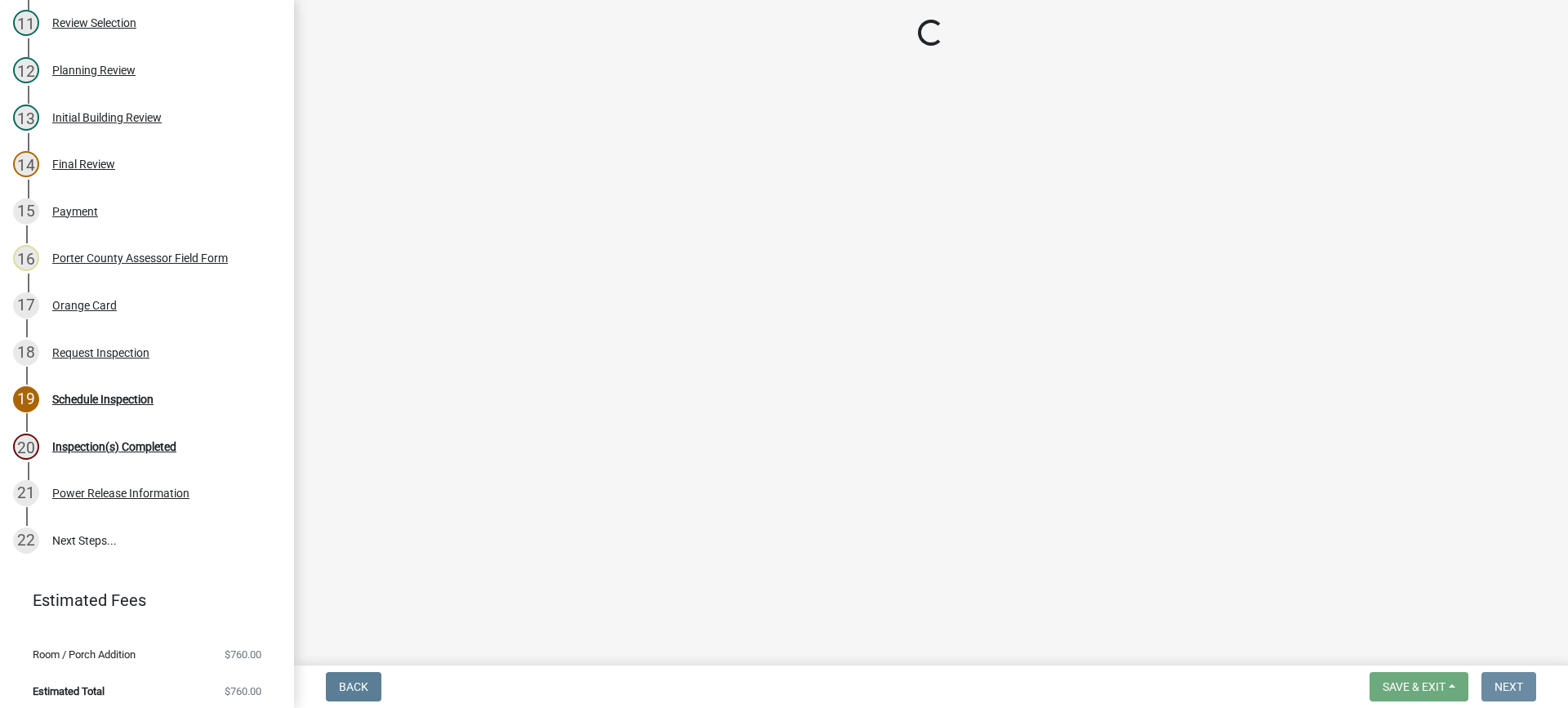
scroll to position [0, 0]
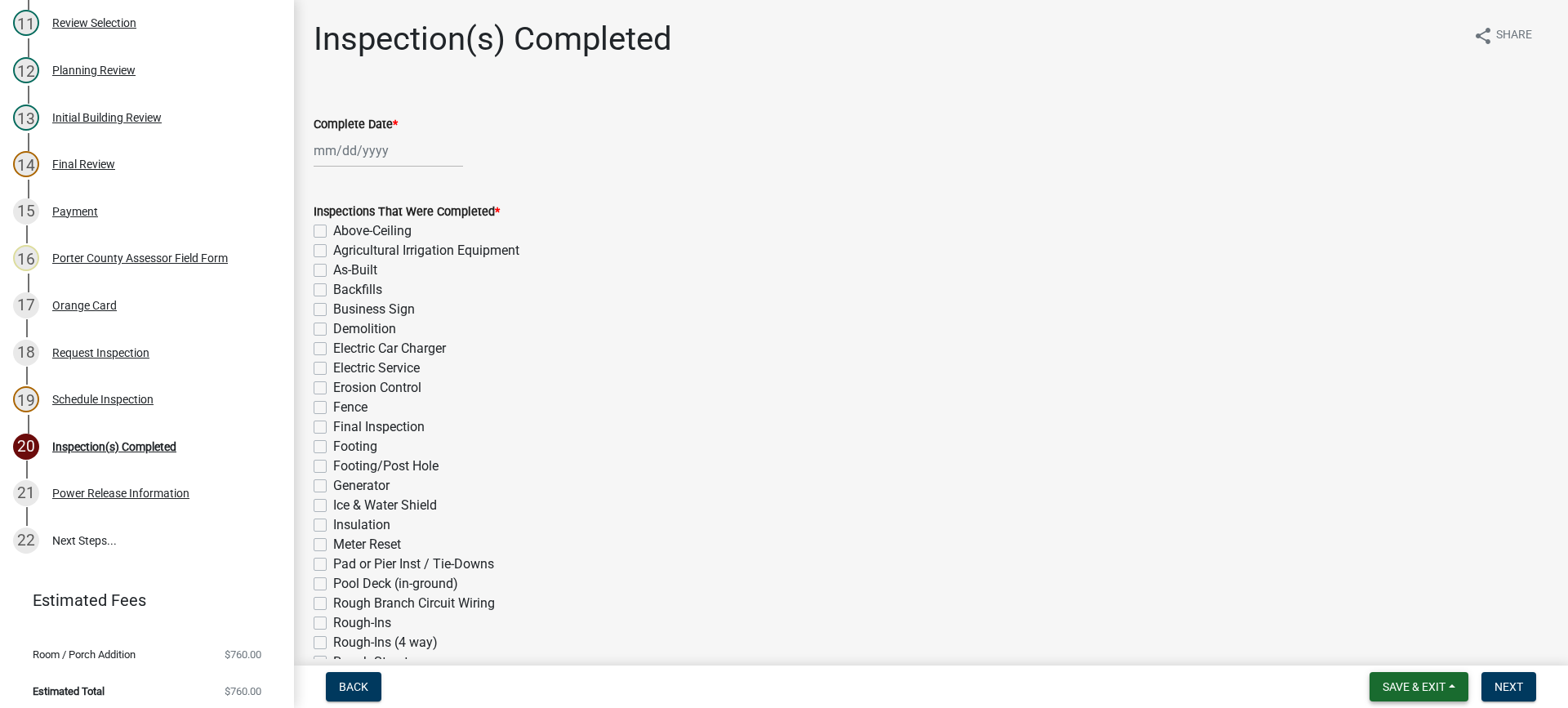
click at [1414, 686] on span "Save & Exit" at bounding box center [1414, 687] width 63 height 13
click at [1416, 652] on button "Save & Exit" at bounding box center [1402, 645] width 131 height 39
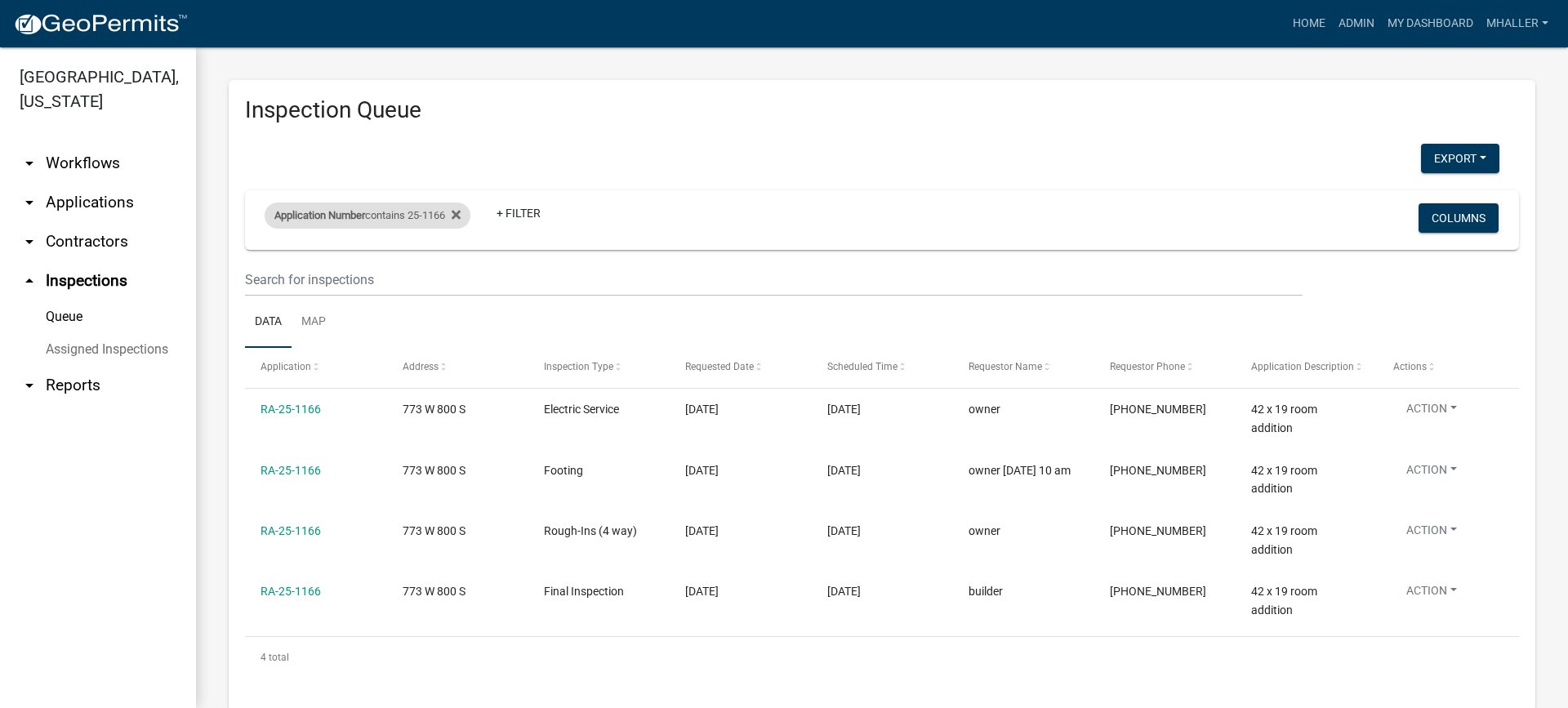
click at [361, 215] on span "Application Number" at bounding box center [320, 215] width 91 height 12
click at [461, 215] on icon at bounding box center [455, 215] width 9 height 9
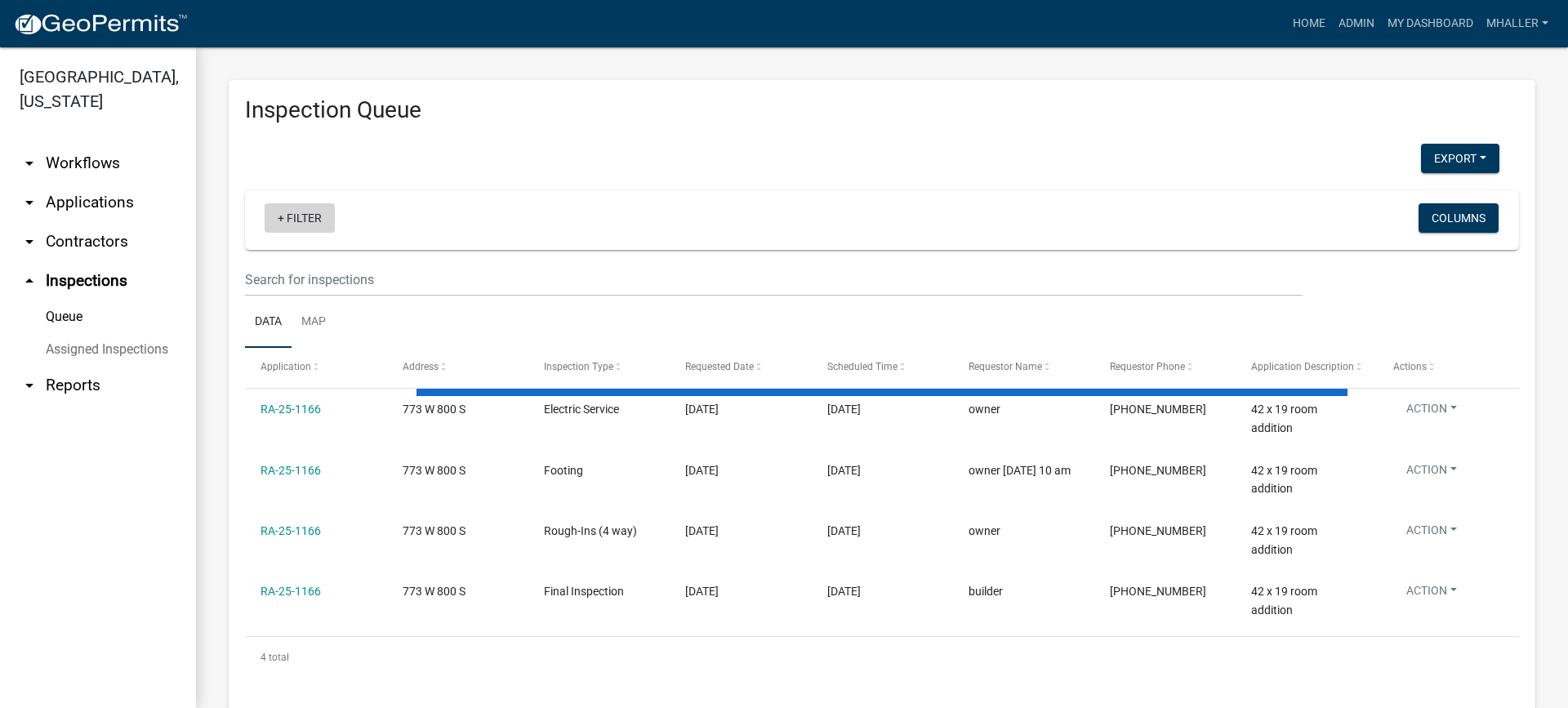
click at [309, 217] on link "+ Filter" at bounding box center [300, 218] width 70 height 29
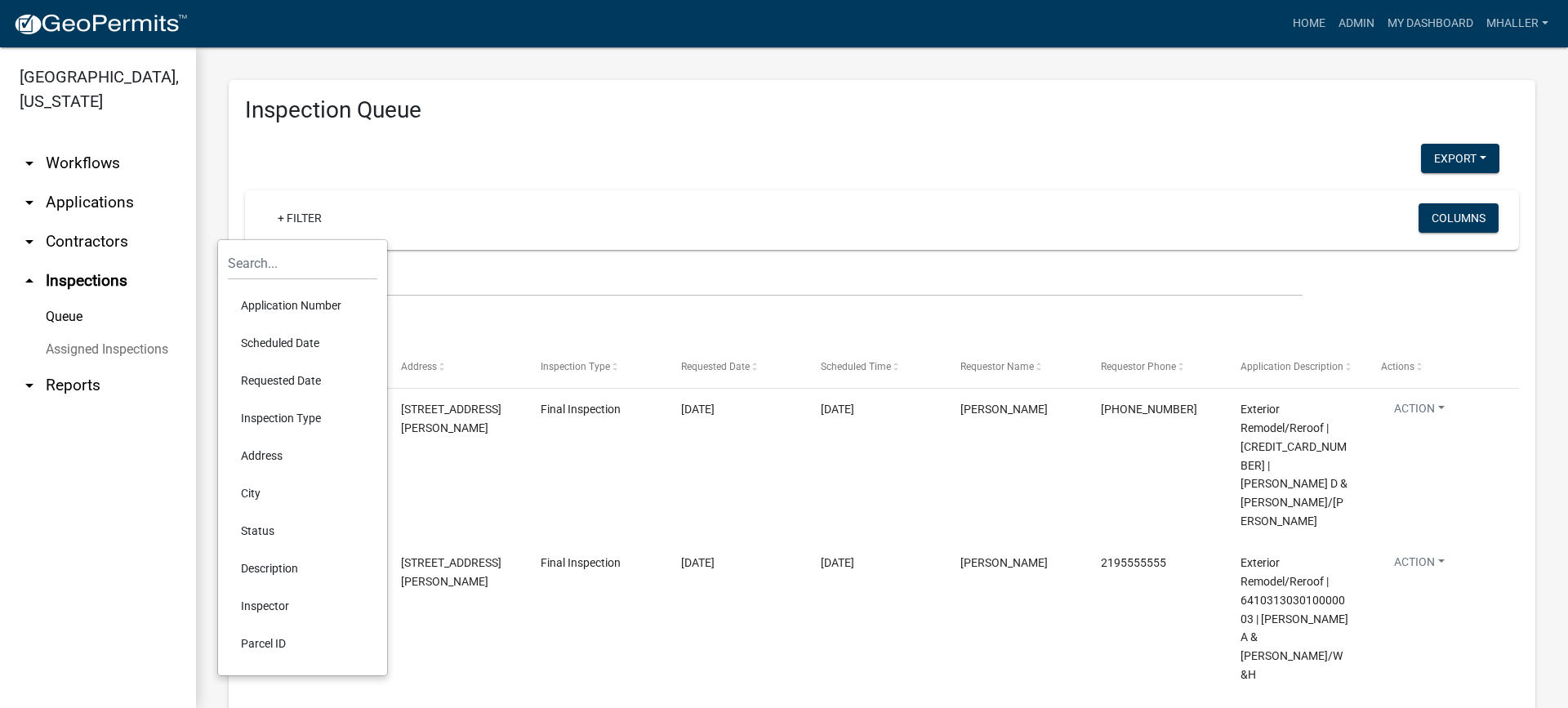
click at [257, 528] on li "Status" at bounding box center [302, 531] width 150 height 38
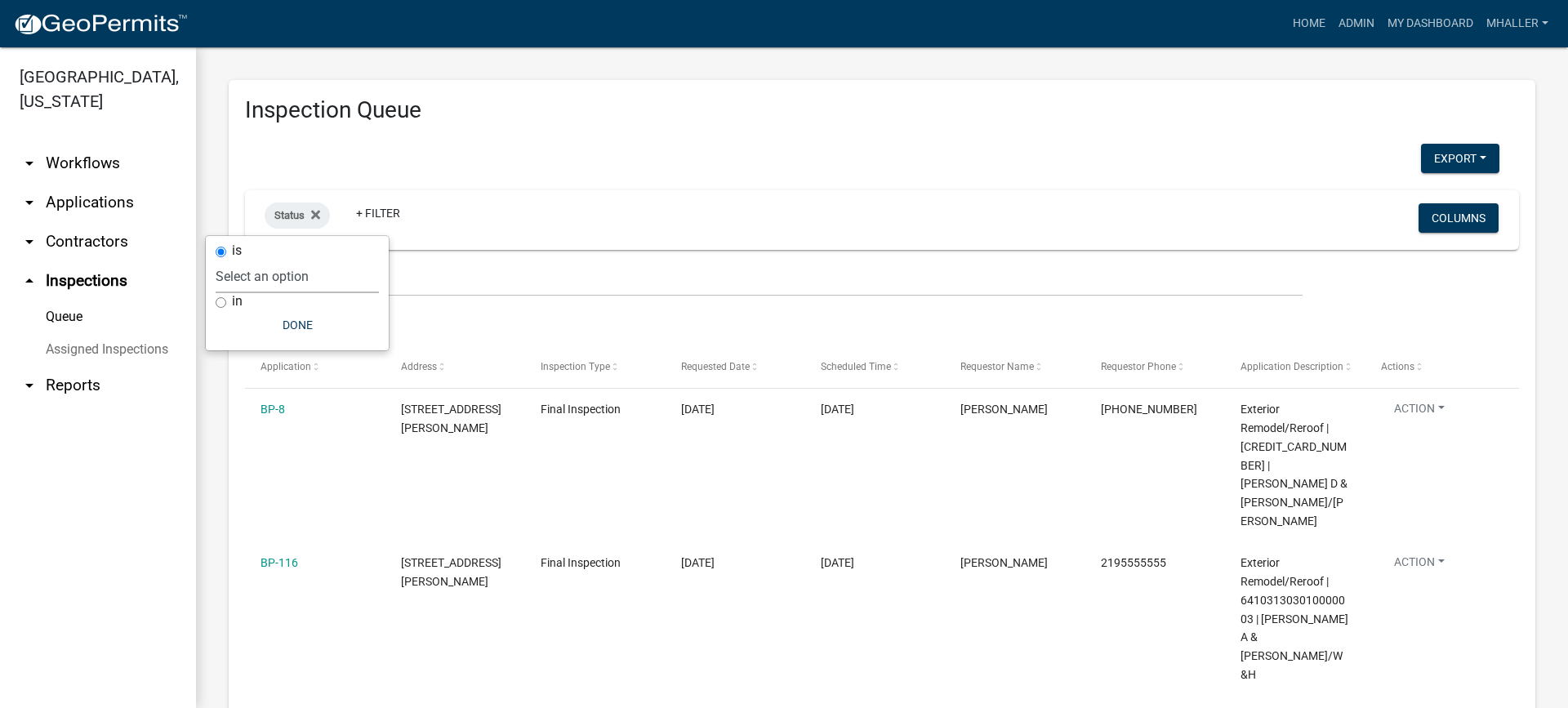
click at [293, 278] on select "Select an option Pending Schedule Pending Inspection Approved Denied Deleted Vo…" at bounding box center [297, 276] width 163 height 33
click at [267, 260] on select "Select an option Pending Schedule Pending Inspection Approved Denied Deleted Vo…" at bounding box center [297, 276] width 163 height 33
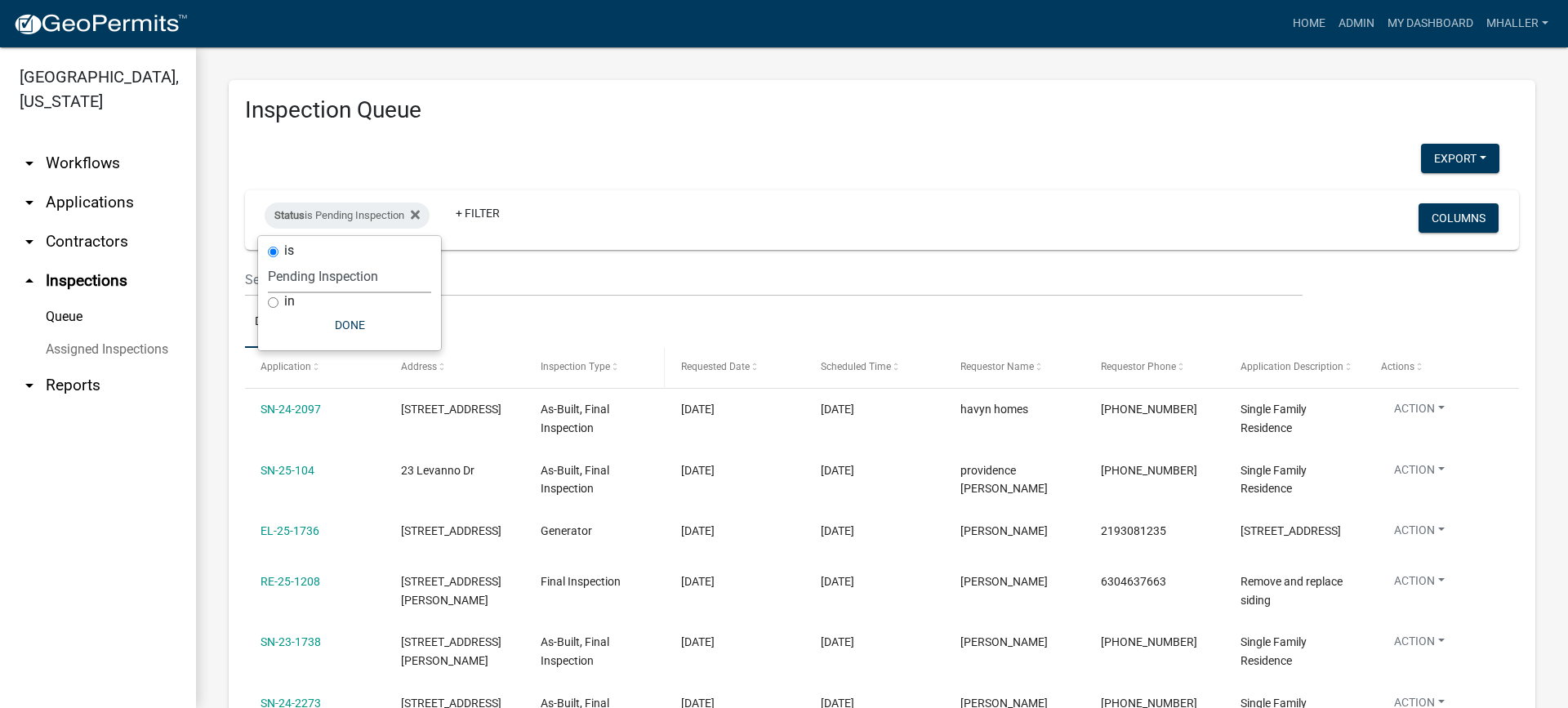
click at [582, 365] on span "Inspection Type" at bounding box center [575, 366] width 69 height 11
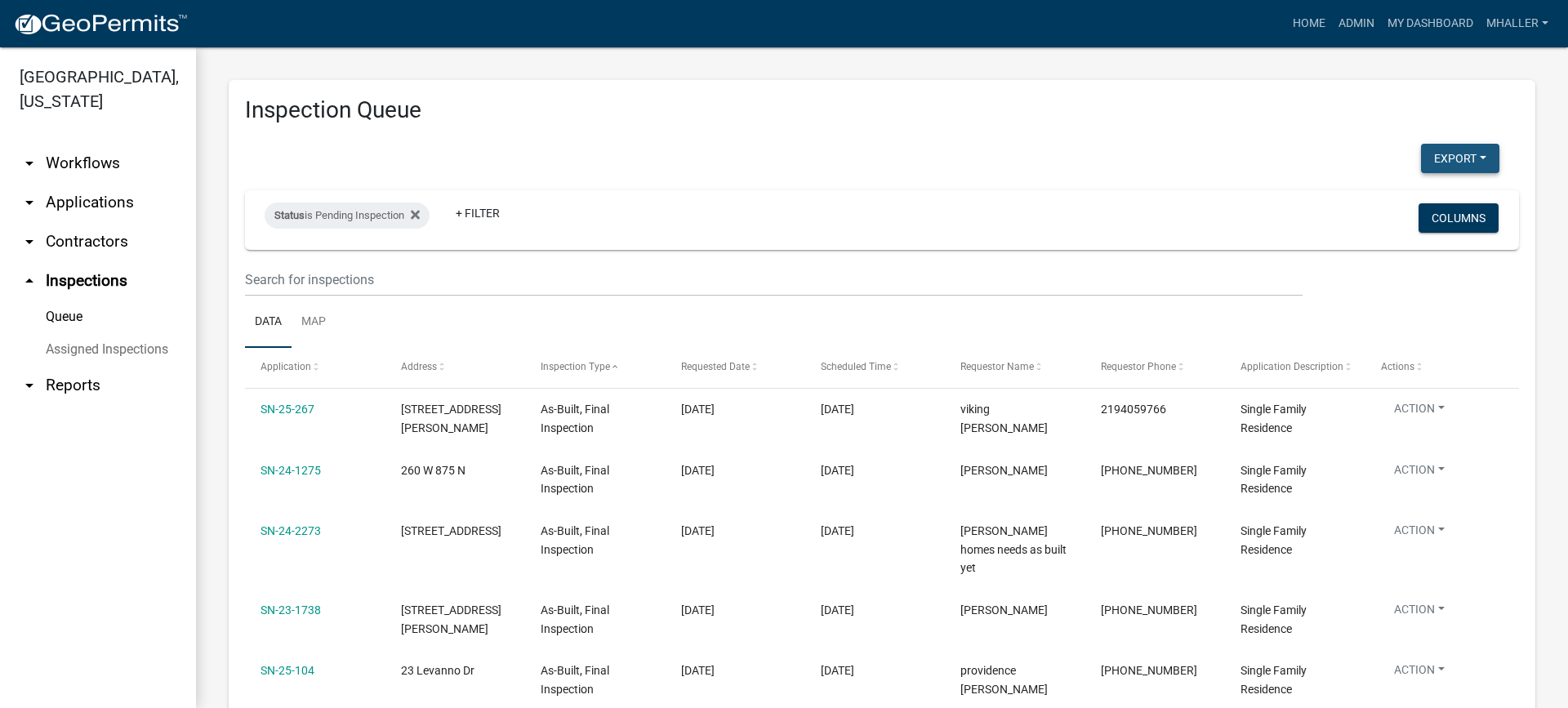
click at [1455, 158] on button "Export" at bounding box center [1460, 158] width 79 height 29
click at [1422, 194] on button "Excel Format (.xlsx)" at bounding box center [1423, 201] width 153 height 39
click at [418, 216] on icon at bounding box center [415, 215] width 9 height 9
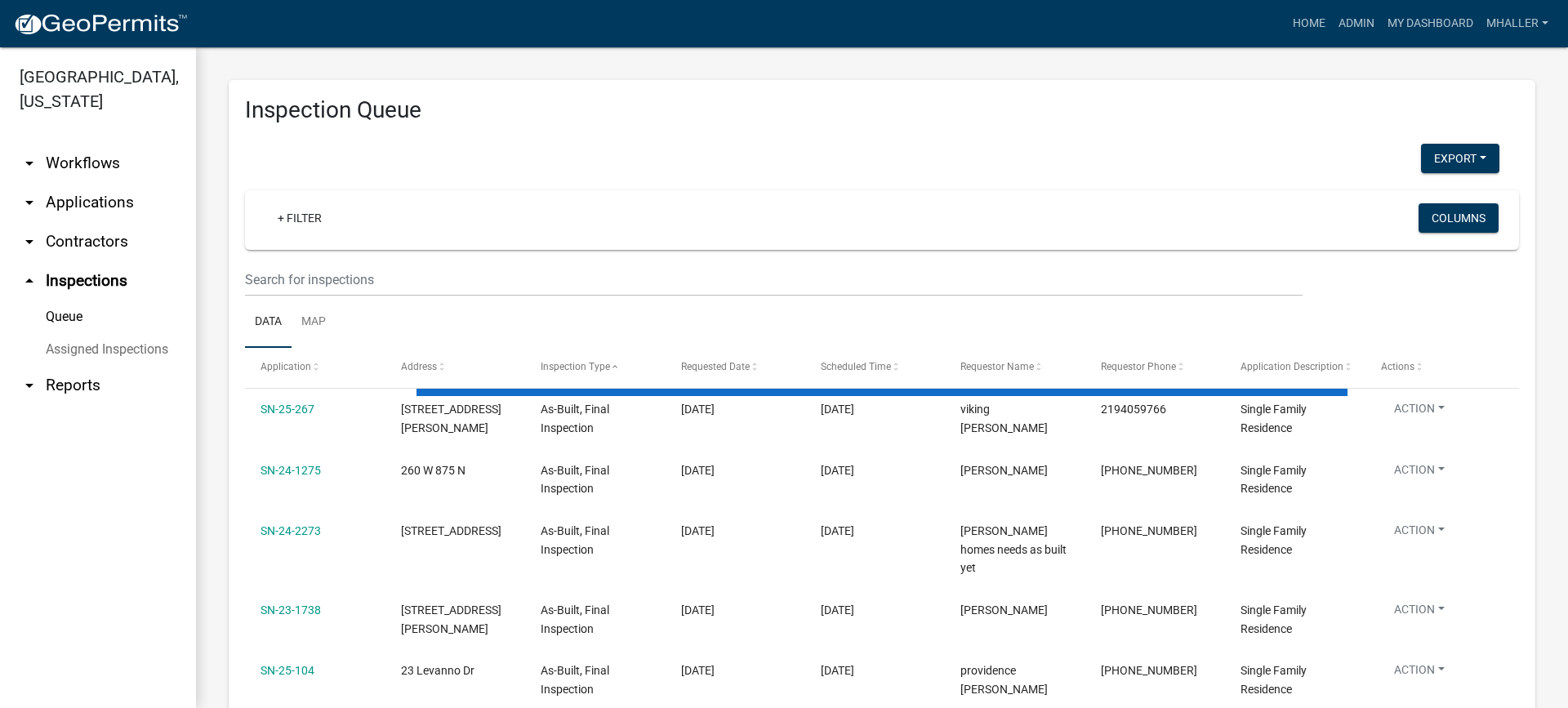
click at [65, 183] on link "arrow_drop_down Applications" at bounding box center [97, 203] width 196 height 39
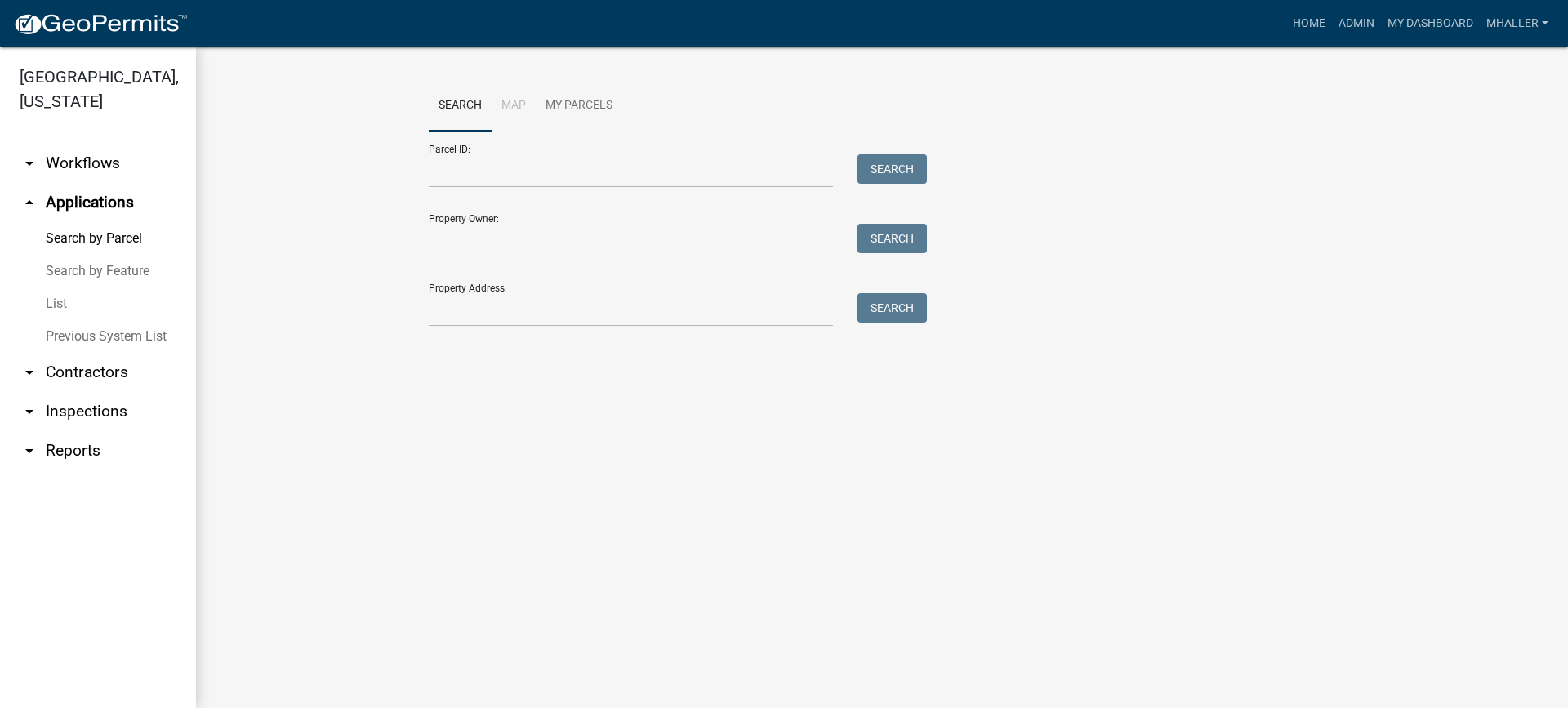
click at [73, 392] on link "arrow_drop_down Inspections" at bounding box center [97, 412] width 196 height 39
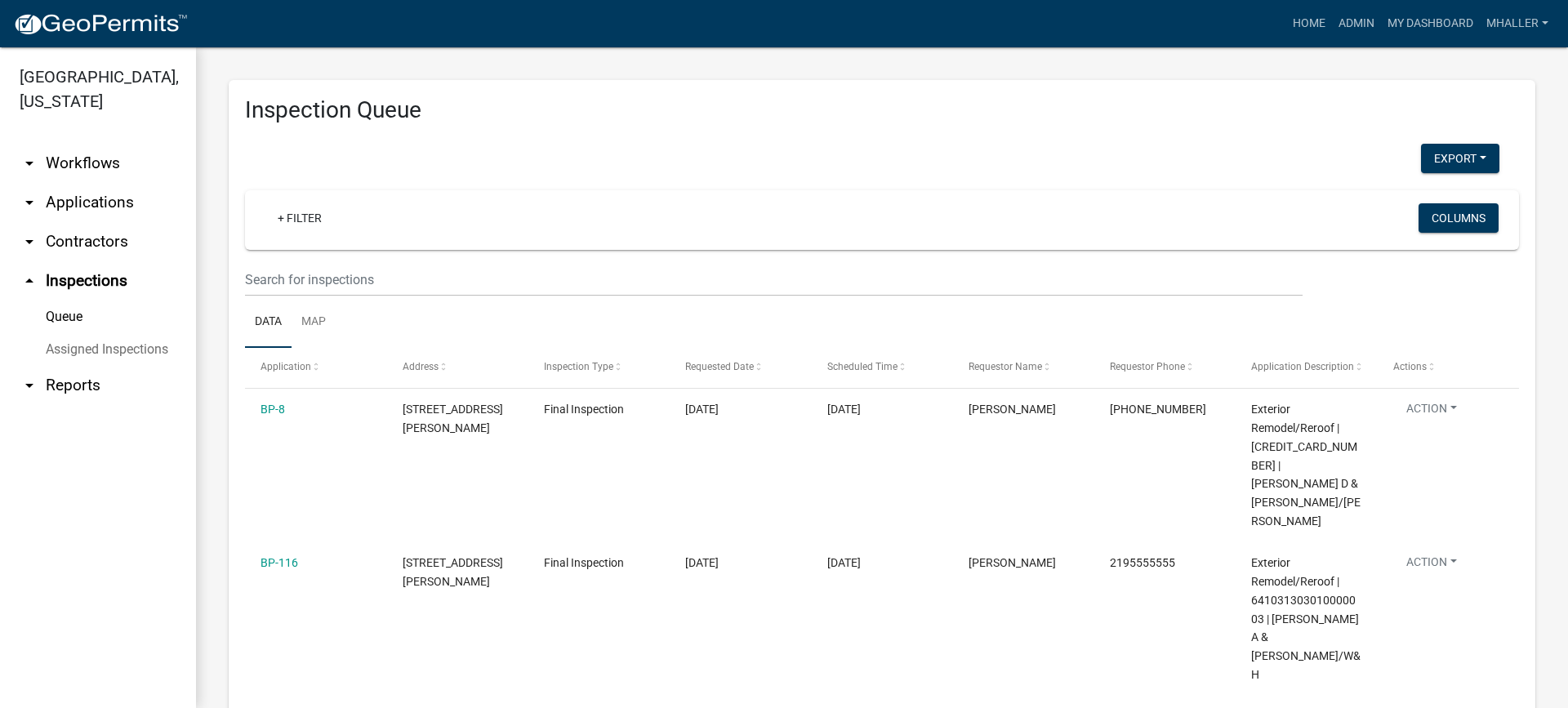
click at [75, 183] on link "arrow_drop_down Applications" at bounding box center [97, 203] width 196 height 39
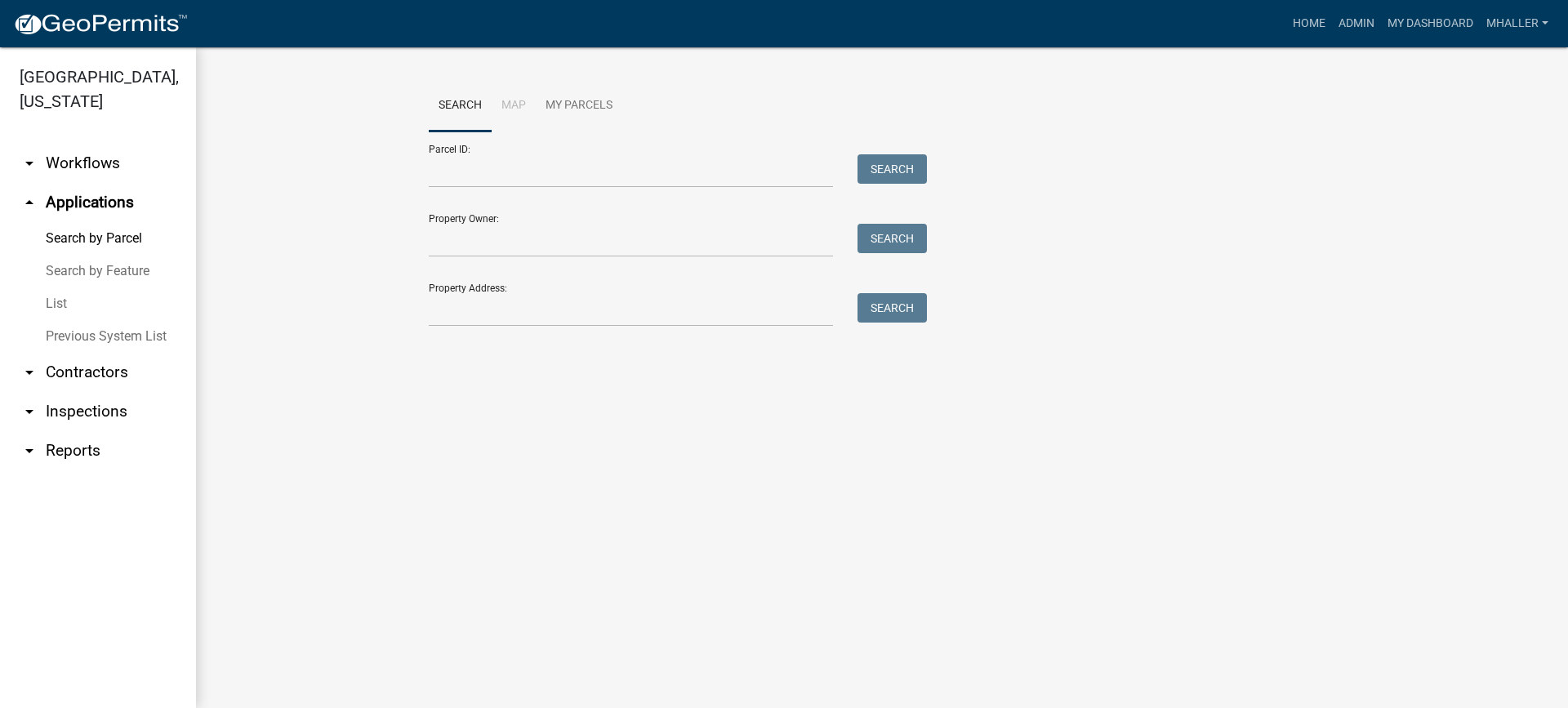
click at [60, 287] on link "List" at bounding box center [97, 304] width 196 height 32
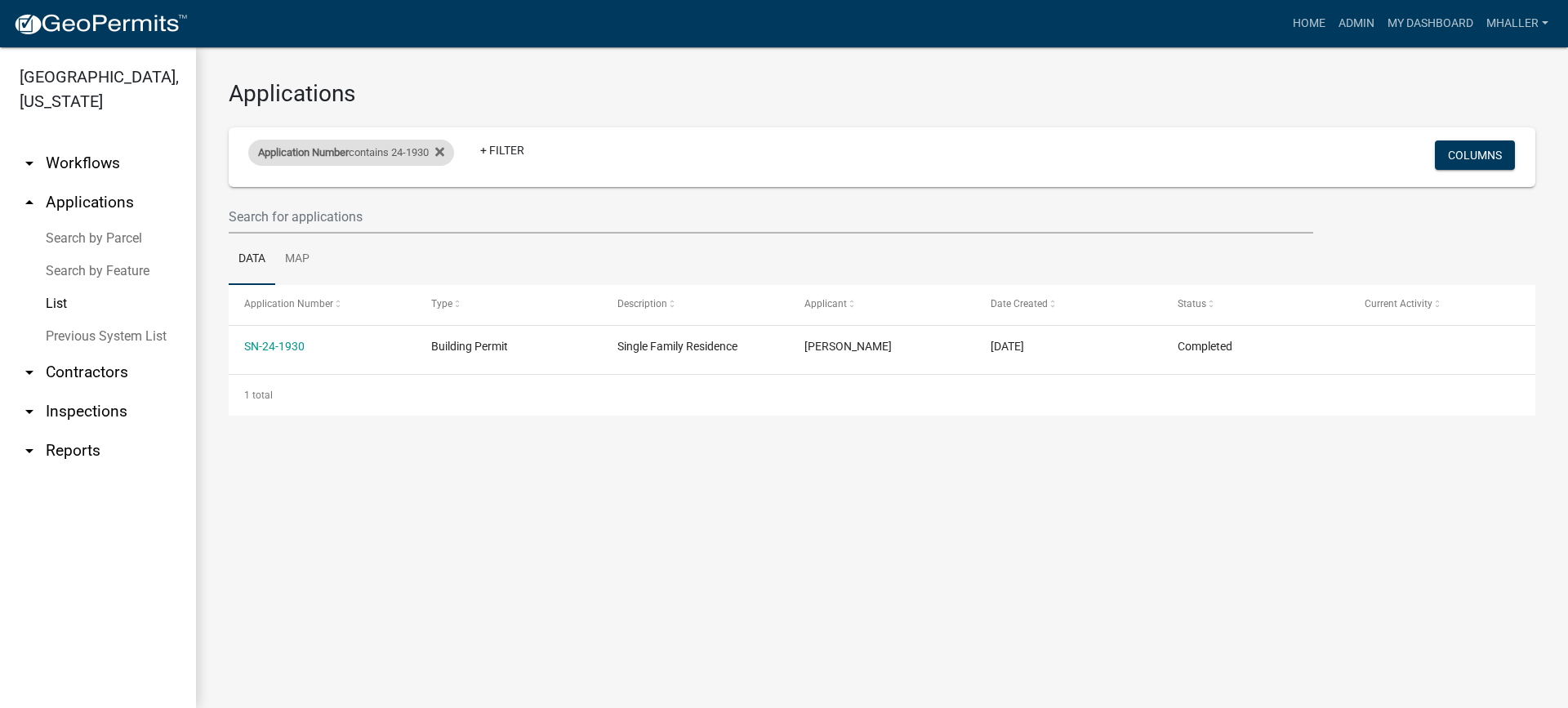
click at [357, 158] on div "Application Number contains 24-1930" at bounding box center [350, 152] width 206 height 27
click at [360, 217] on input "24-1930" at bounding box center [358, 213] width 150 height 33
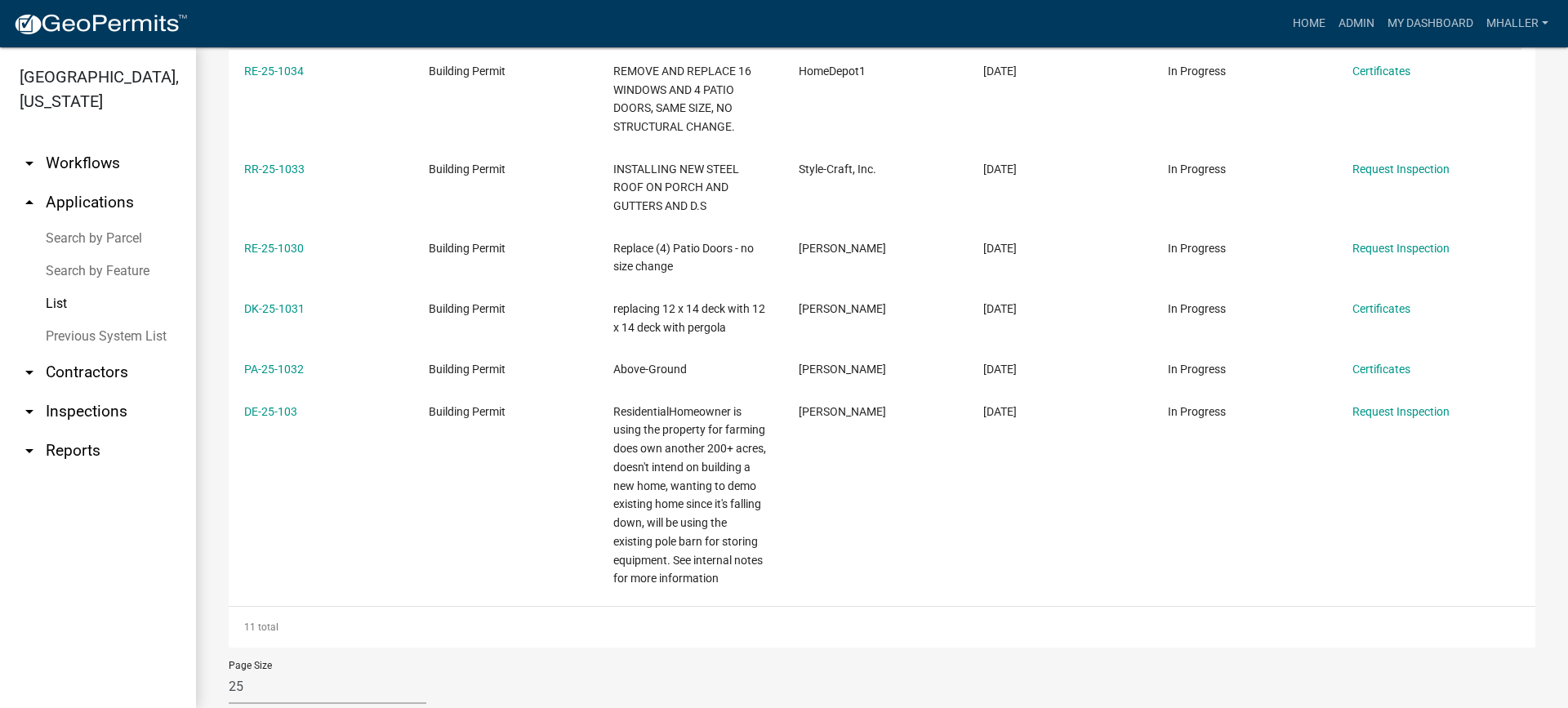
scroll to position [546, 0]
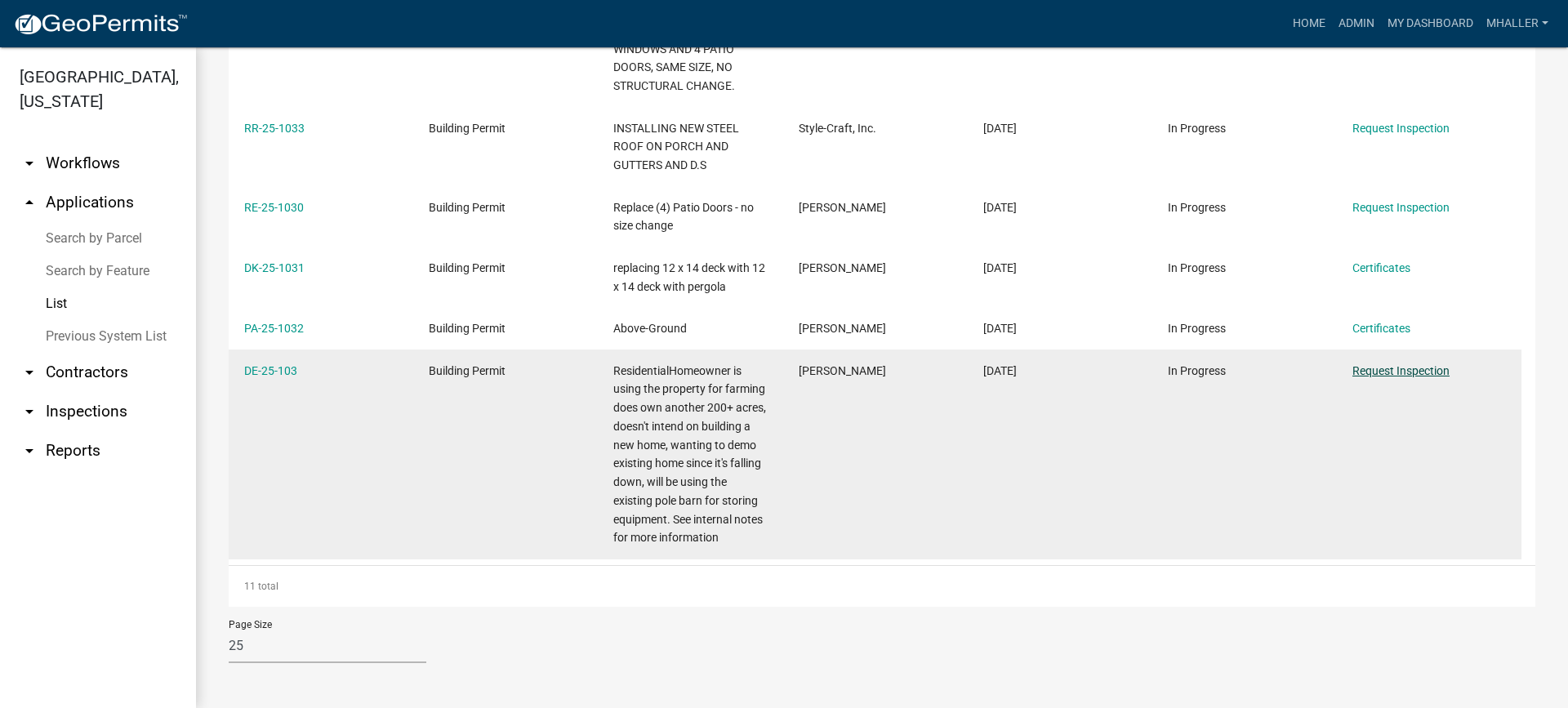
click at [1393, 371] on link "Request Inspection" at bounding box center [1401, 370] width 97 height 13
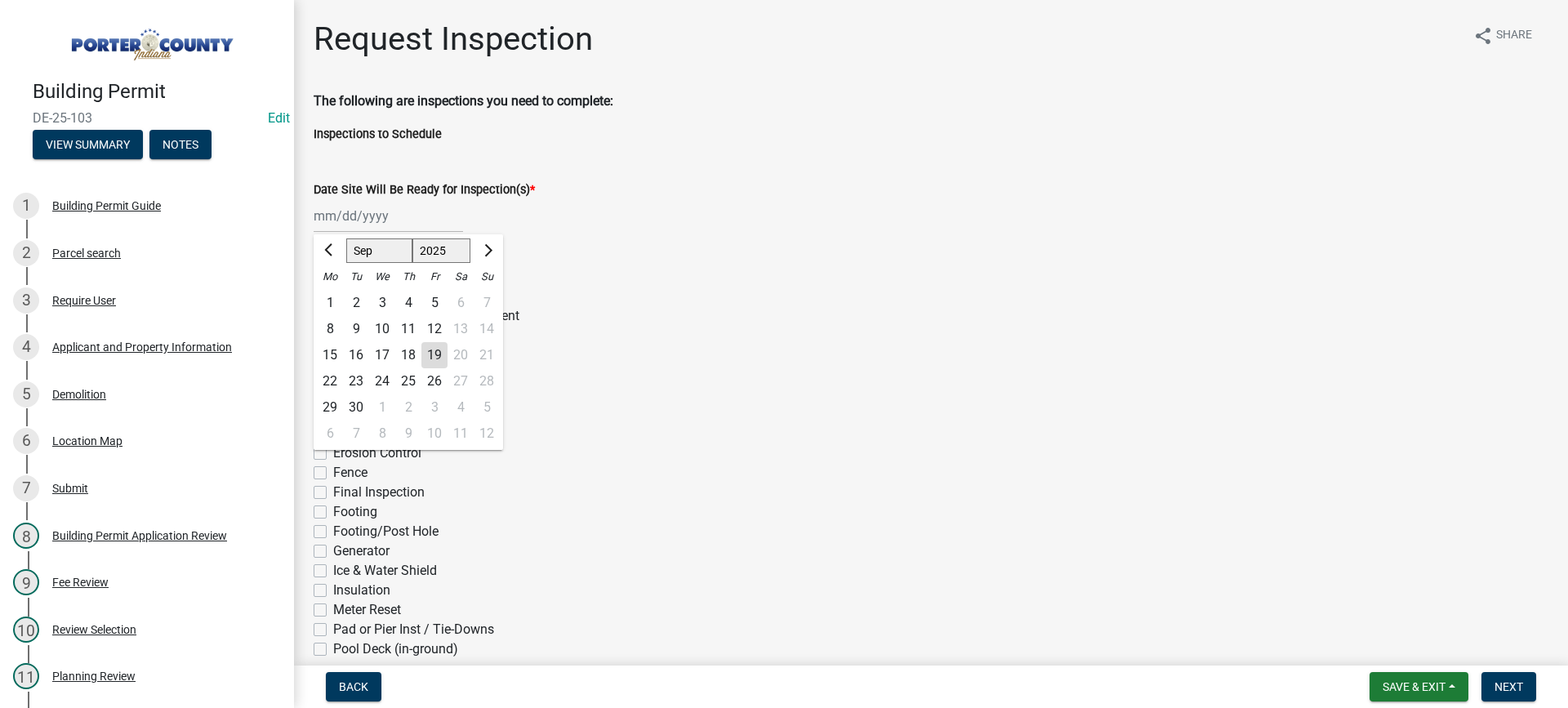
click at [378, 214] on div "[PERSON_NAME] Feb Mar Apr [PERSON_NAME][DATE] Oct Nov [DATE] 1526 1527 1528 152…" at bounding box center [388, 215] width 150 height 33
click at [431, 355] on div "19" at bounding box center [434, 355] width 26 height 27
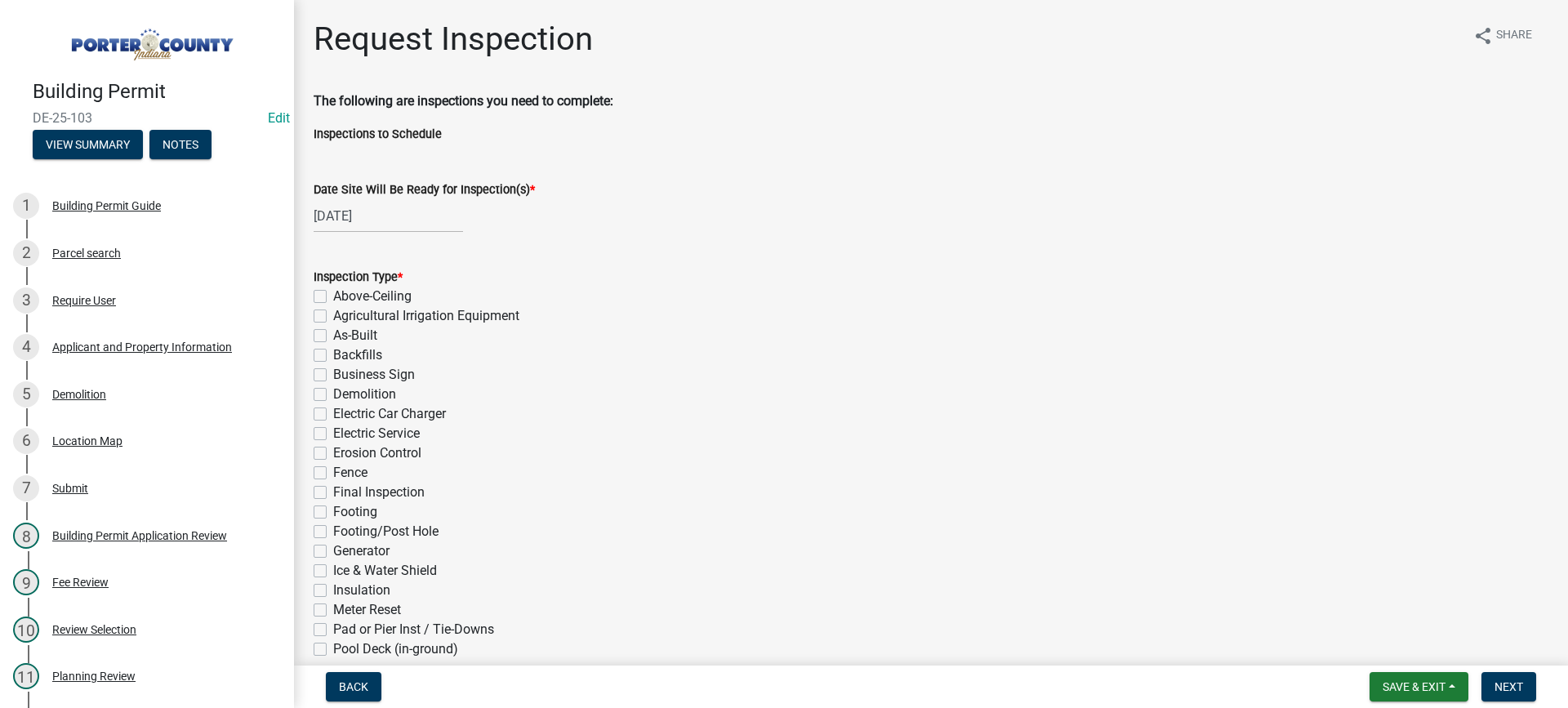
click at [333, 392] on label "Demolition" at bounding box center [365, 394] width 63 height 20
click at [333, 392] on input "Demolition" at bounding box center [338, 390] width 10 height 10
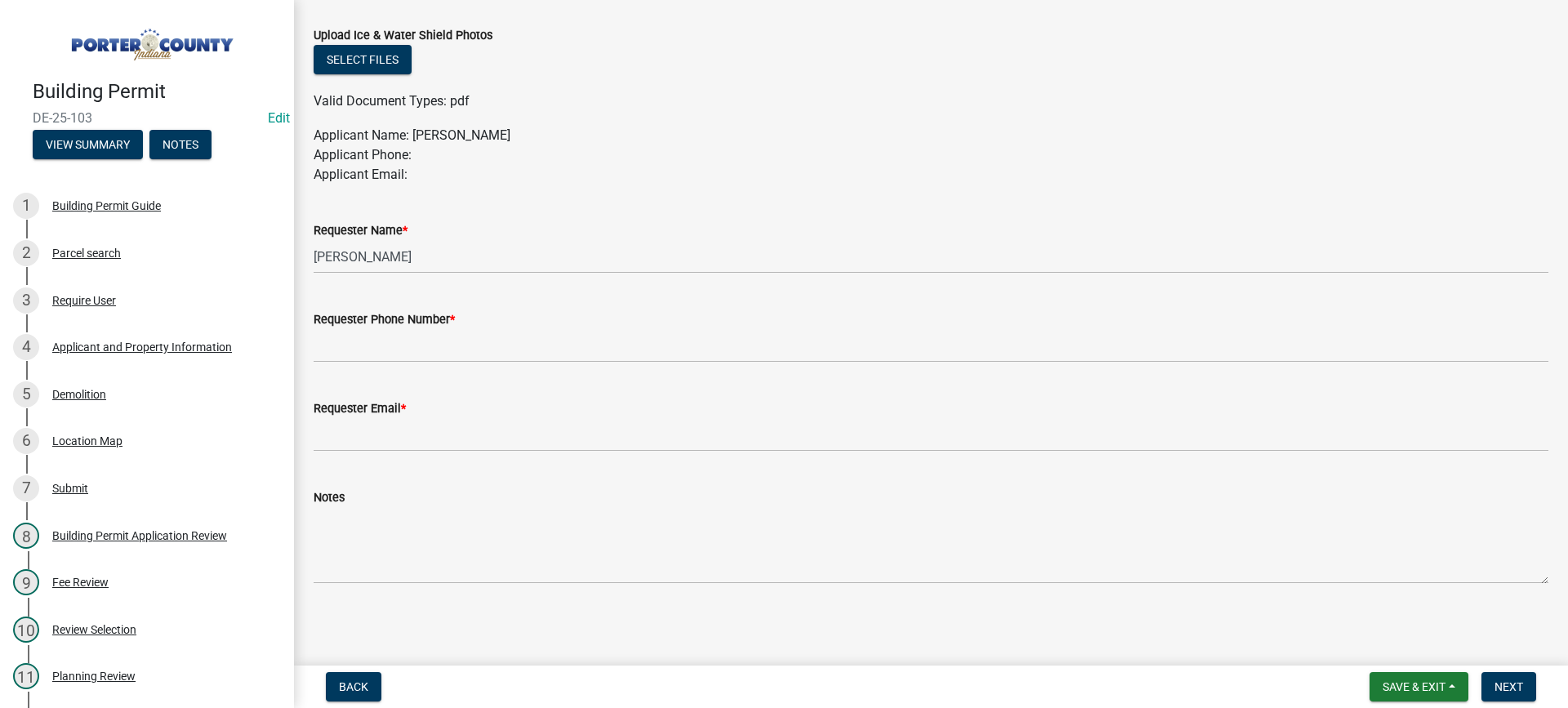
scroll to position [879, 0]
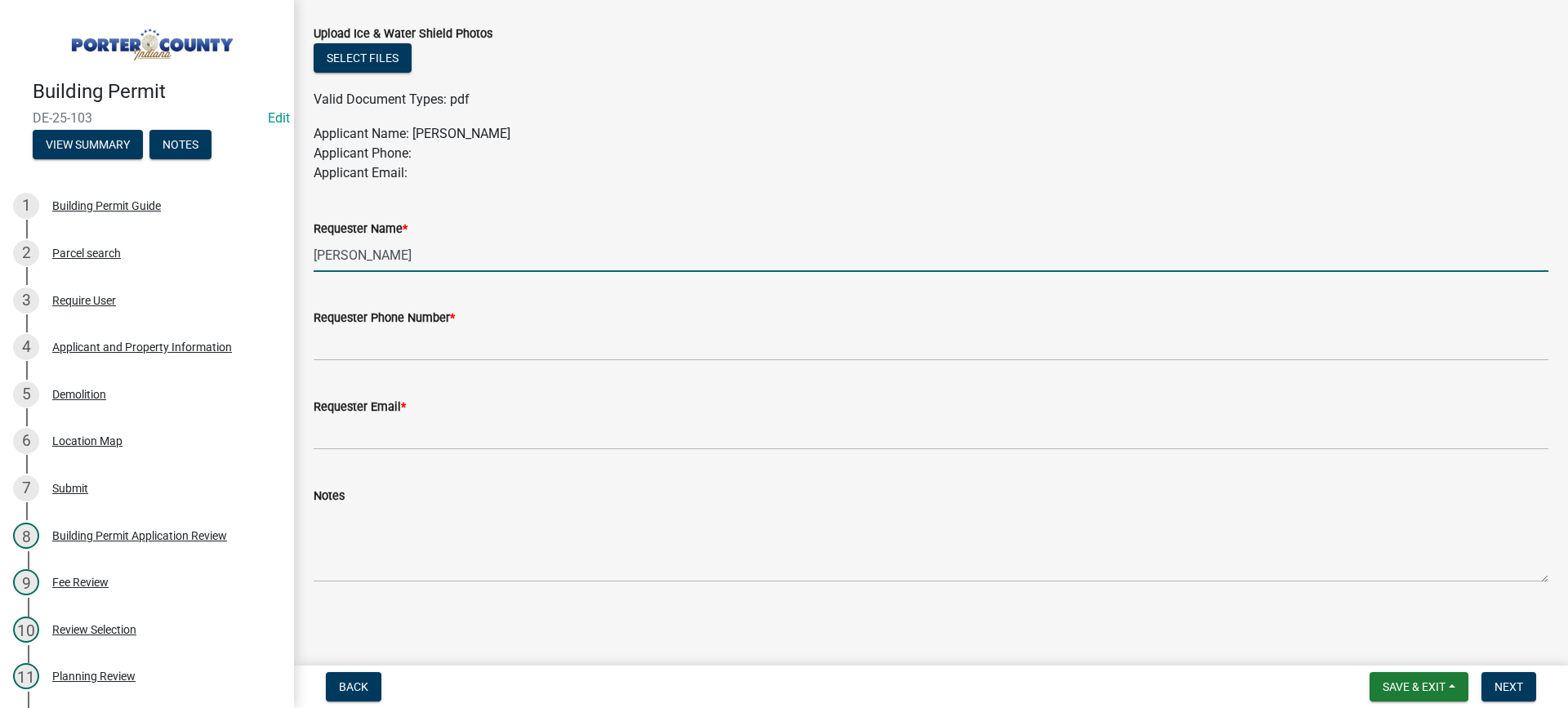
drag, startPoint x: 426, startPoint y: 257, endPoint x: 291, endPoint y: 258, distance: 135.0
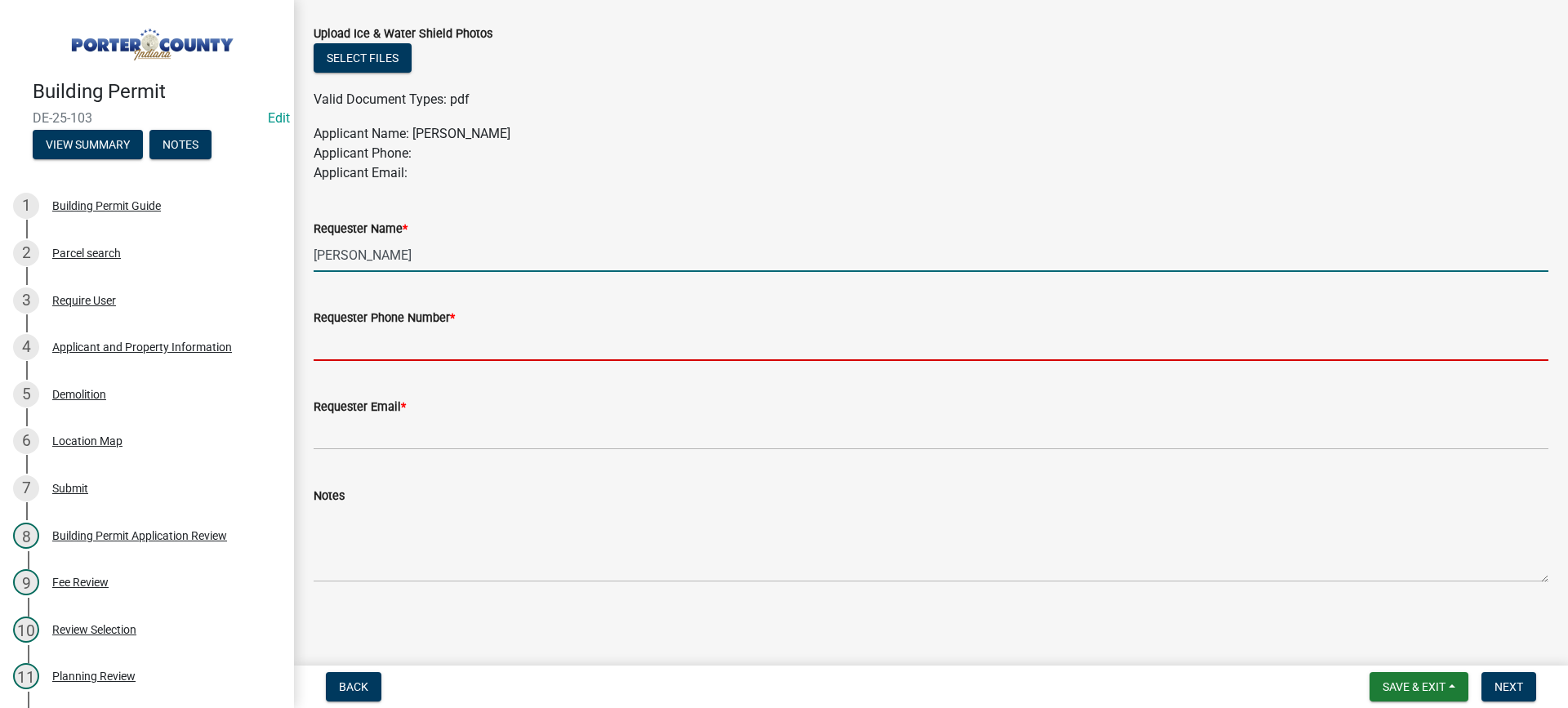
click at [333, 344] on input "Requester Phone Number *" at bounding box center [931, 344] width 1235 height 33
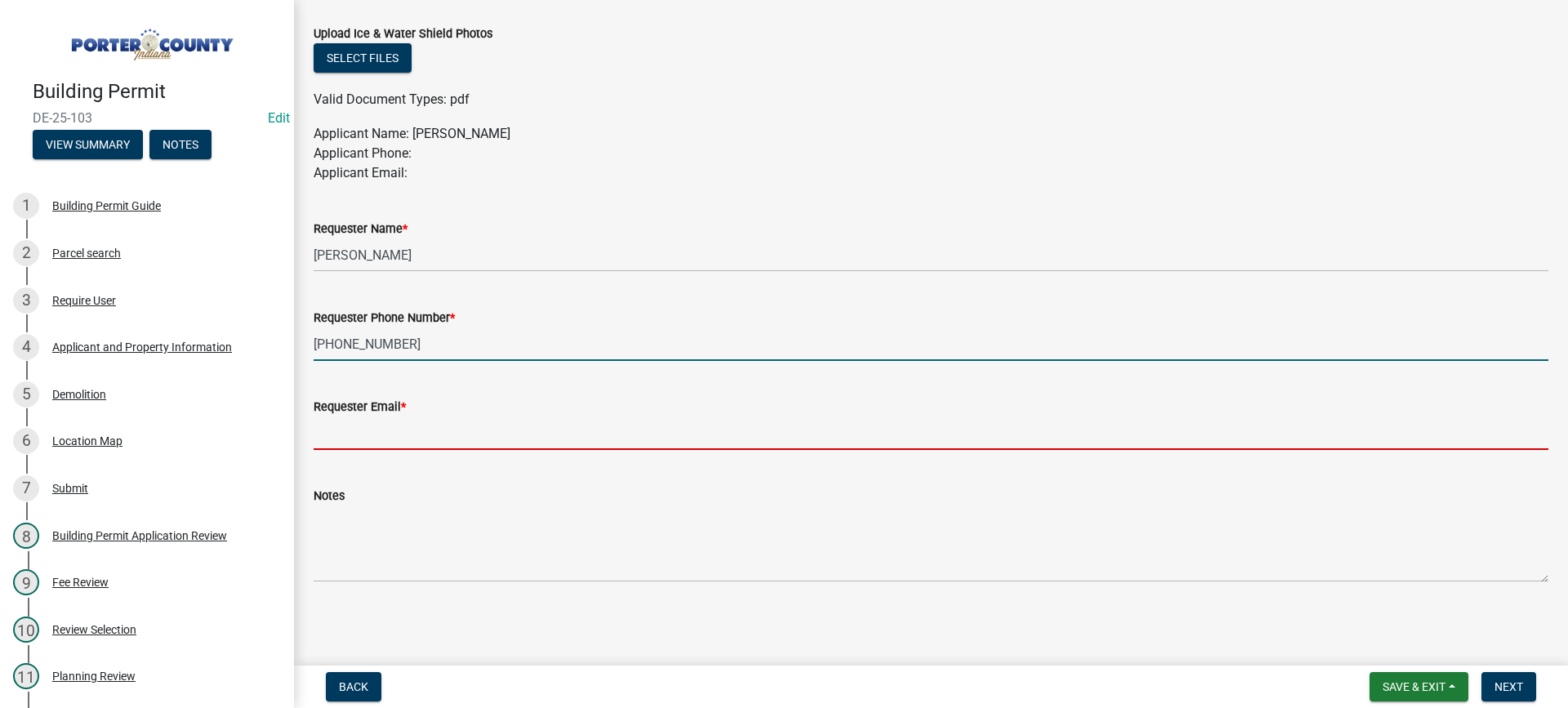
click at [408, 432] on input "Requester Email *" at bounding box center [931, 433] width 1235 height 33
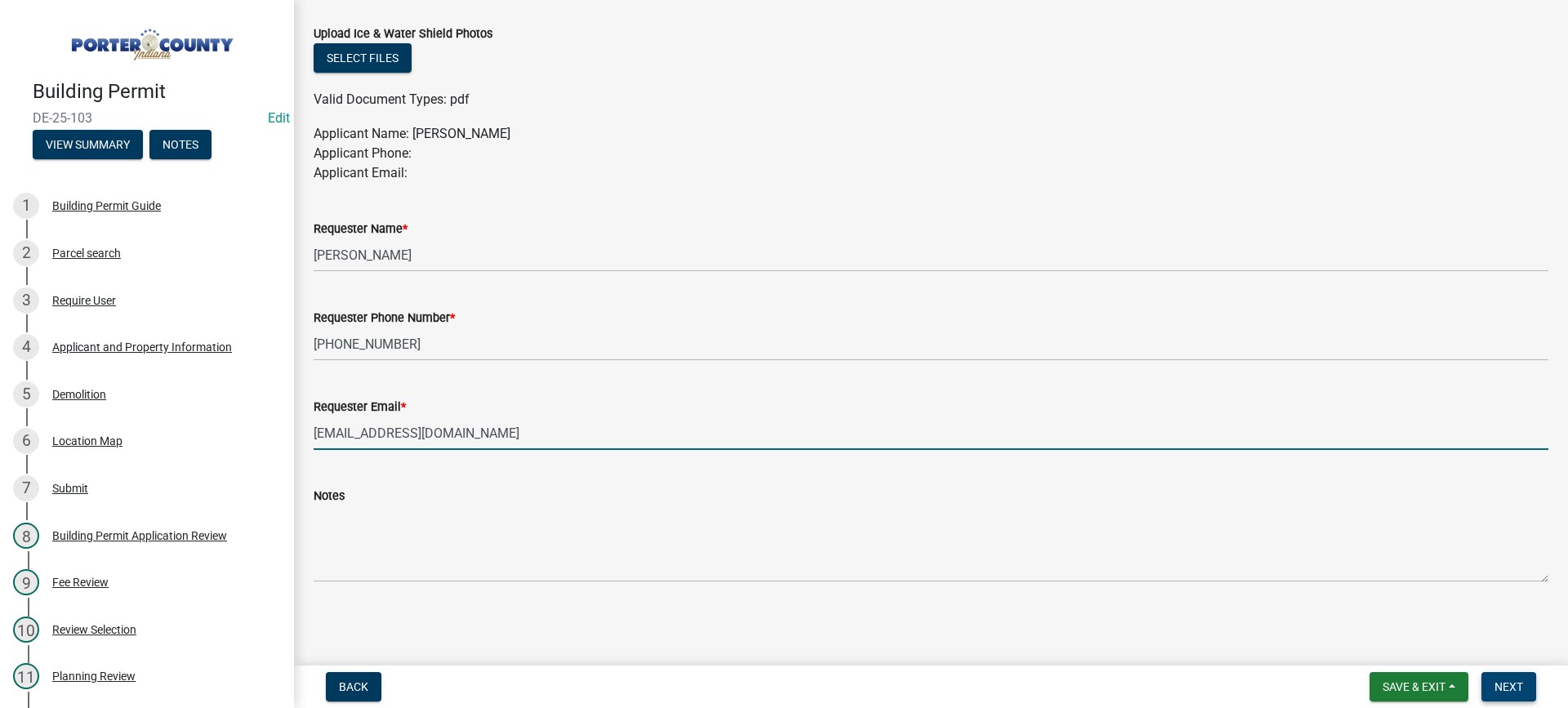
click at [1503, 689] on span "Next" at bounding box center [1508, 687] width 28 height 13
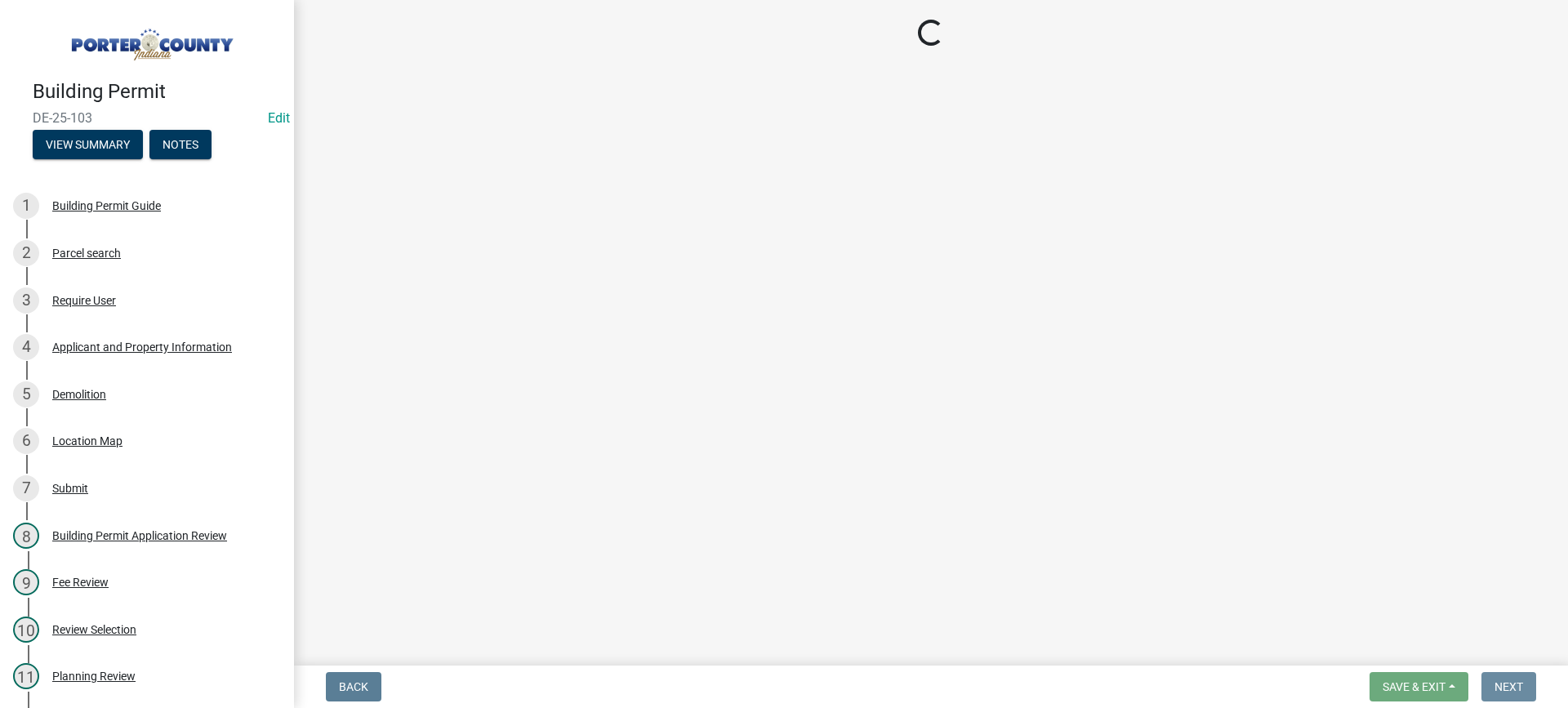
scroll to position [0, 0]
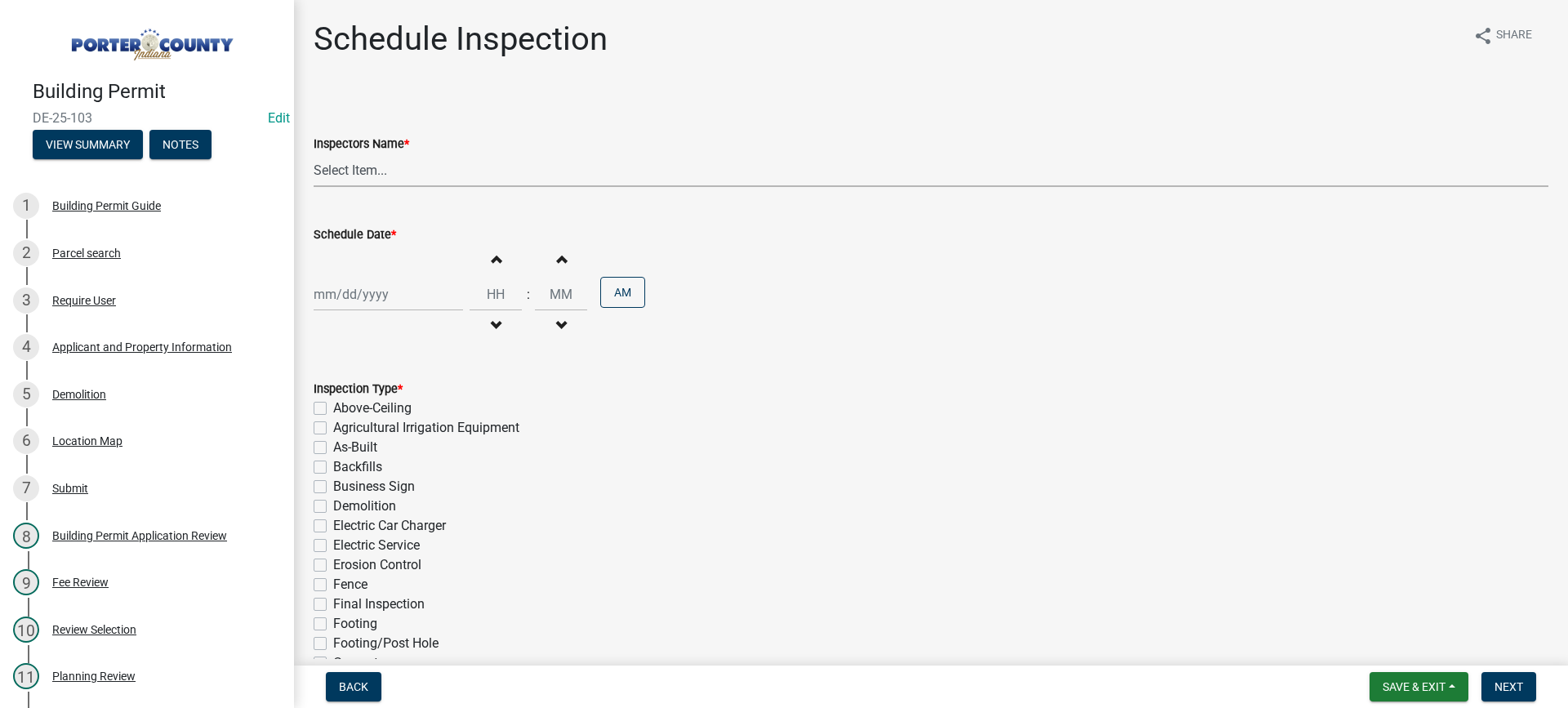
click at [338, 170] on select "Select Item... mhaller ([PERSON_NAME])" at bounding box center [931, 170] width 1235 height 33
click at [314, 154] on select "Select Item... mhaller ([PERSON_NAME])" at bounding box center [931, 170] width 1235 height 33
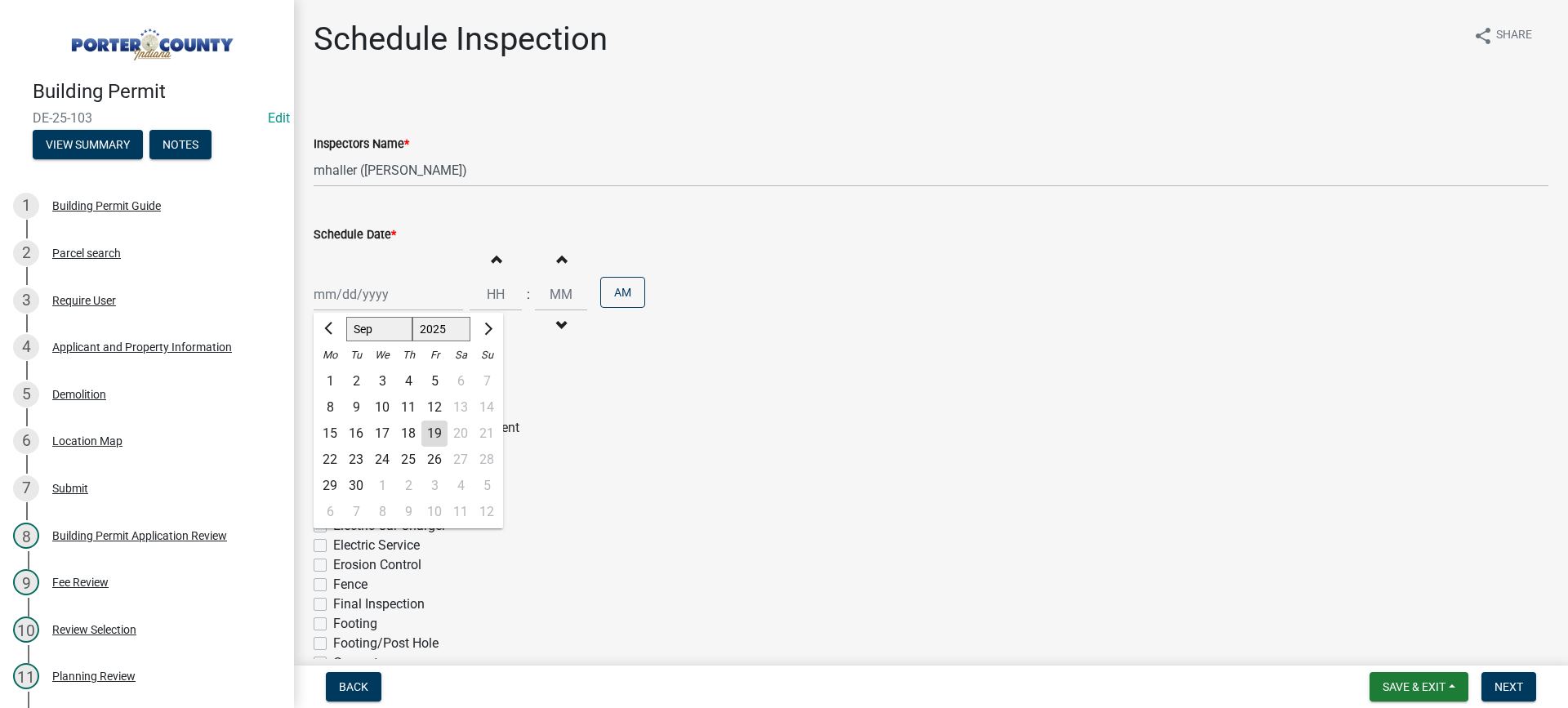
click at [381, 290] on div "[PERSON_NAME] Feb Mar Apr [PERSON_NAME][DATE] Oct Nov [DATE] 1526 1527 1528 152…" at bounding box center [388, 294] width 150 height 33
click at [384, 454] on div "24" at bounding box center [382, 460] width 26 height 27
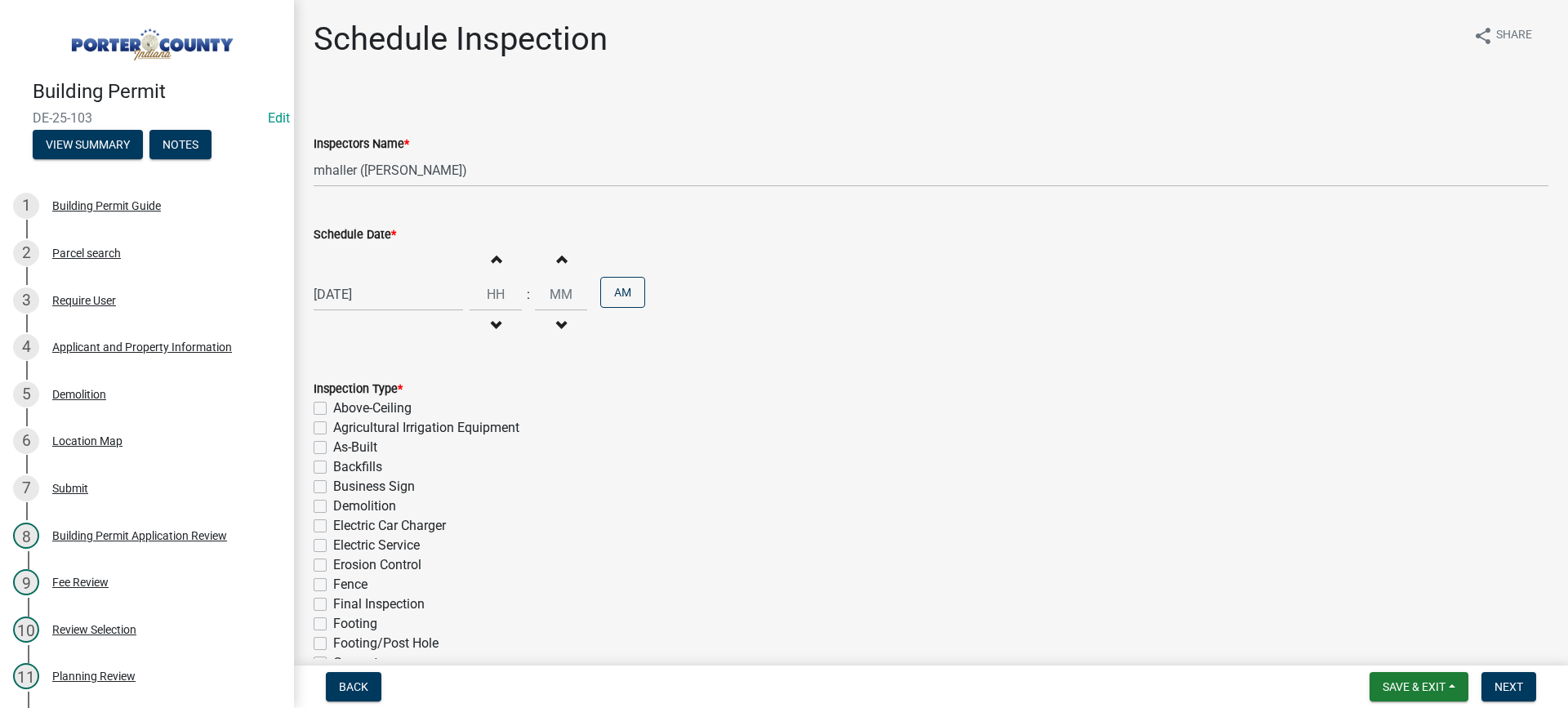
click at [333, 508] on label "Demolition" at bounding box center [365, 506] width 63 height 20
click at [333, 507] on input "Demolition" at bounding box center [338, 502] width 10 height 10
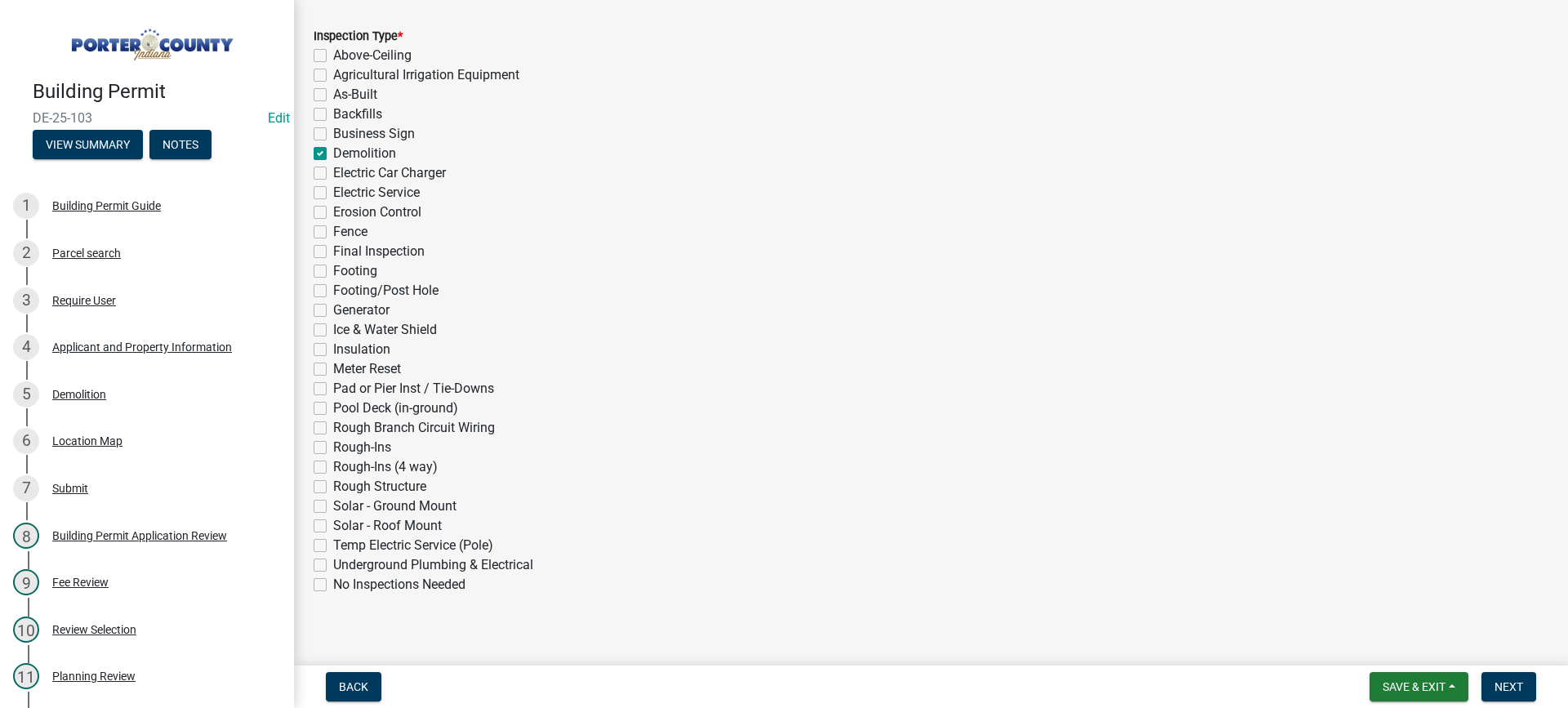
scroll to position [367, 0]
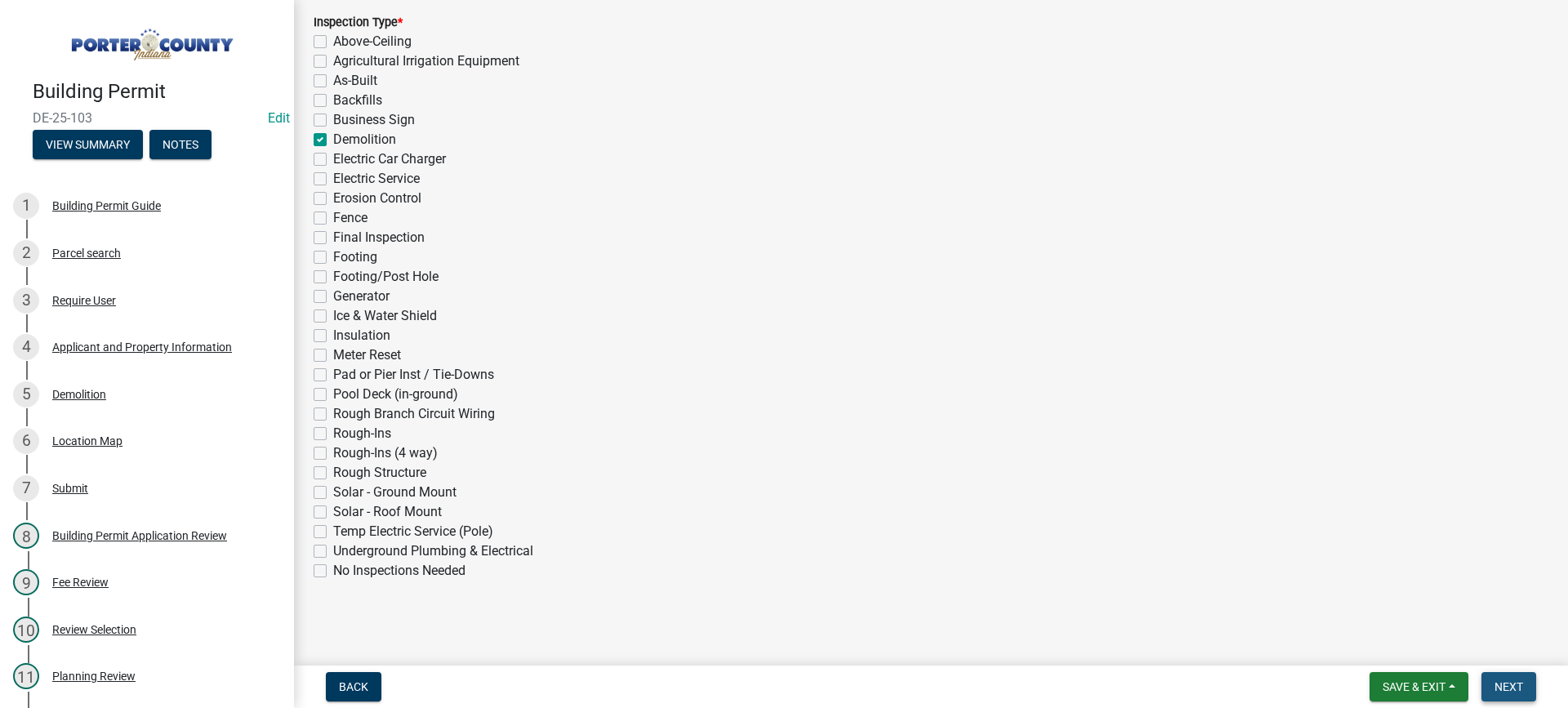
click at [1513, 681] on span "Next" at bounding box center [1508, 687] width 28 height 13
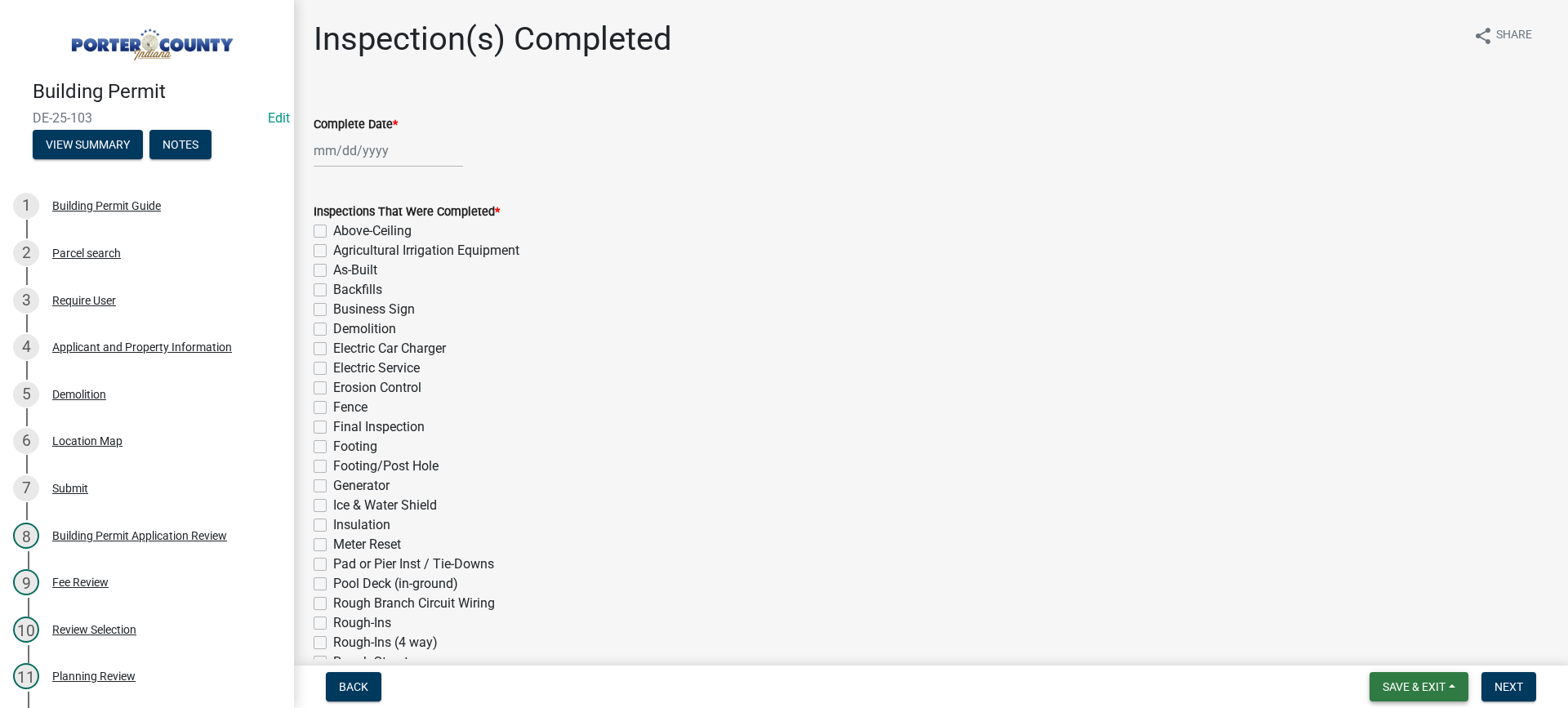
click at [1408, 686] on span "Save & Exit" at bounding box center [1414, 687] width 63 height 13
click at [1396, 646] on button "Save & Exit" at bounding box center [1402, 645] width 131 height 39
